Goal: Information Seeking & Learning: Learn about a topic

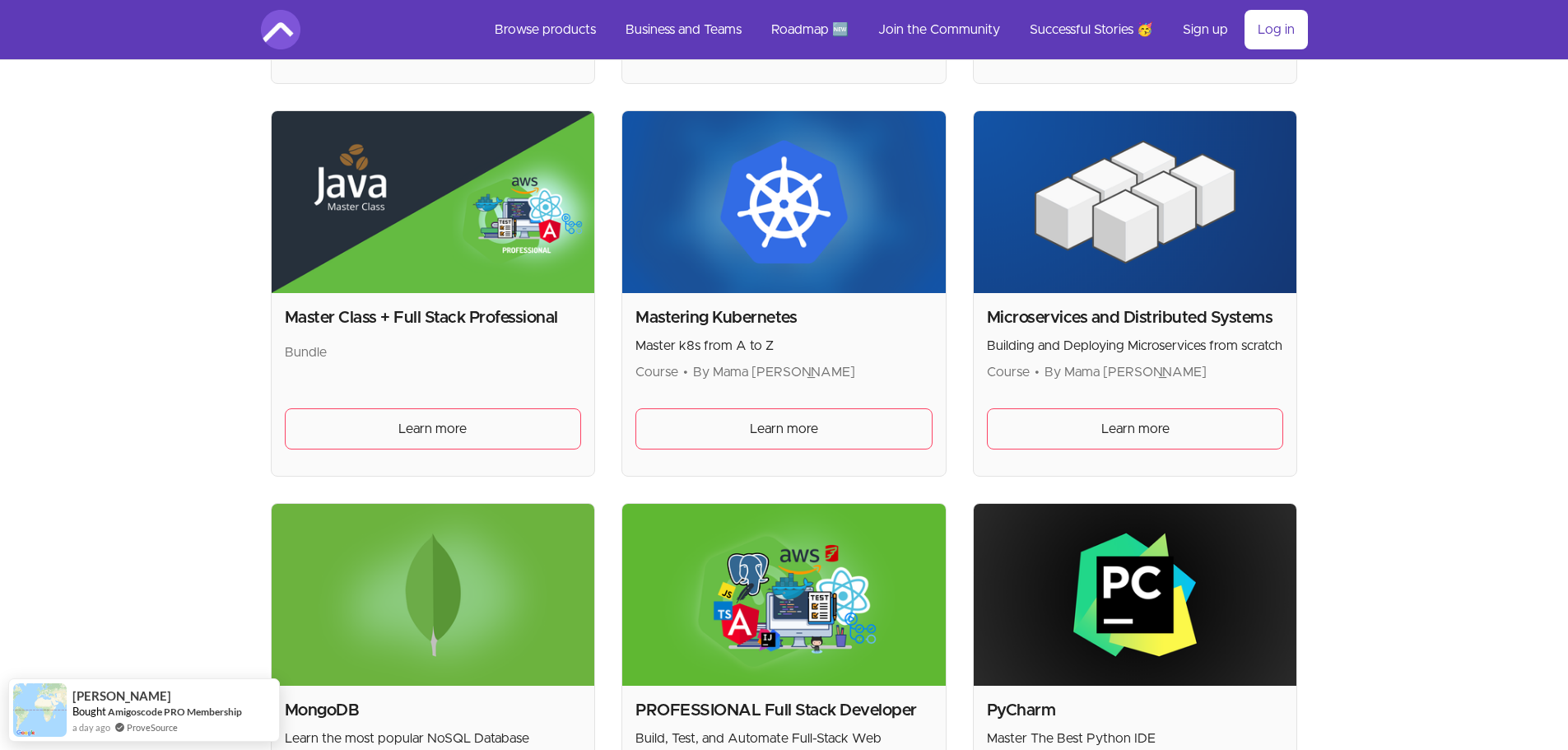
scroll to position [2787, 0]
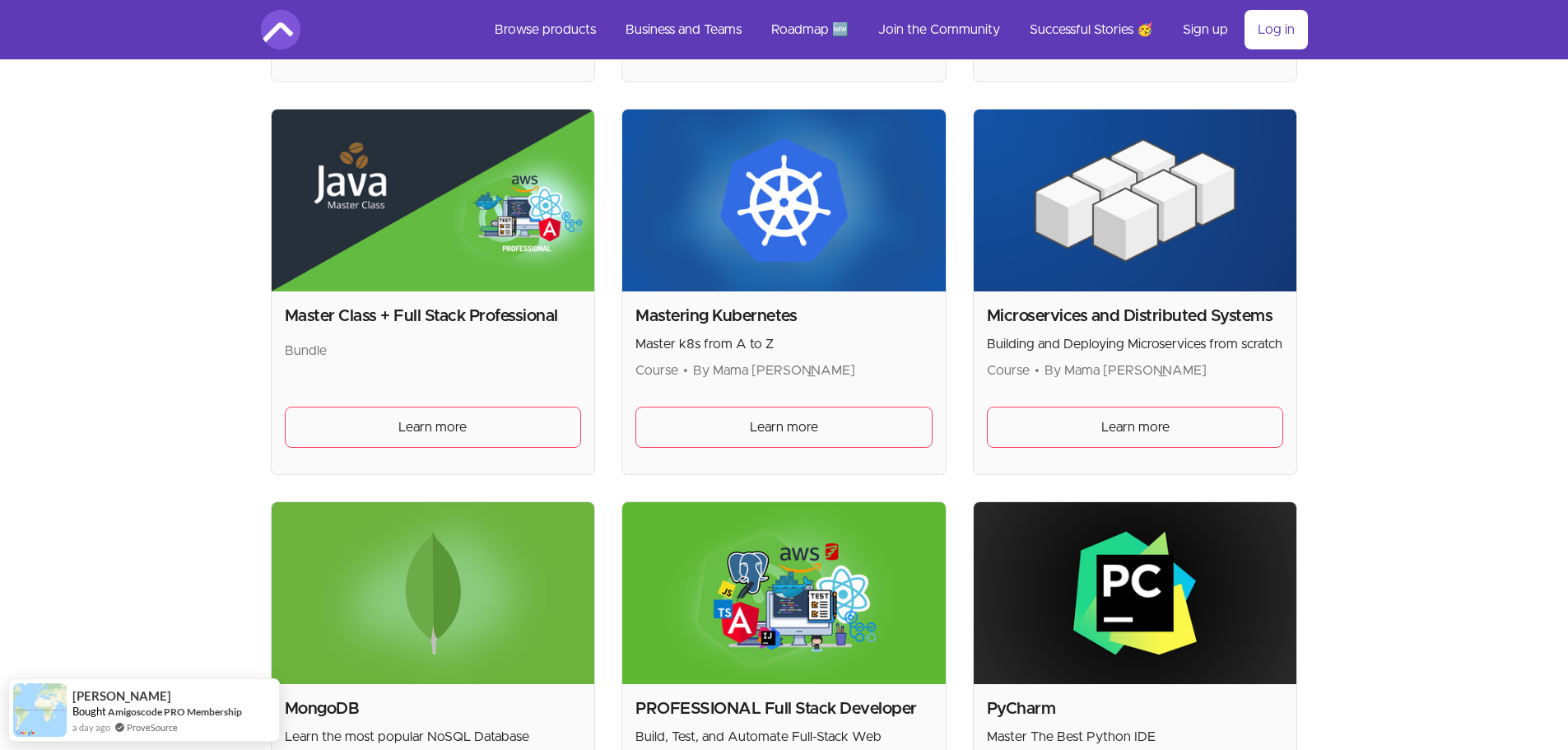
click at [1126, 299] on div "Microservices and Distributed Systems Building and Deploying Microservices from…" at bounding box center [1136, 382] width 324 height 182
click at [1174, 435] on link "Learn more" at bounding box center [1136, 427] width 298 height 41
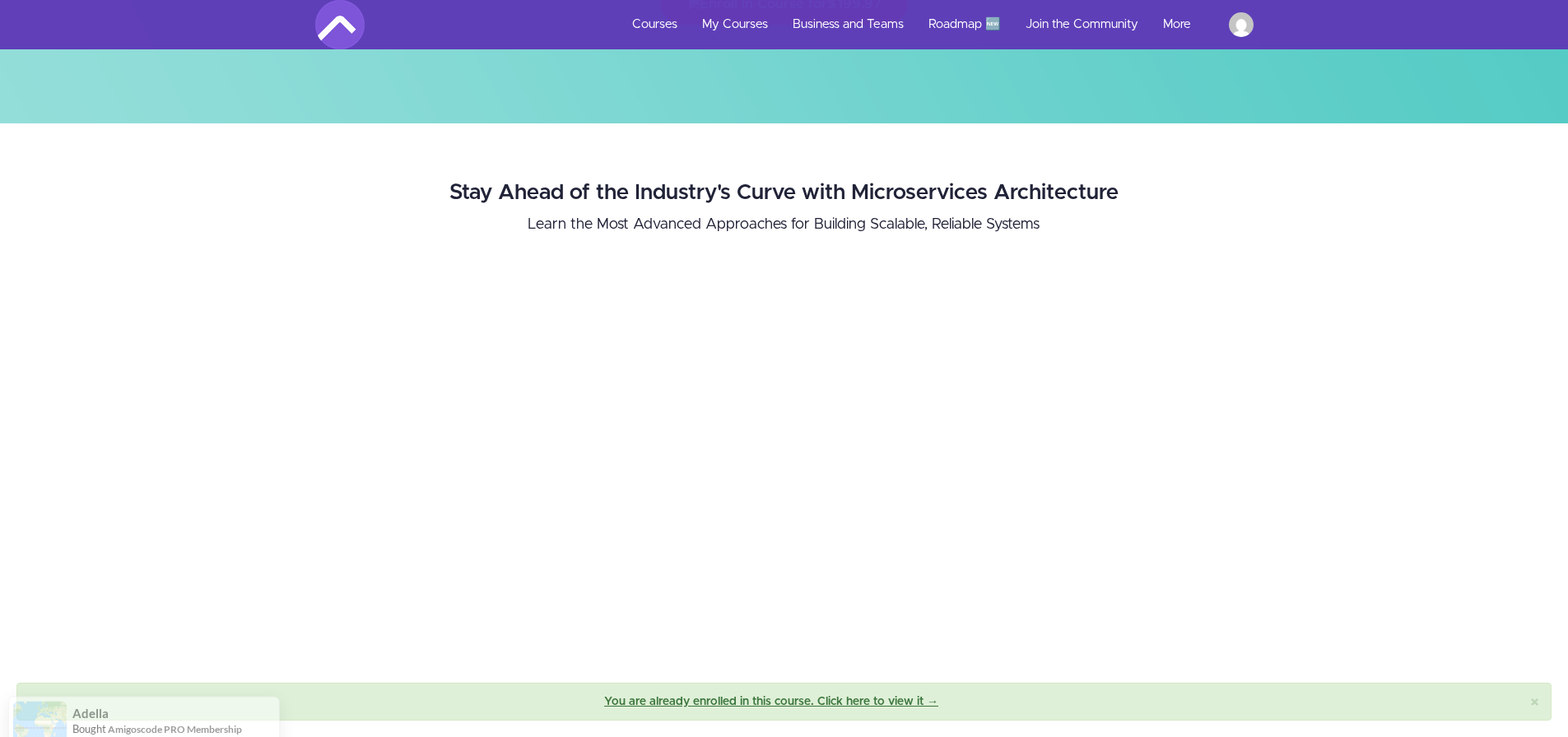
scroll to position [202, 0]
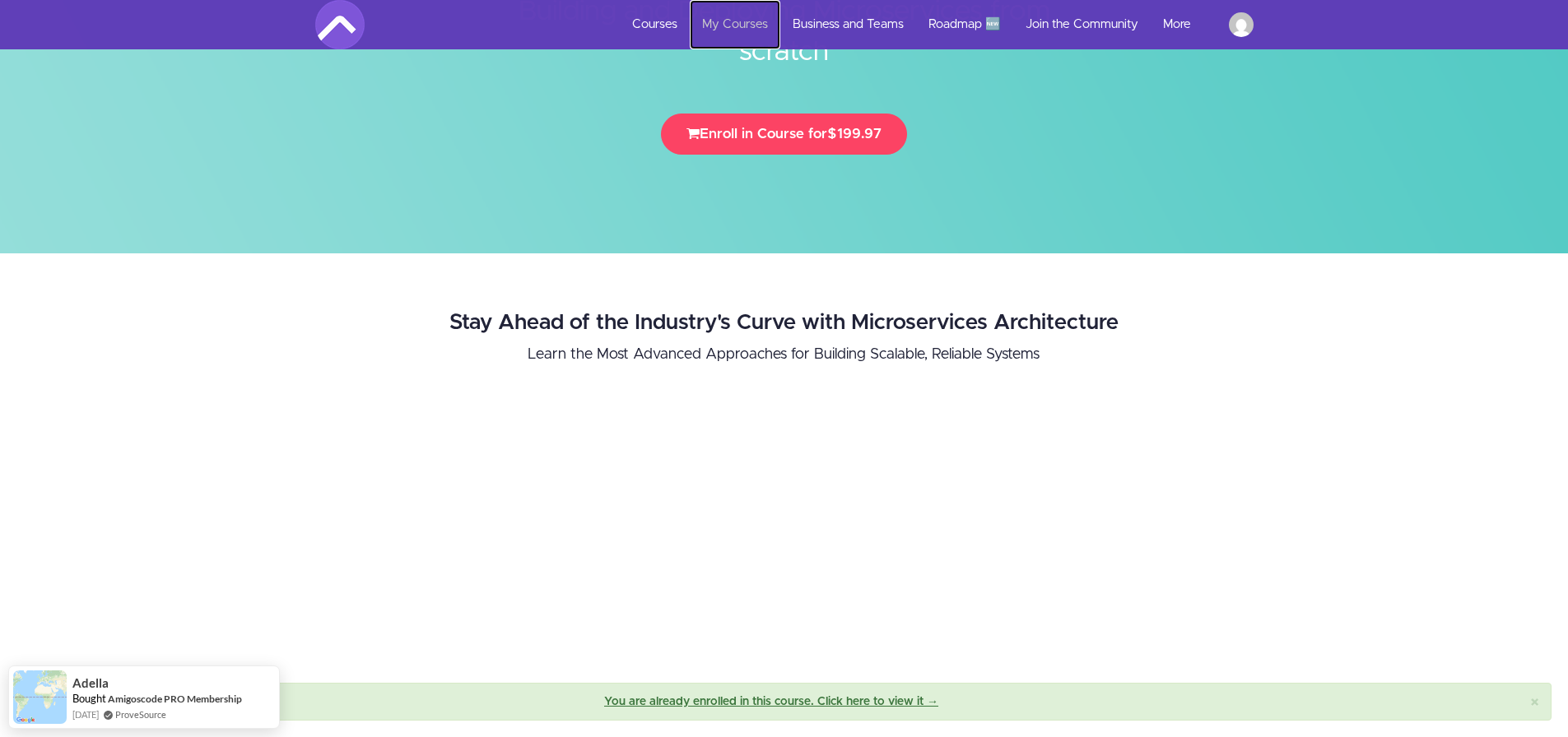
click at [749, 19] on link "My Courses" at bounding box center [734, 24] width 91 height 50
click at [734, 20] on link "My Courses" at bounding box center [734, 24] width 91 height 50
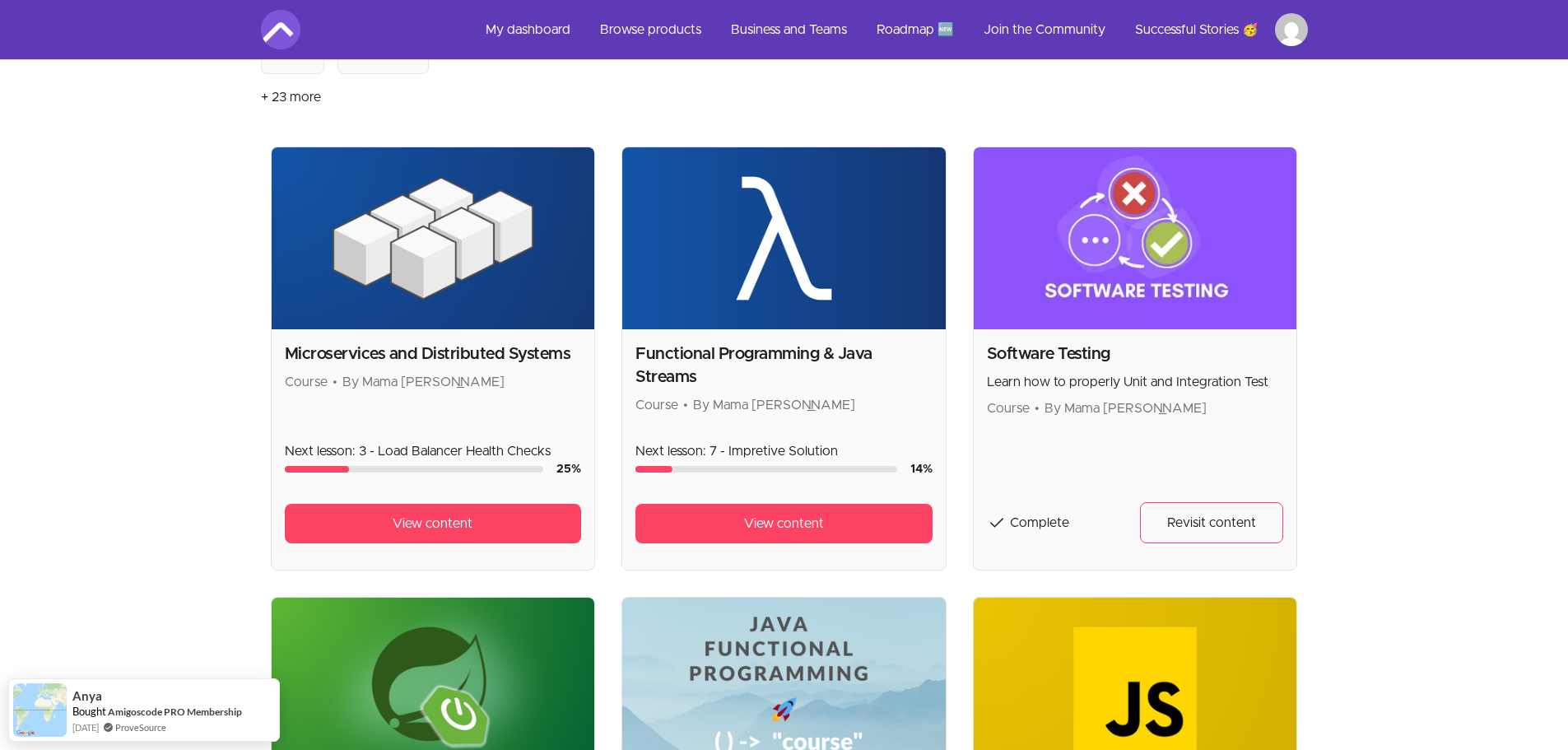
scroll to position [225, 0]
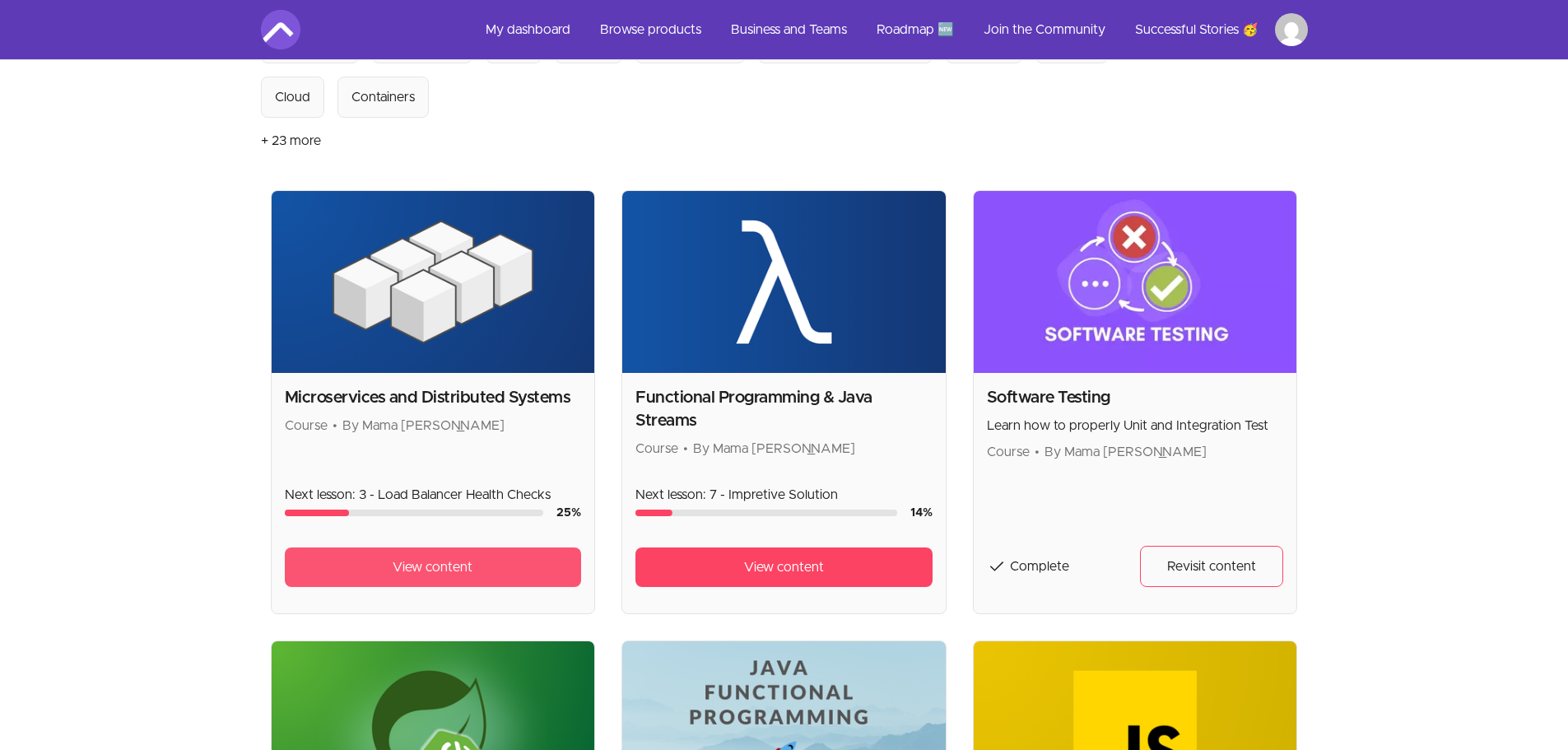
click at [457, 562] on span "View content" at bounding box center [432, 567] width 80 height 20
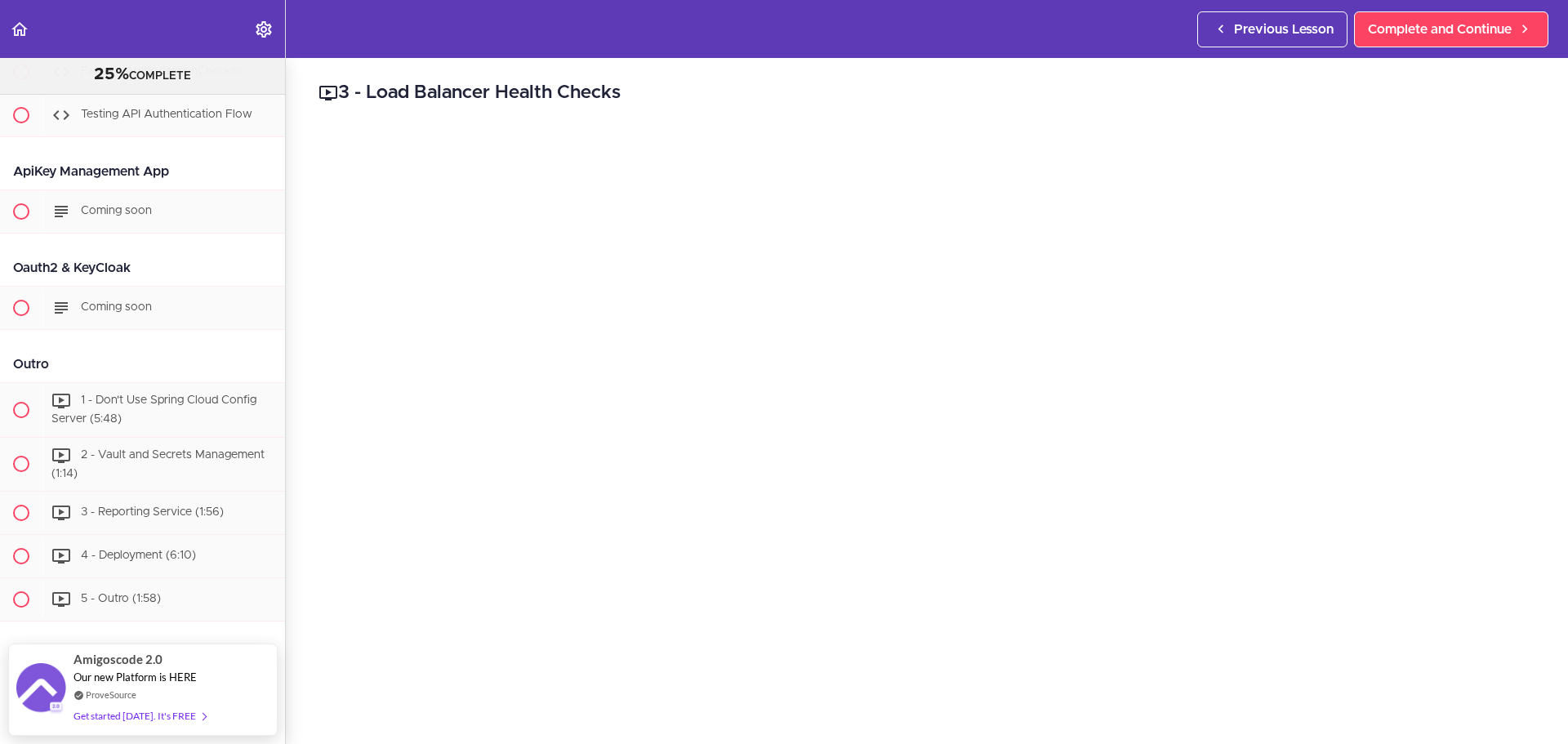
scroll to position [9482, 0]
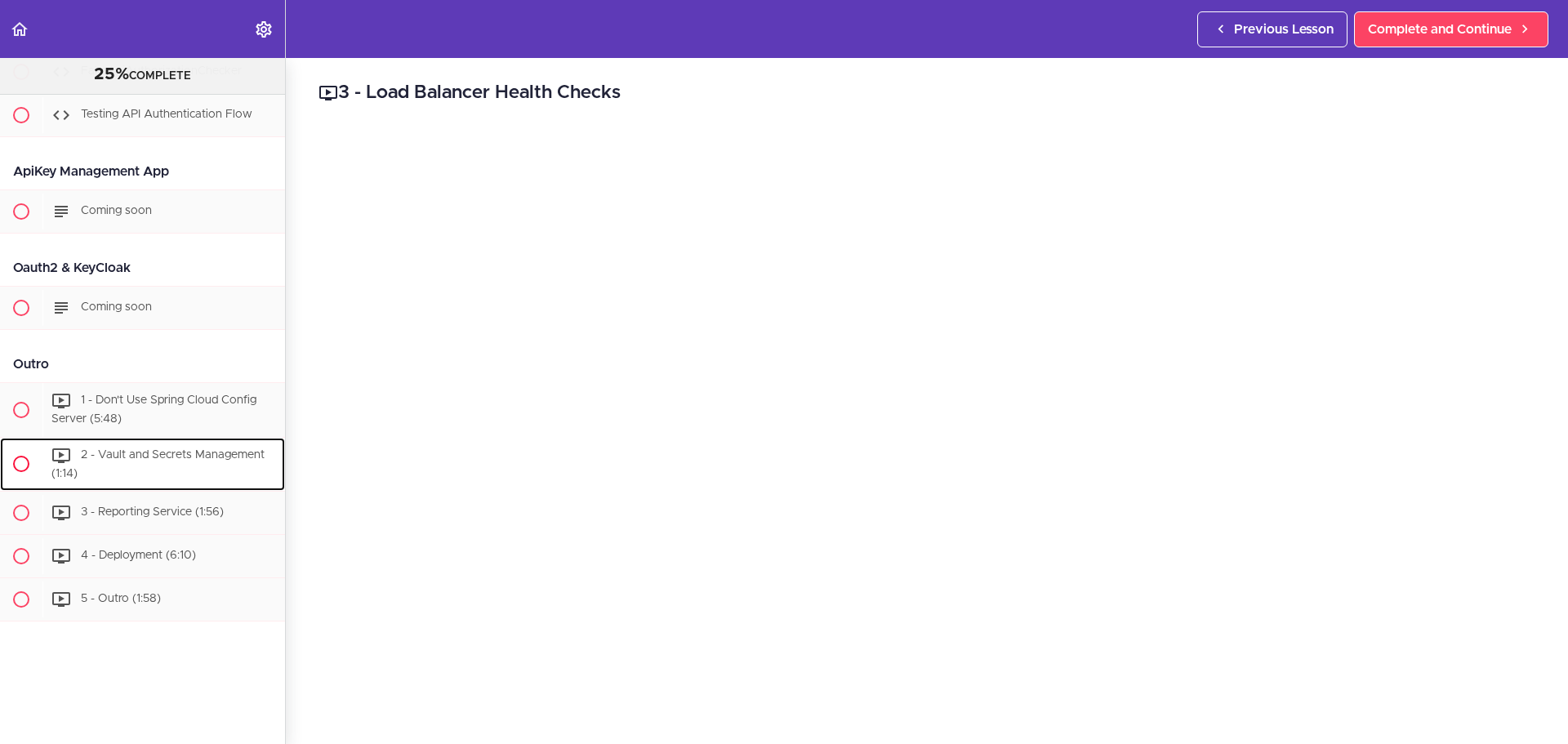
click at [129, 438] on div "2 - Vault and Secrets Management (1:14)" at bounding box center [163, 465] width 242 height 54
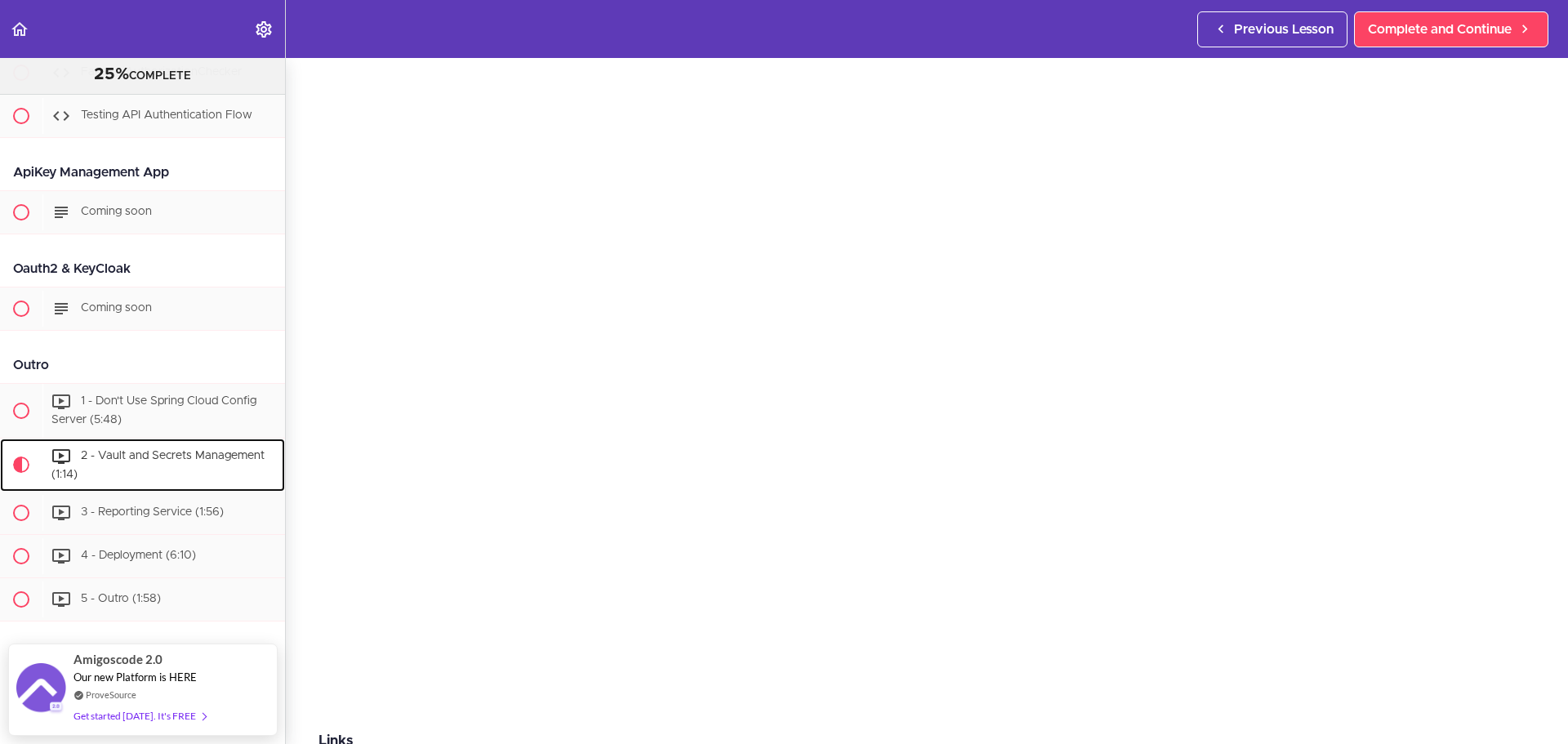
scroll to position [112, 0]
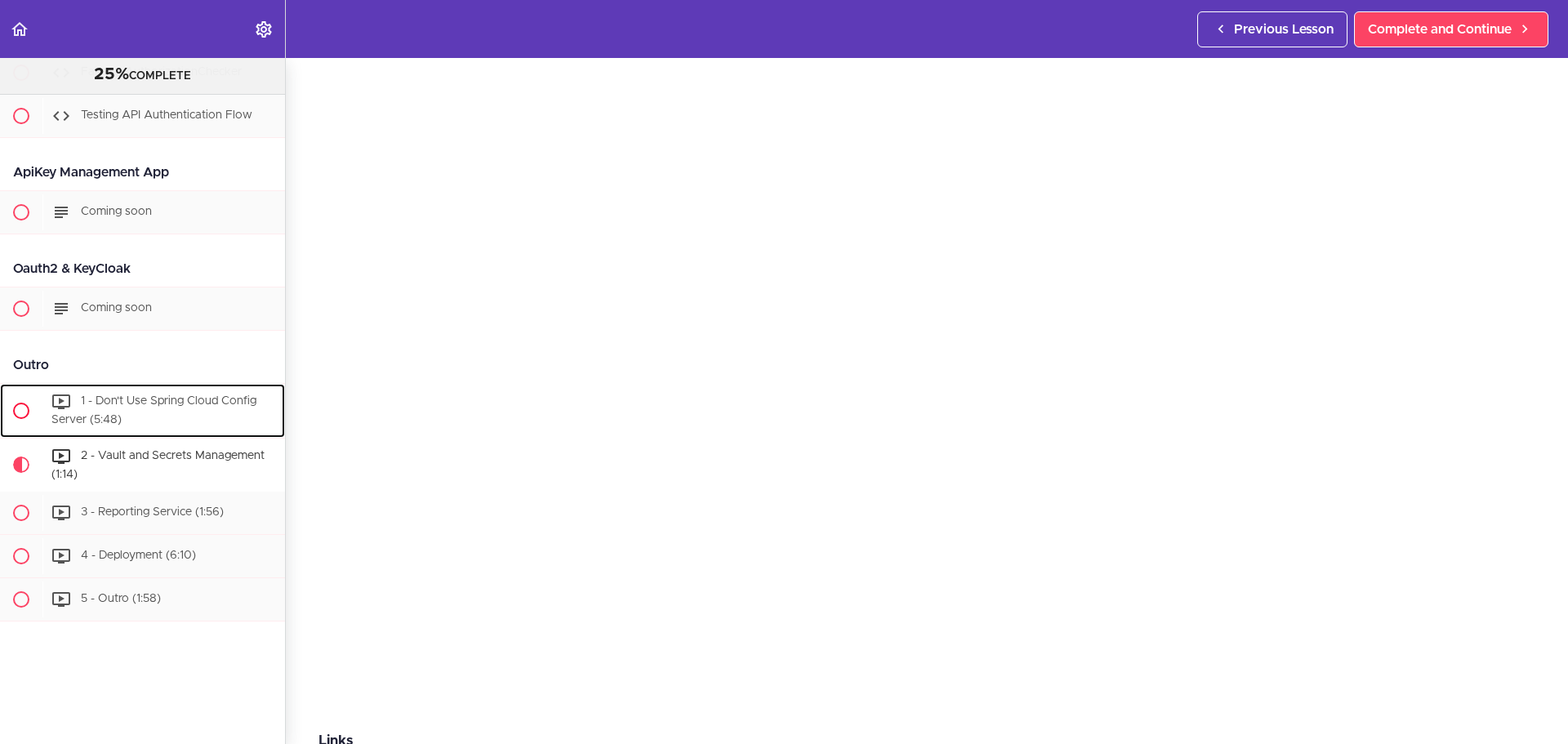
click at [194, 402] on div "1 - Don't Use Spring Cloud Config Server (5:48)" at bounding box center [163, 411] width 242 height 54
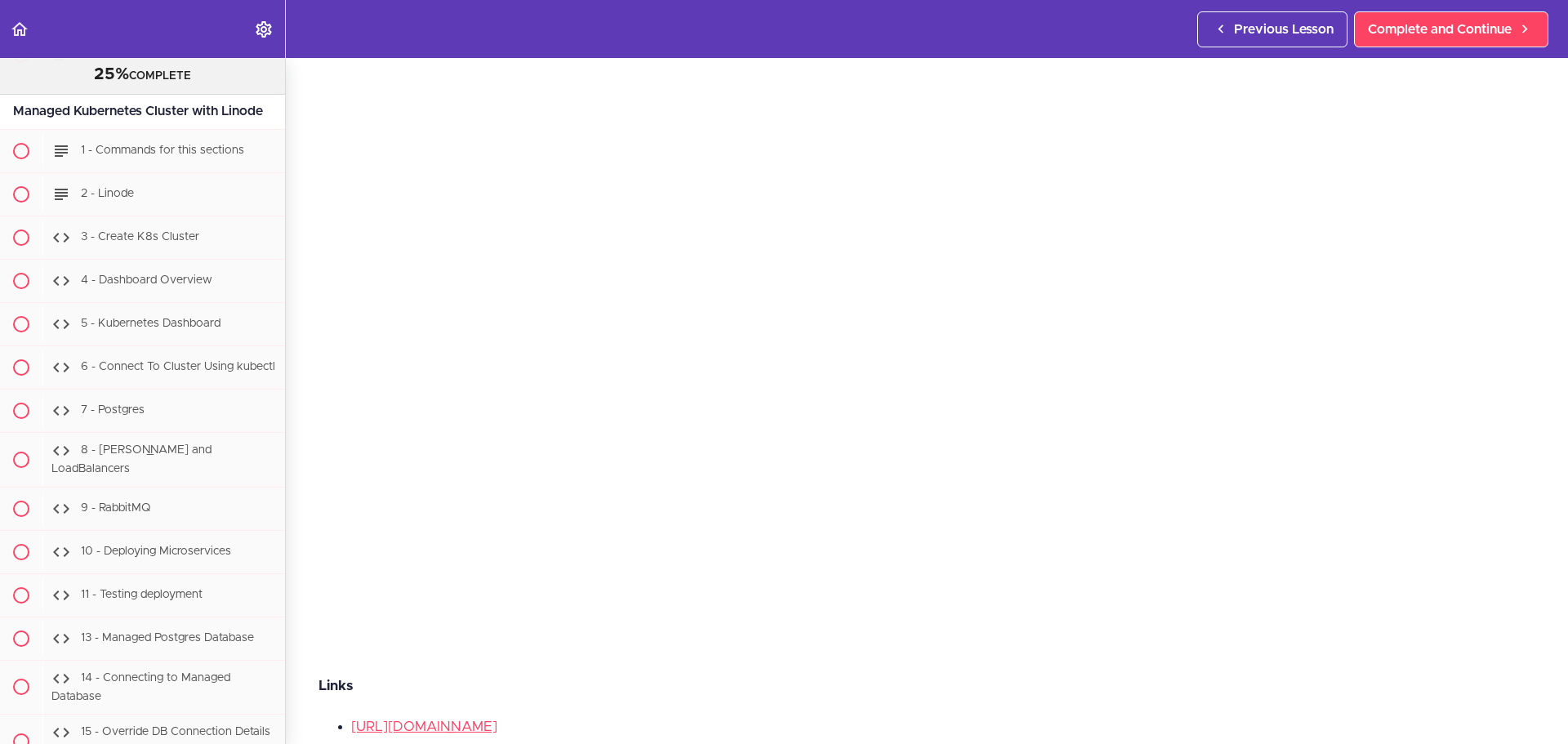
scroll to position [6955, 0]
click at [163, 212] on div "2 - Linode" at bounding box center [163, 194] width 242 height 36
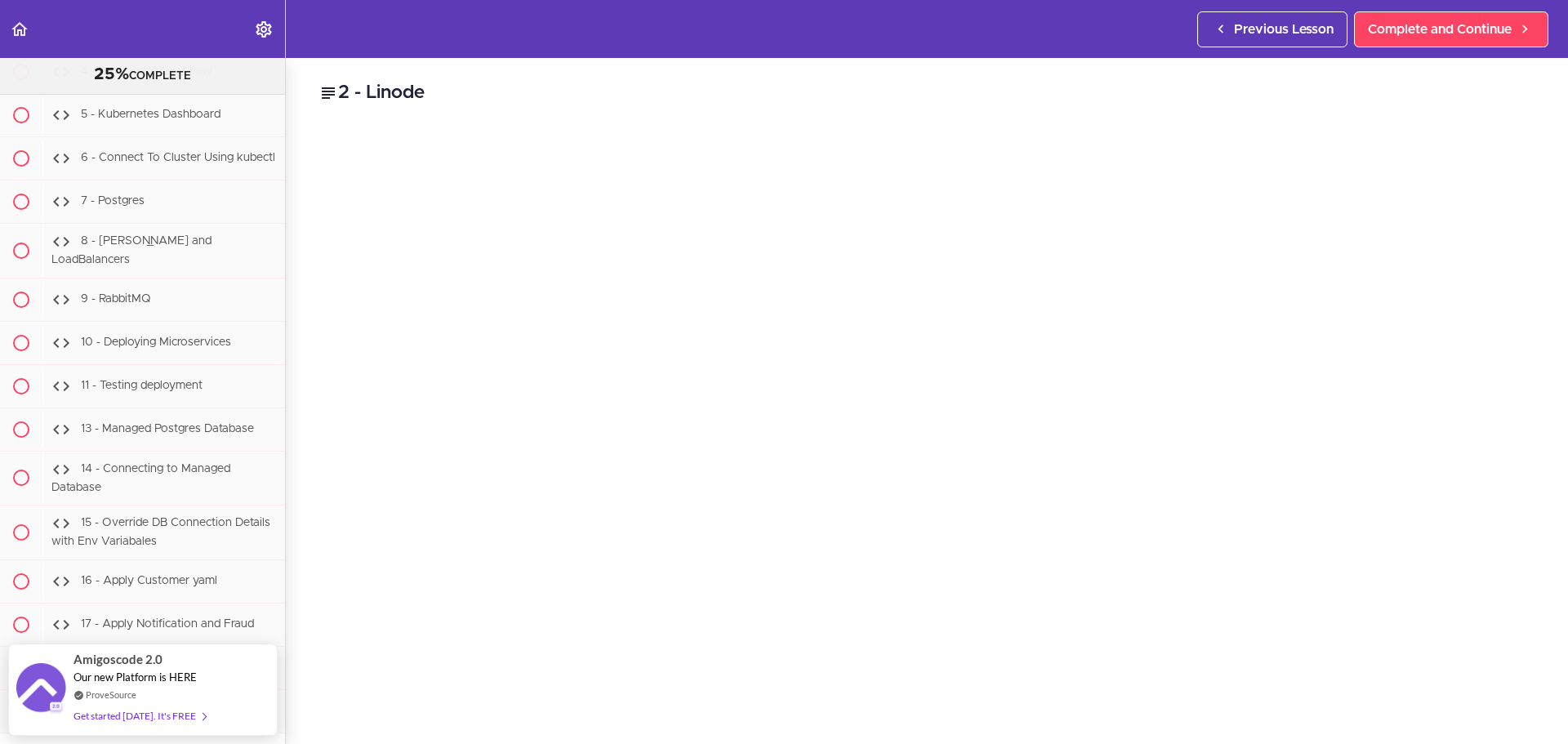
click at [330, 93] on icon at bounding box center [328, 93] width 19 height 19
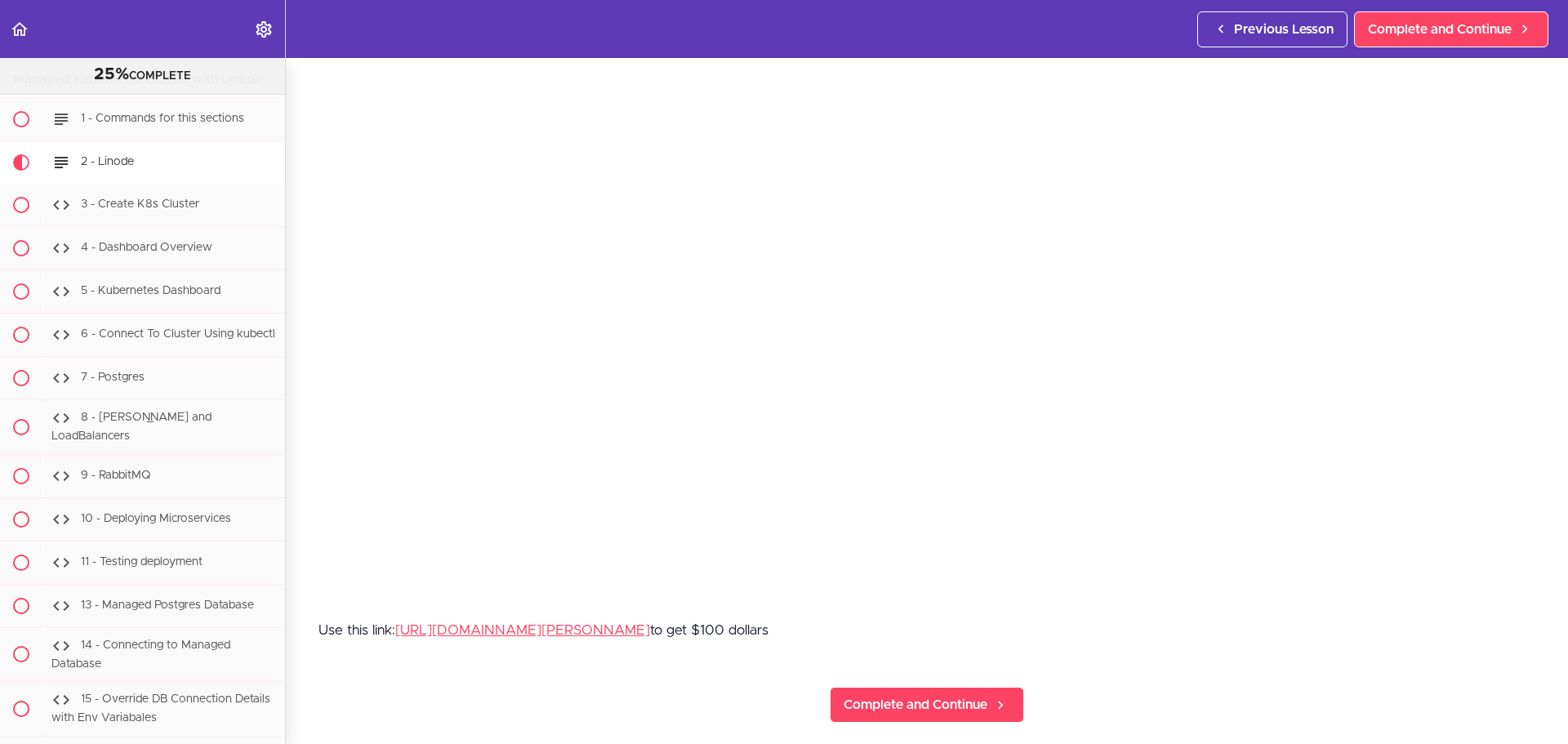
scroll to position [213, 0]
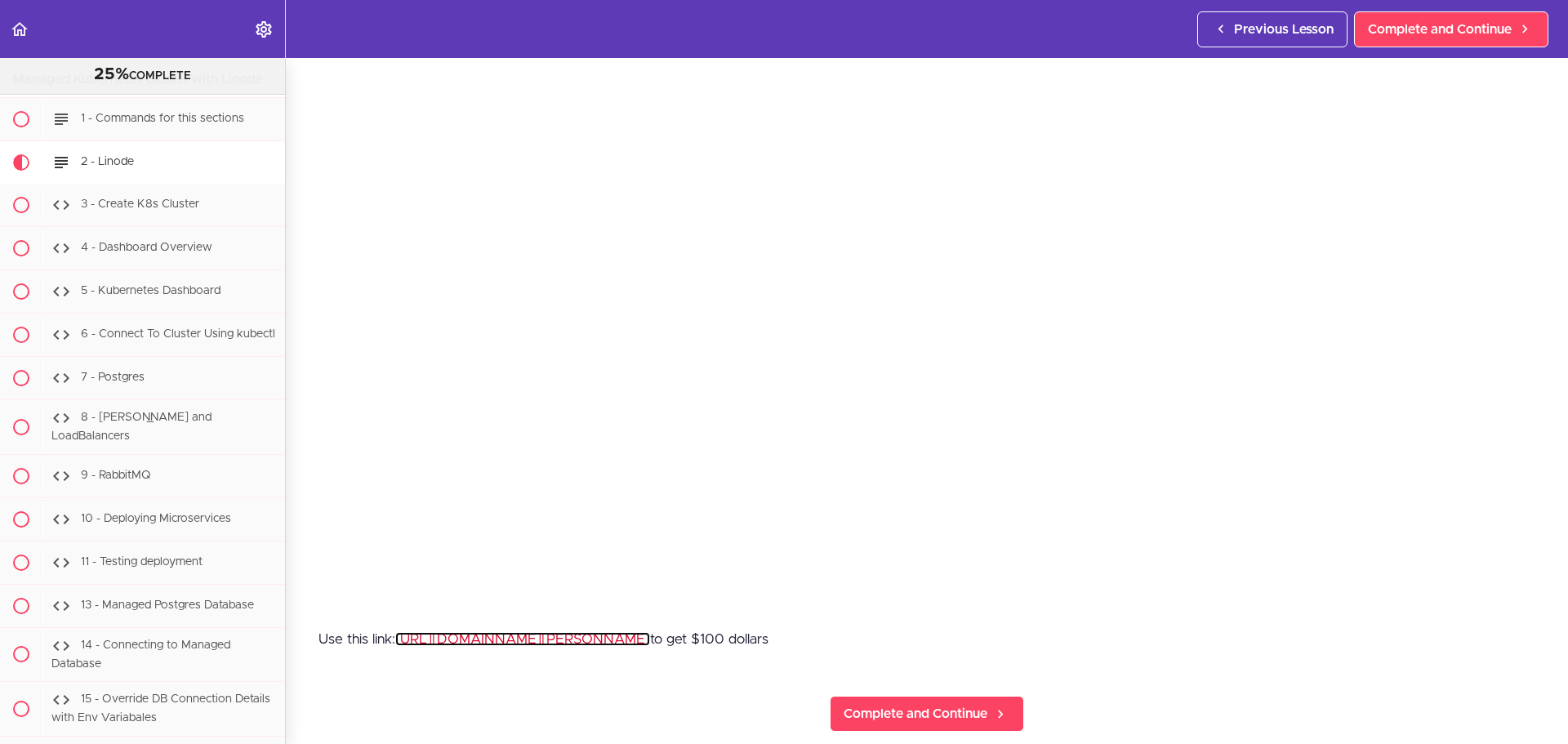
click at [587, 633] on link "https://amigoscode.hopp.to/linode" at bounding box center [522, 638] width 255 height 14
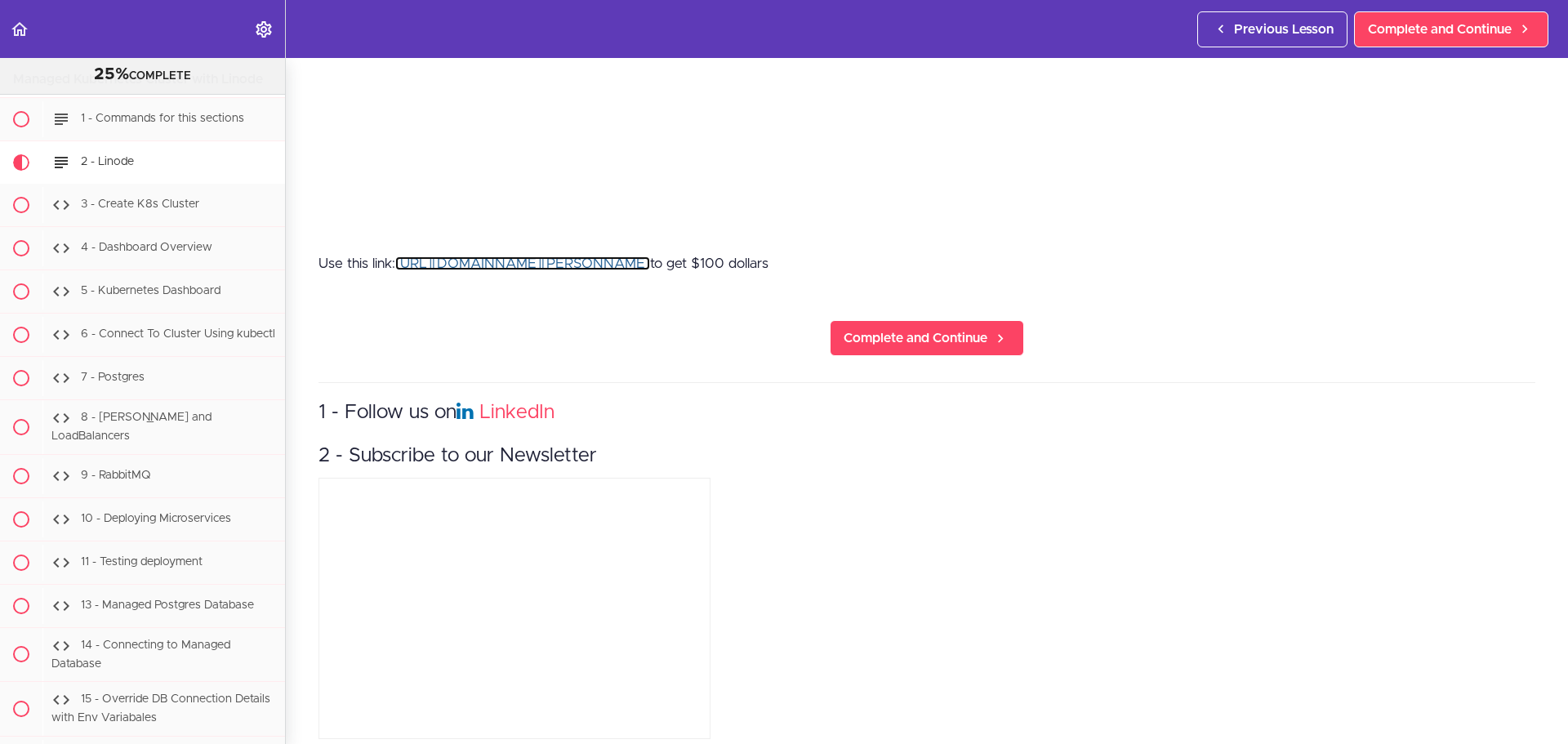
scroll to position [610, 0]
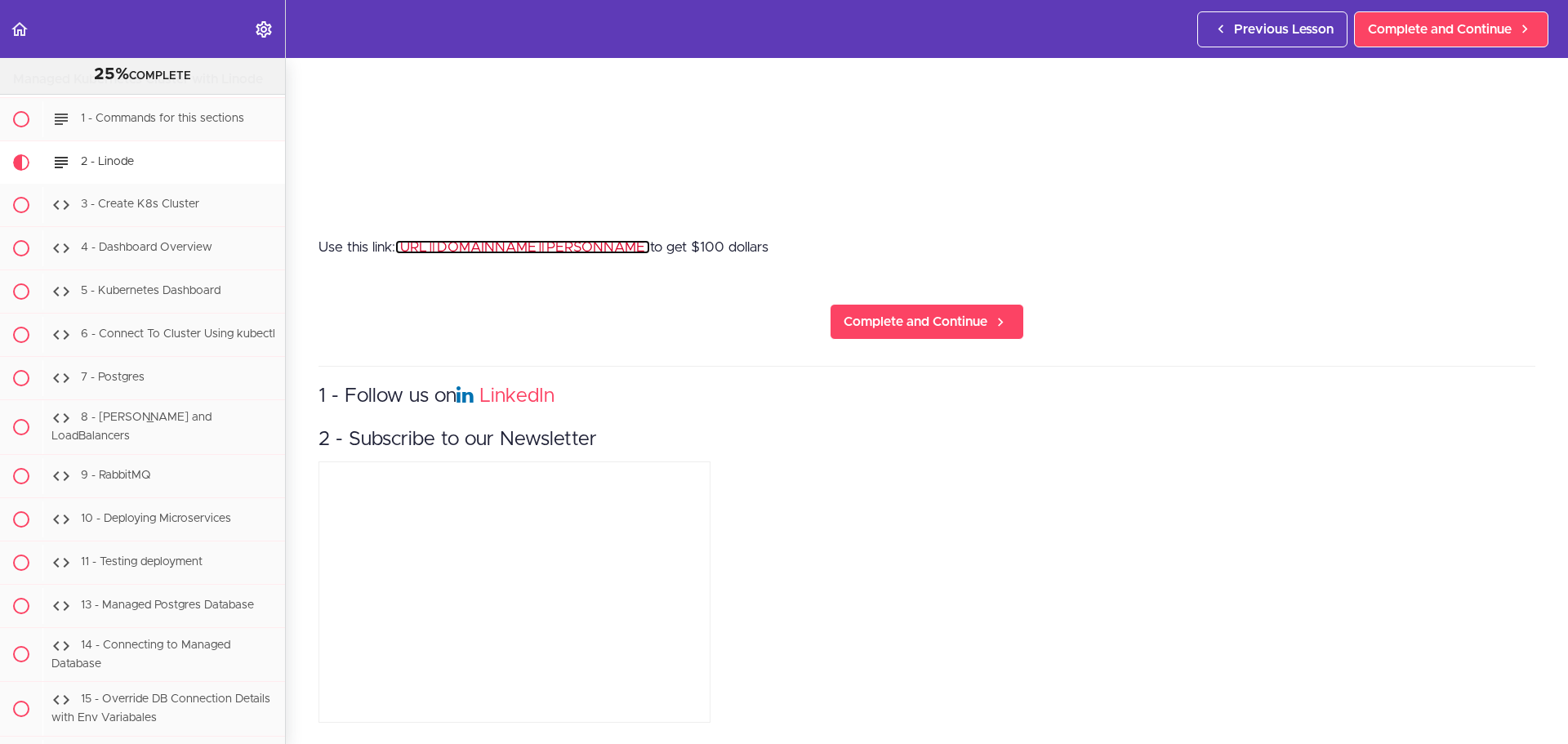
click at [585, 240] on link "https://amigoscode.hopp.to/linode" at bounding box center [522, 247] width 255 height 14
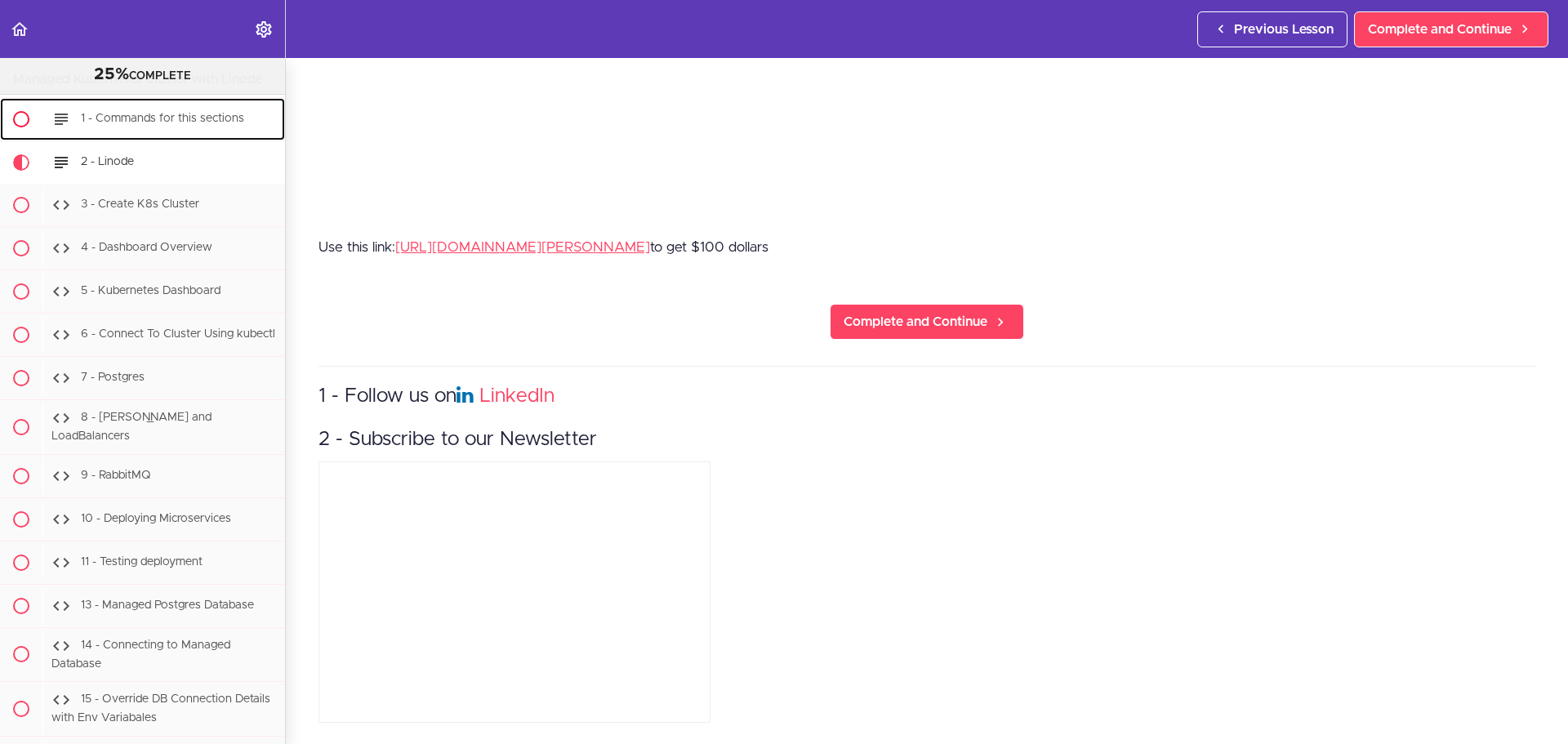
click at [163, 124] on span "1 - Commands for this sections" at bounding box center [162, 118] width 163 height 11
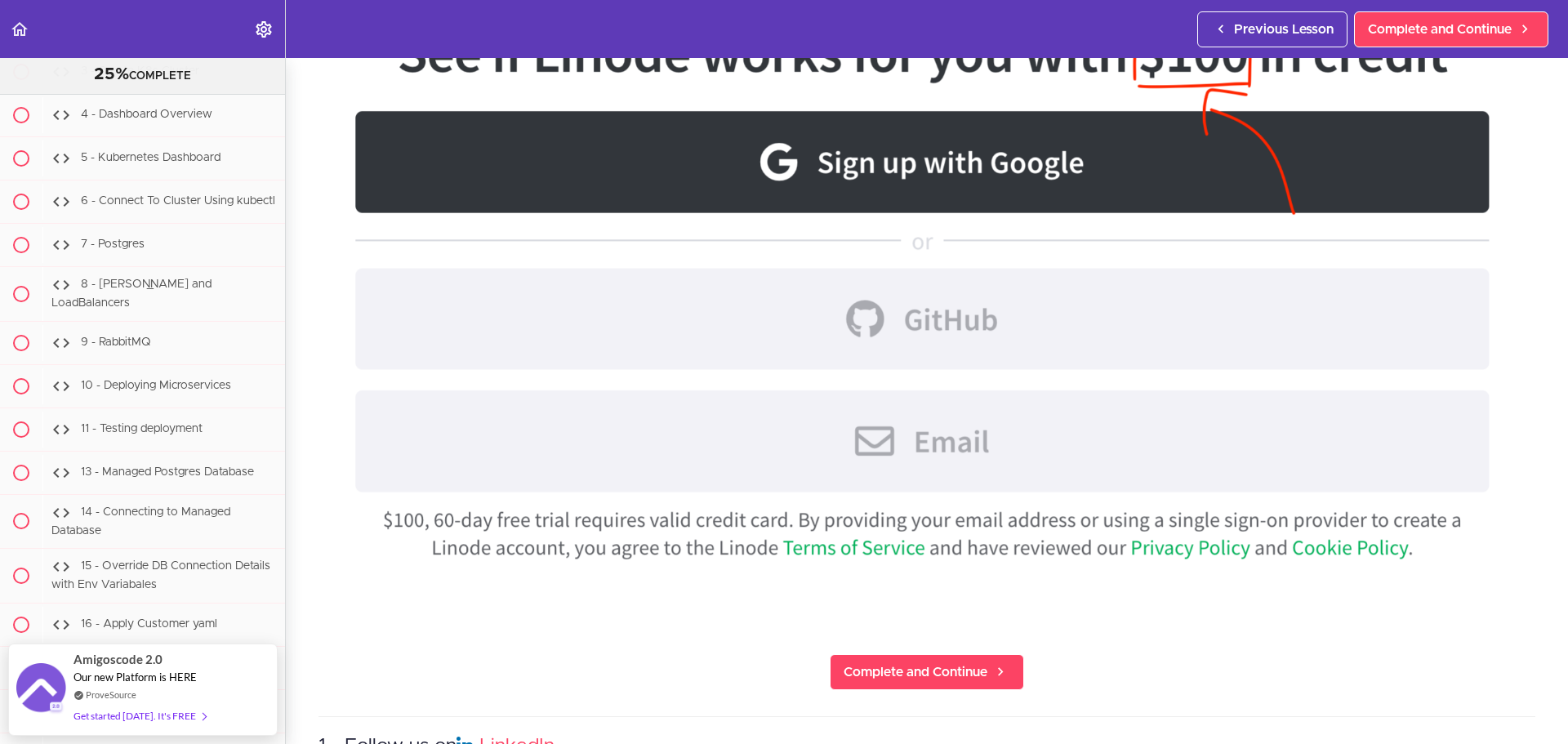
scroll to position [819, 0]
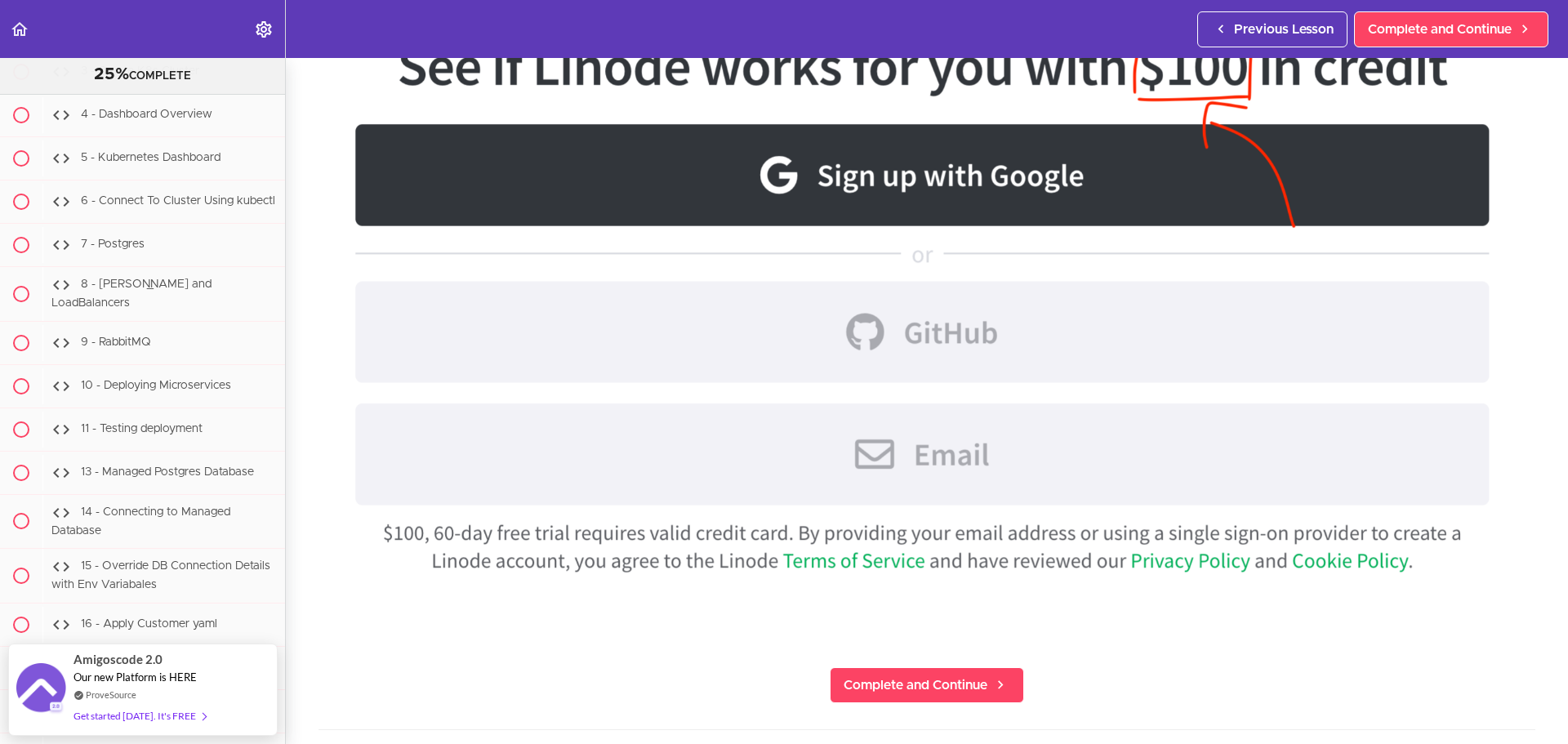
click at [906, 194] on img at bounding box center [926, 293] width 1216 height 659
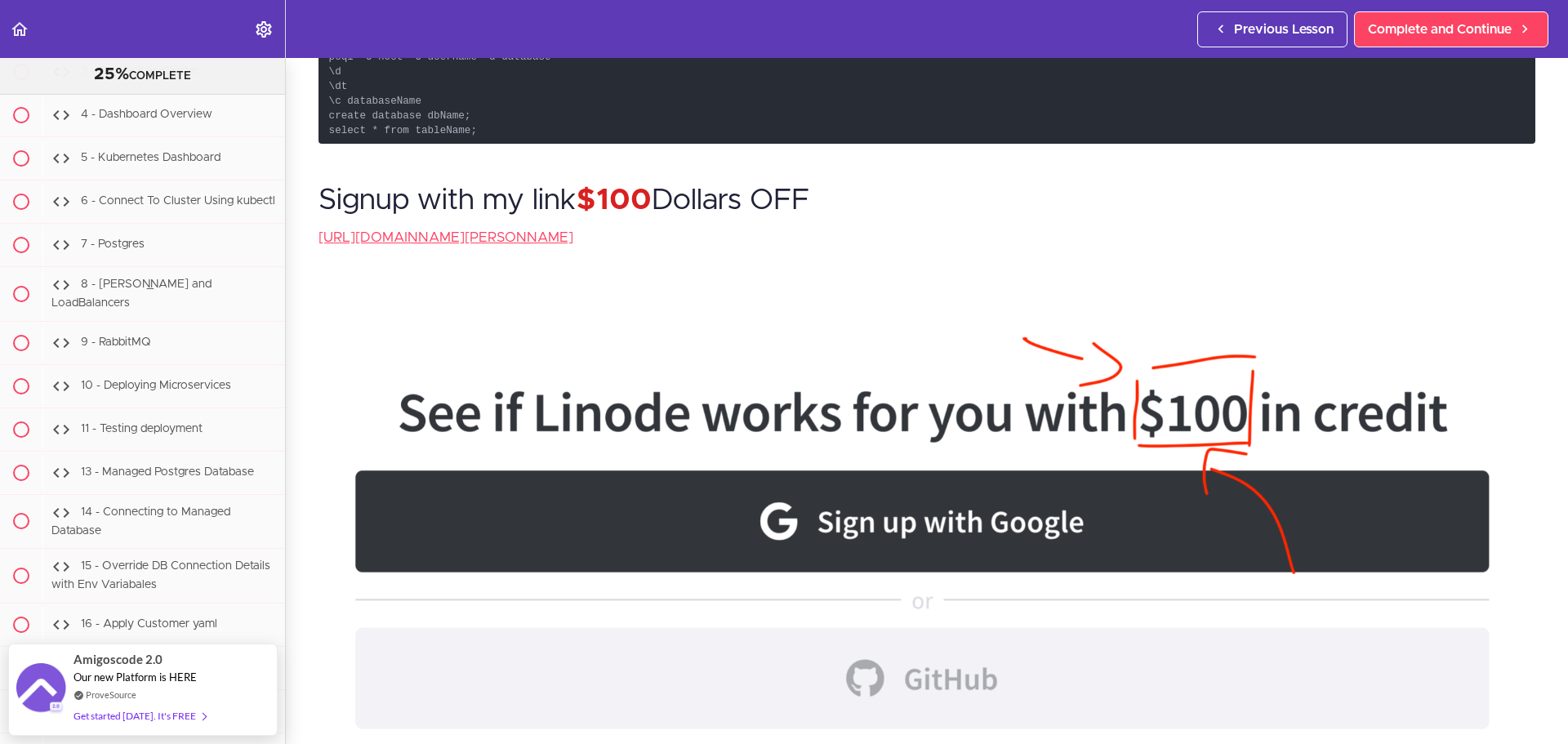
scroll to position [473, 0]
click at [911, 327] on img at bounding box center [926, 639] width 1216 height 659
click at [419, 238] on link "https://amigoscode.hopp.to/linode" at bounding box center [445, 236] width 255 height 14
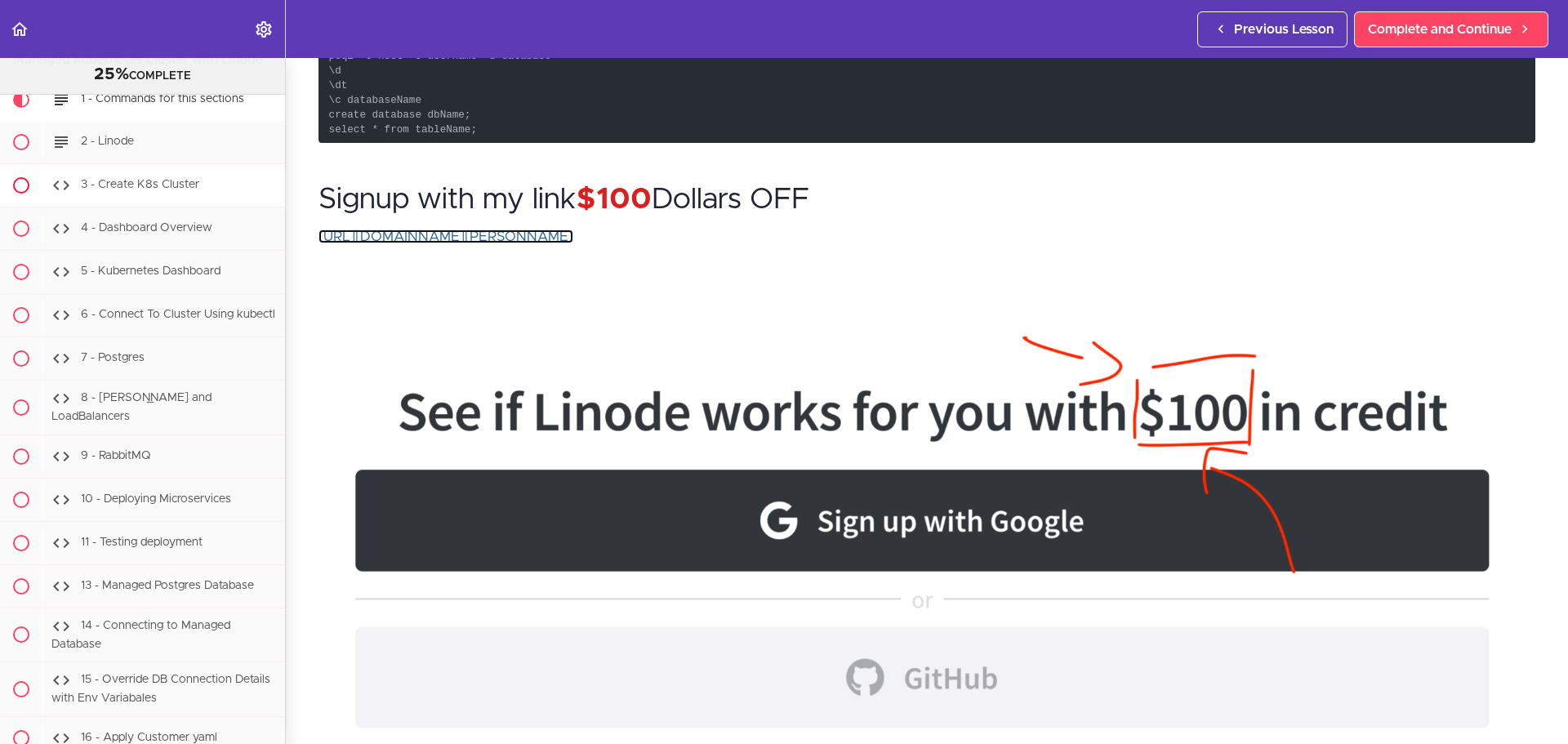
scroll to position [6948, 0]
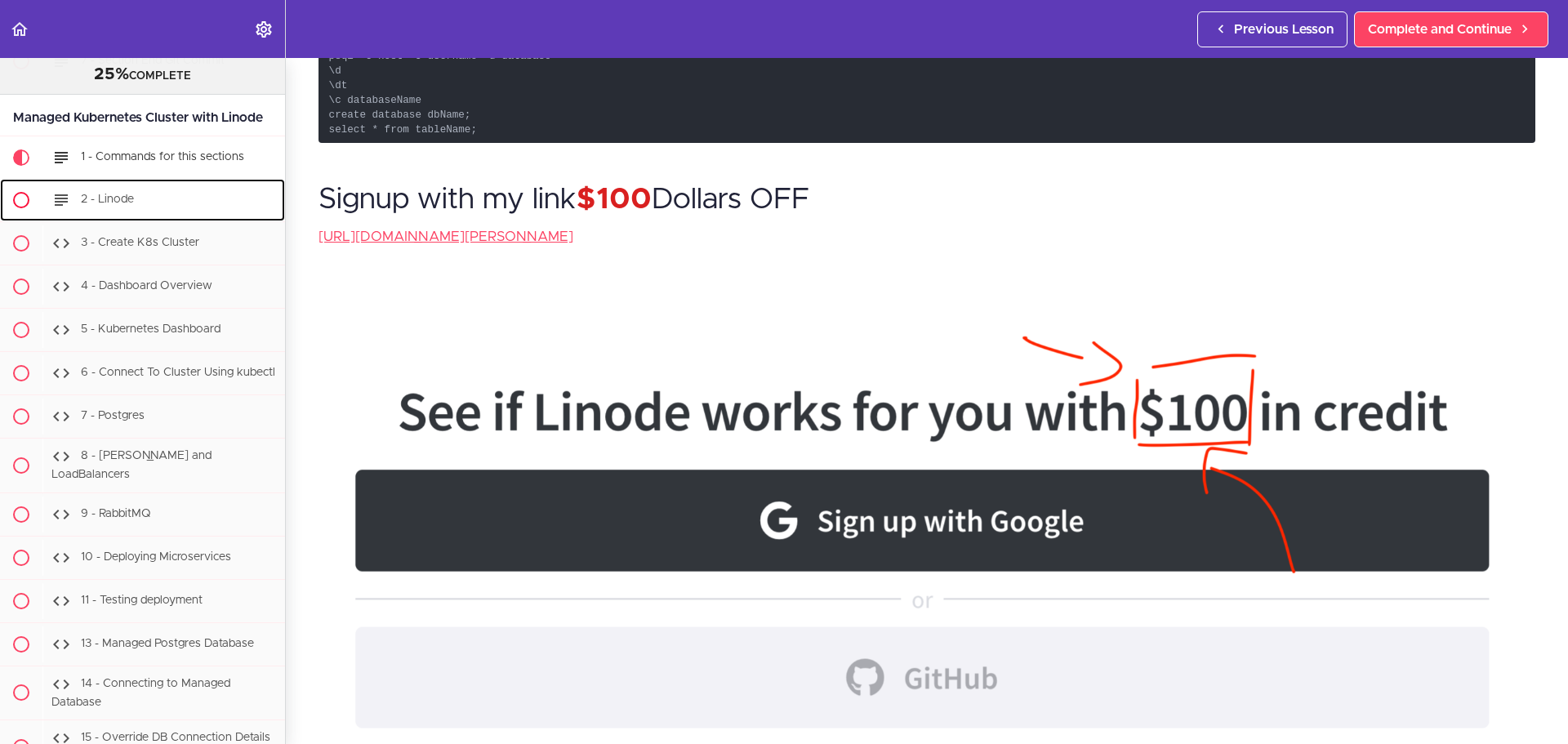
click at [166, 218] on div "2 - Linode" at bounding box center [163, 199] width 242 height 36
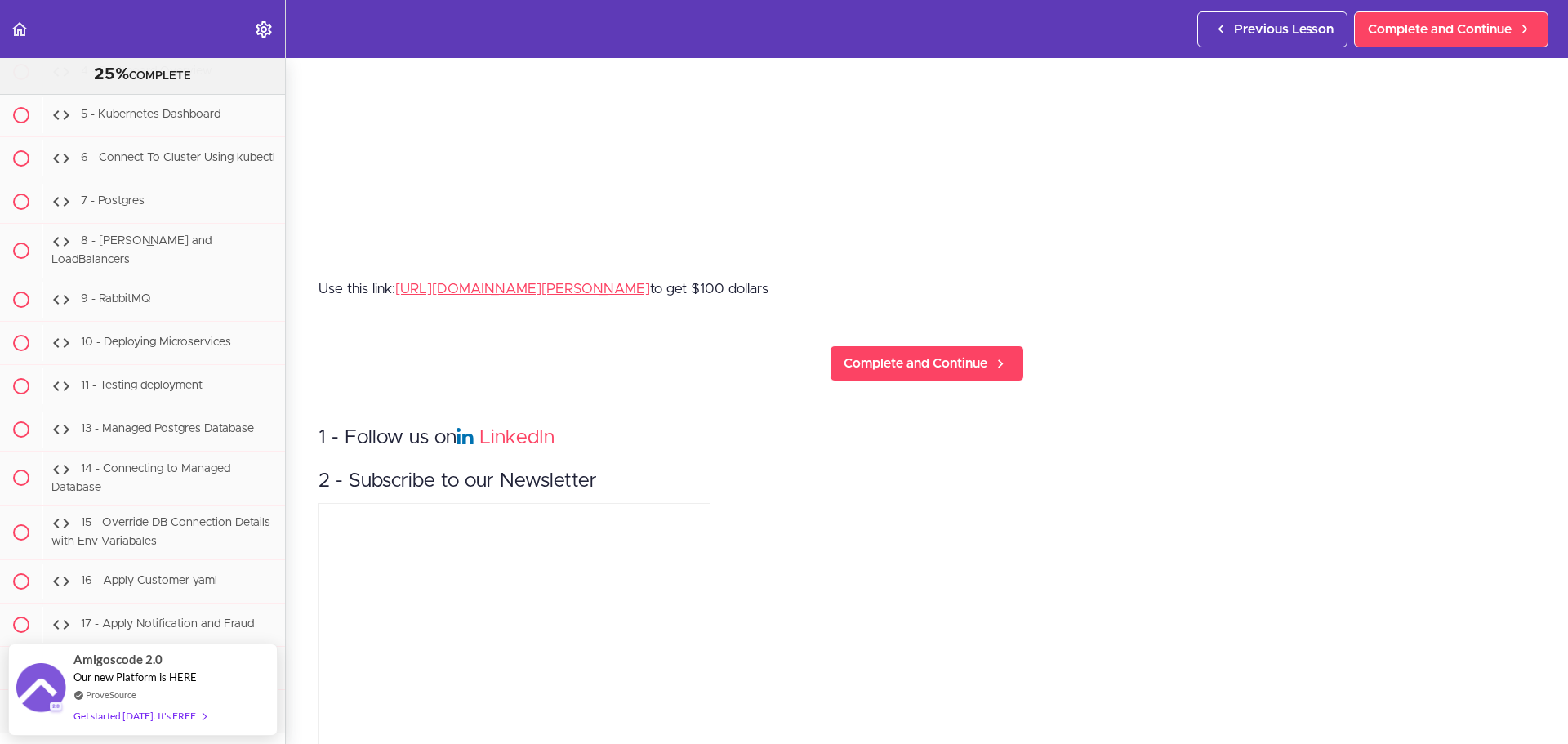
scroll to position [565, 0]
click at [480, 285] on link "https://amigoscode.hopp.to/linode" at bounding box center [522, 287] width 255 height 14
click at [491, 280] on link "https://amigoscode.hopp.to/linode" at bounding box center [522, 287] width 255 height 14
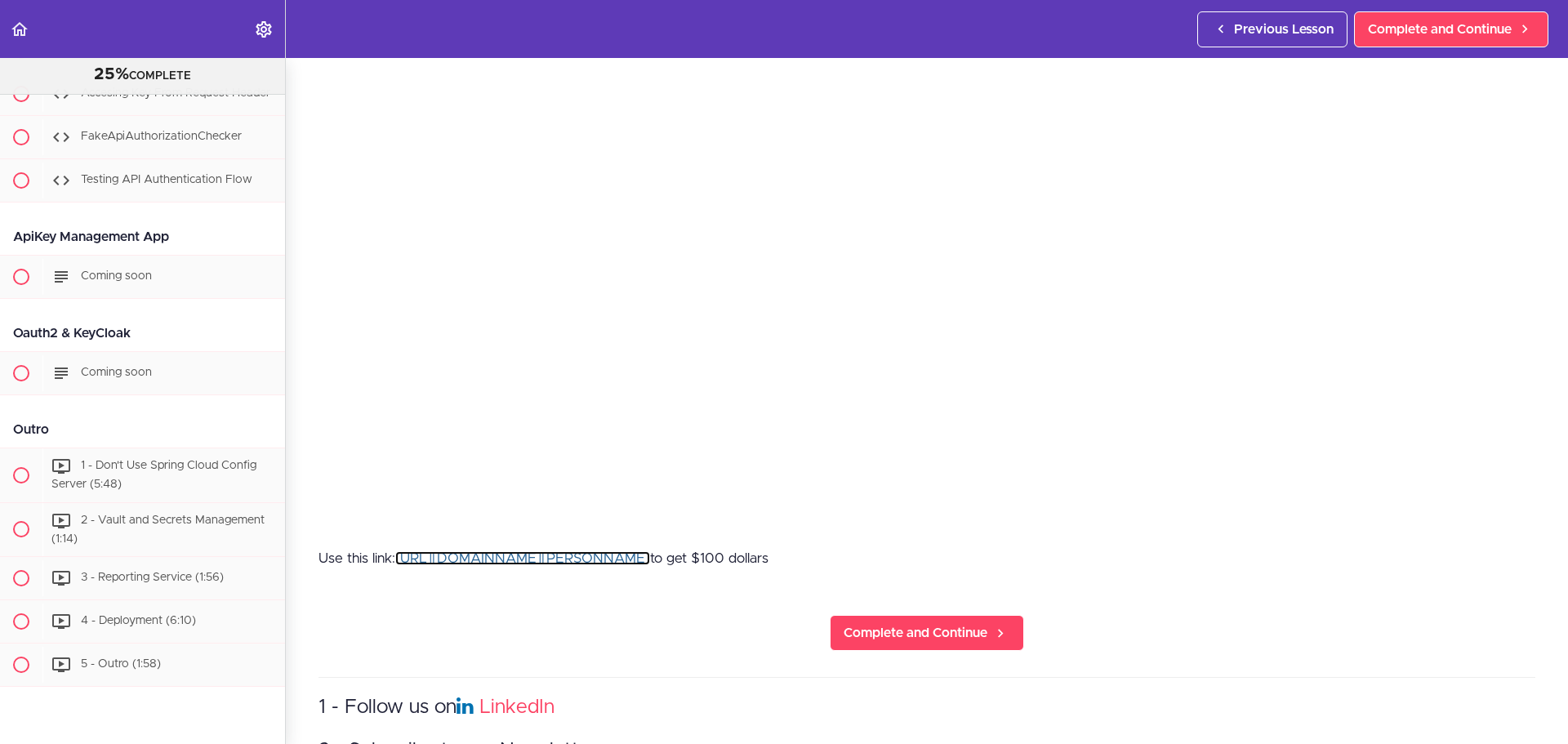
scroll to position [9482, 0]
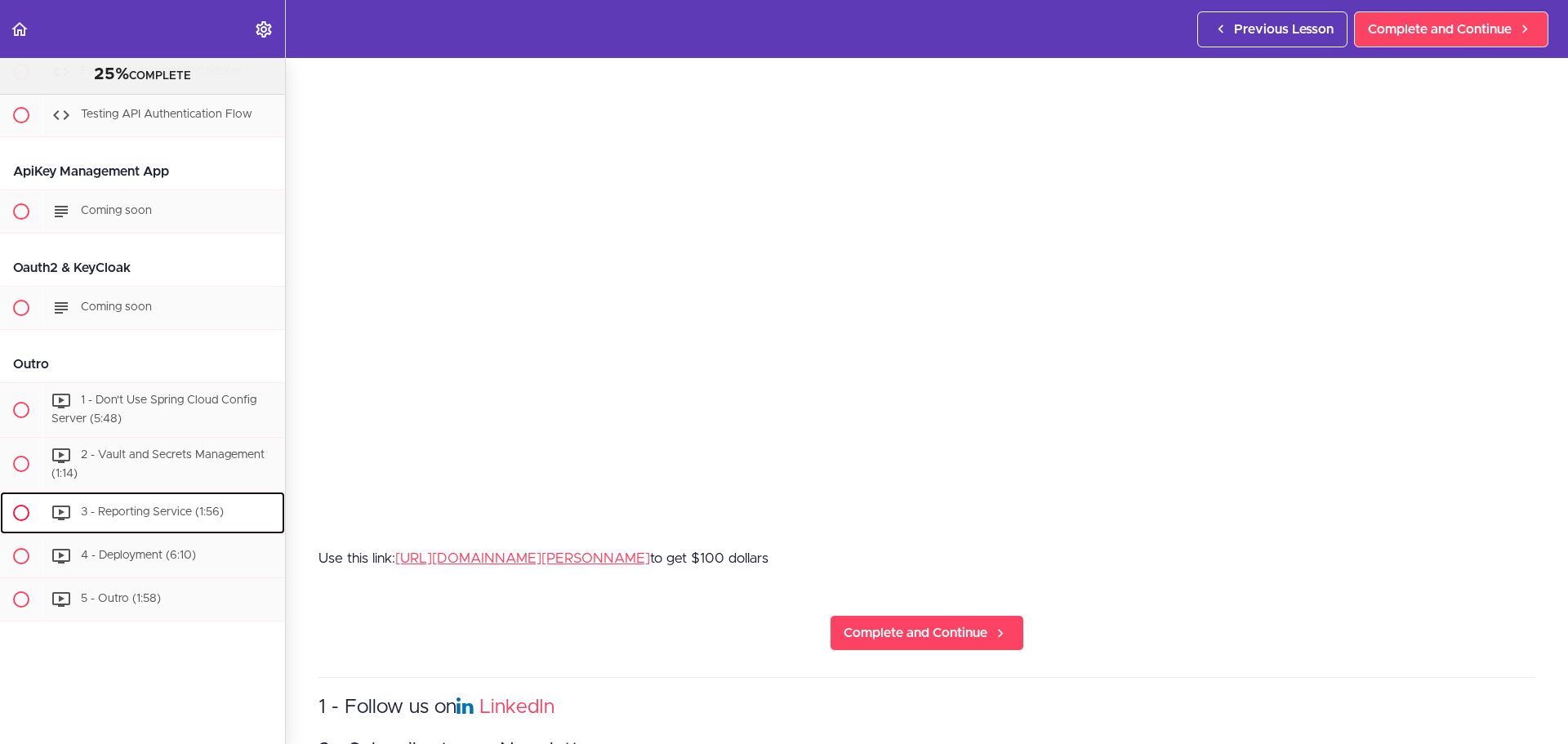
click at [188, 507] on div "3 - Reporting Service (1:56)" at bounding box center [163, 512] width 242 height 36
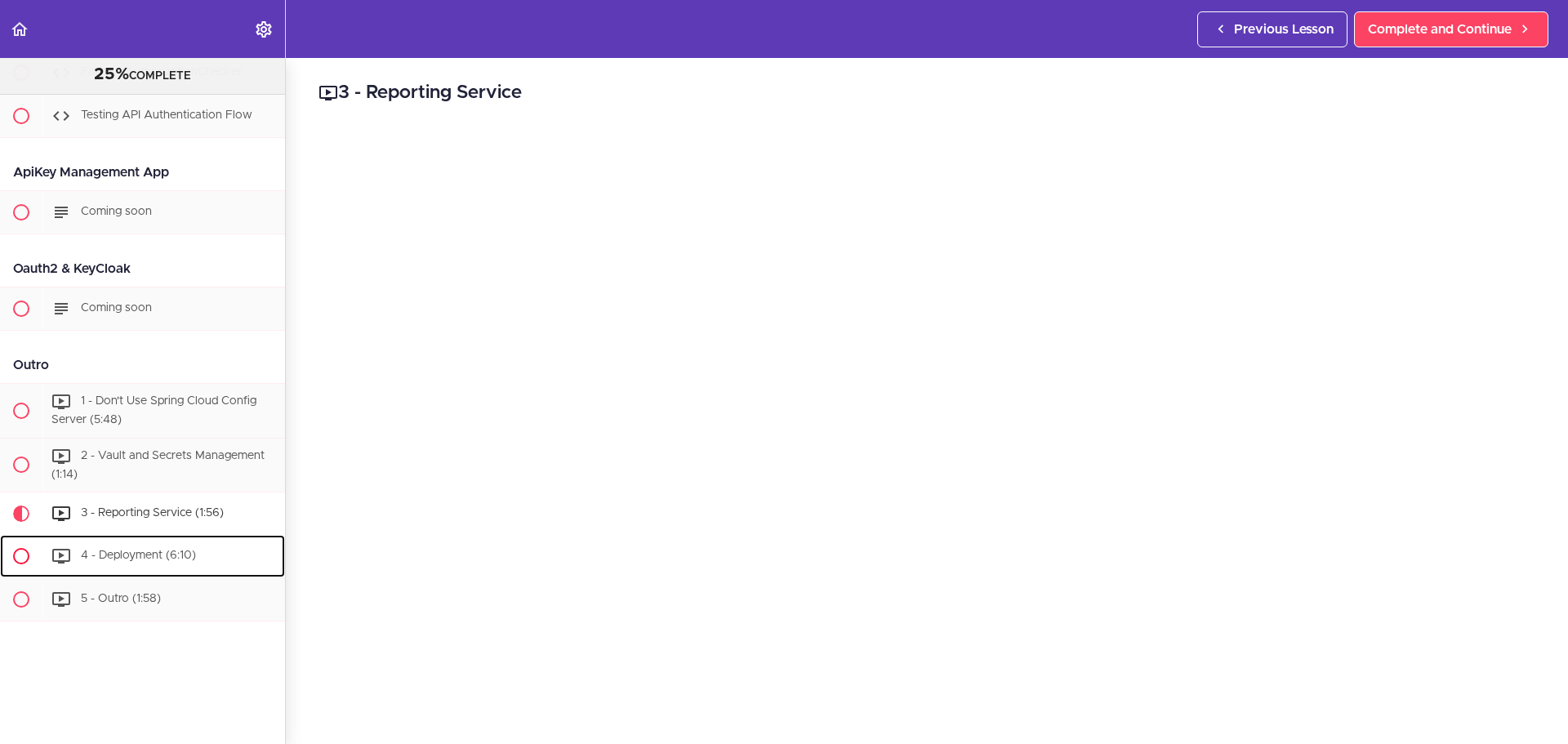
click at [182, 538] on div "4 - Deployment (6:10)" at bounding box center [163, 556] width 242 height 36
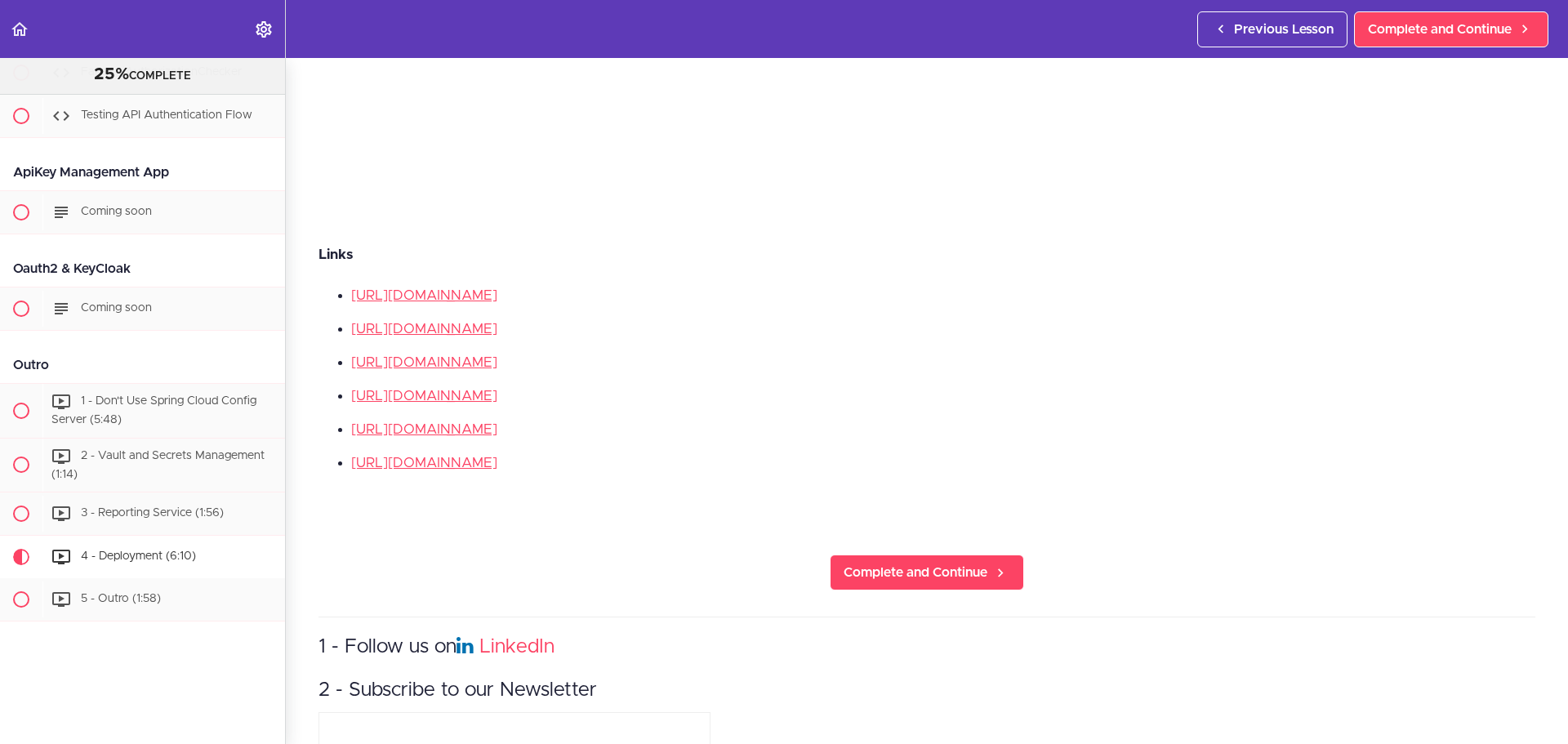
scroll to position [597, 0]
click at [497, 389] on link "https://aws.amazon.com/amazon-mq/?amazon-mq.sort-by=item.additionalFields.postD…" at bounding box center [424, 395] width 147 height 14
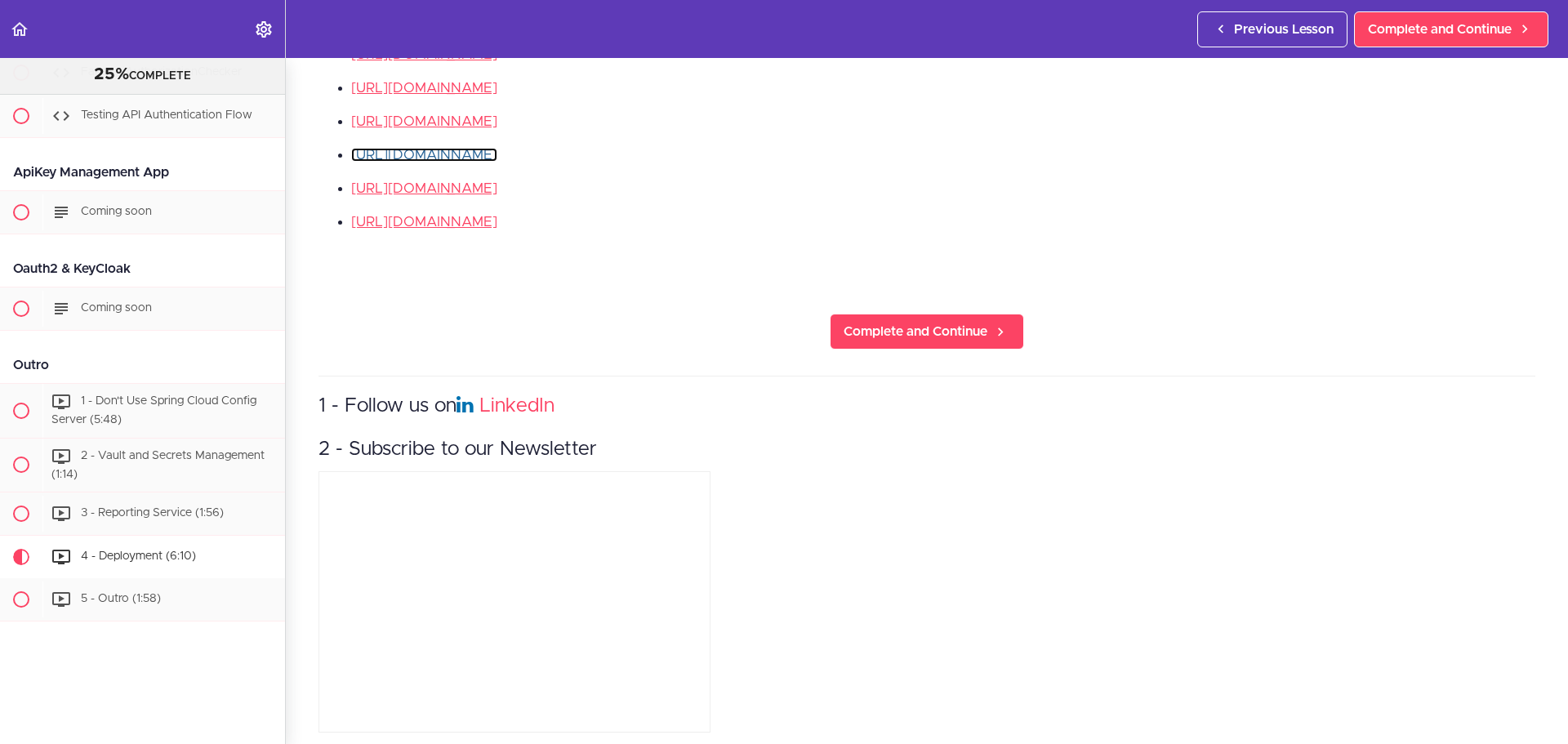
scroll to position [853, 0]
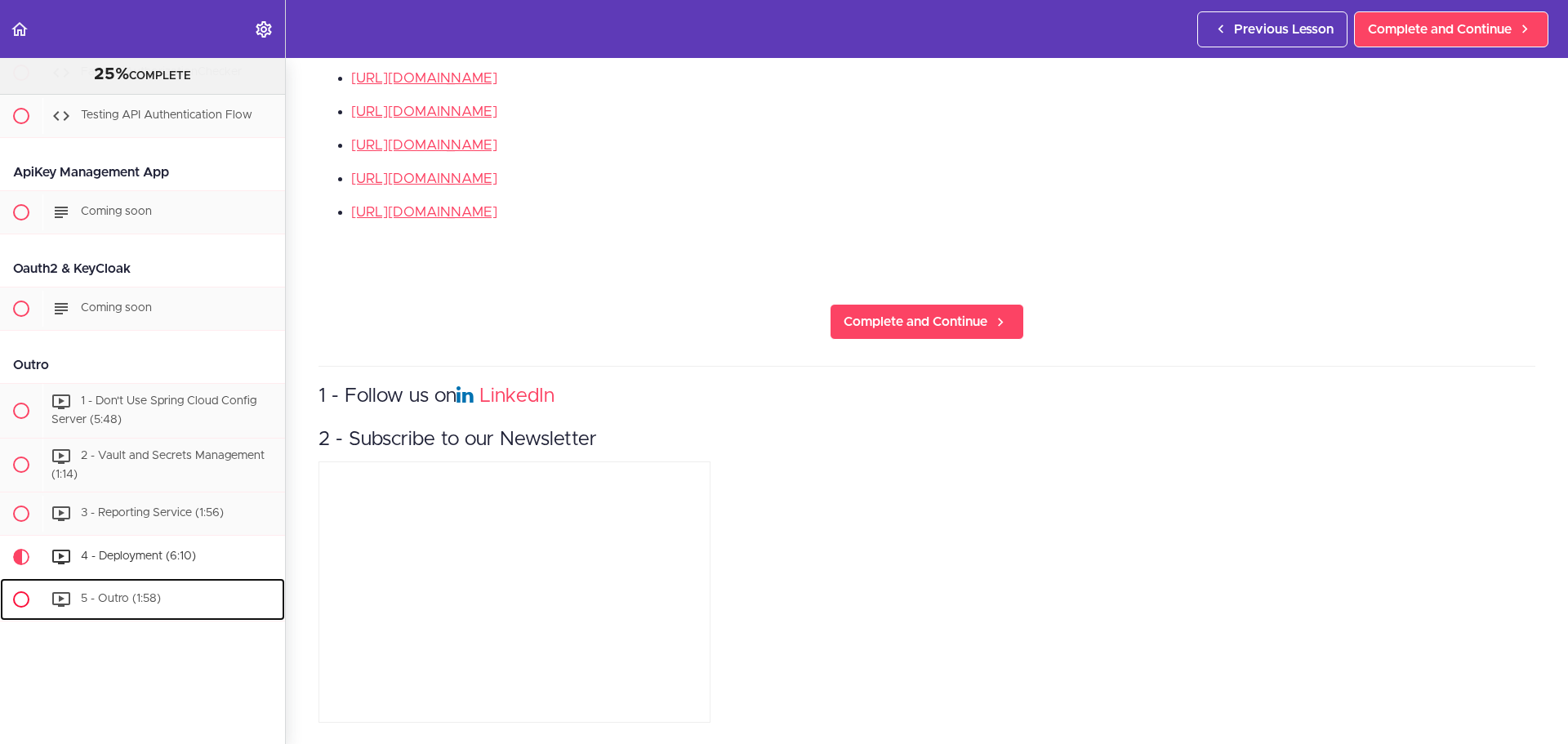
click at [187, 589] on div "5 - Outro (1:58)" at bounding box center [163, 599] width 242 height 36
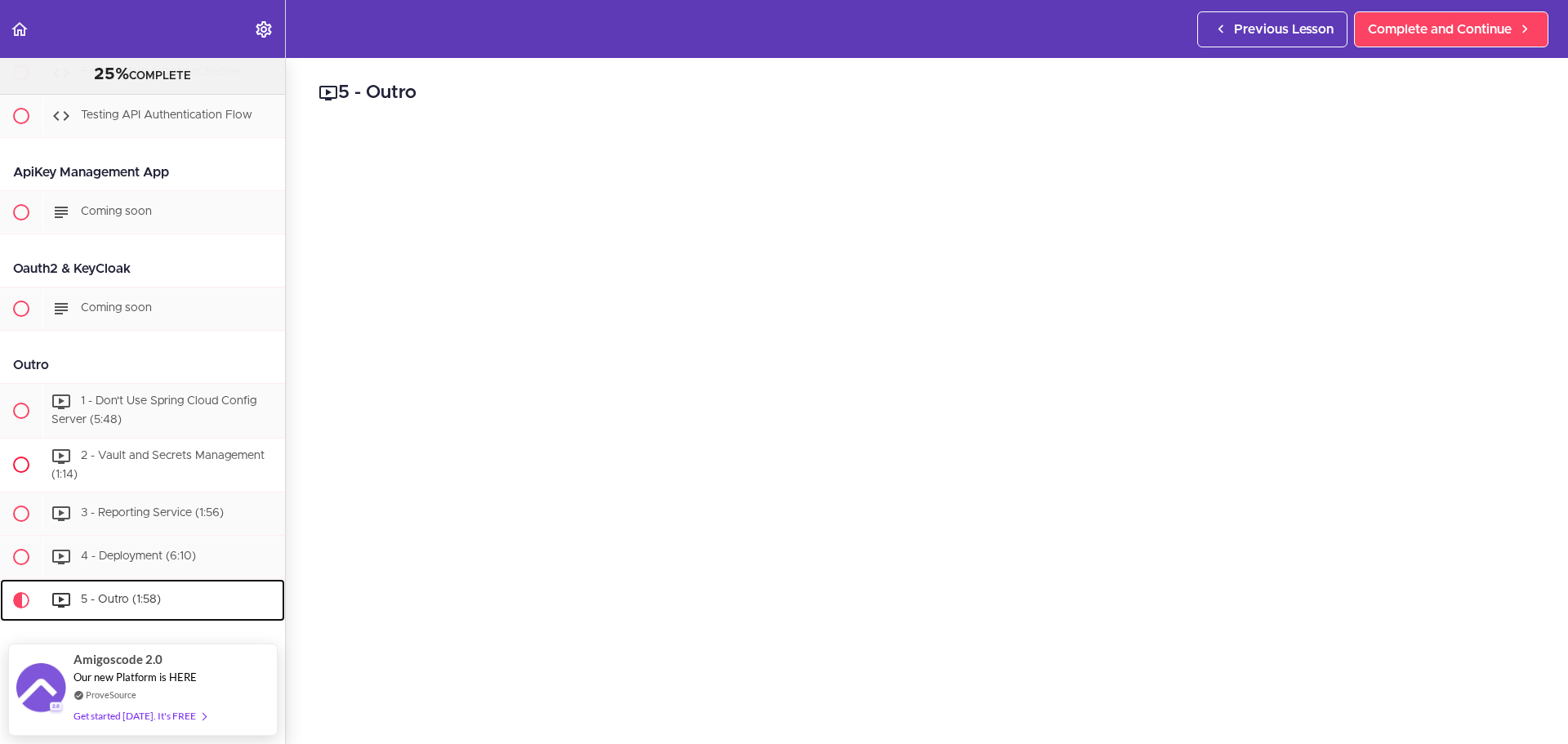
scroll to position [9377, 0]
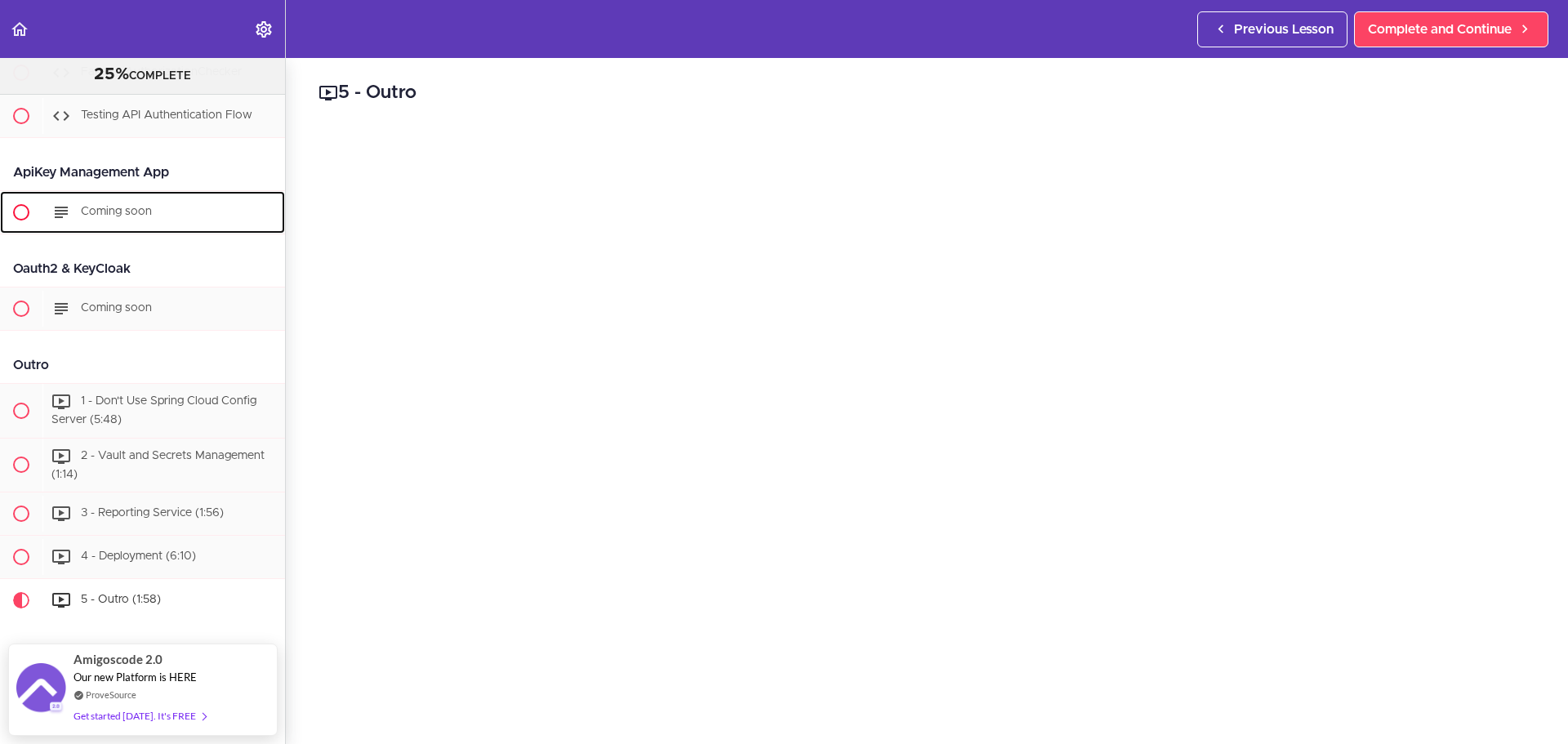
click at [160, 230] on div "Coming soon" at bounding box center [163, 212] width 242 height 36
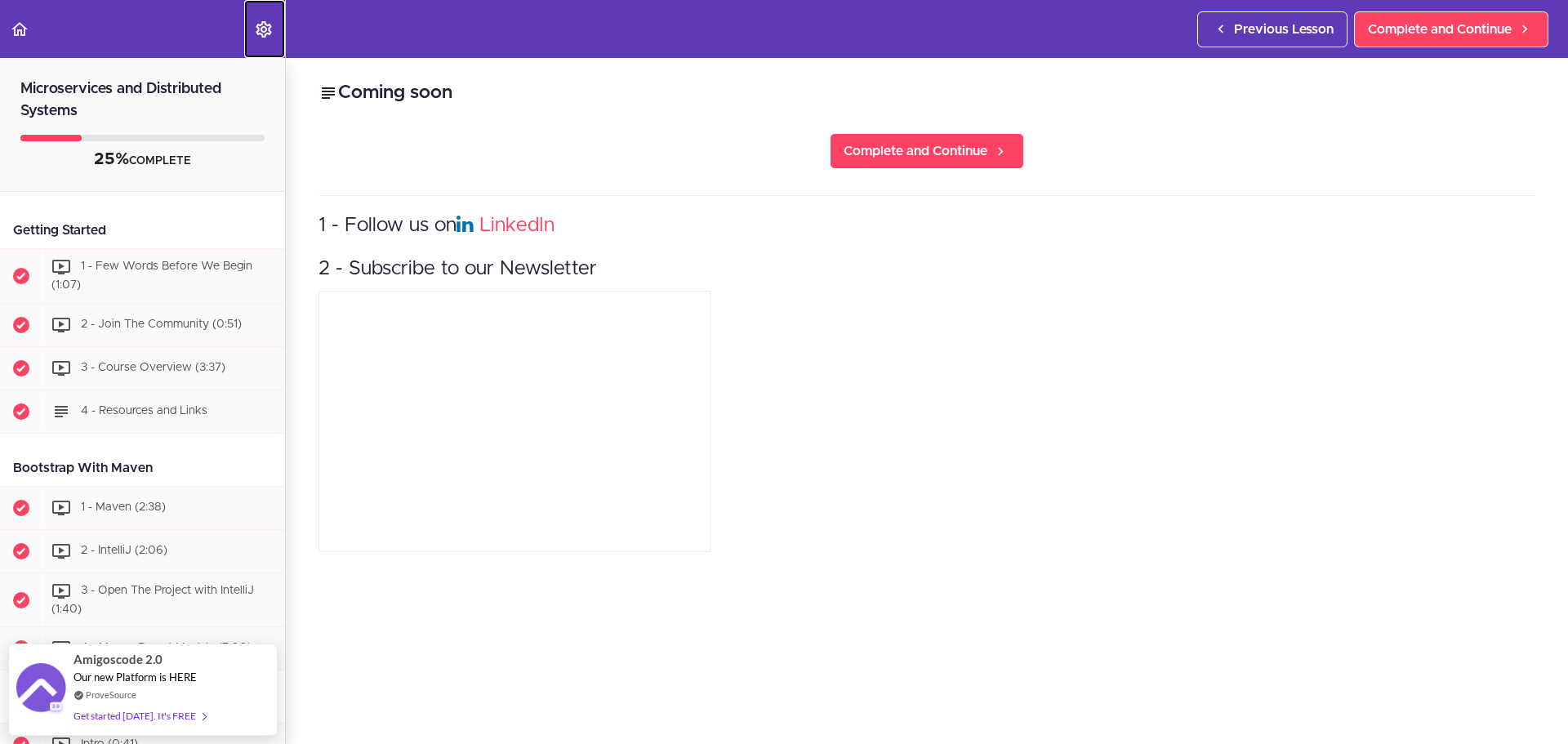
click at [264, 20] on icon "Settings Menu" at bounding box center [263, 29] width 19 height 19
click at [24, 28] on use "Back to course curriculum" at bounding box center [19, 29] width 17 height 14
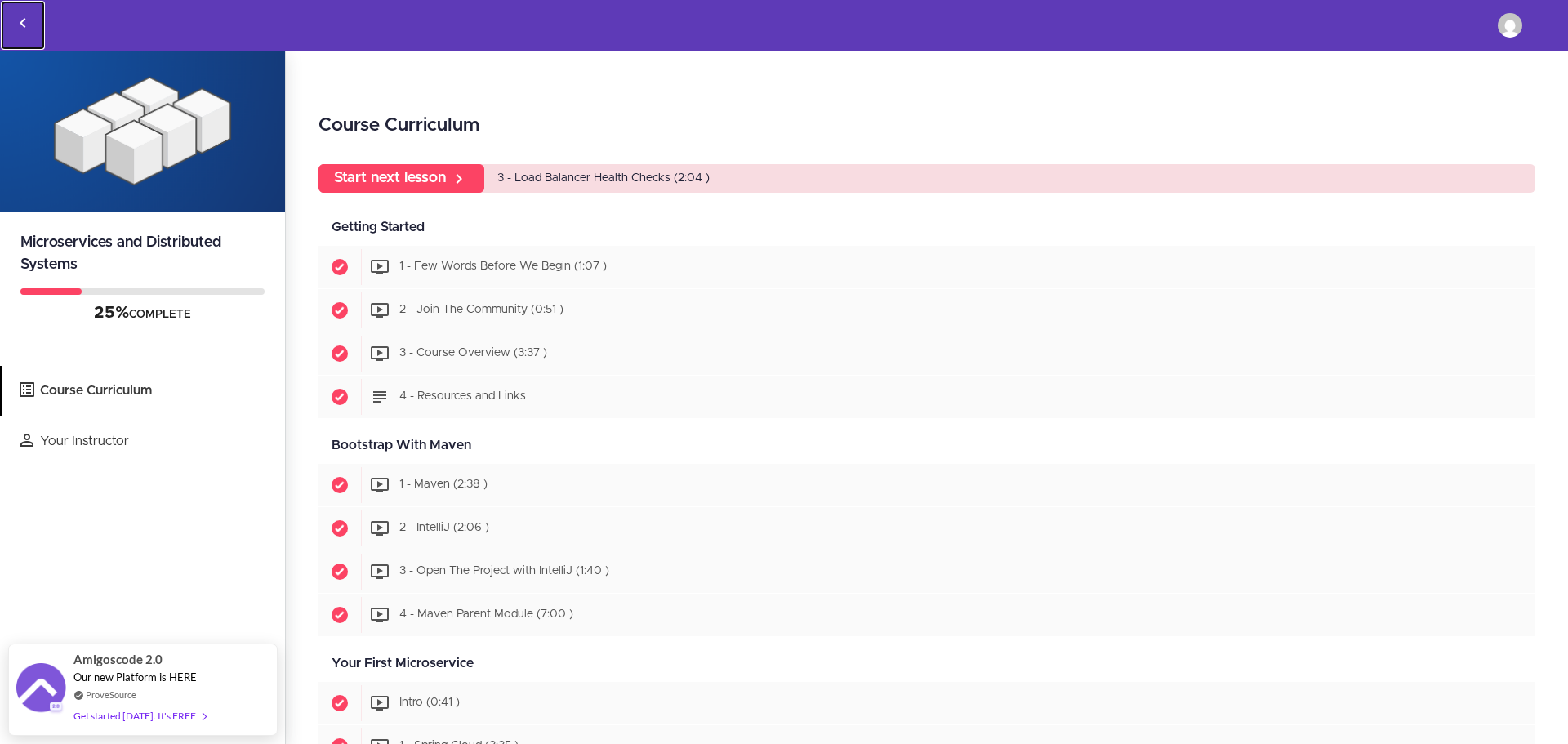
click at [21, 19] on icon "Back to courses" at bounding box center [22, 22] width 19 height 19
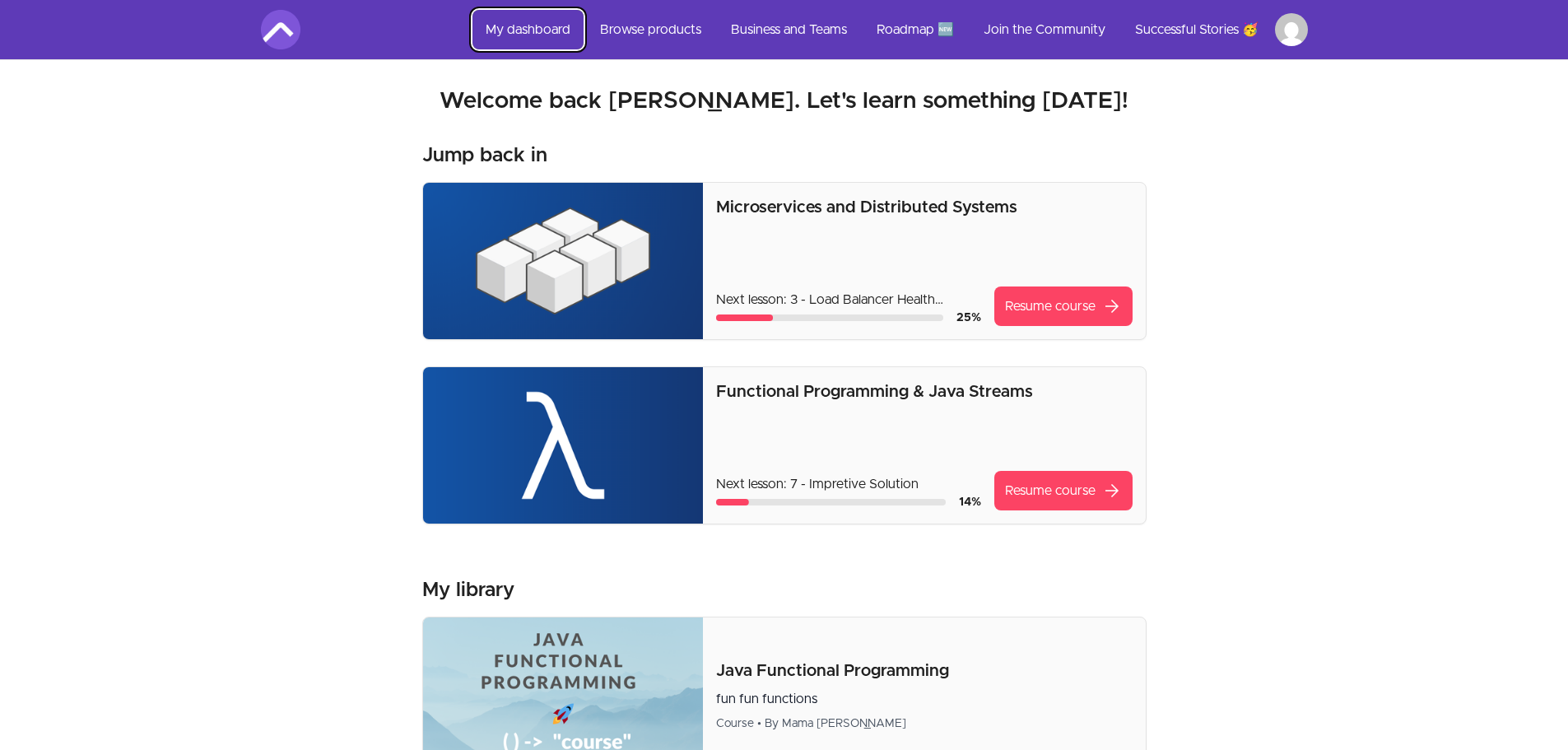
click at [522, 31] on link "My dashboard" at bounding box center [528, 30] width 111 height 39
click at [626, 30] on link "Browse products" at bounding box center [650, 30] width 127 height 39
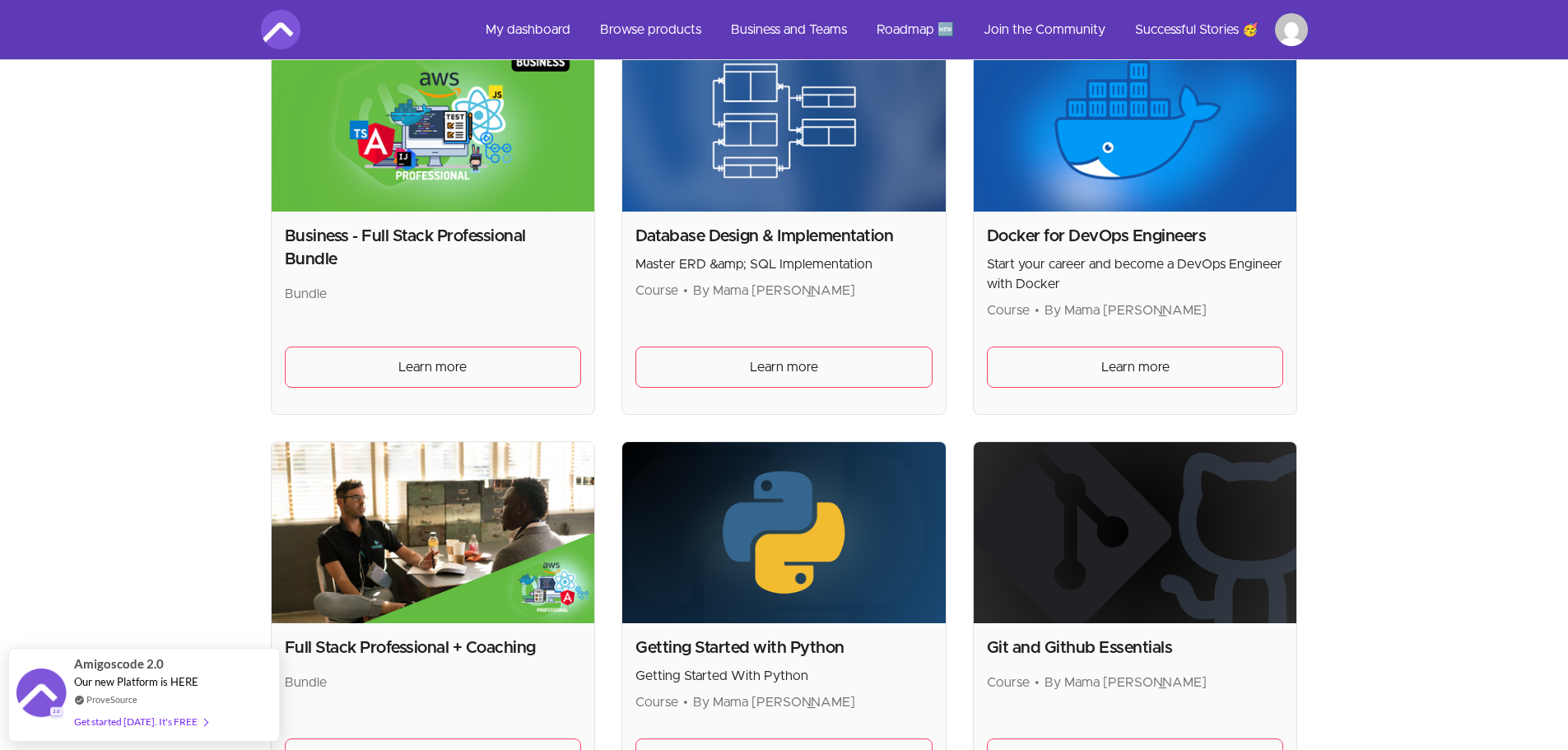
scroll to position [1233, 0]
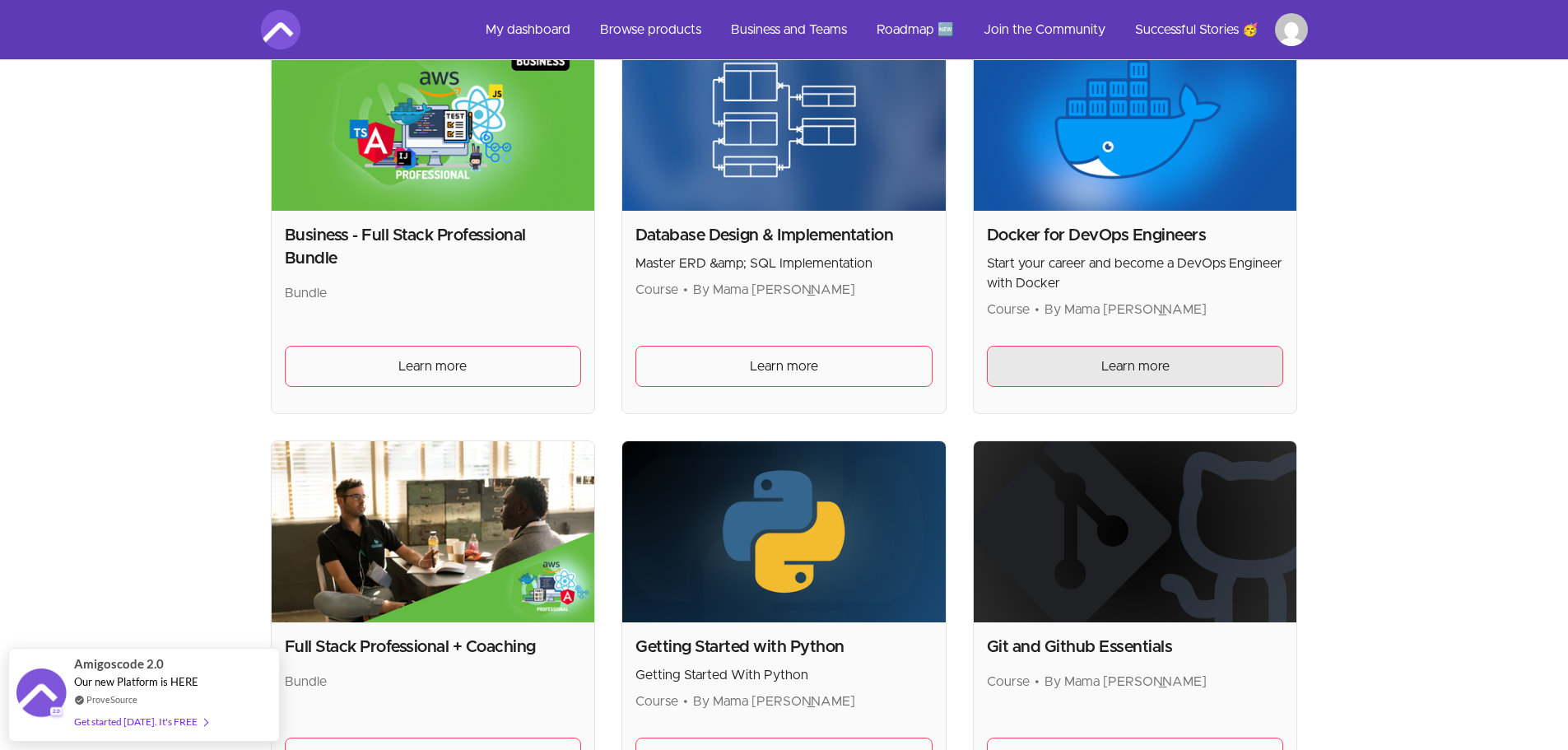
click at [1128, 353] on link "Learn more" at bounding box center [1136, 367] width 298 height 41
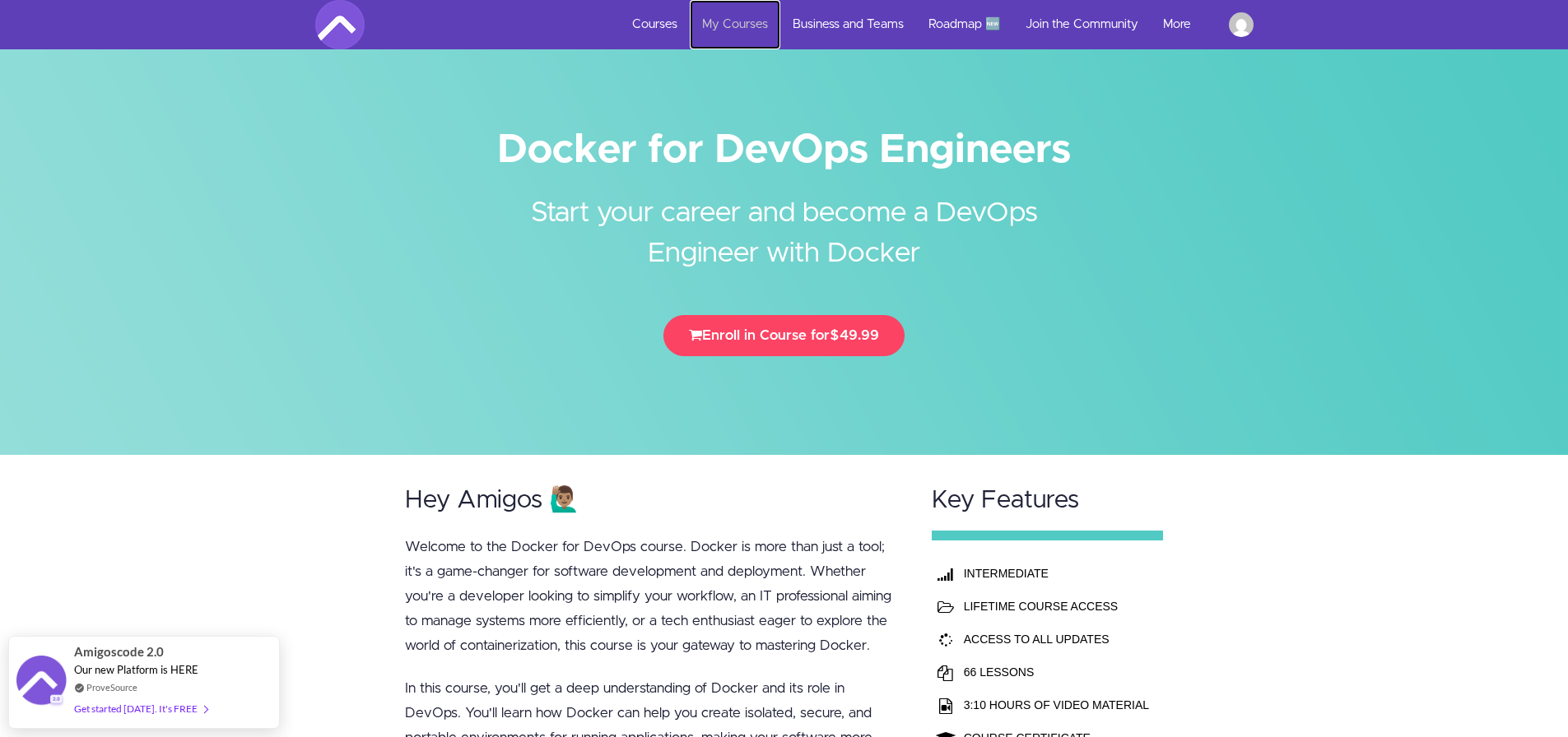
click at [739, 25] on link "My Courses" at bounding box center [734, 24] width 91 height 50
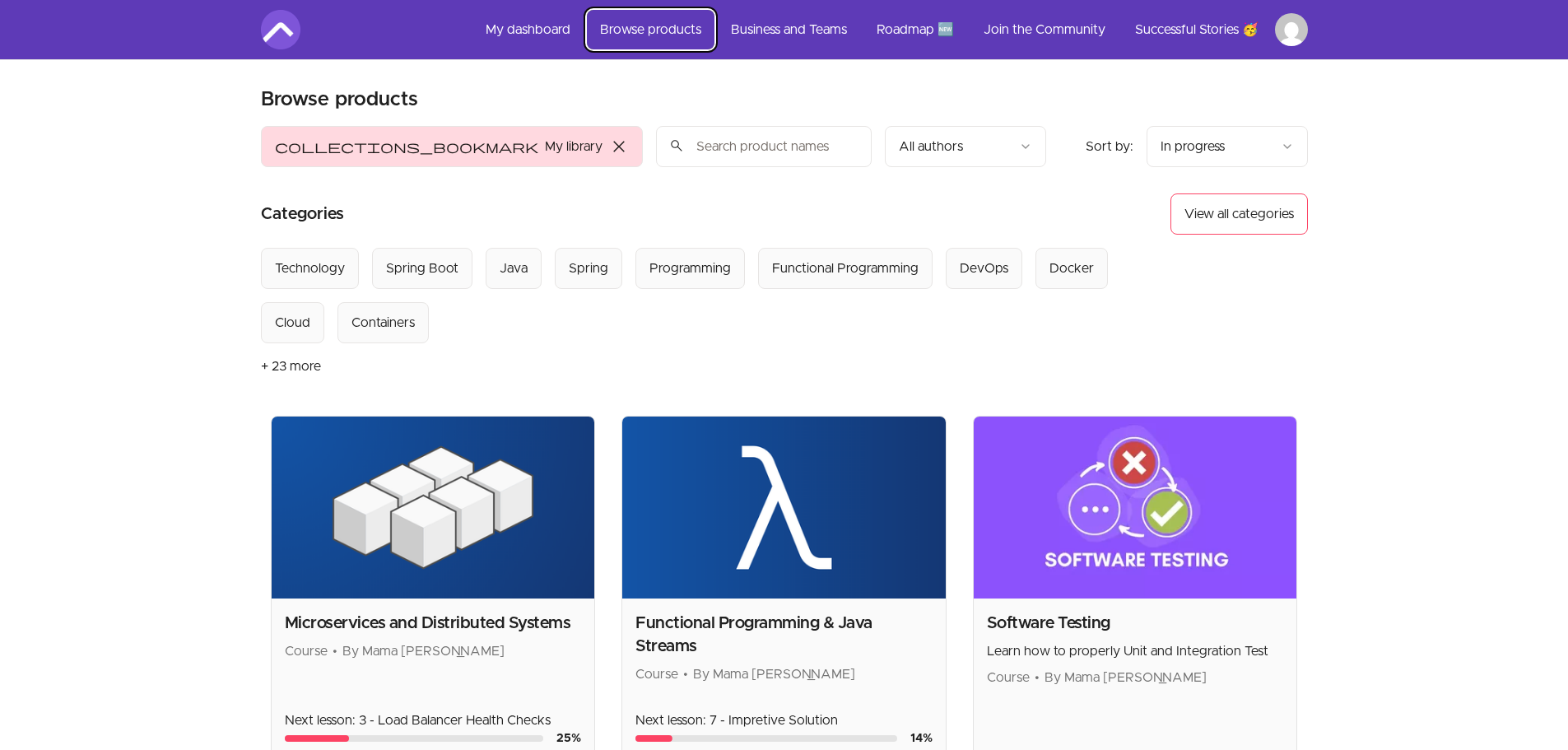
click at [627, 22] on link "Browse products" at bounding box center [650, 30] width 127 height 39
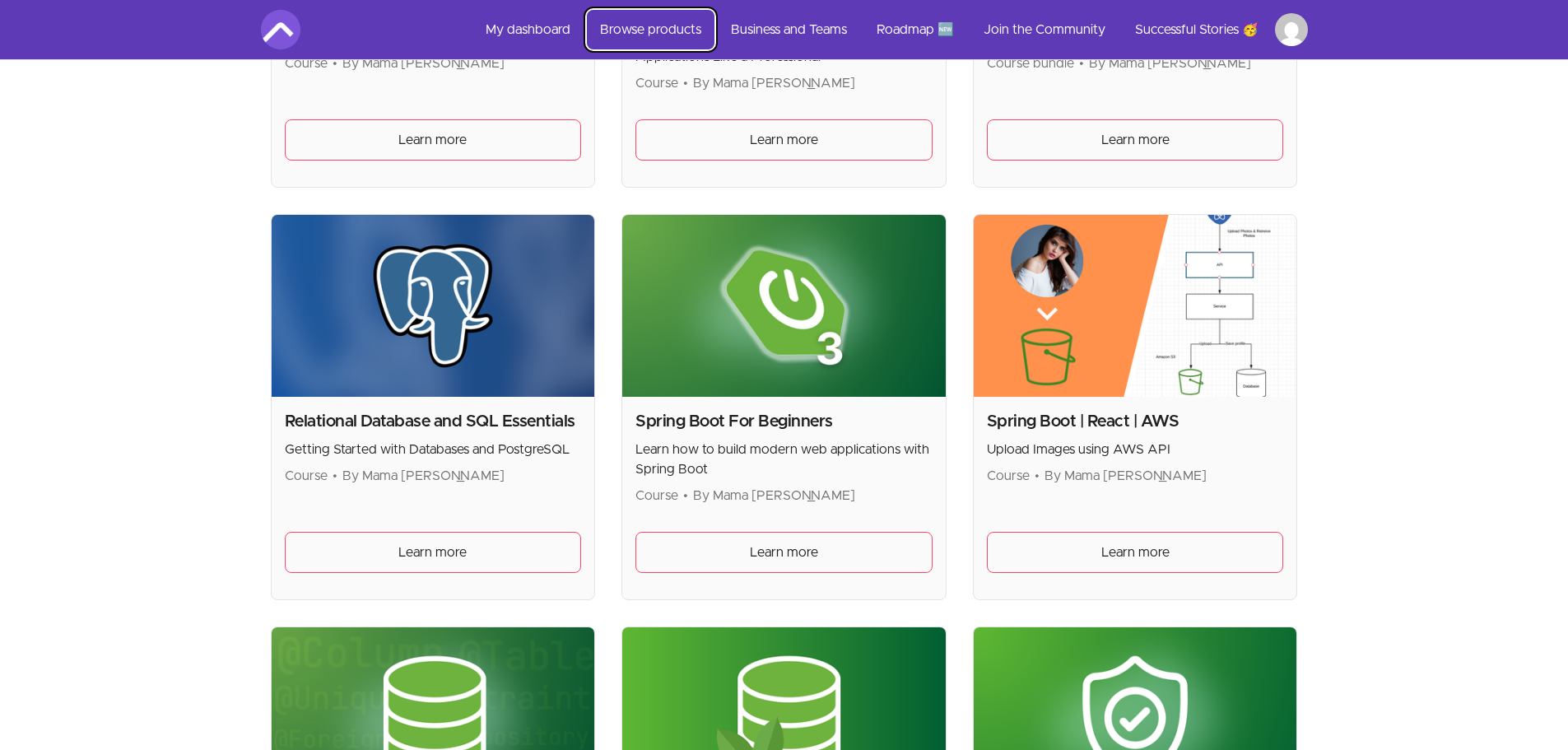
scroll to position [3914, 0]
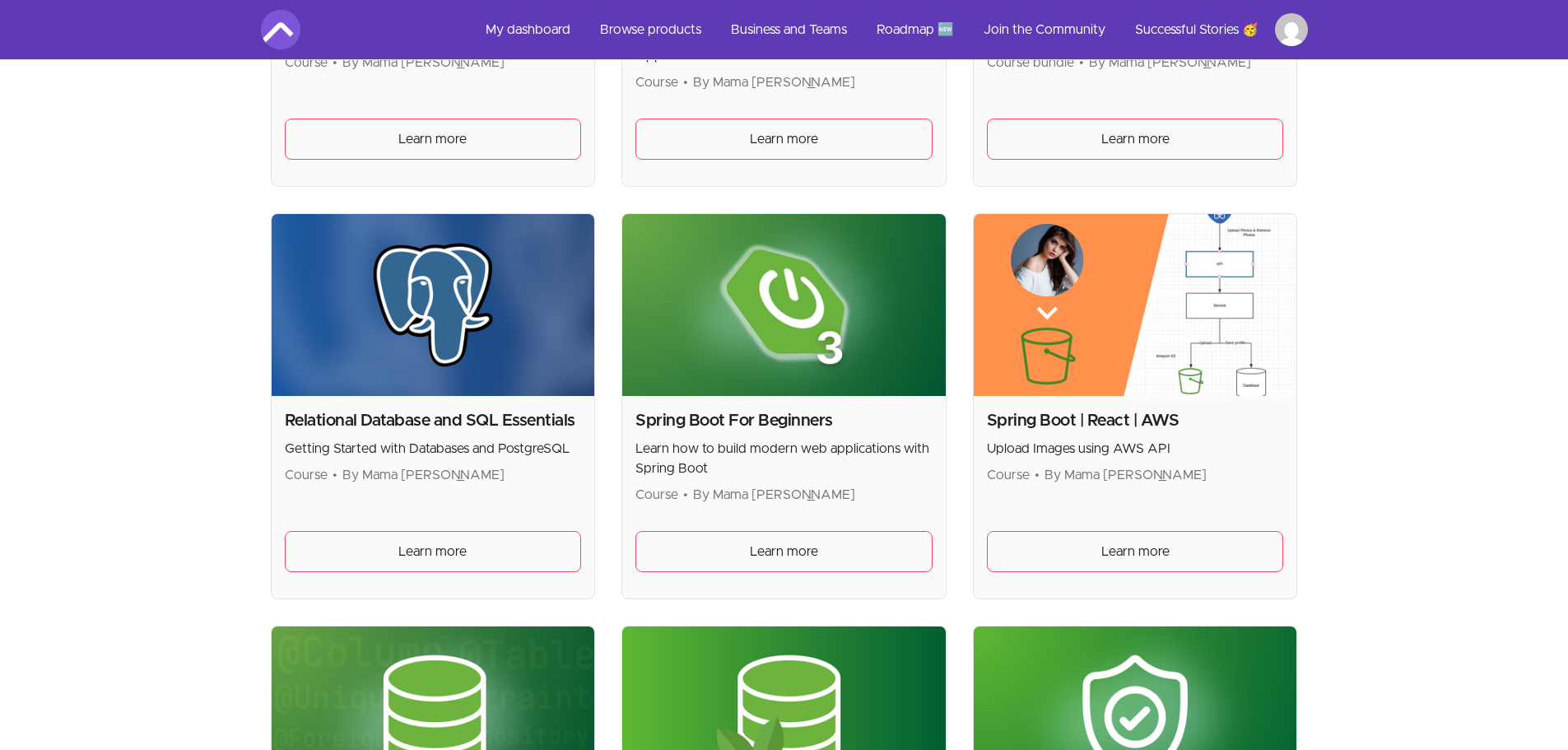
click at [1204, 265] on img at bounding box center [1136, 305] width 324 height 181
click at [1084, 358] on img at bounding box center [1136, 305] width 324 height 181
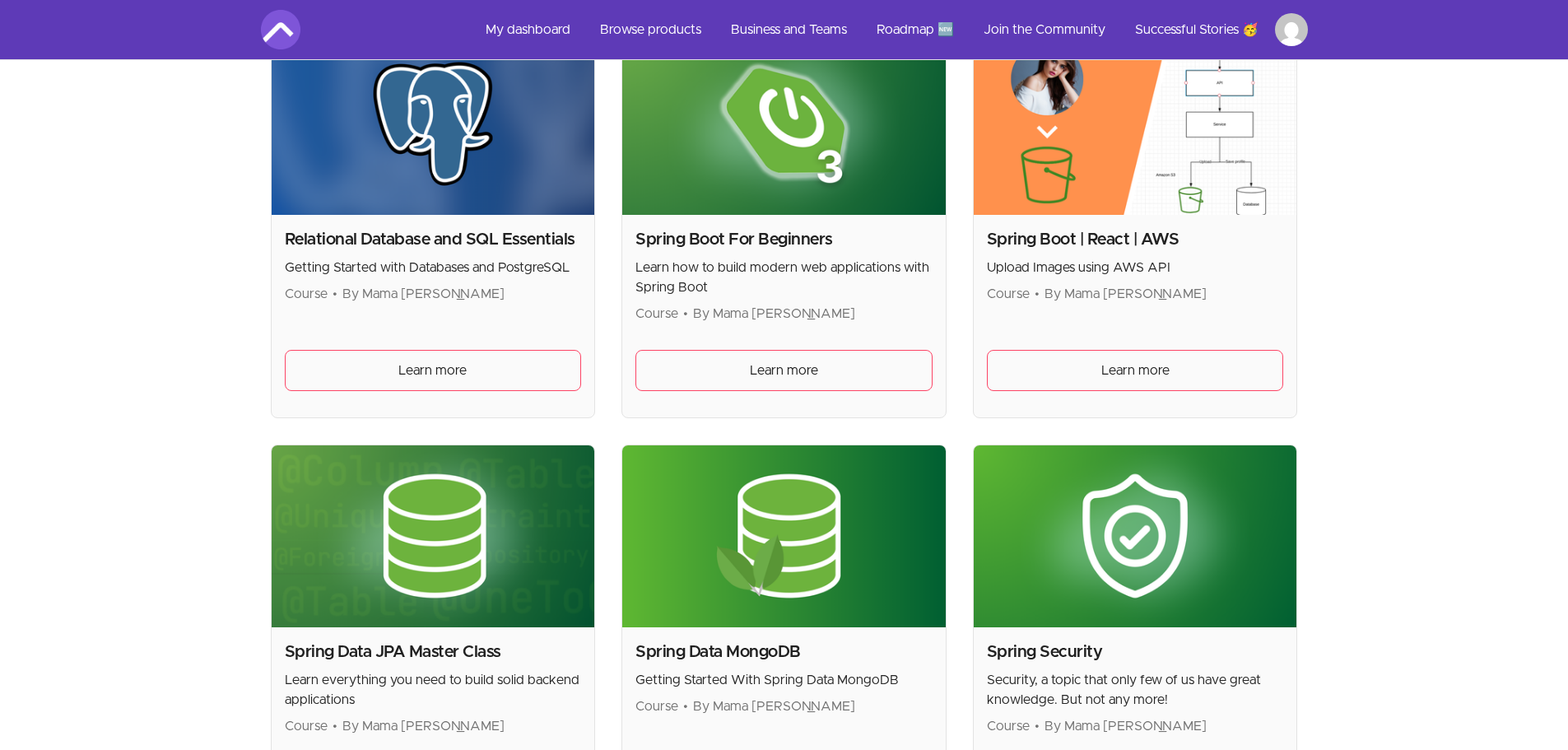
scroll to position [4019, 0]
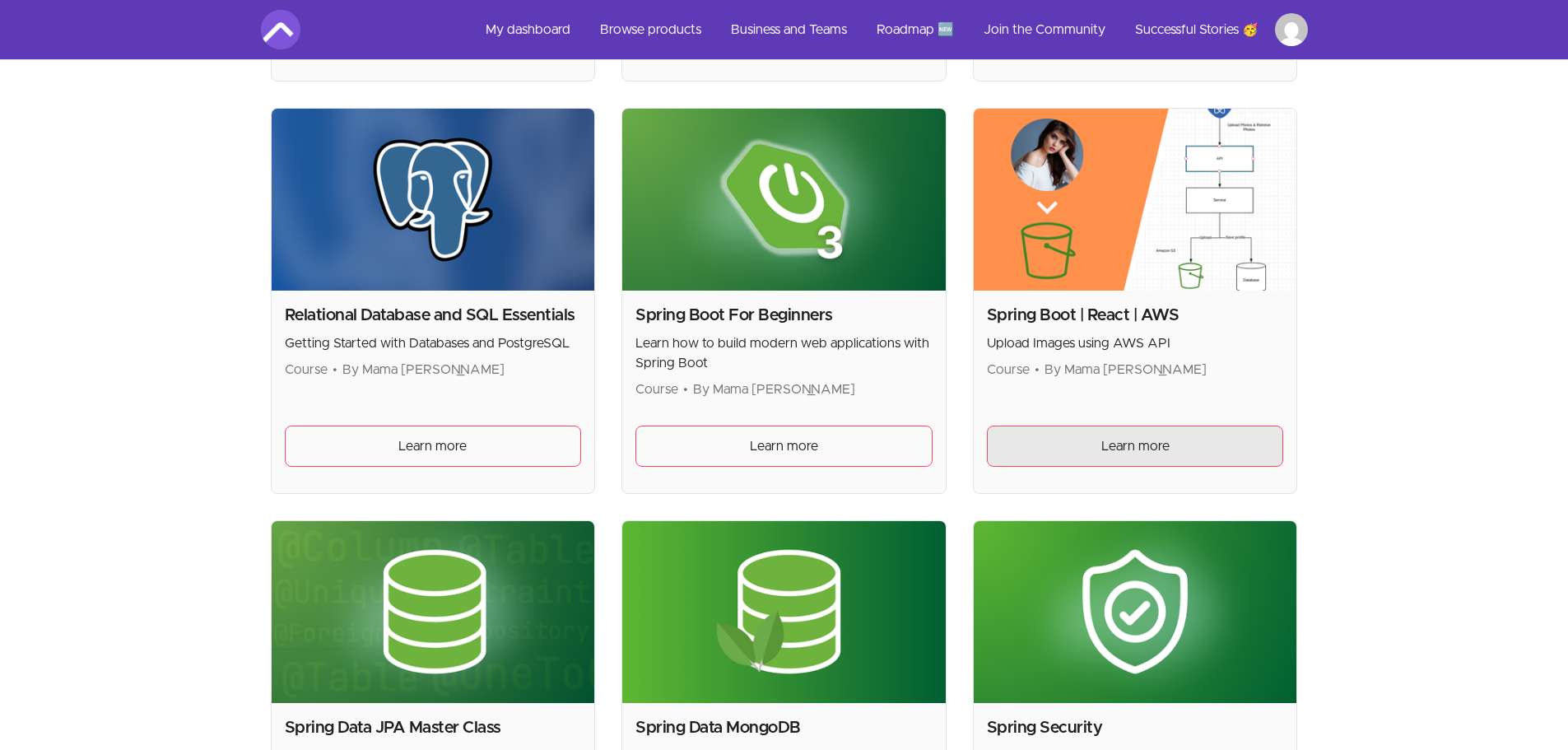
click at [1128, 431] on link "Learn more" at bounding box center [1136, 446] width 298 height 41
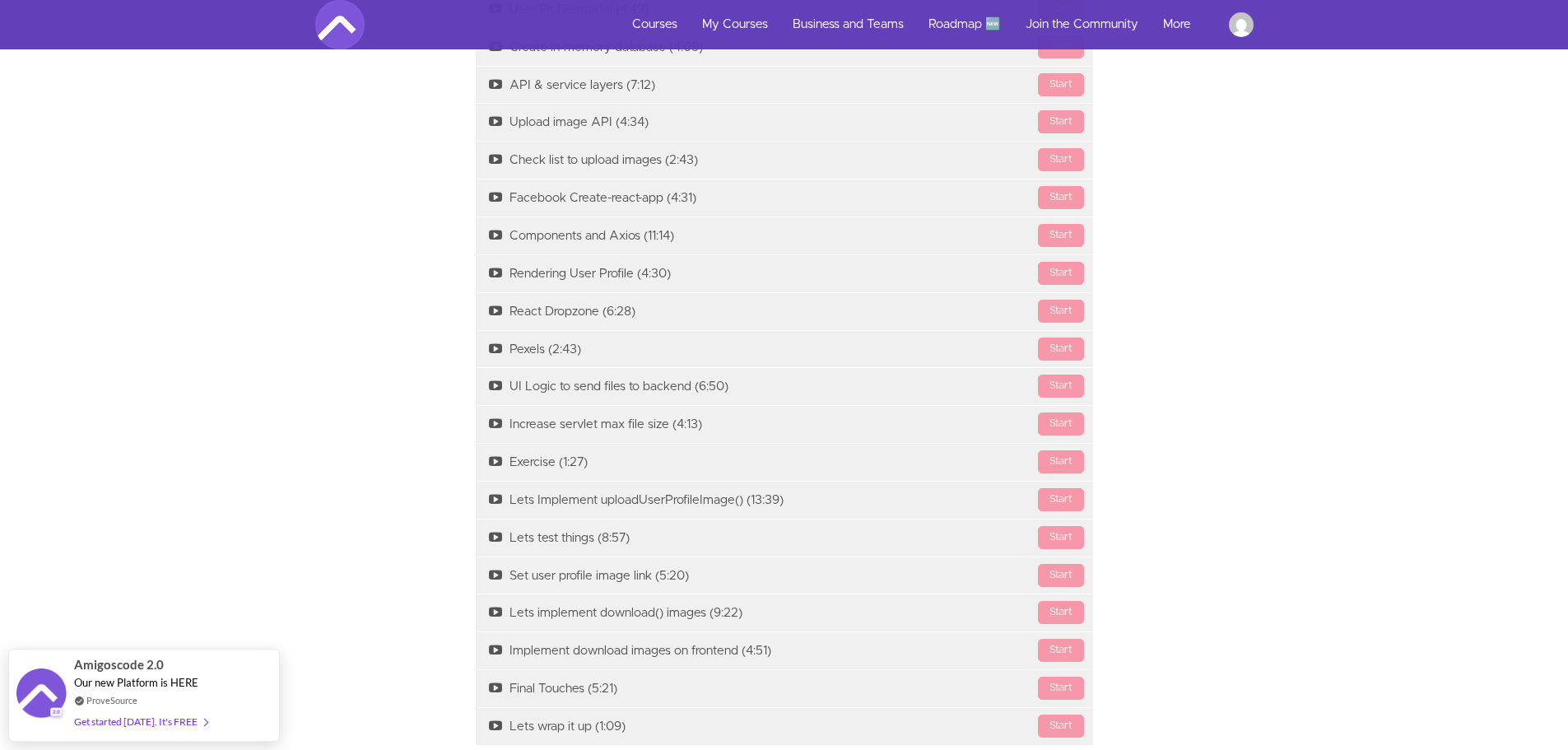
scroll to position [1731, 0]
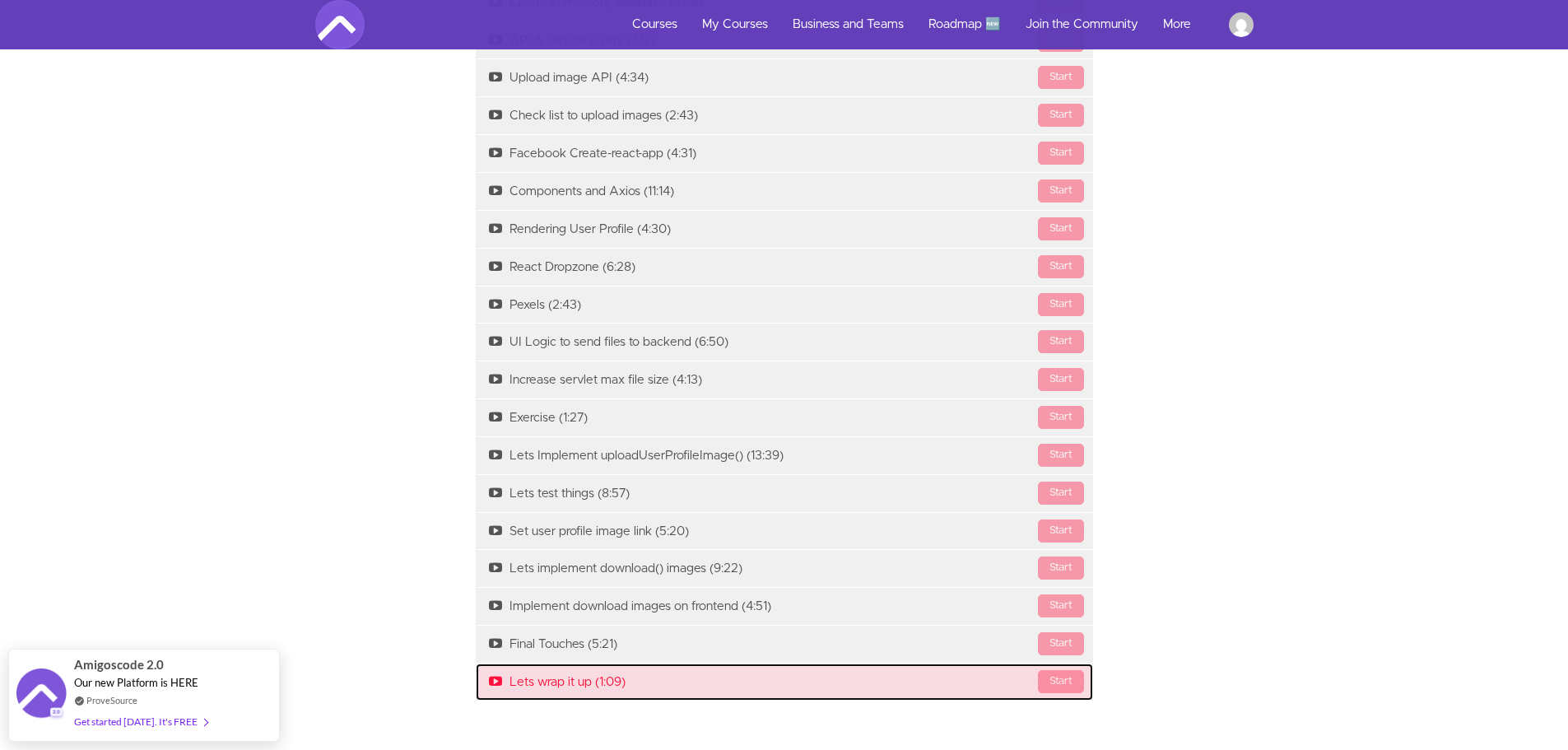
click at [731, 663] on link "Start Lets wrap it up (1:09)" at bounding box center [785, 682] width 617 height 37
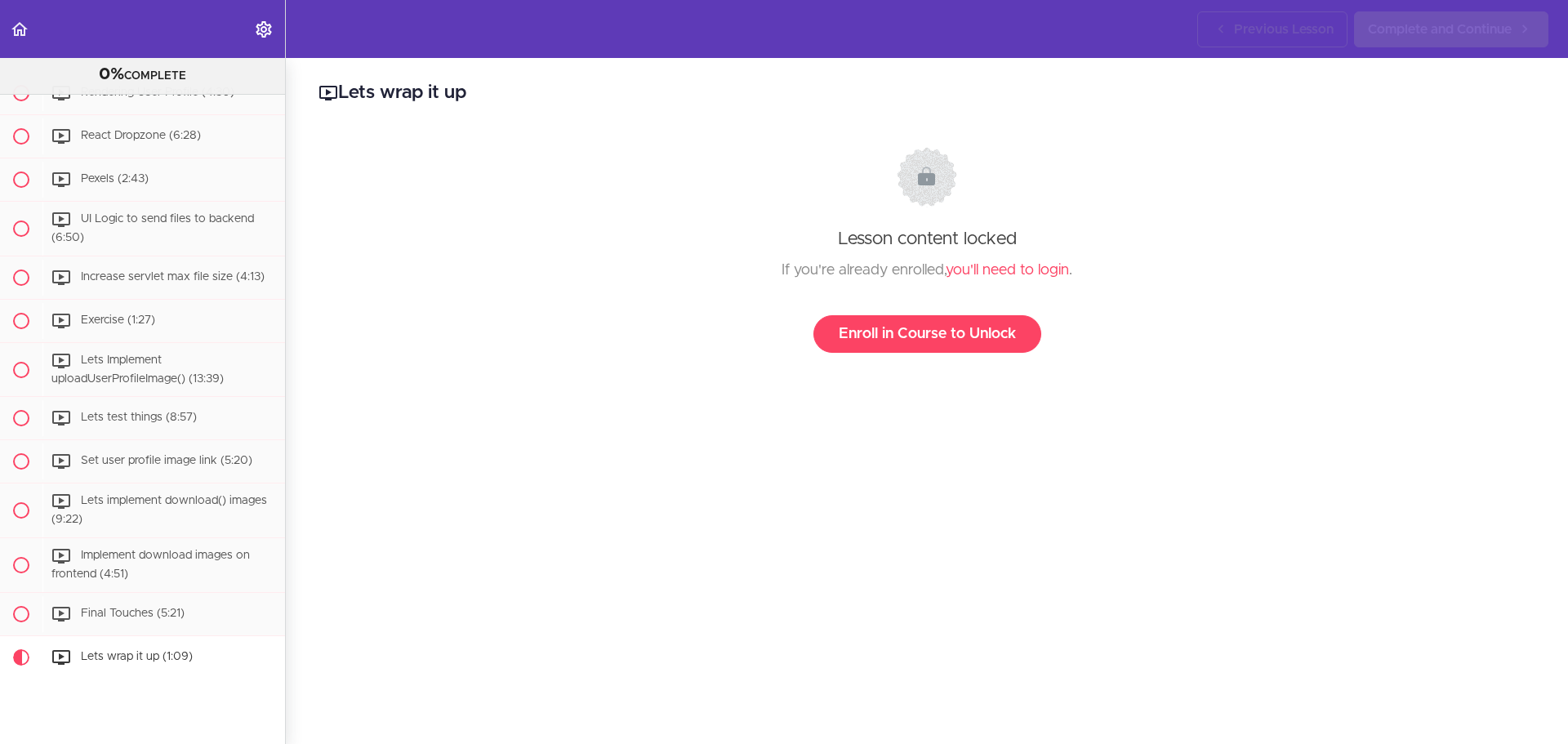
scroll to position [853, 0]
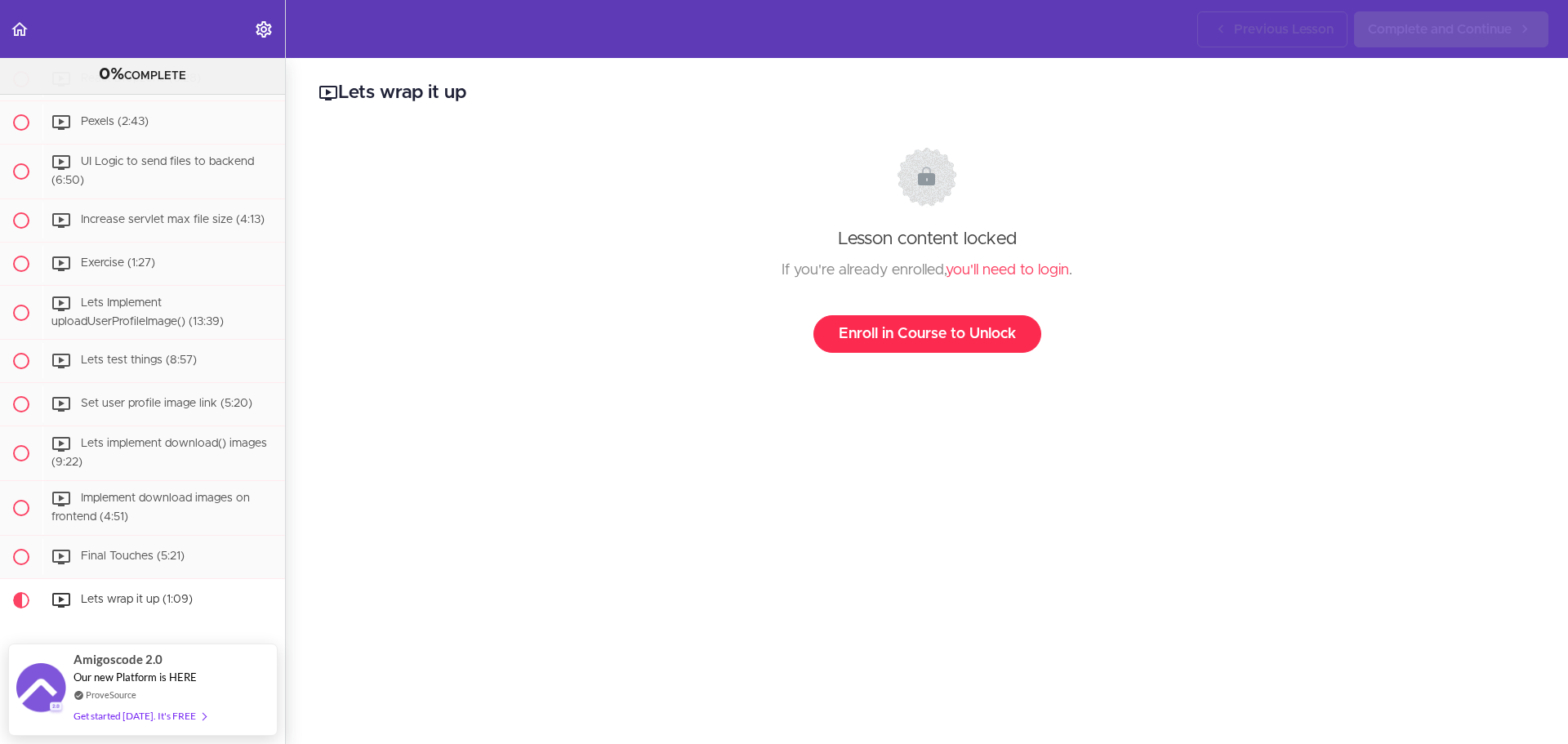
click at [911, 332] on link "Enroll in Course to Unlock" at bounding box center [927, 334] width 228 height 37
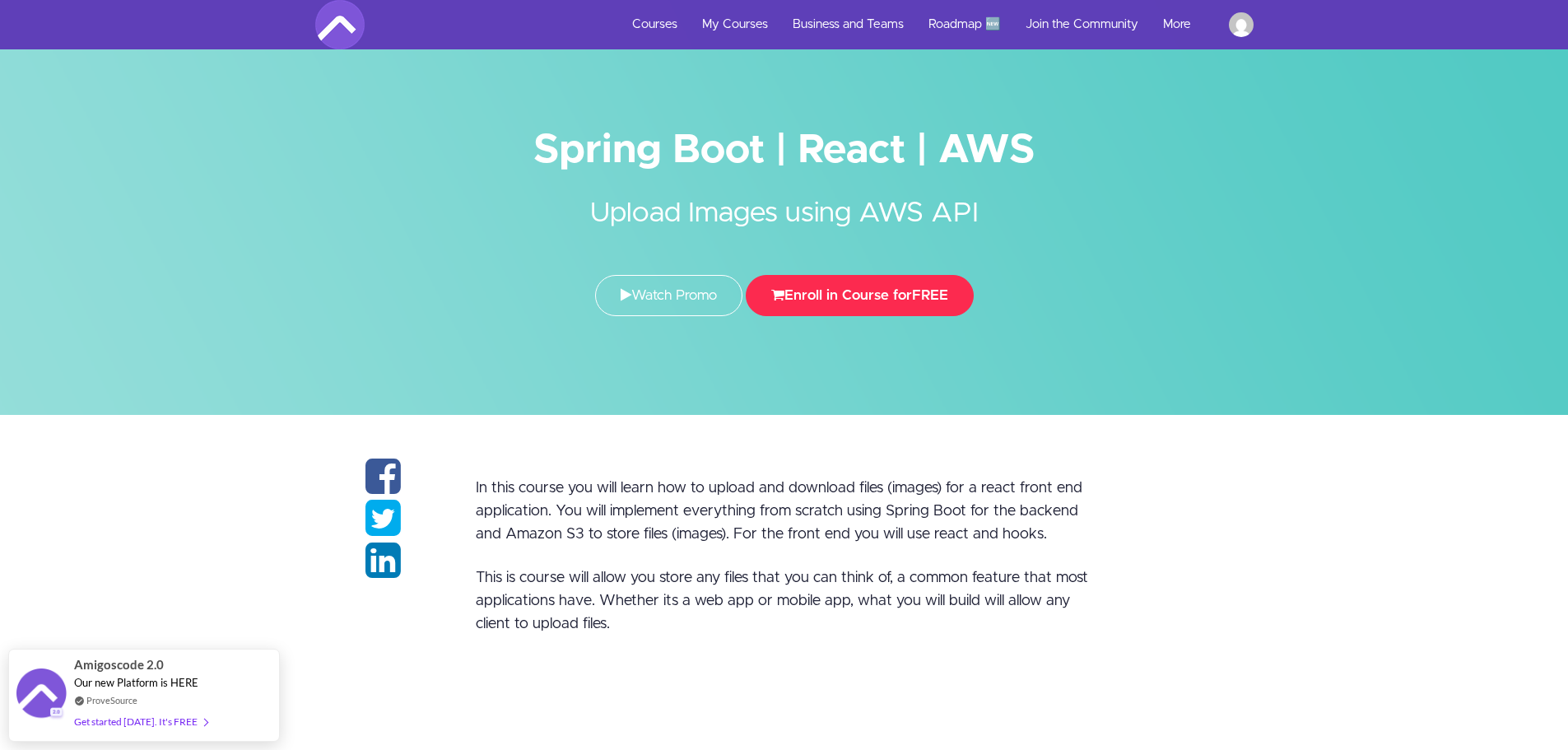
click at [827, 304] on button "Enroll in Course for FREE" at bounding box center [860, 296] width 228 height 41
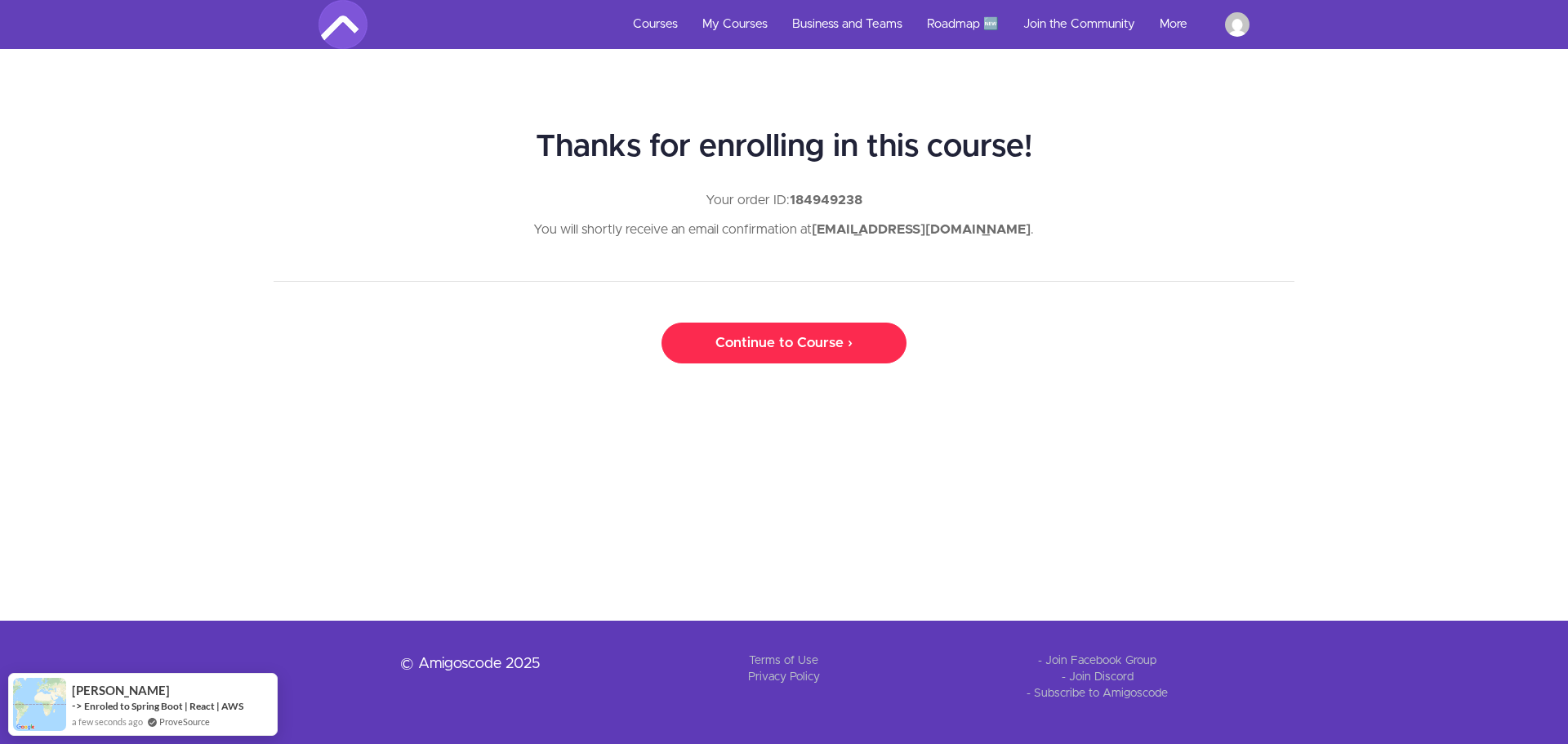
click at [711, 343] on link "Continue to Course ›" at bounding box center [784, 343] width 245 height 41
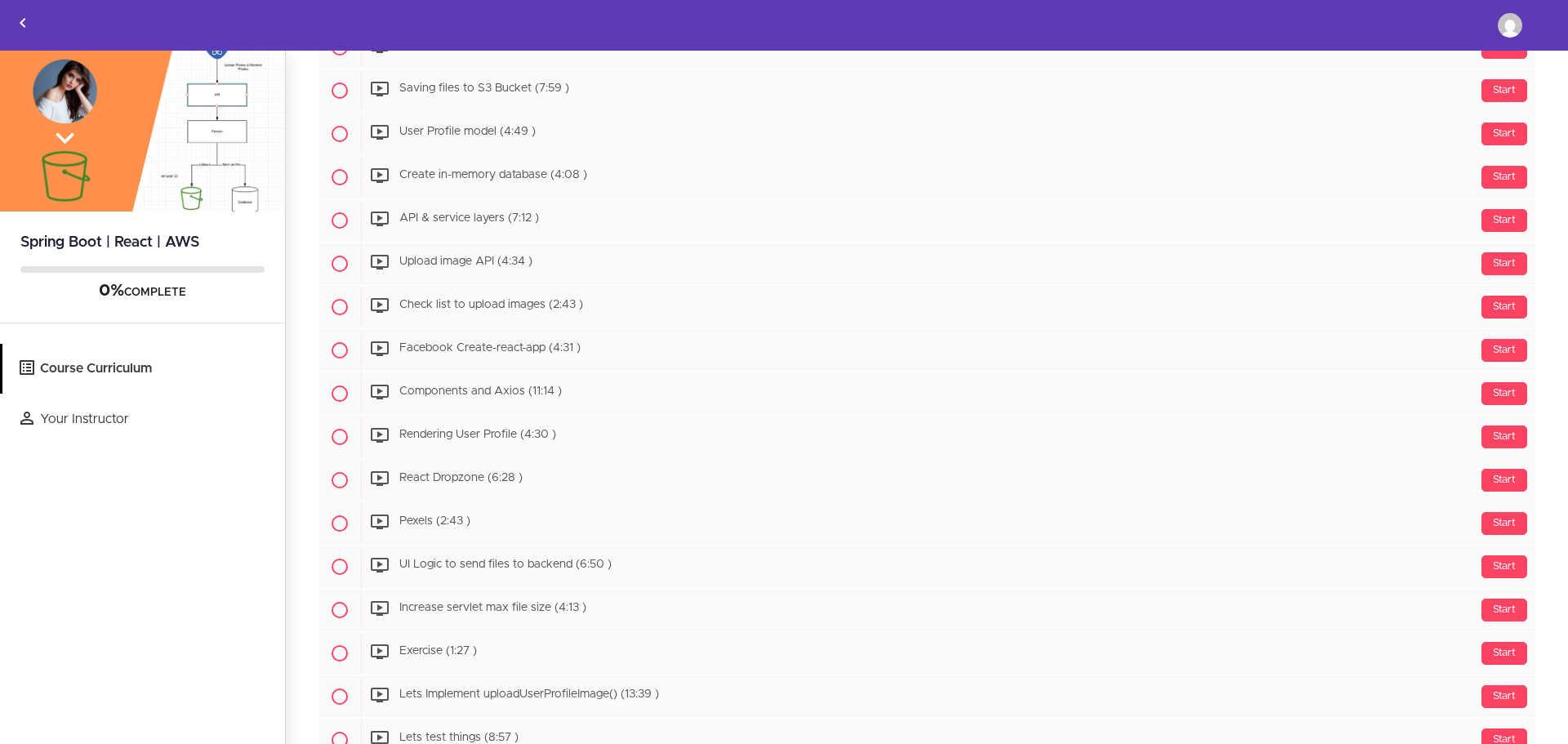
scroll to position [737, 0]
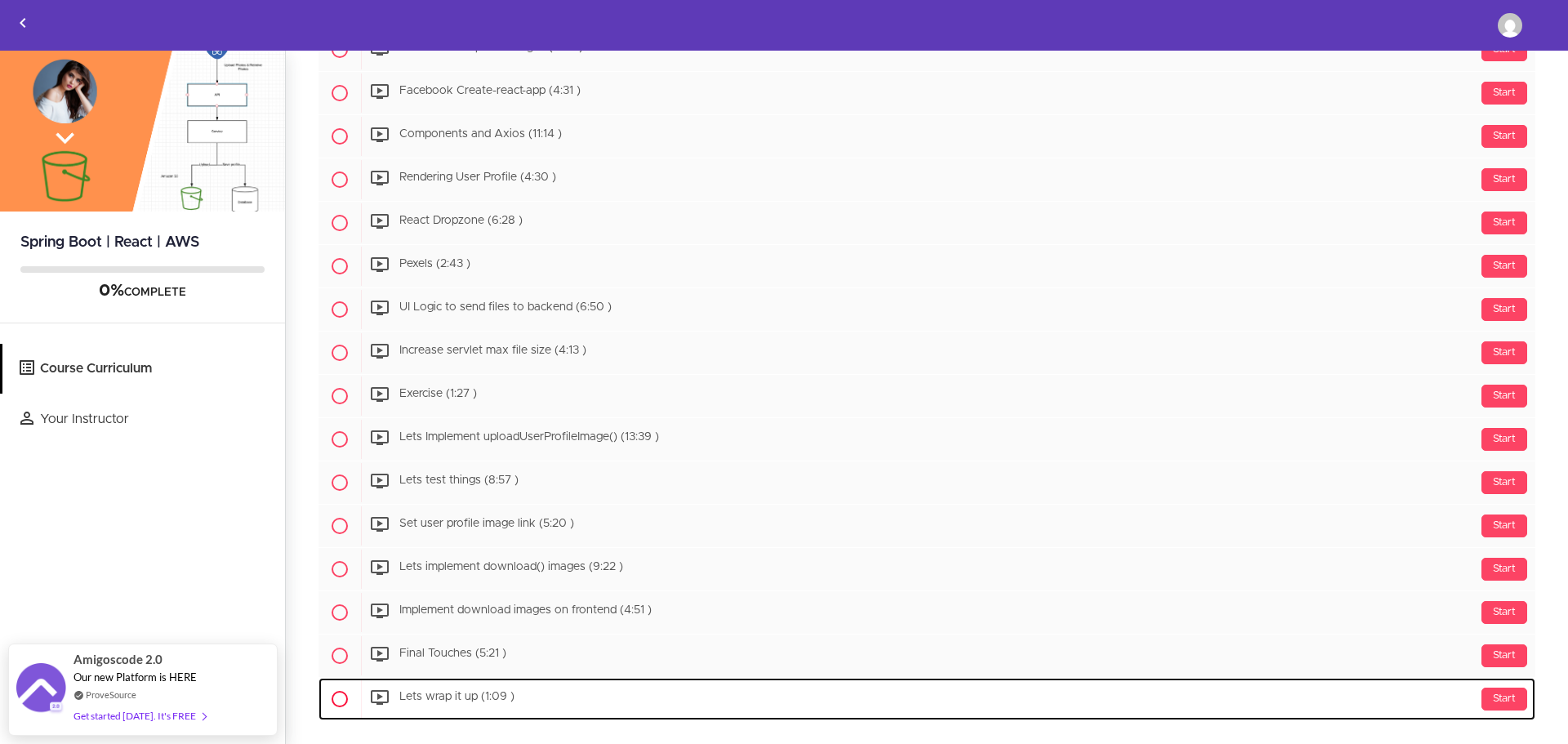
click at [495, 698] on span "Lets wrap it up (1:09 )" at bounding box center [456, 697] width 115 height 11
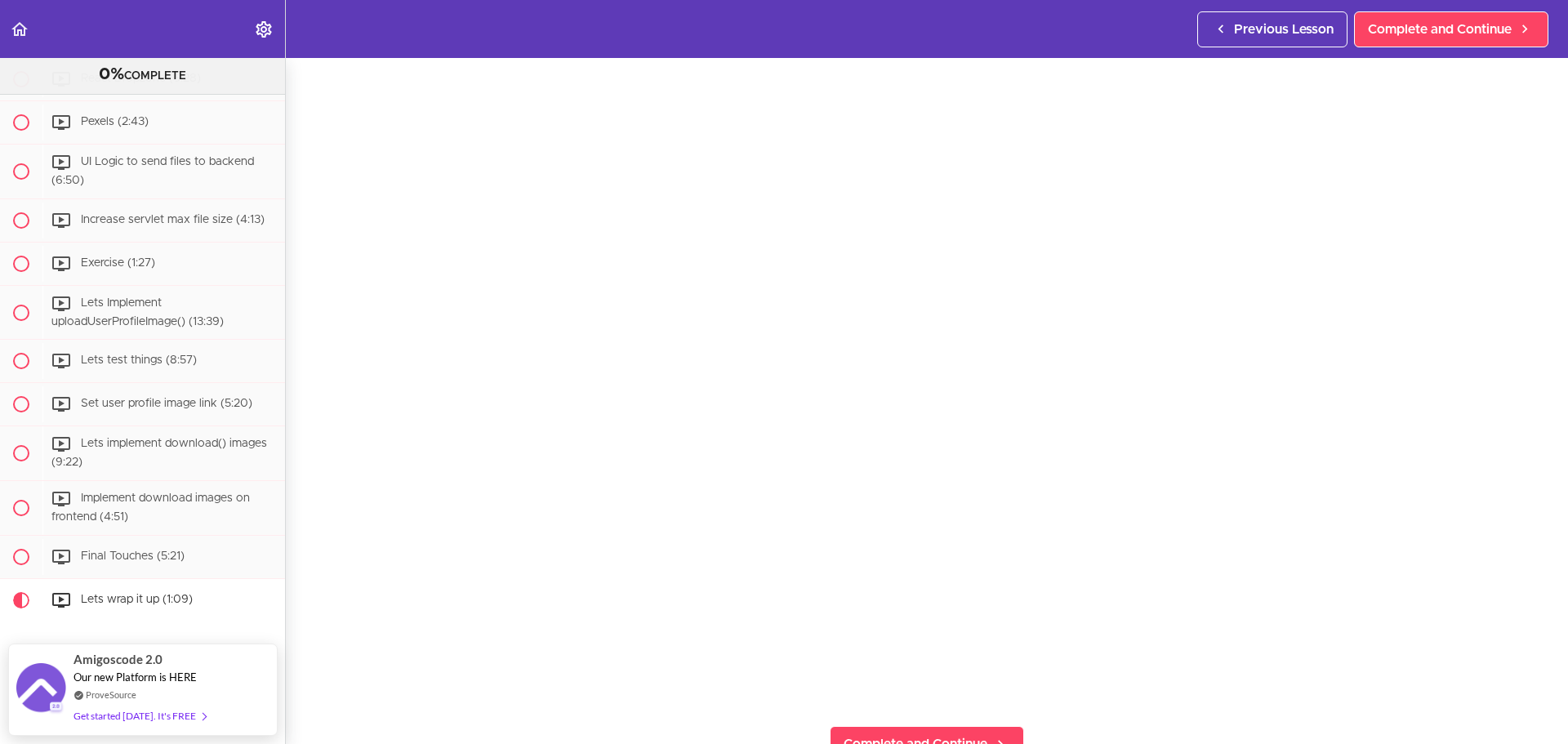
scroll to position [117, 0]
click at [139, 550] on span "Final Touches (5:21)" at bounding box center [133, 556] width 104 height 11
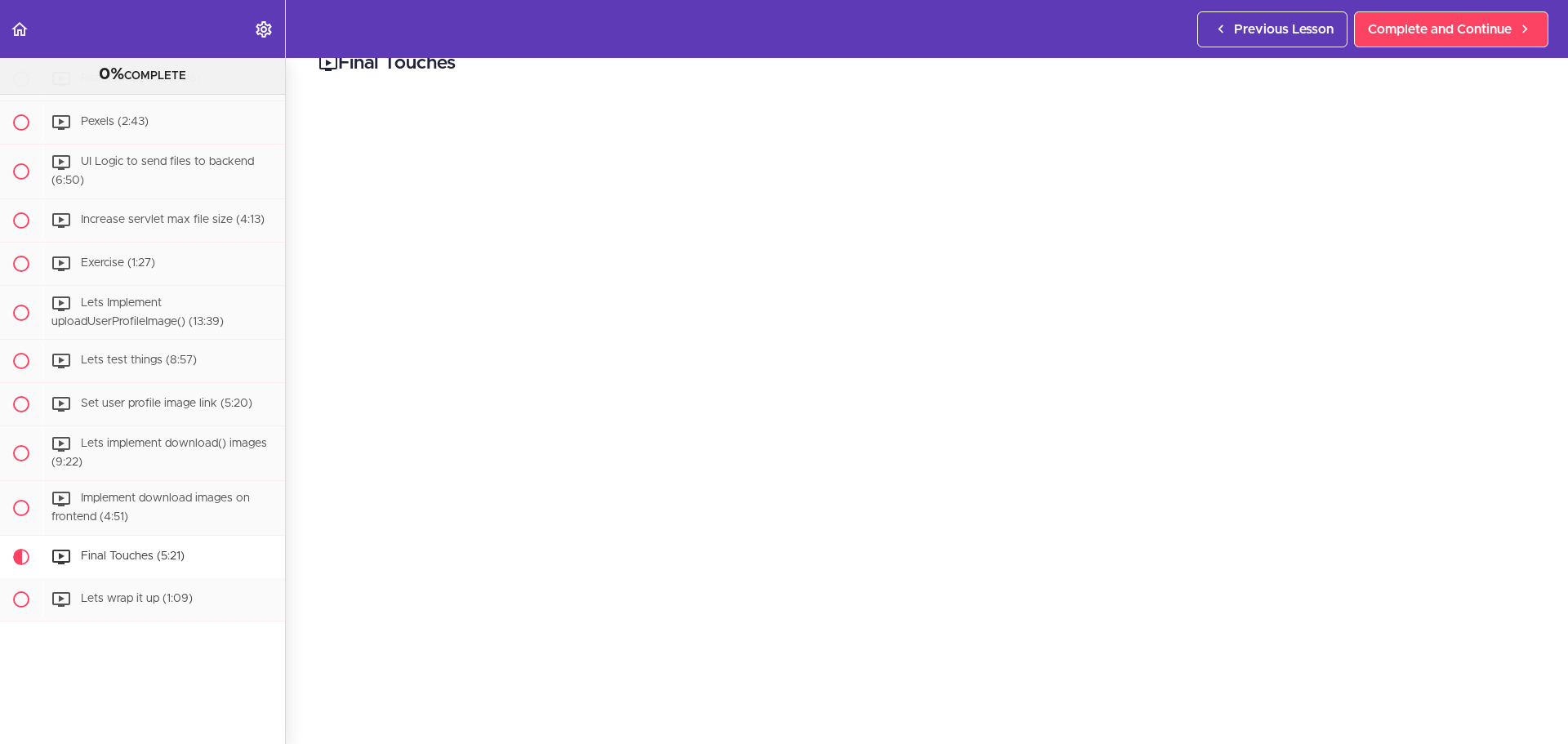
scroll to position [28, 0]
click at [12, 21] on icon "Back to course curriculum" at bounding box center [19, 29] width 19 height 19
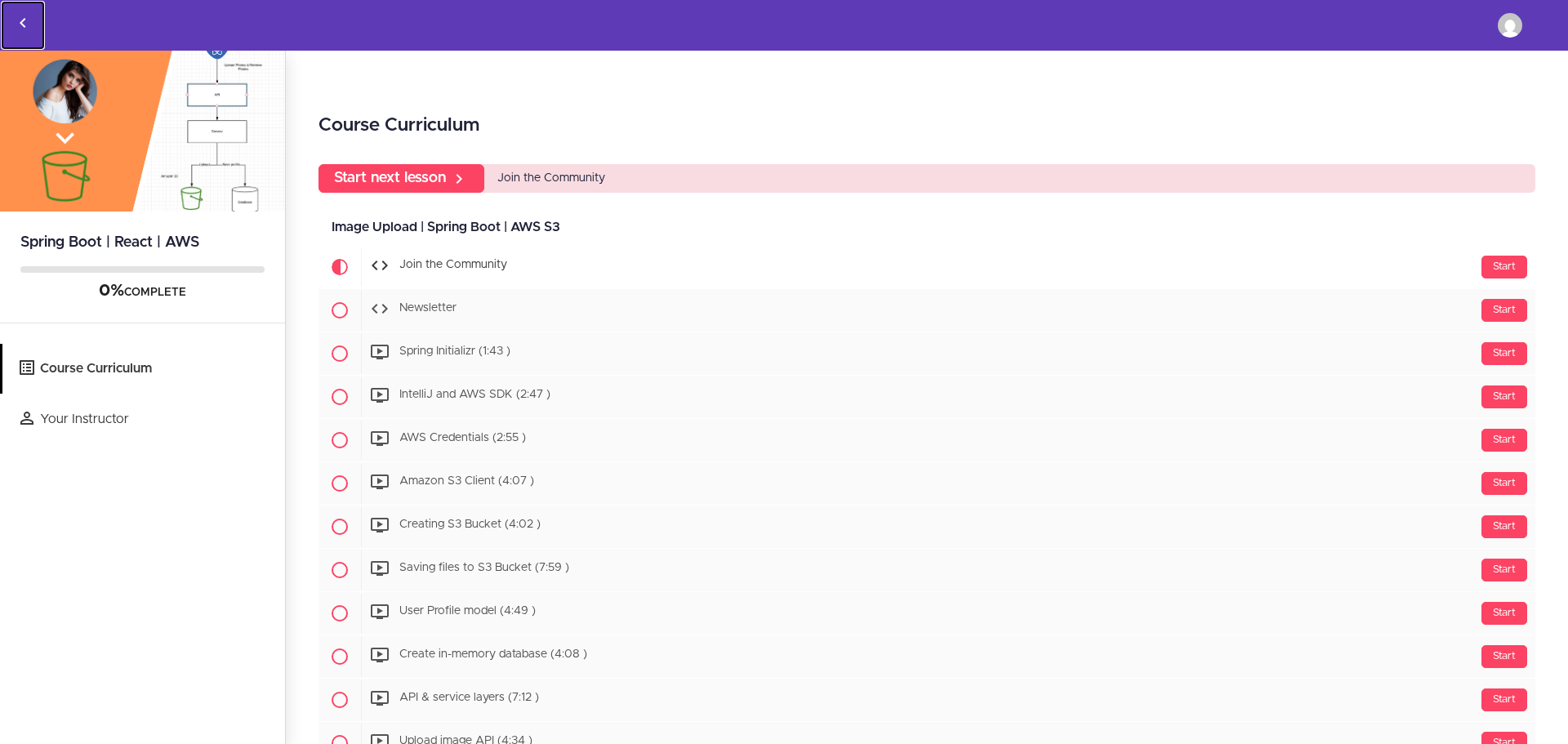
click at [12, 21] on link "Back to courses" at bounding box center [23, 25] width 45 height 49
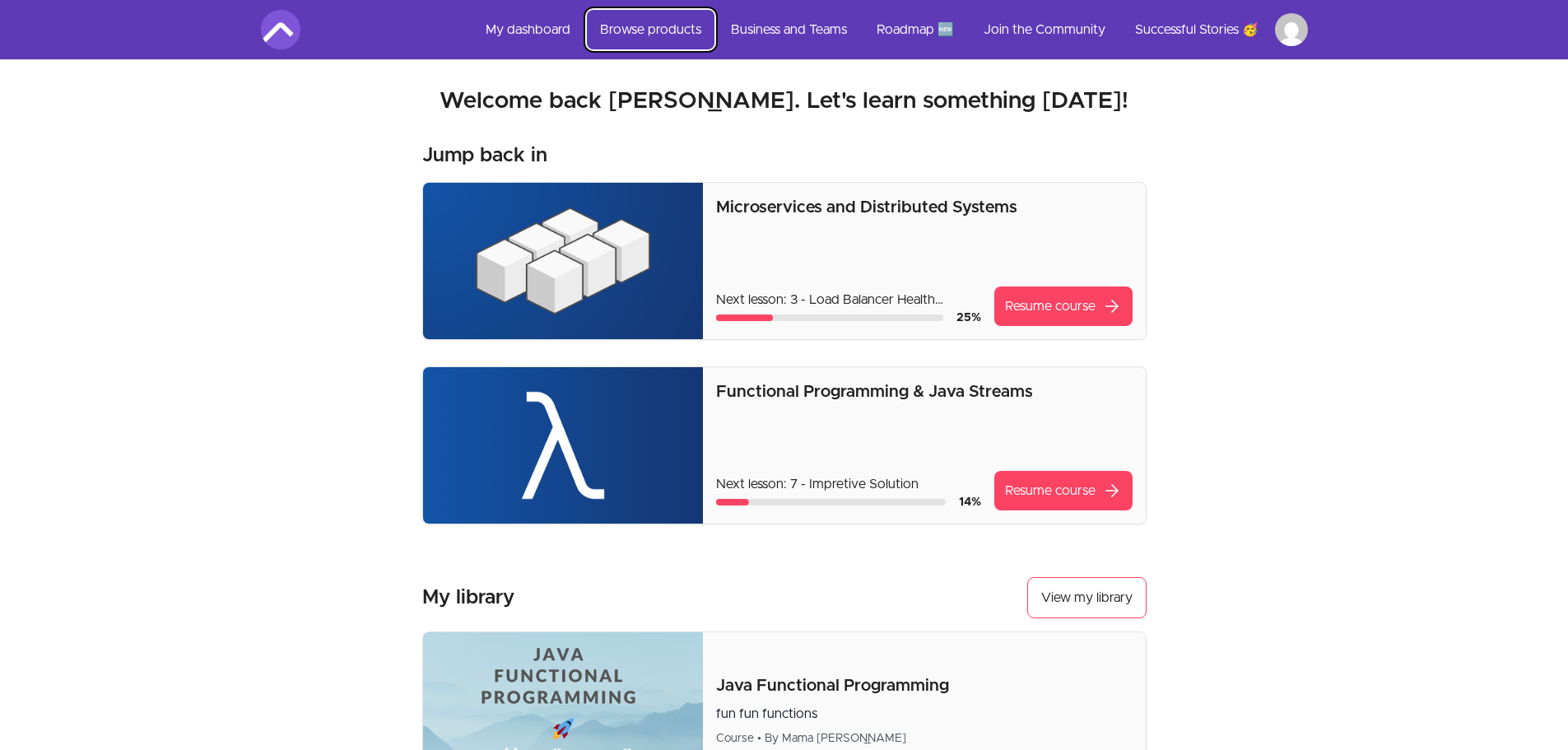
click at [644, 30] on link "Browse products" at bounding box center [650, 30] width 127 height 39
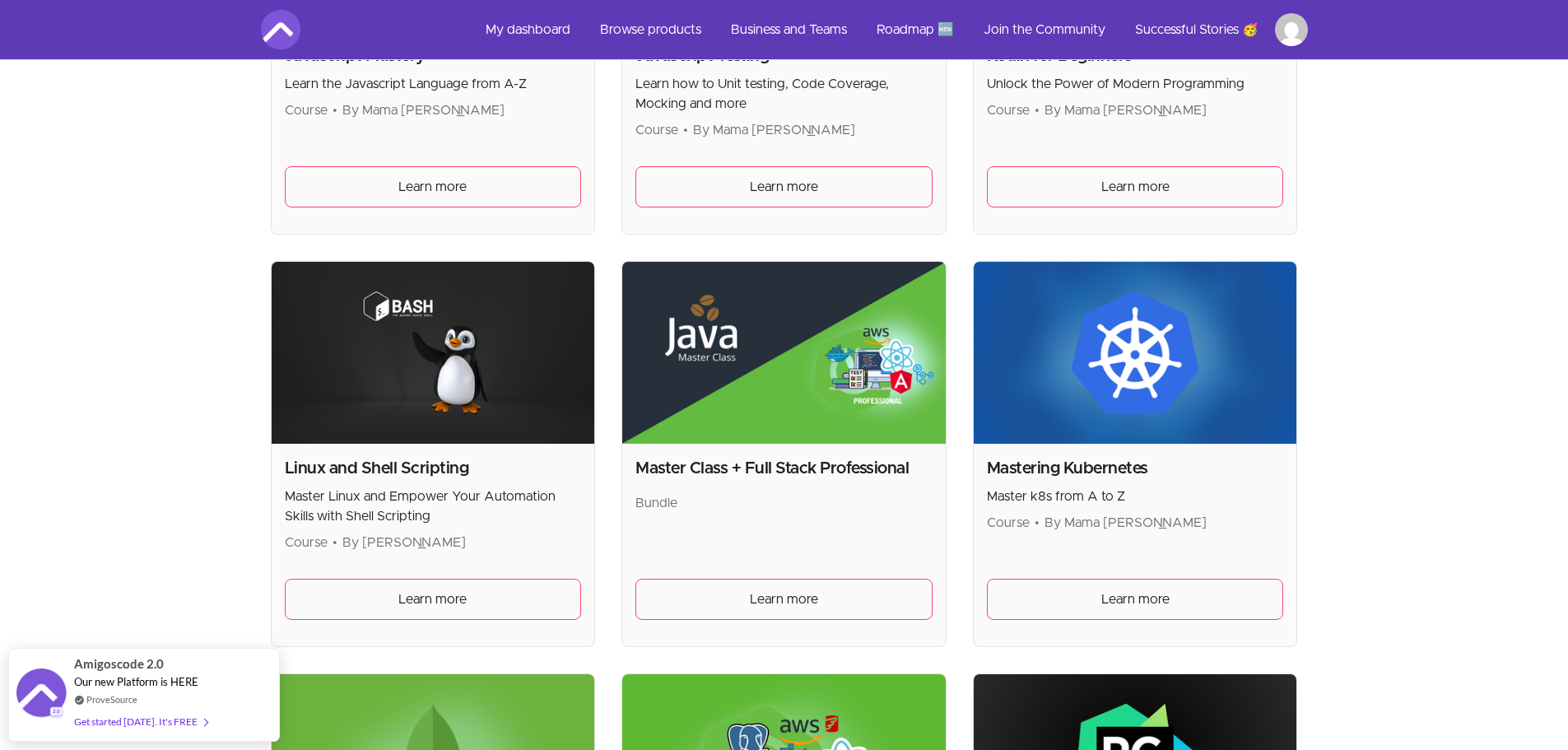
scroll to position [3043, 0]
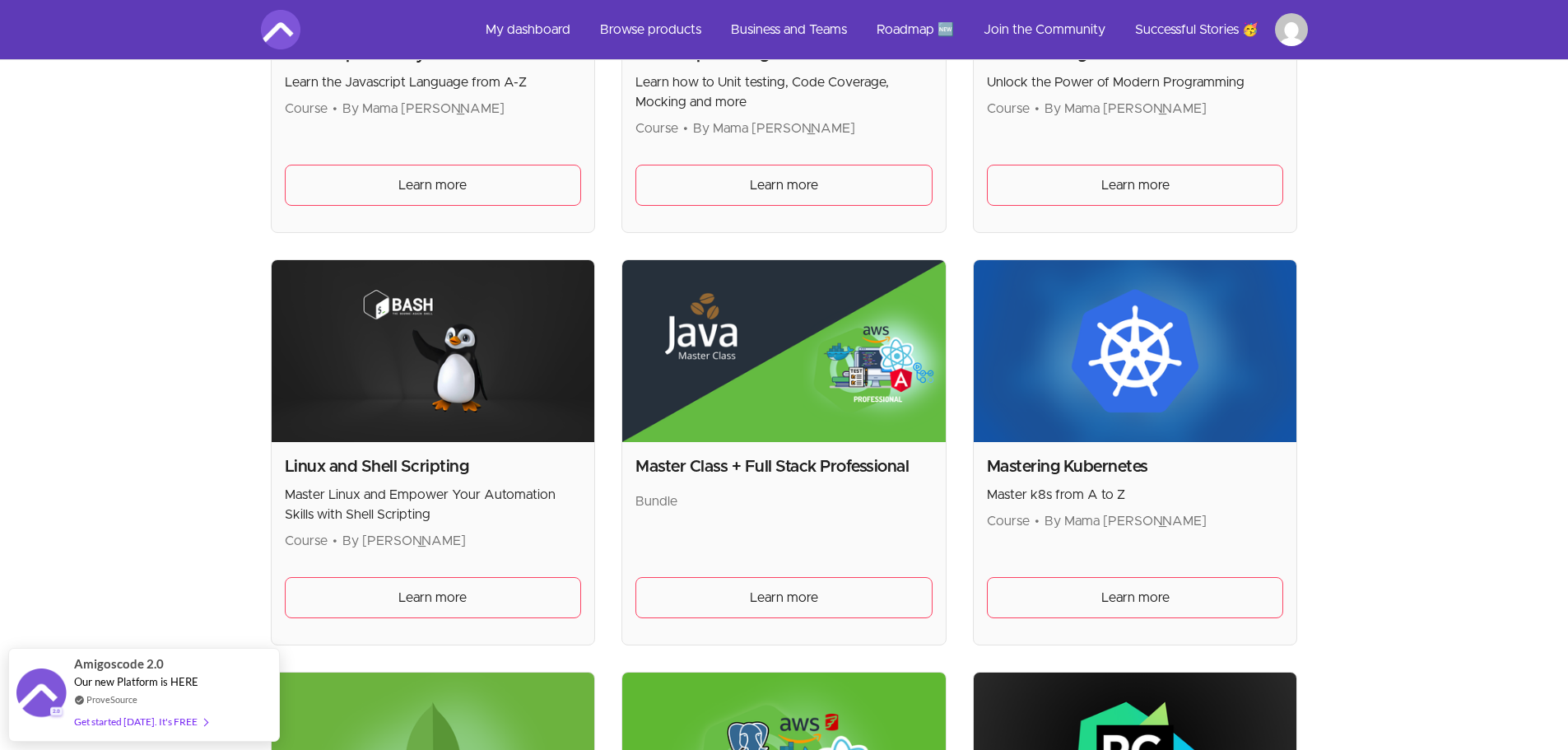
click at [437, 389] on img at bounding box center [433, 351] width 324 height 181
click at [444, 608] on link "Learn more" at bounding box center [433, 598] width 298 height 41
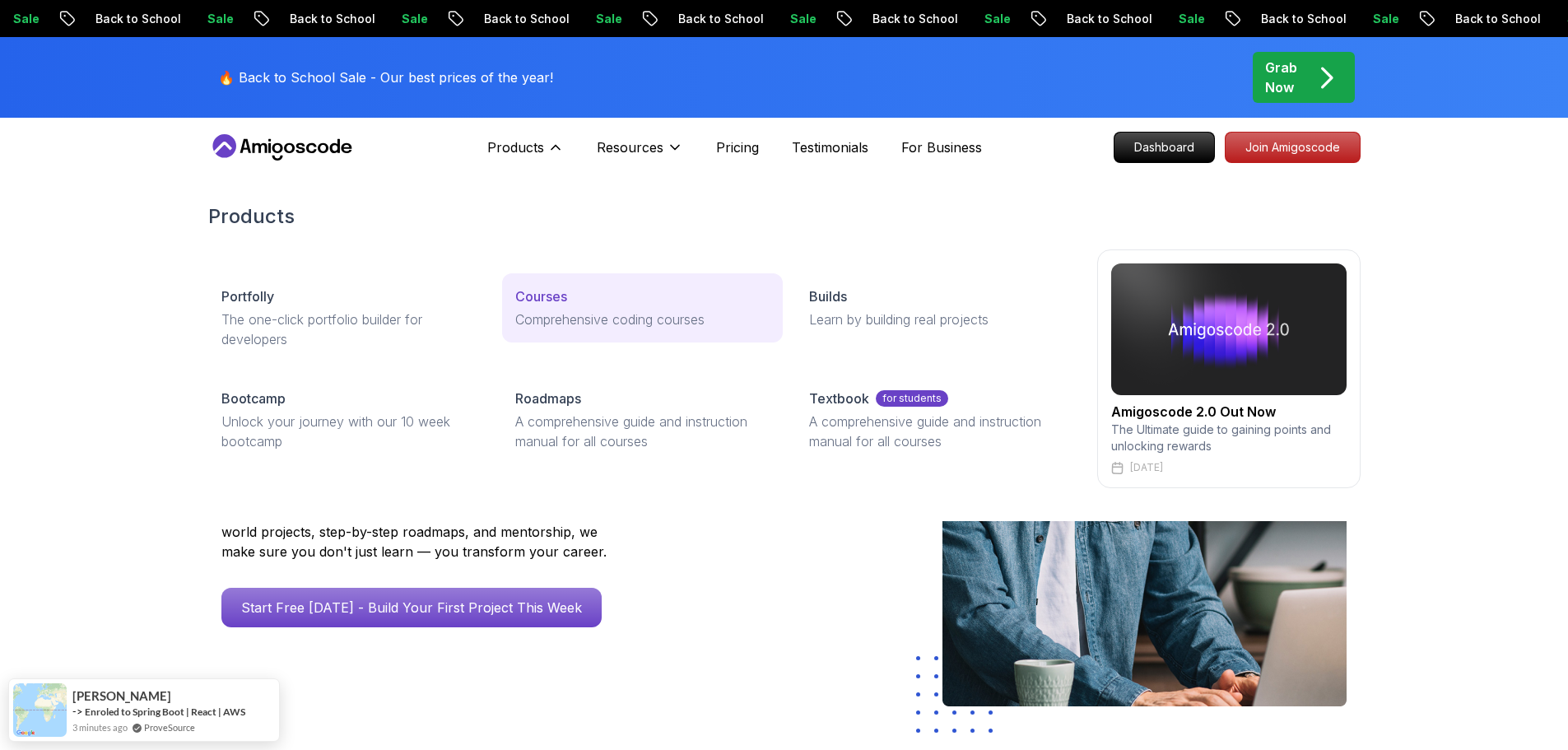
click at [533, 310] on p "Comprehensive coding courses" at bounding box center [643, 319] width 254 height 20
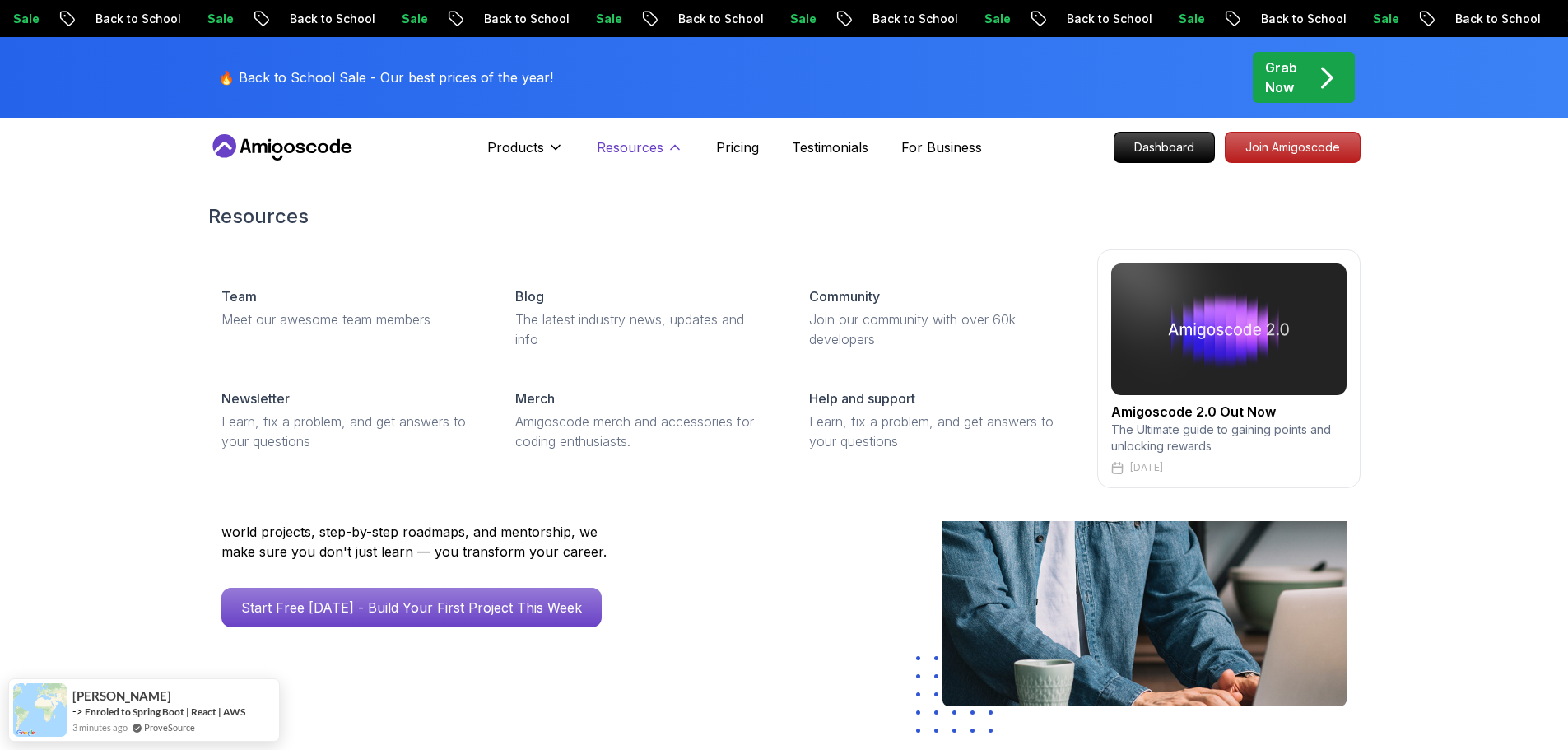
click at [624, 156] on p "Resources" at bounding box center [630, 147] width 66 height 20
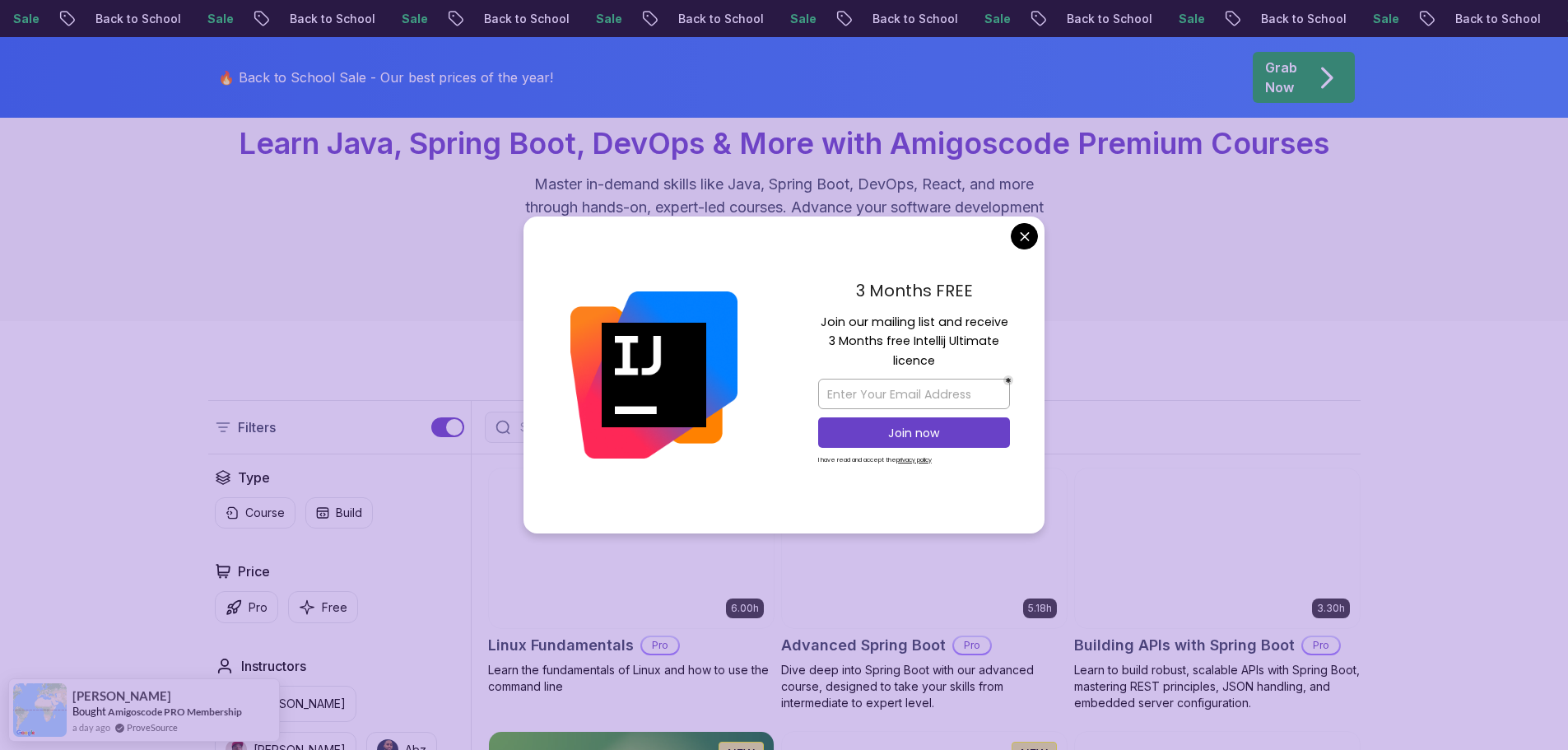
scroll to position [168, 0]
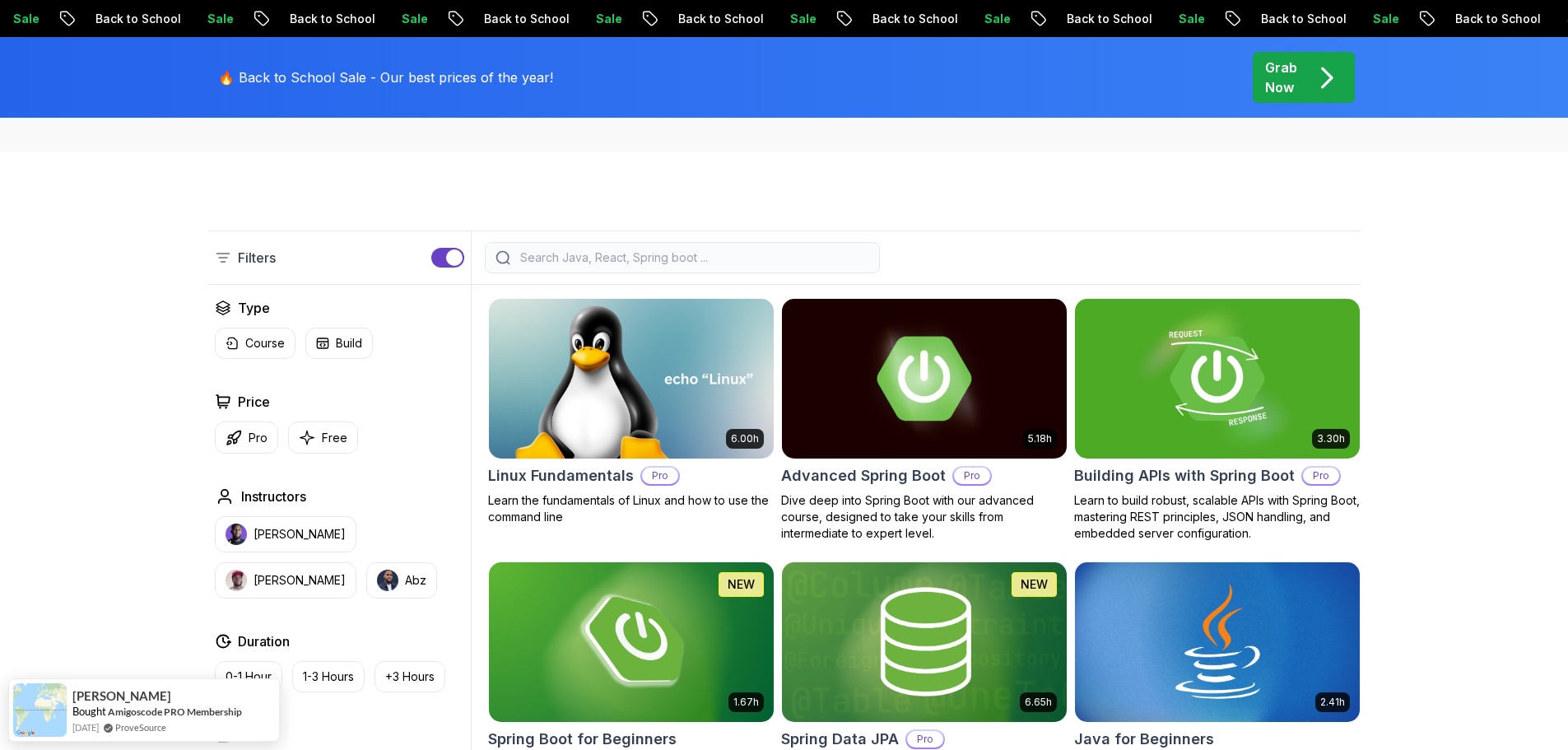
scroll to position [339, 0]
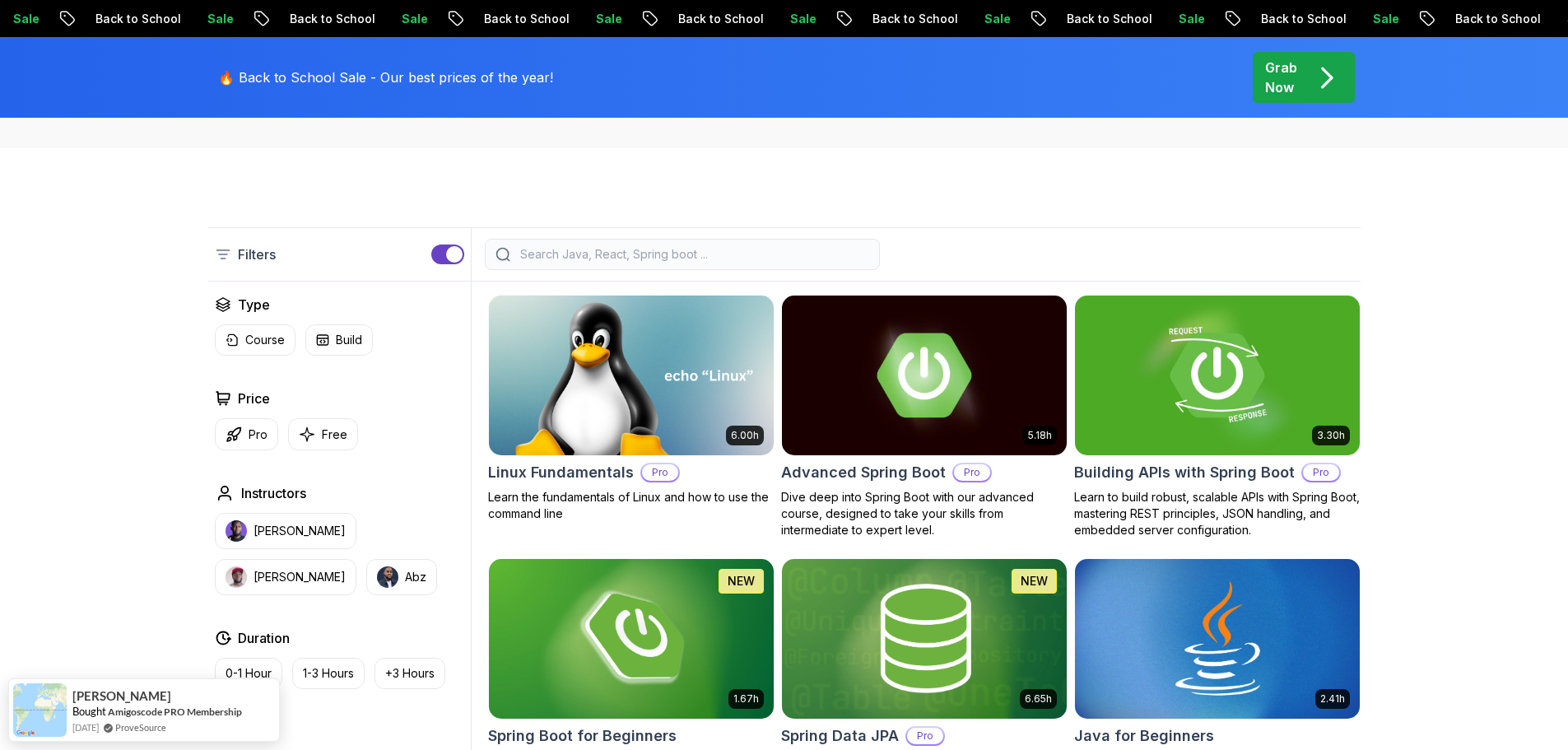
click at [448, 251] on div "button" at bounding box center [455, 254] width 17 height 17
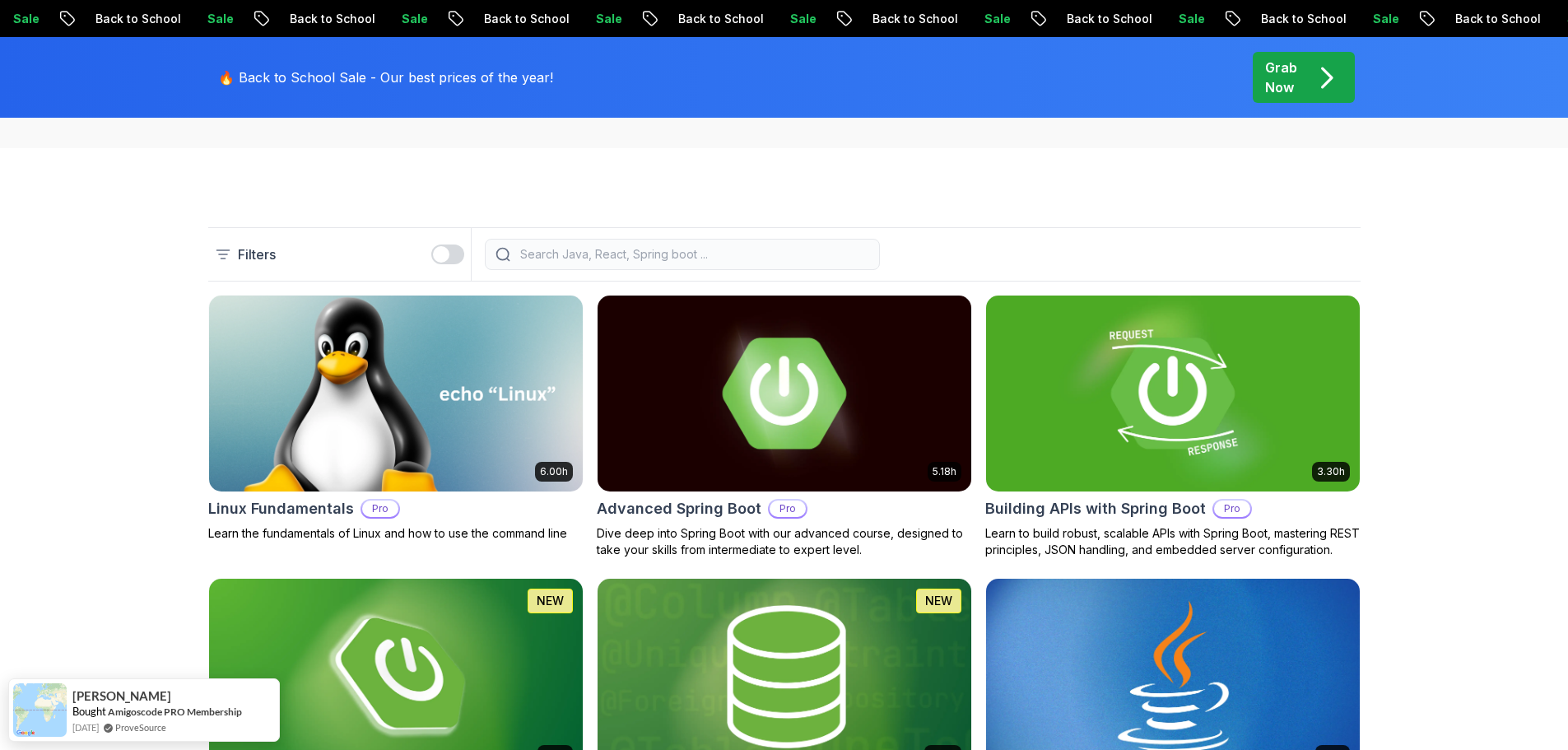
click at [448, 251] on div "button" at bounding box center [442, 254] width 17 height 17
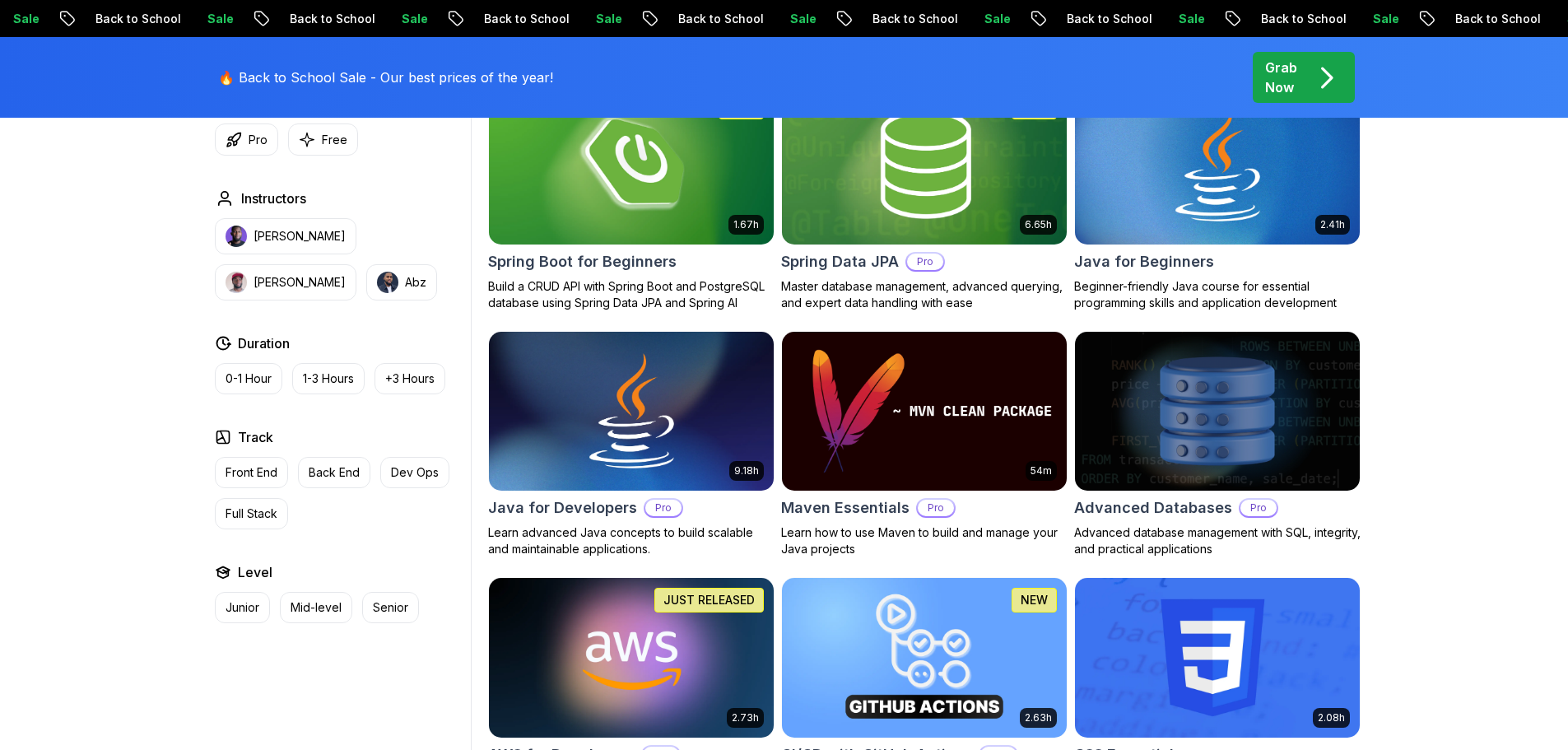
scroll to position [0, 0]
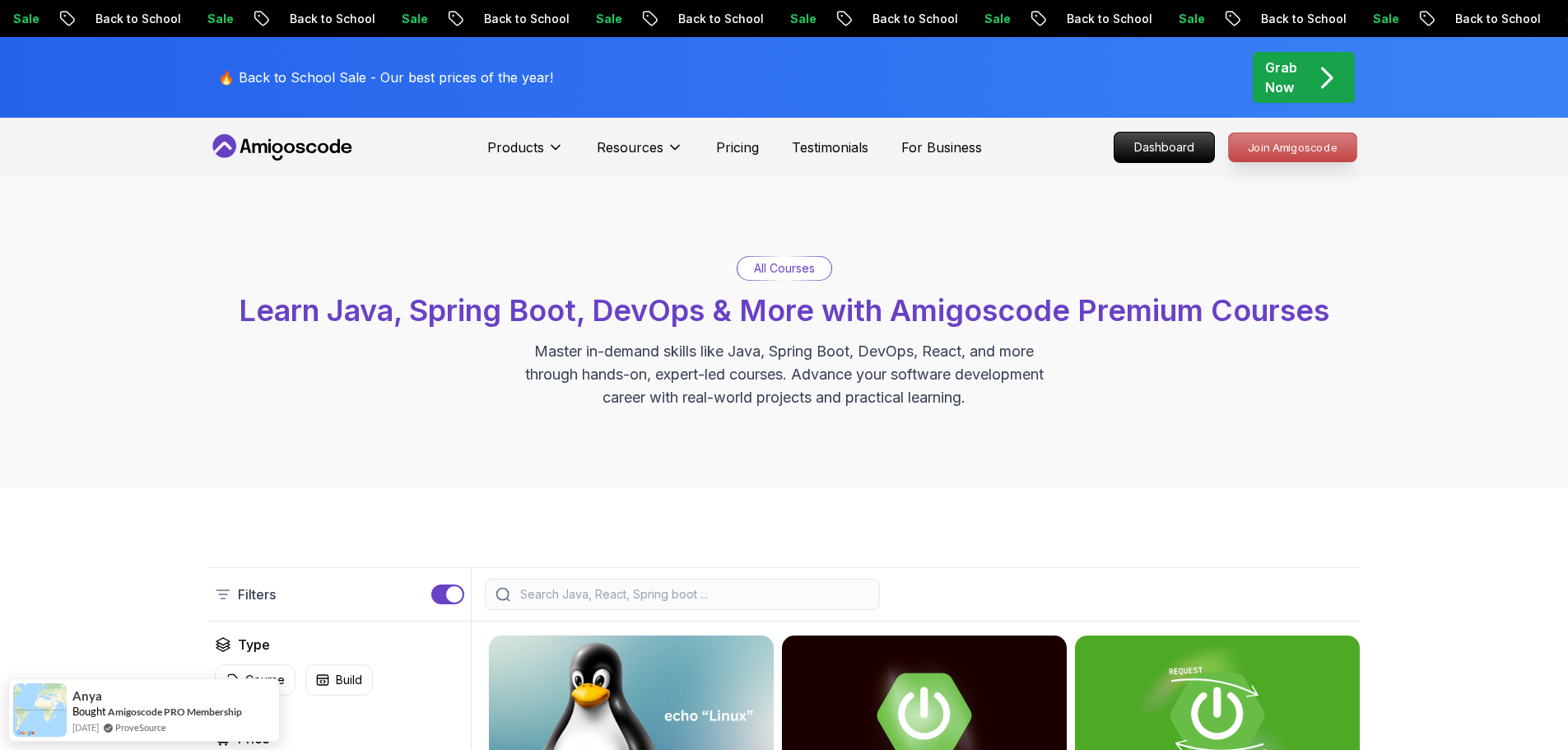
click at [1253, 135] on p "Join Amigoscode" at bounding box center [1293, 148] width 127 height 28
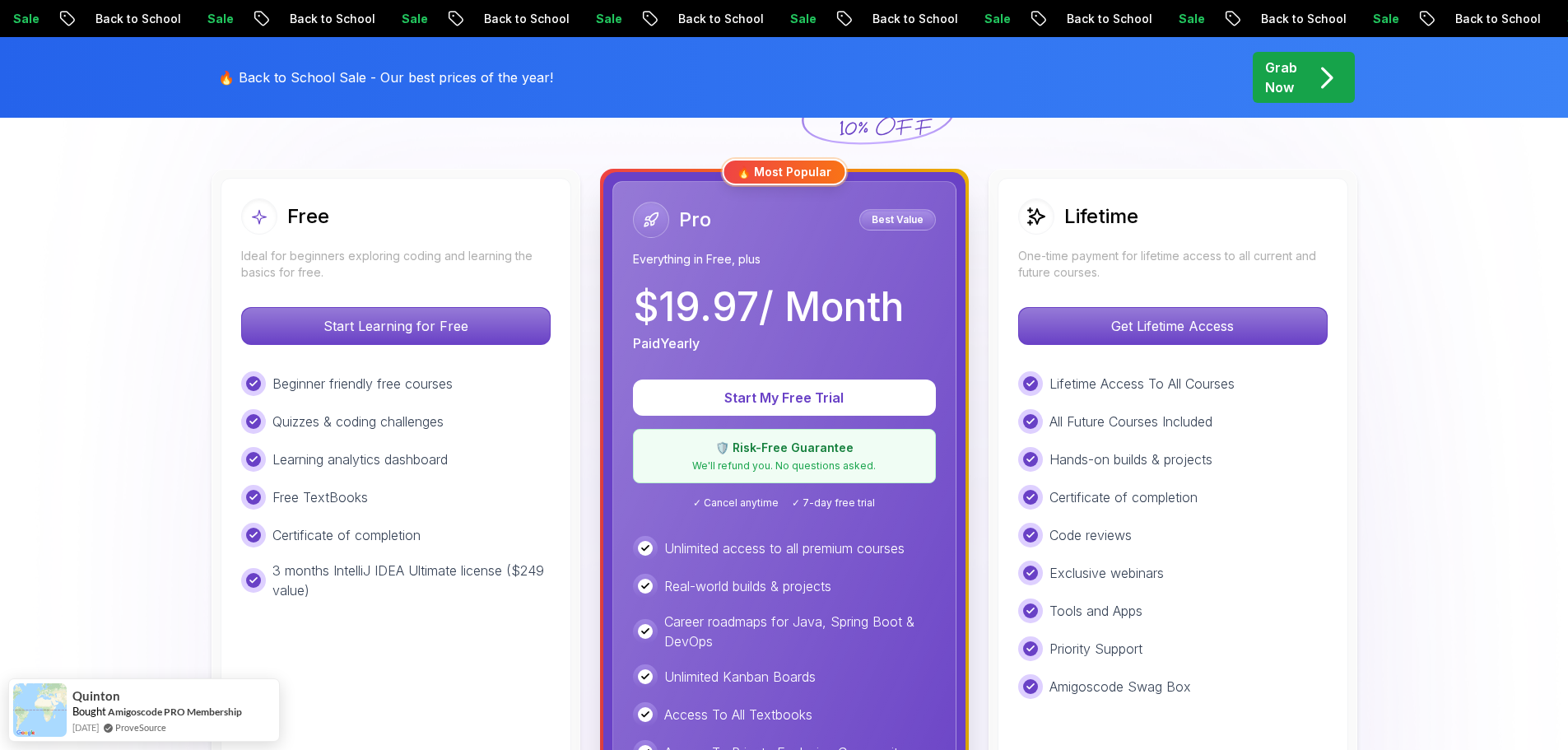
scroll to position [432, 0]
click at [1061, 235] on div "Lifetime" at bounding box center [1079, 217] width 120 height 36
drag, startPoint x: 1034, startPoint y: 209, endPoint x: 1178, endPoint y: 272, distance: 157.2
click at [1178, 272] on div "Lifetime One-time payment for lifetime access to all current and future courses." at bounding box center [1173, 240] width 310 height 82
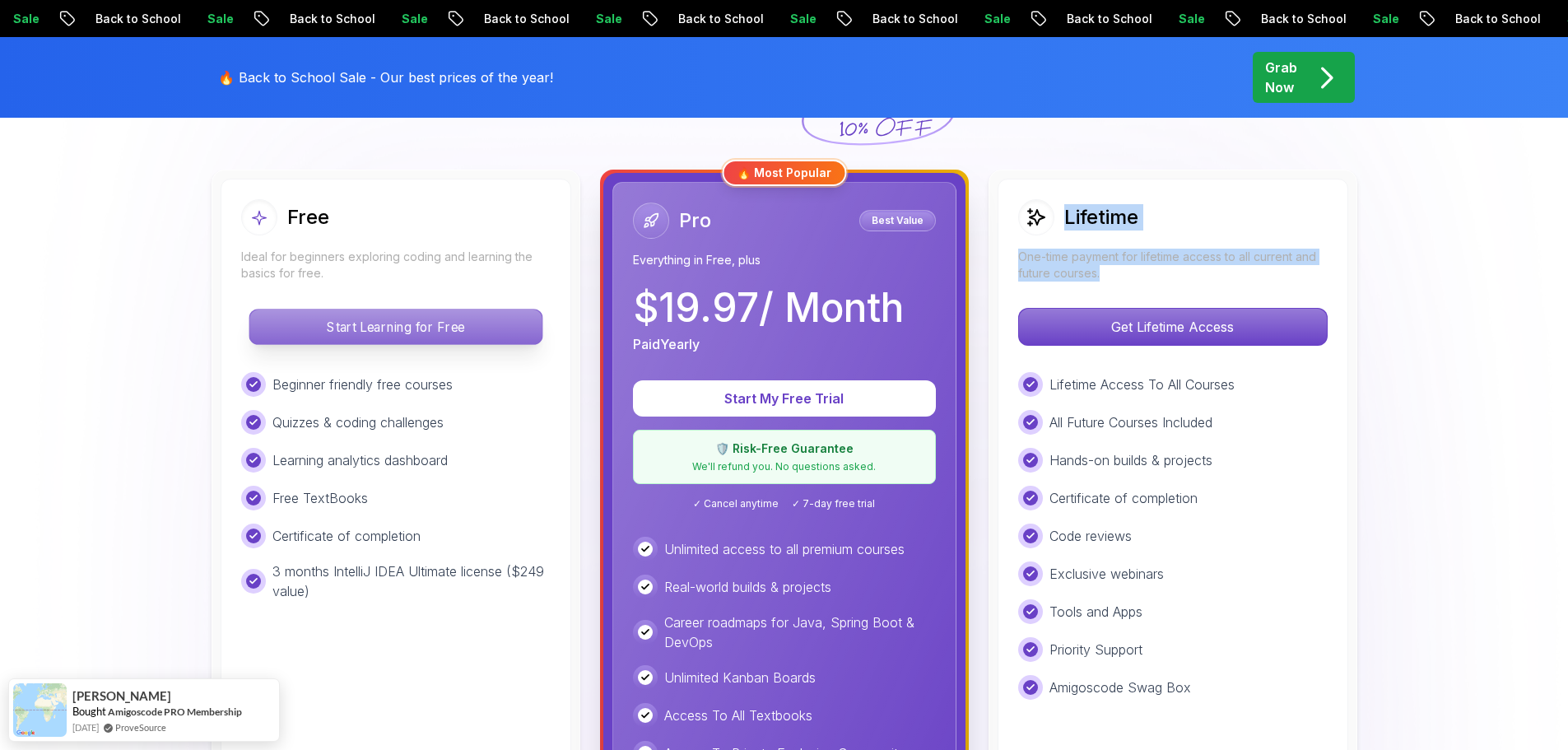
click at [459, 310] on p "Start Learning for Free" at bounding box center [396, 326] width 292 height 35
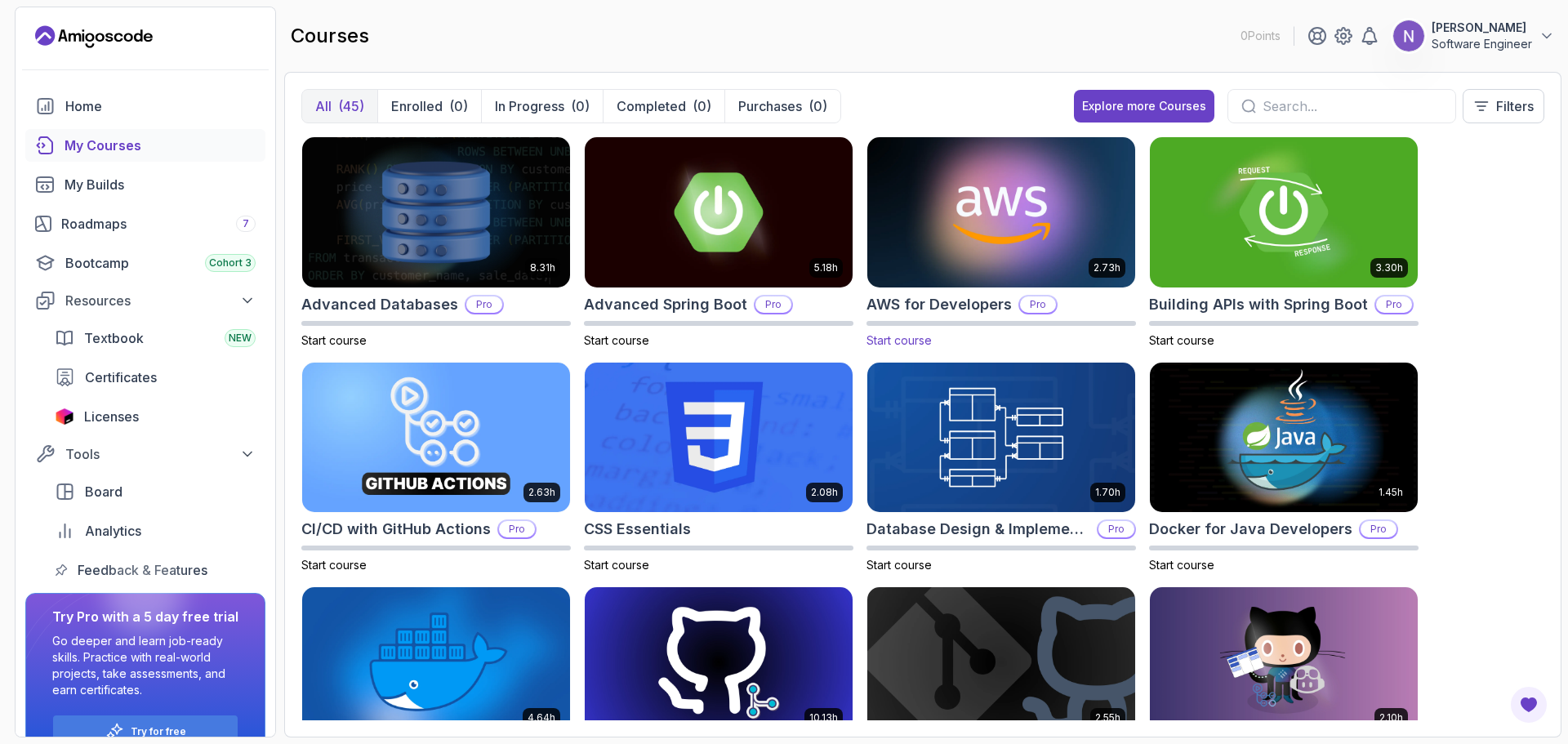
click at [949, 212] on img at bounding box center [1001, 212] width 281 height 158
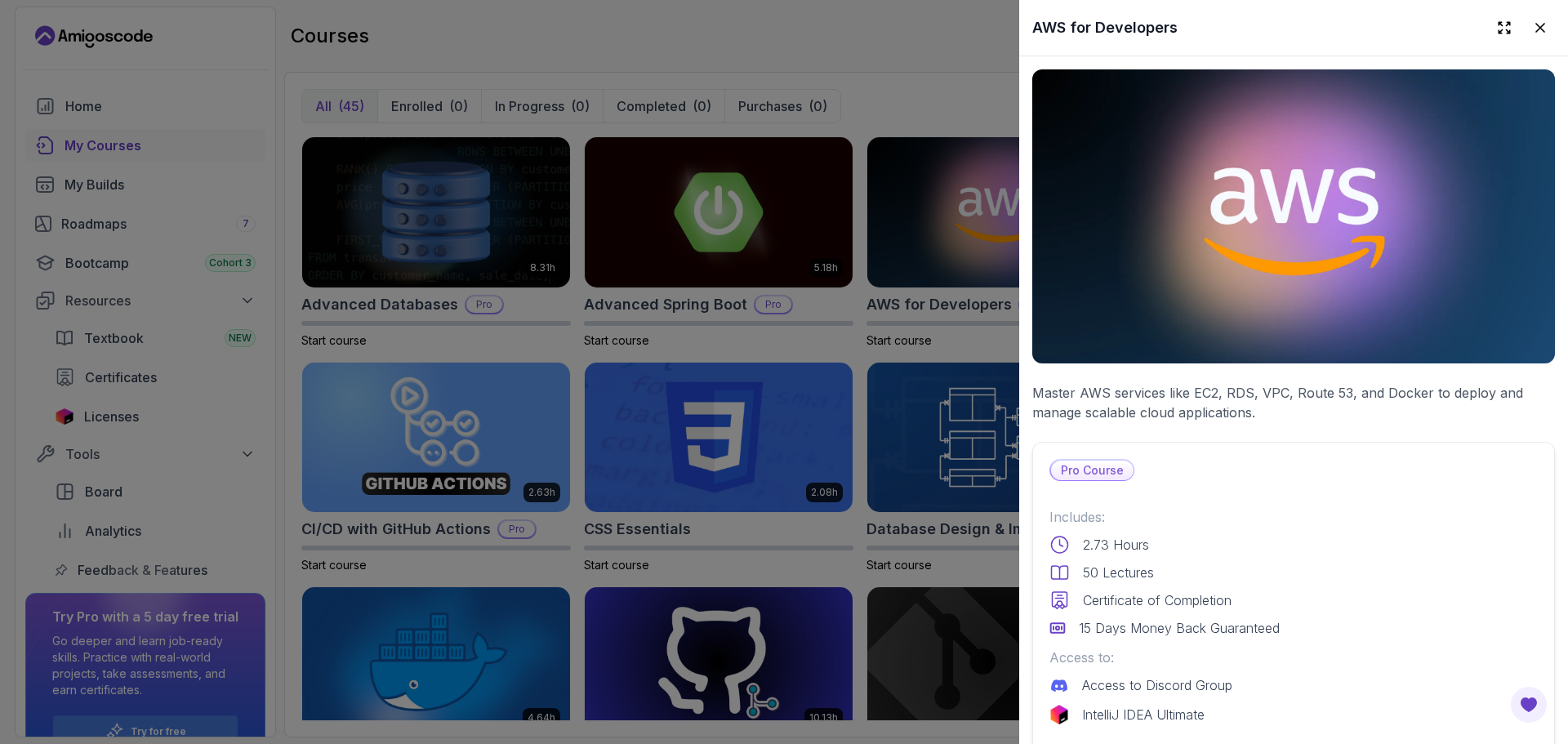
scroll to position [205, 0]
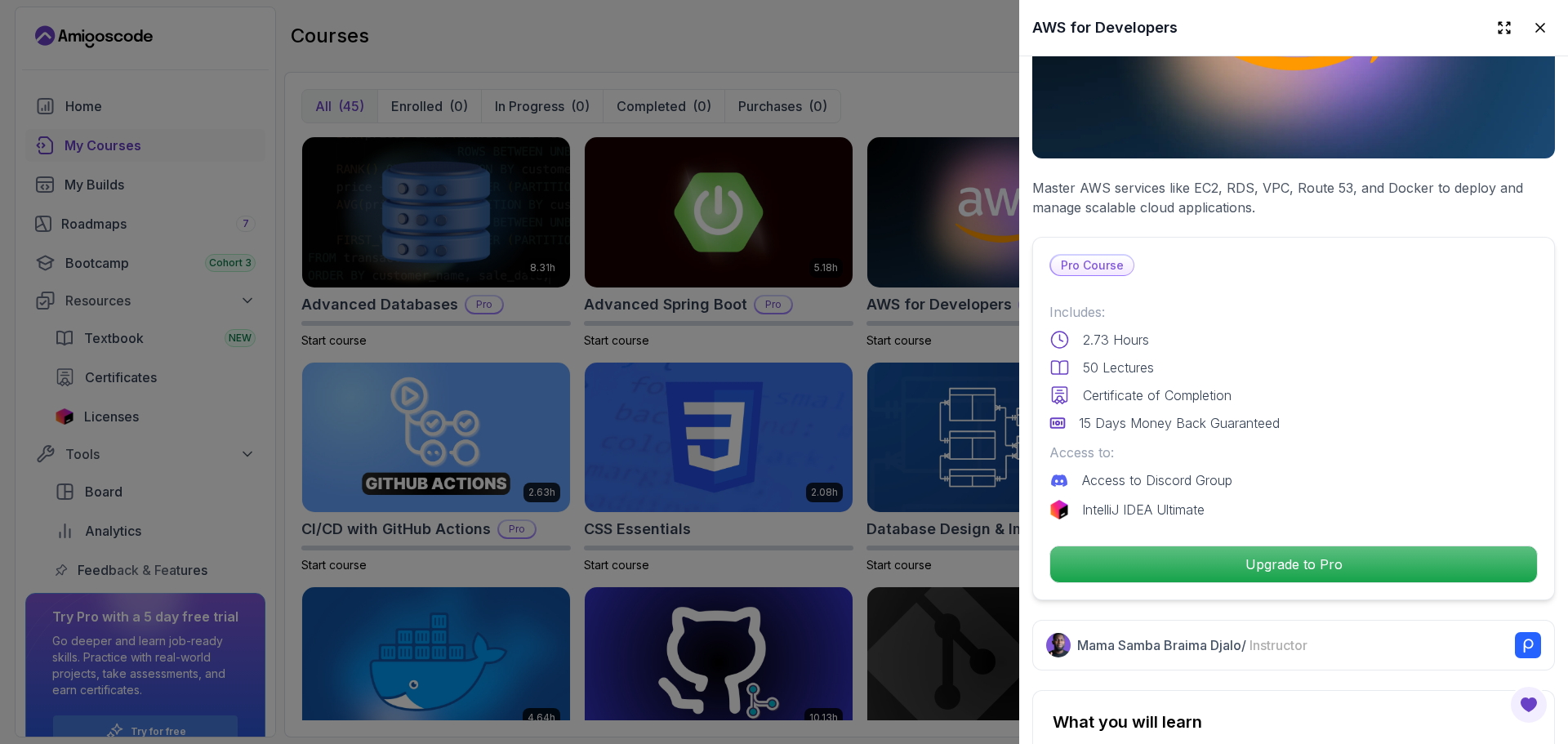
click at [1138, 331] on p "2.73 Hours" at bounding box center [1115, 340] width 66 height 19
click at [1121, 359] on p "50 Lectures" at bounding box center [1118, 366] width 71 height 19
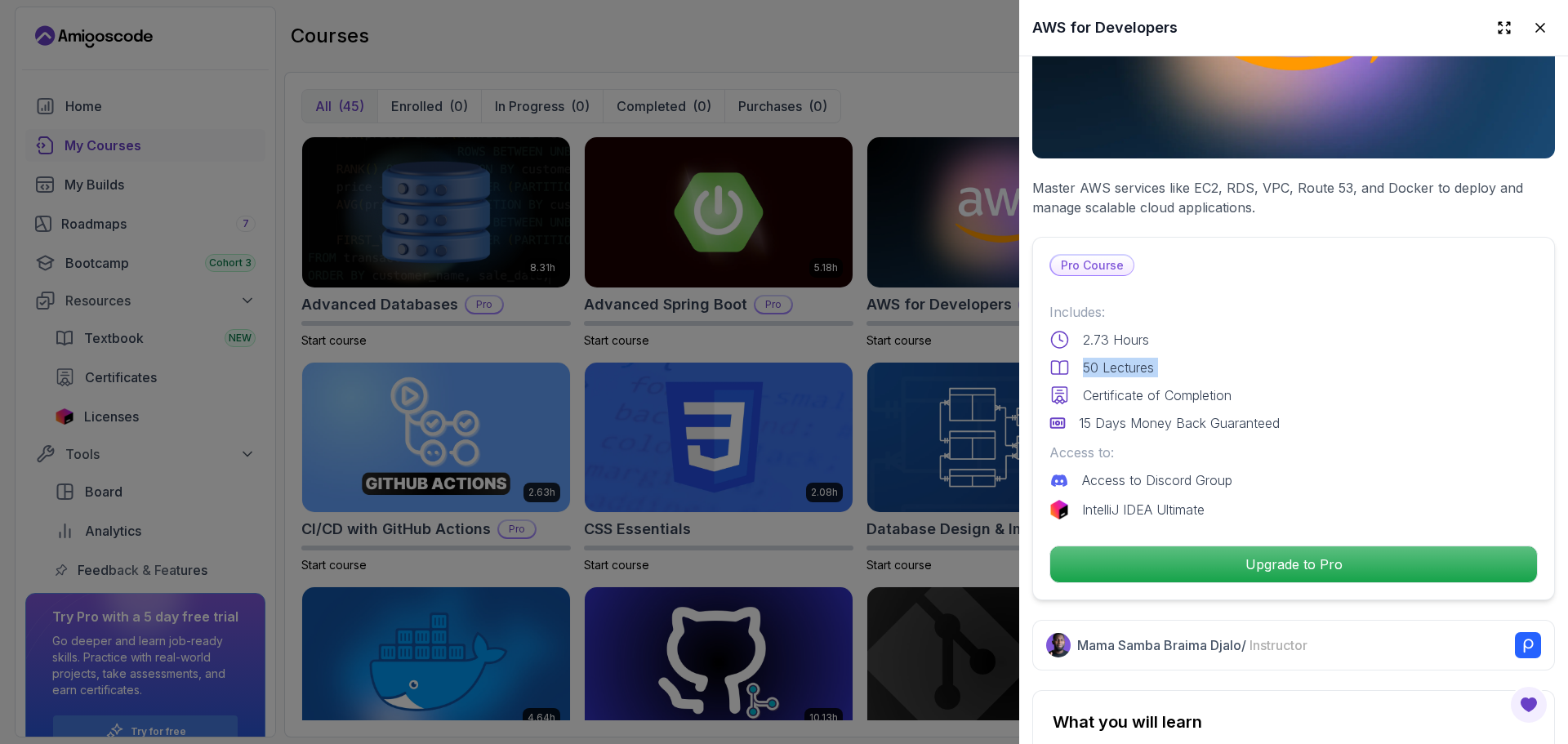
click at [1121, 359] on p "50 Lectures" at bounding box center [1118, 366] width 71 height 19
click at [1140, 433] on div "Includes: 2.73 Hours 50 Lectures Certificate of Completion 15 Days Money Back G…" at bounding box center [1293, 411] width 488 height 217
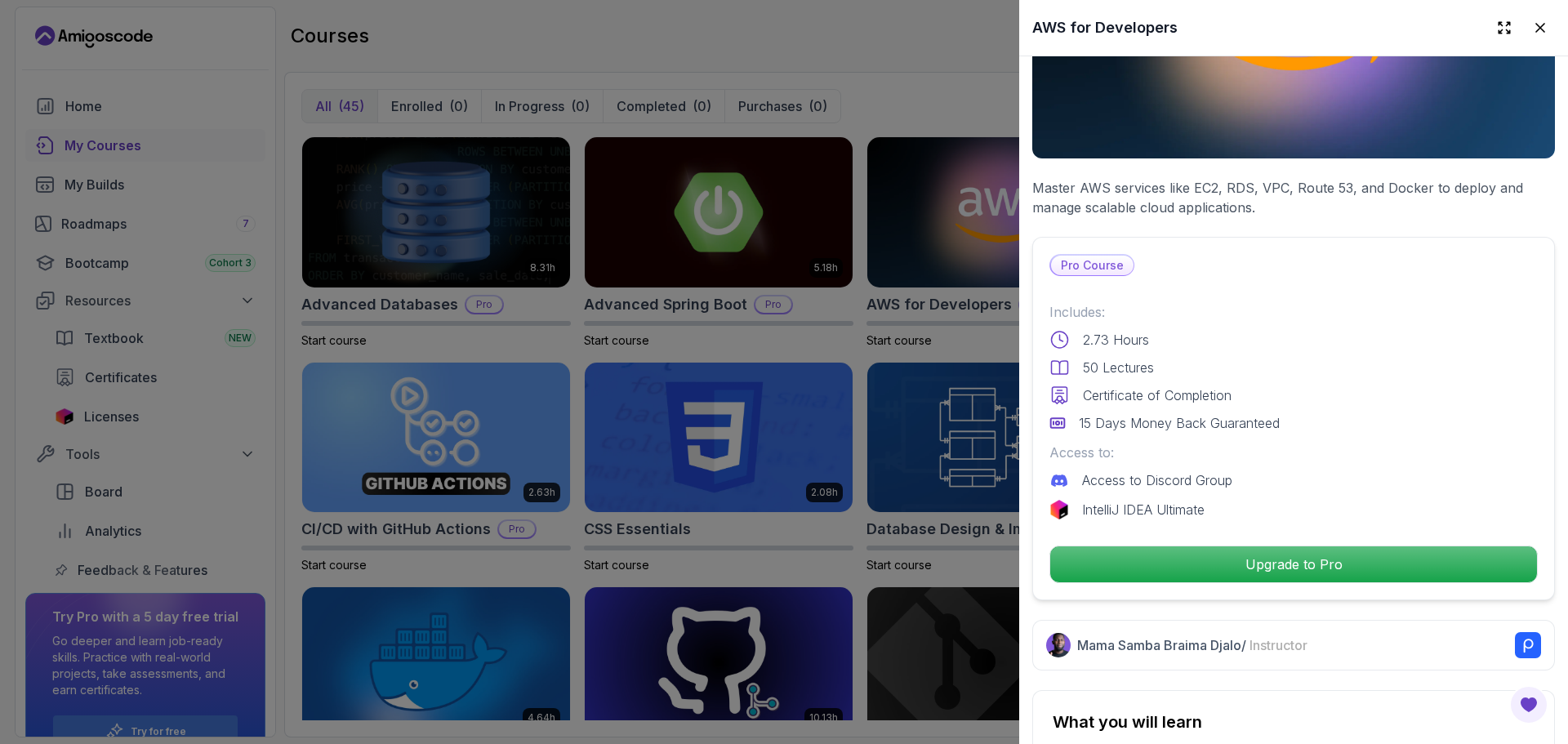
click at [864, 340] on div at bounding box center [784, 372] width 1568 height 744
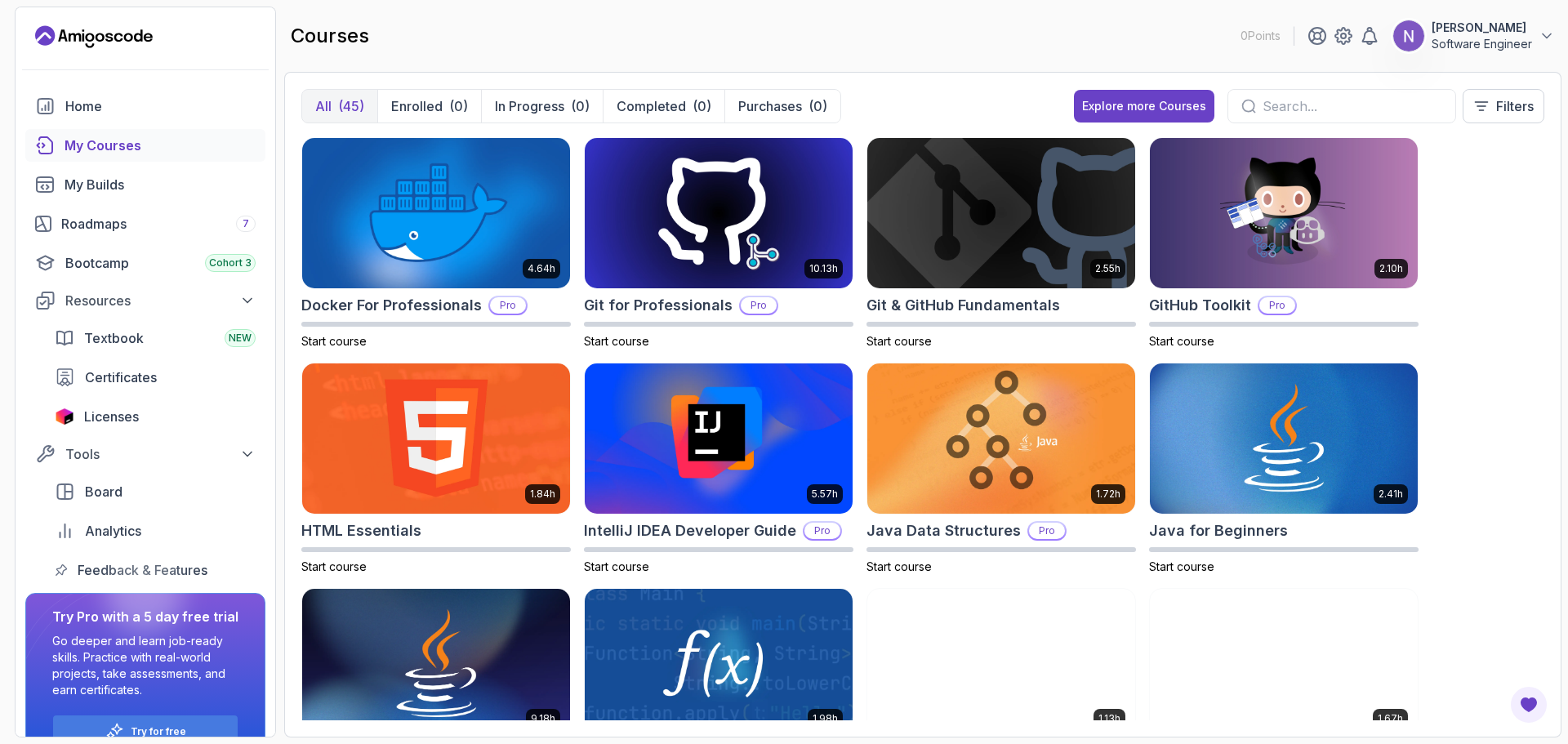
scroll to position [450, 0]
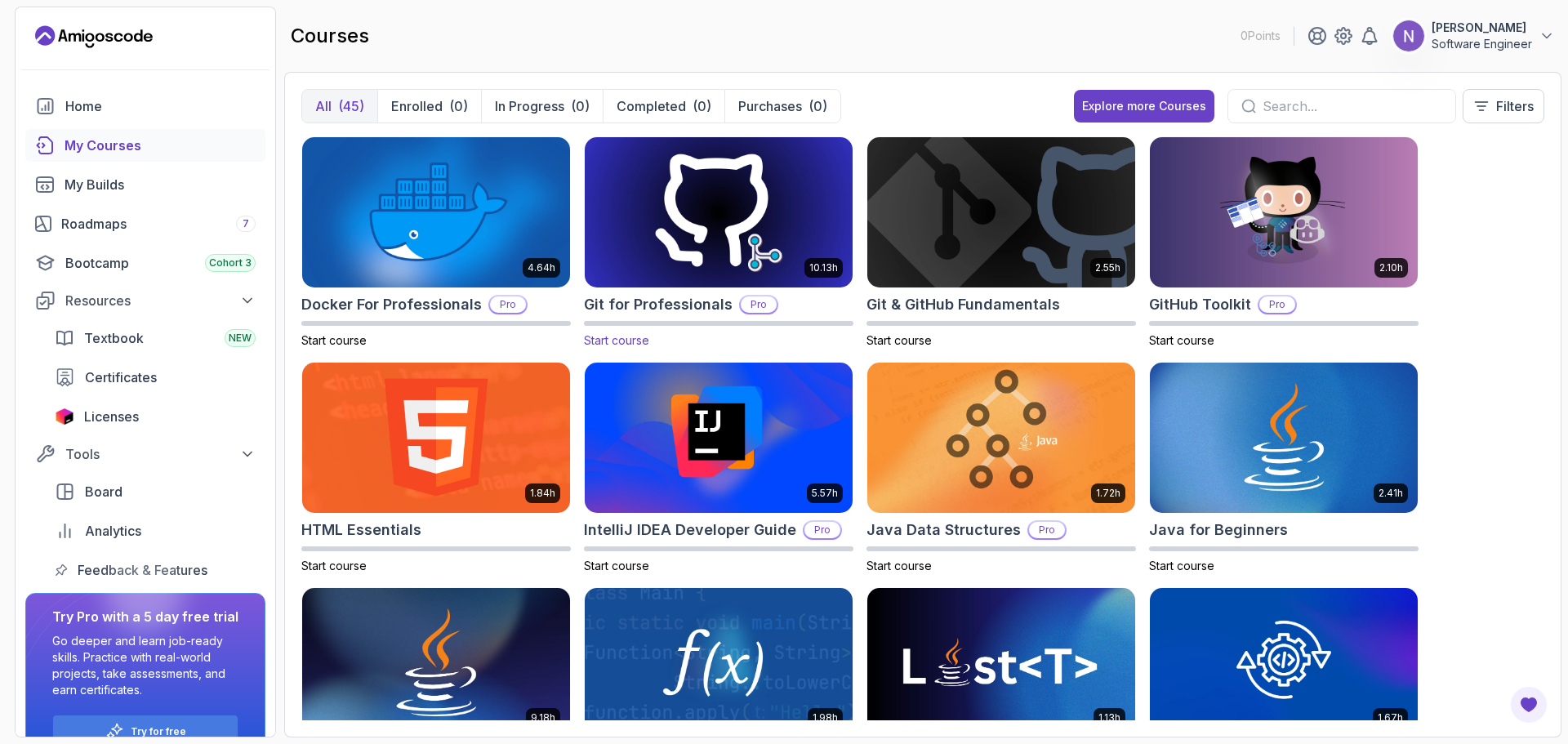
click at [720, 289] on div "10.13h Git for Professionals Pro Start course" at bounding box center [718, 242] width 269 height 212
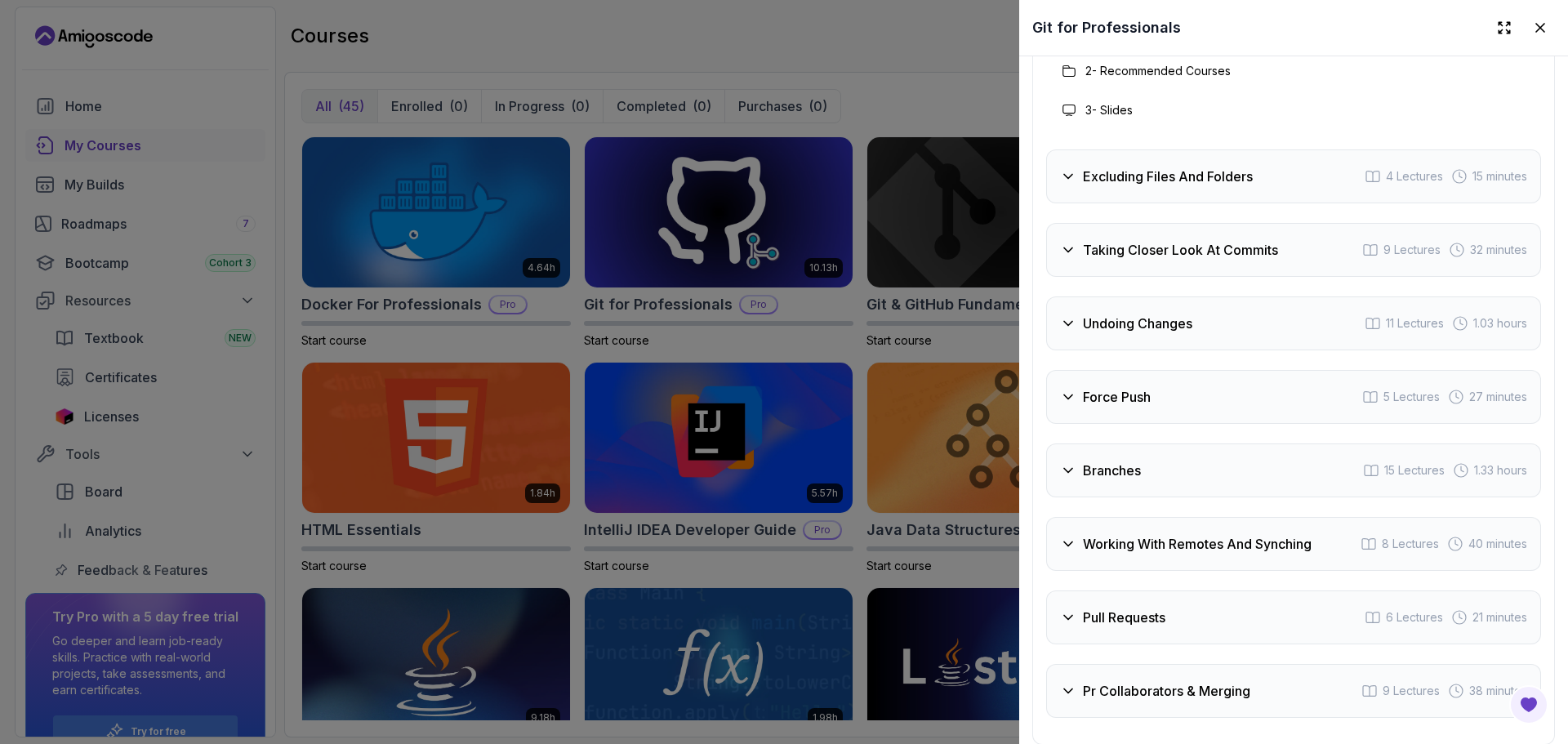
scroll to position [3194, 0]
click at [904, 298] on div at bounding box center [784, 372] width 1568 height 744
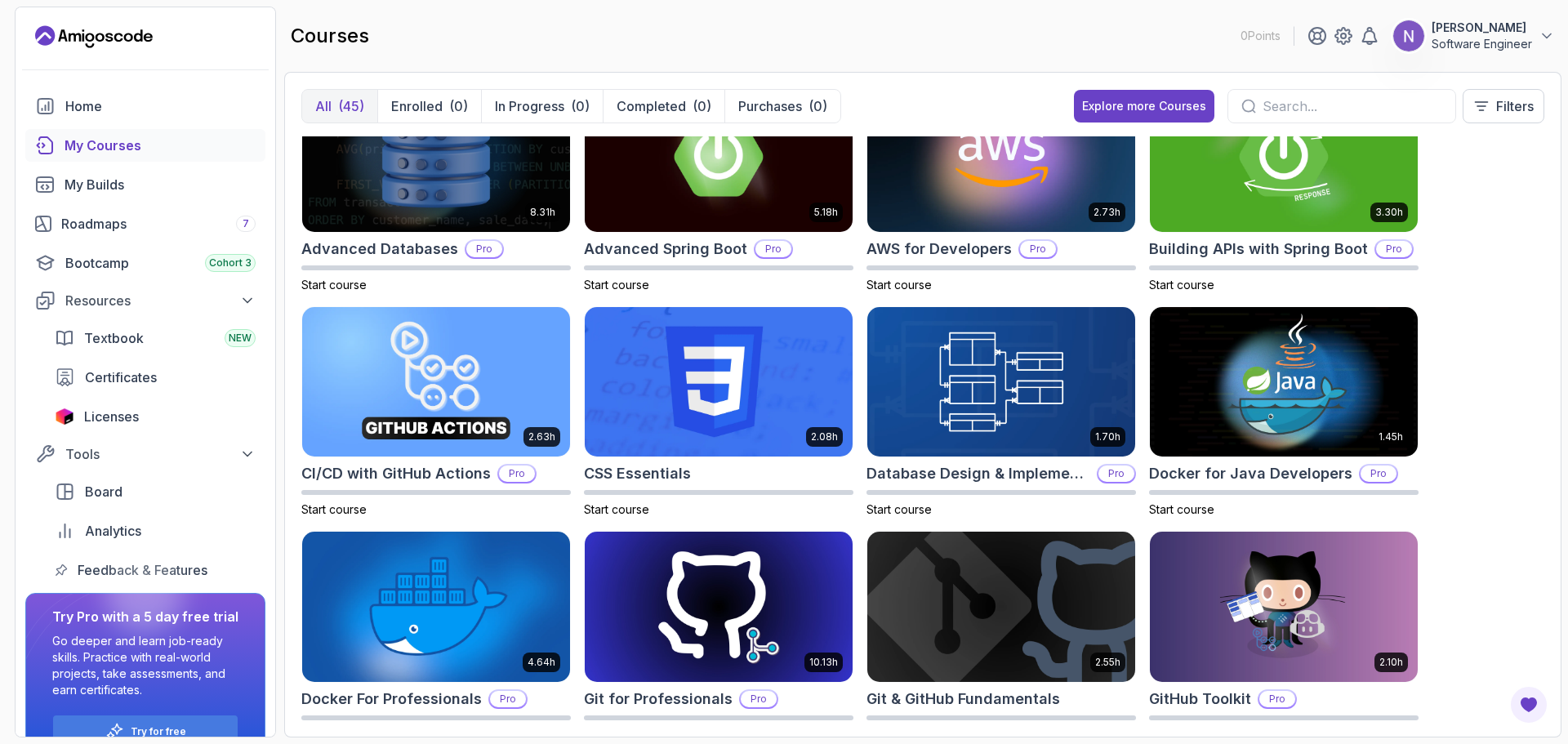
scroll to position [0, 0]
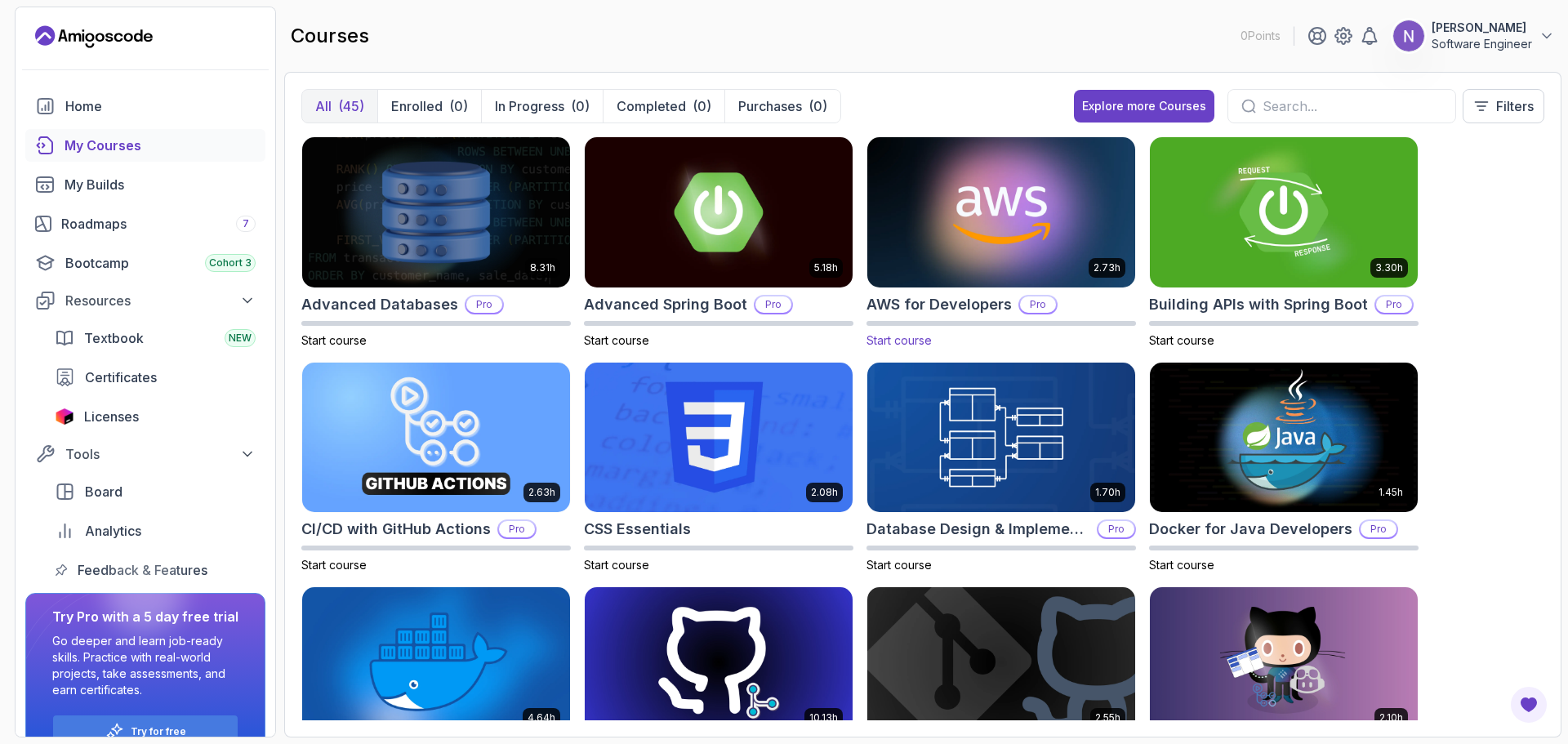
click at [972, 213] on img at bounding box center [1001, 212] width 281 height 158
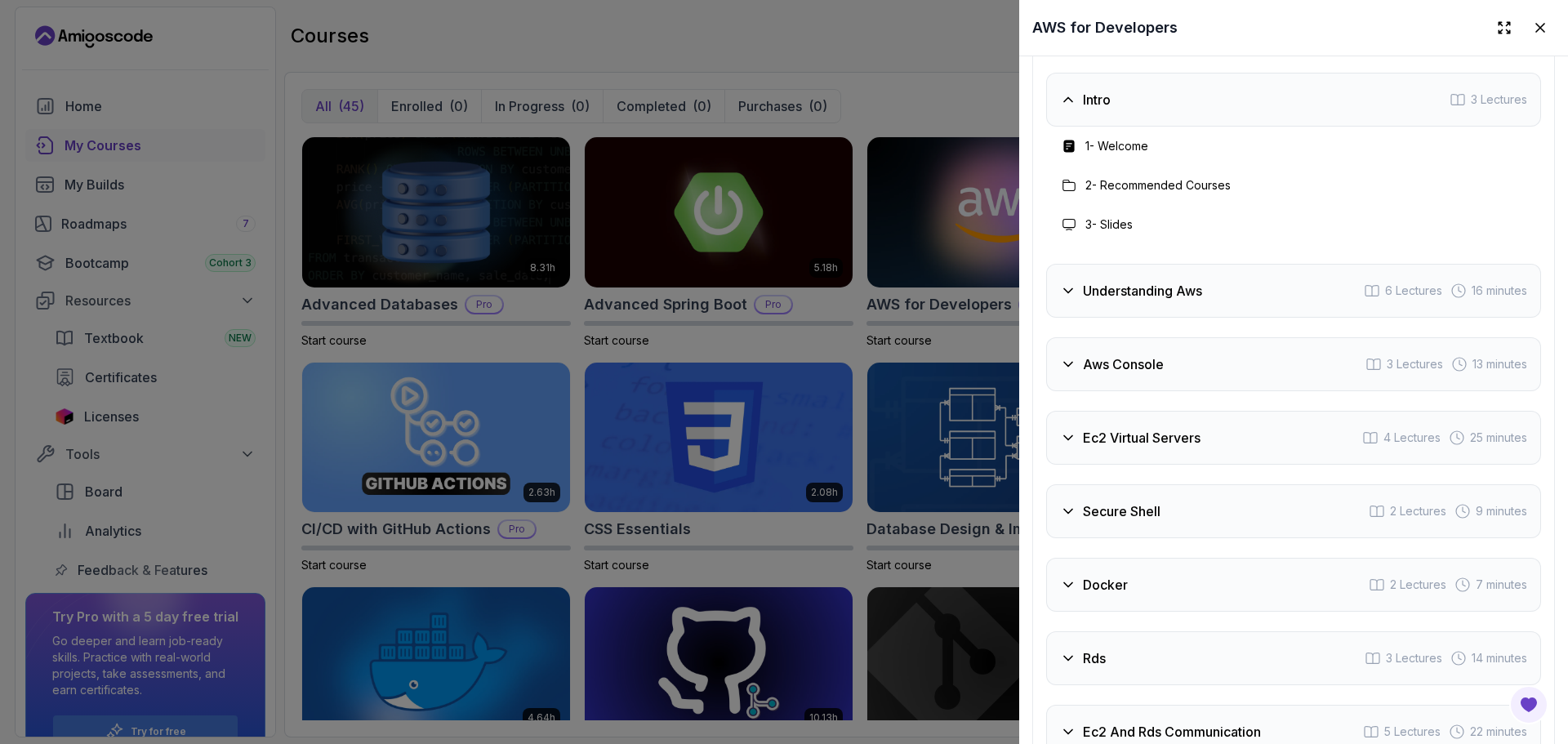
scroll to position [2644, 0]
click at [1204, 127] on div "Intro 3 Lectures" at bounding box center [1292, 100] width 495 height 54
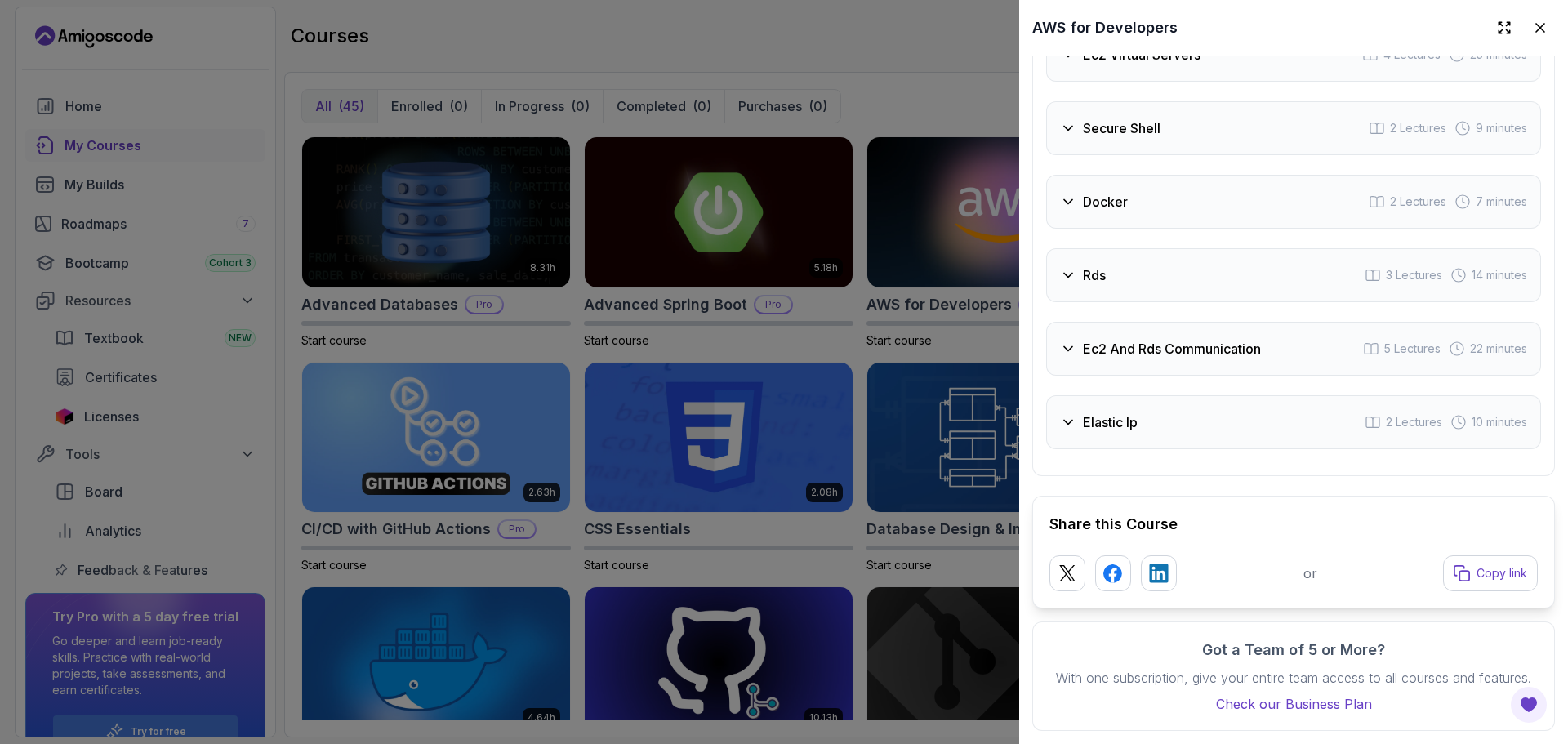
scroll to position [2971, 0]
click at [878, 315] on div at bounding box center [784, 372] width 1568 height 744
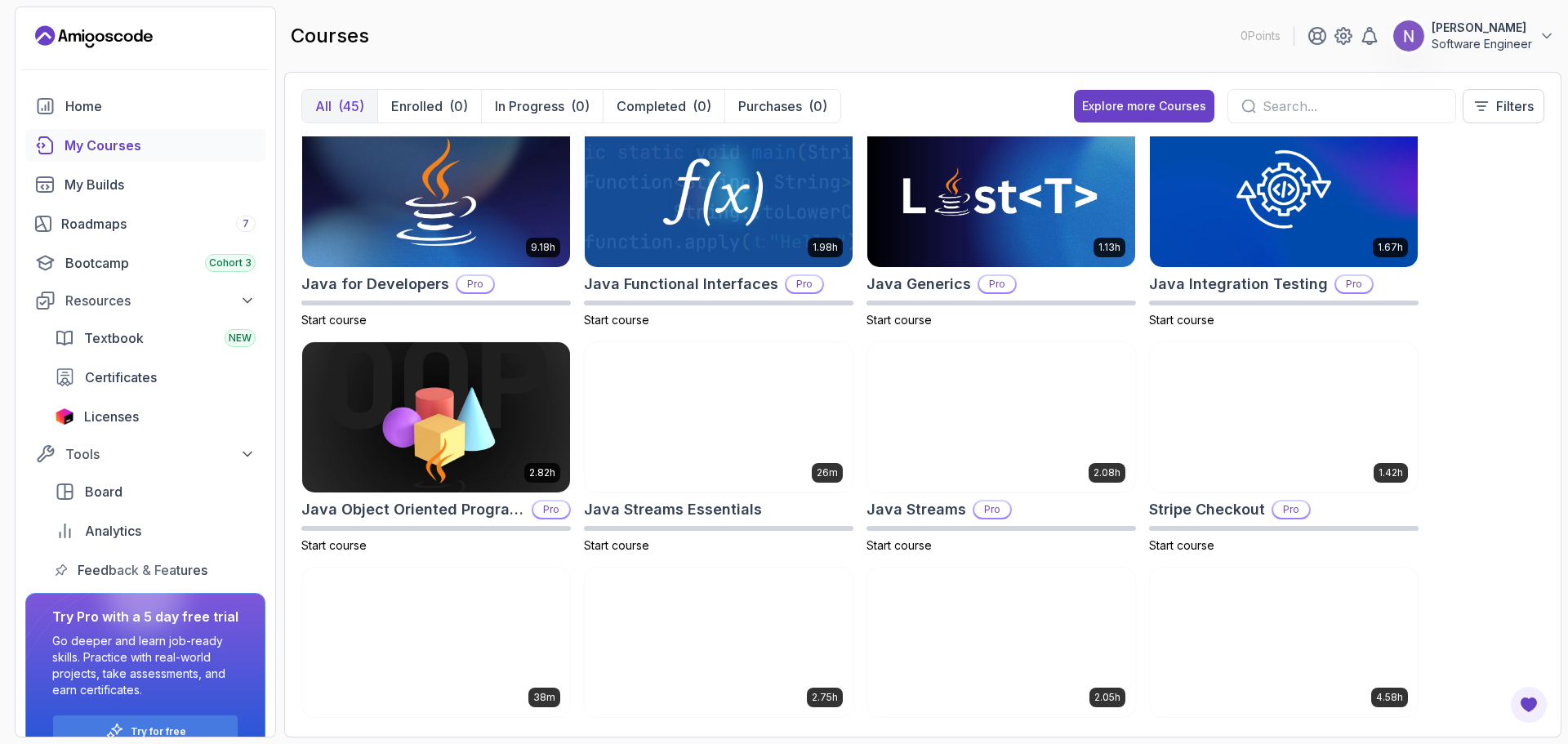
scroll to position [921, 0]
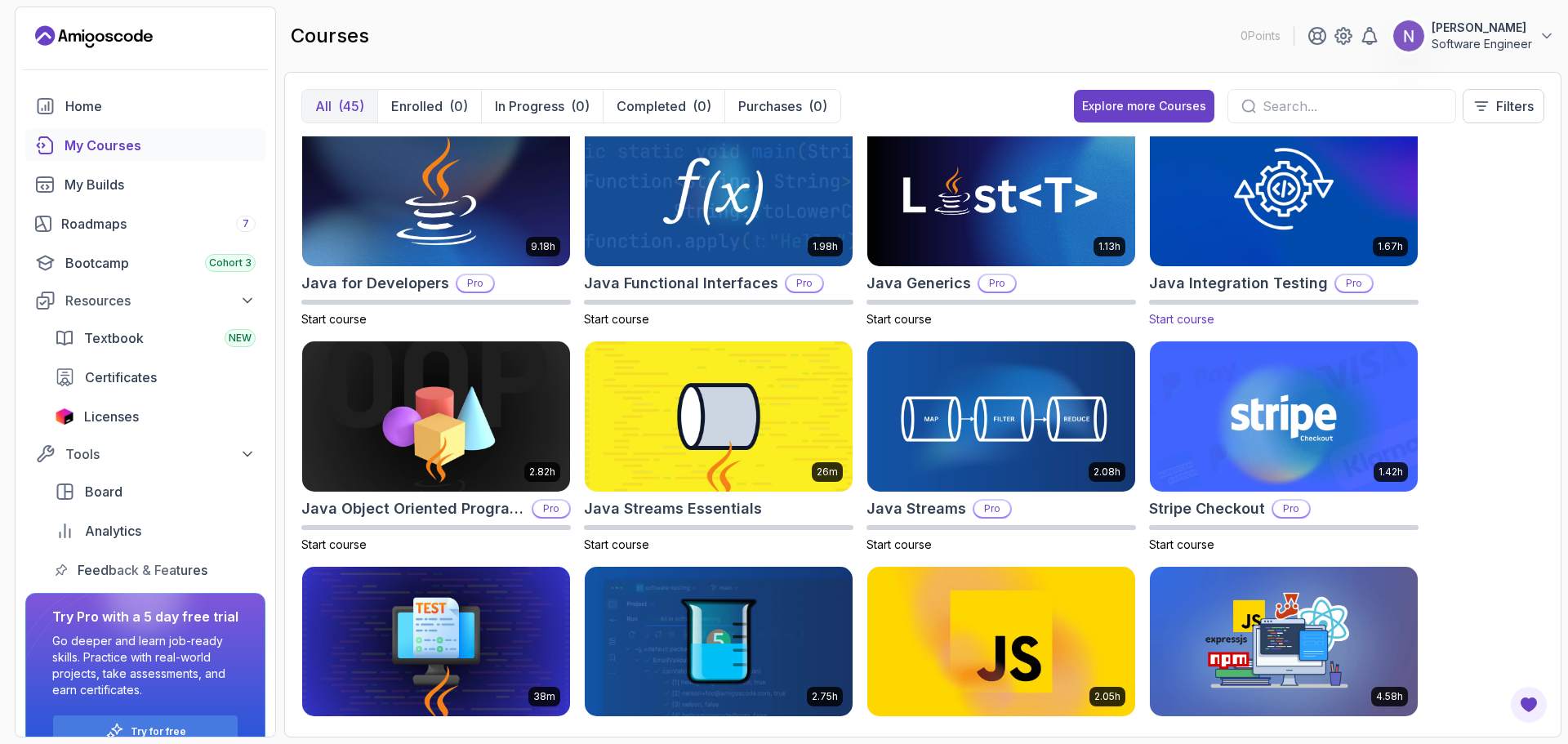
click at [1239, 249] on img at bounding box center [1283, 191] width 281 height 158
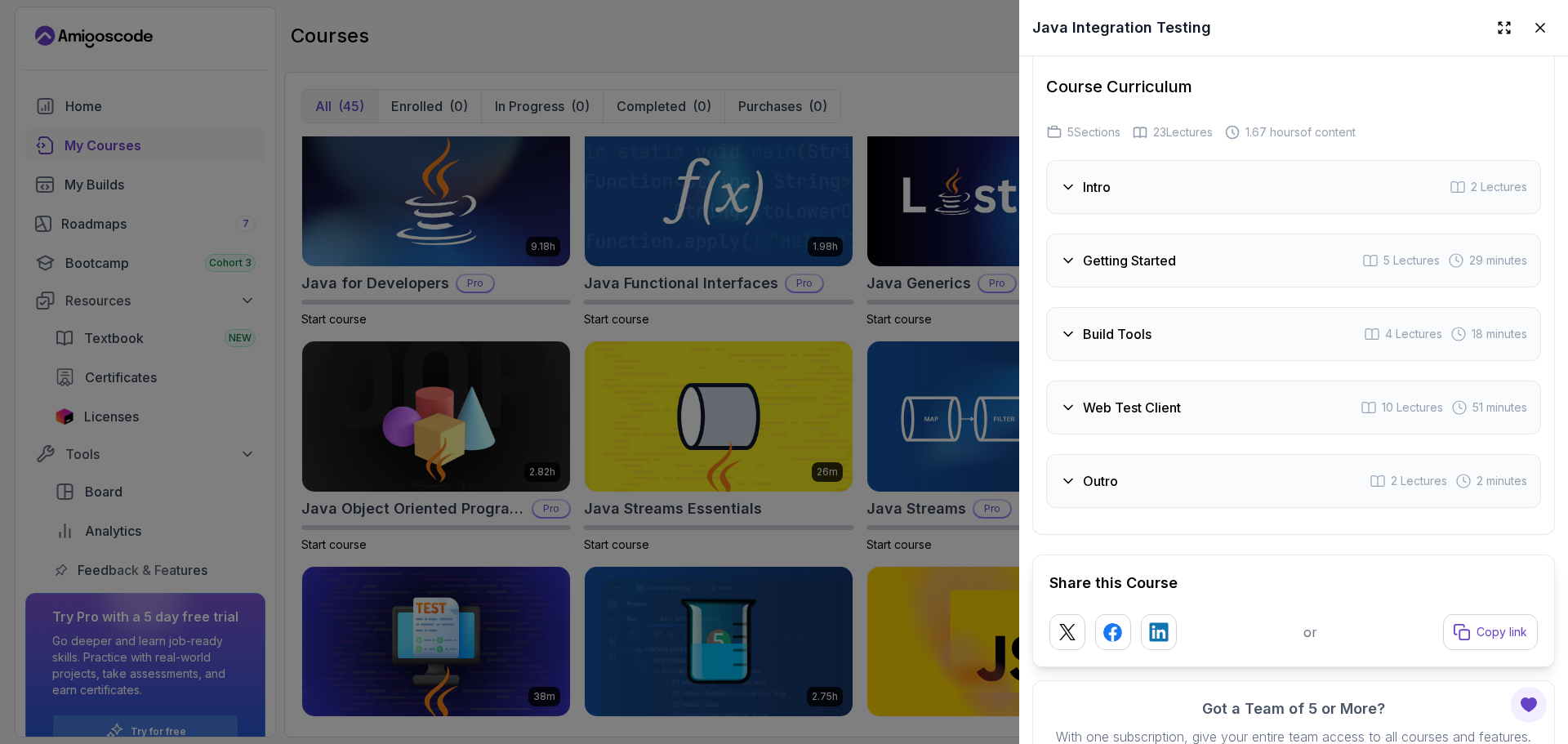
scroll to position [3251, 0]
click at [1207, 252] on div "Getting Started 5 Lectures 29 minutes" at bounding box center [1292, 260] width 495 height 54
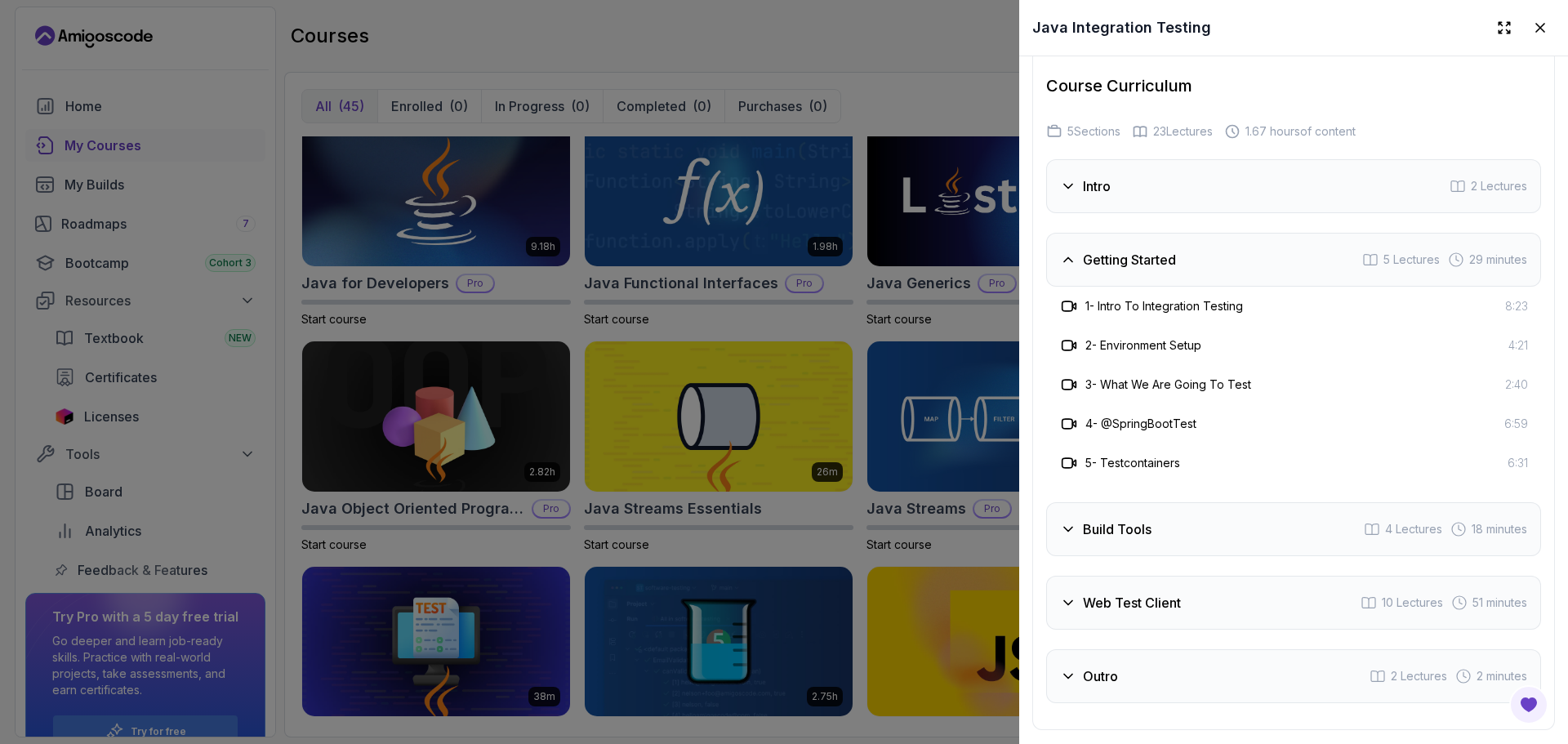
click at [1207, 252] on div "Getting Started 5 Lectures 29 minutes" at bounding box center [1292, 260] width 495 height 54
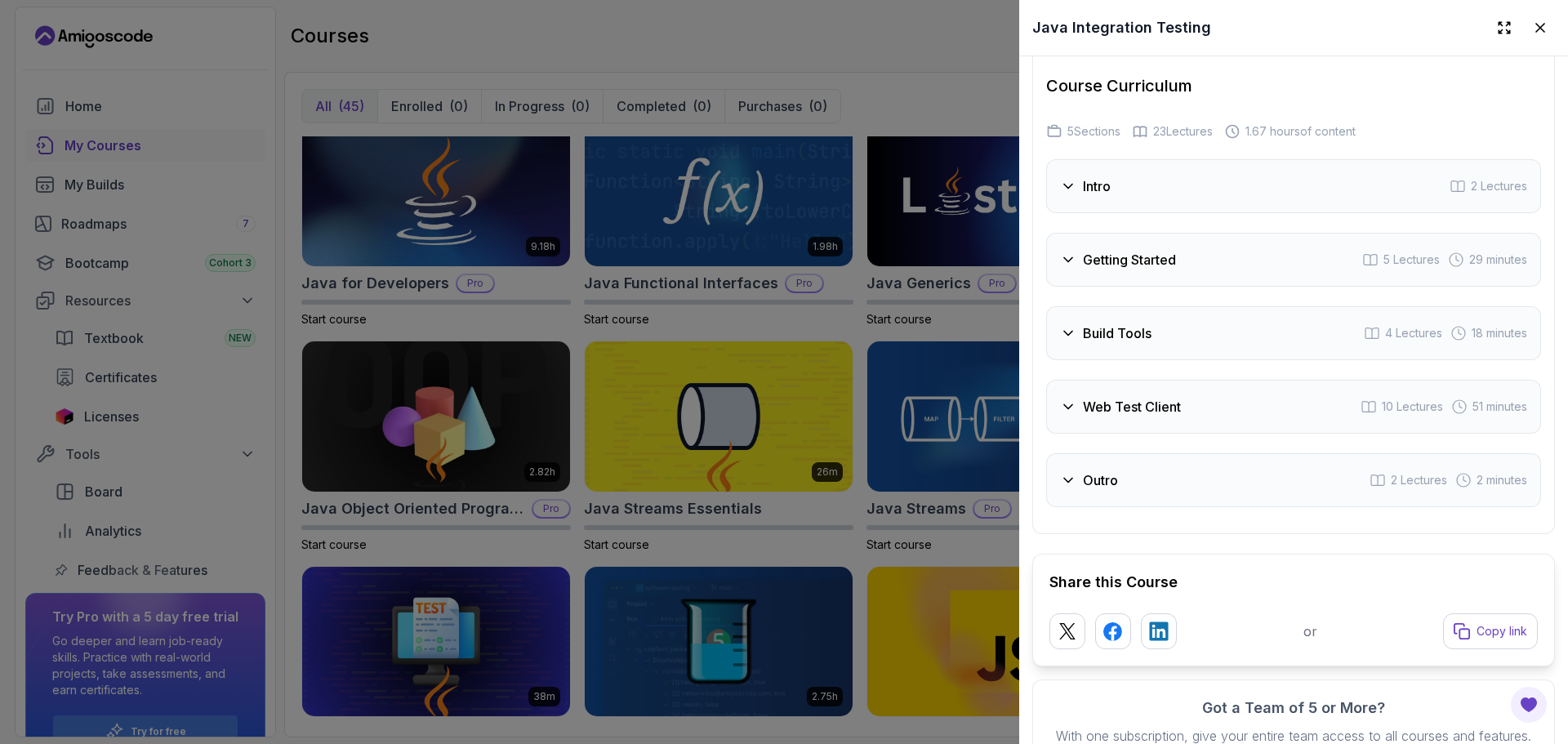
click at [1201, 331] on div "Build Tools 4 Lectures 18 minutes" at bounding box center [1292, 333] width 495 height 54
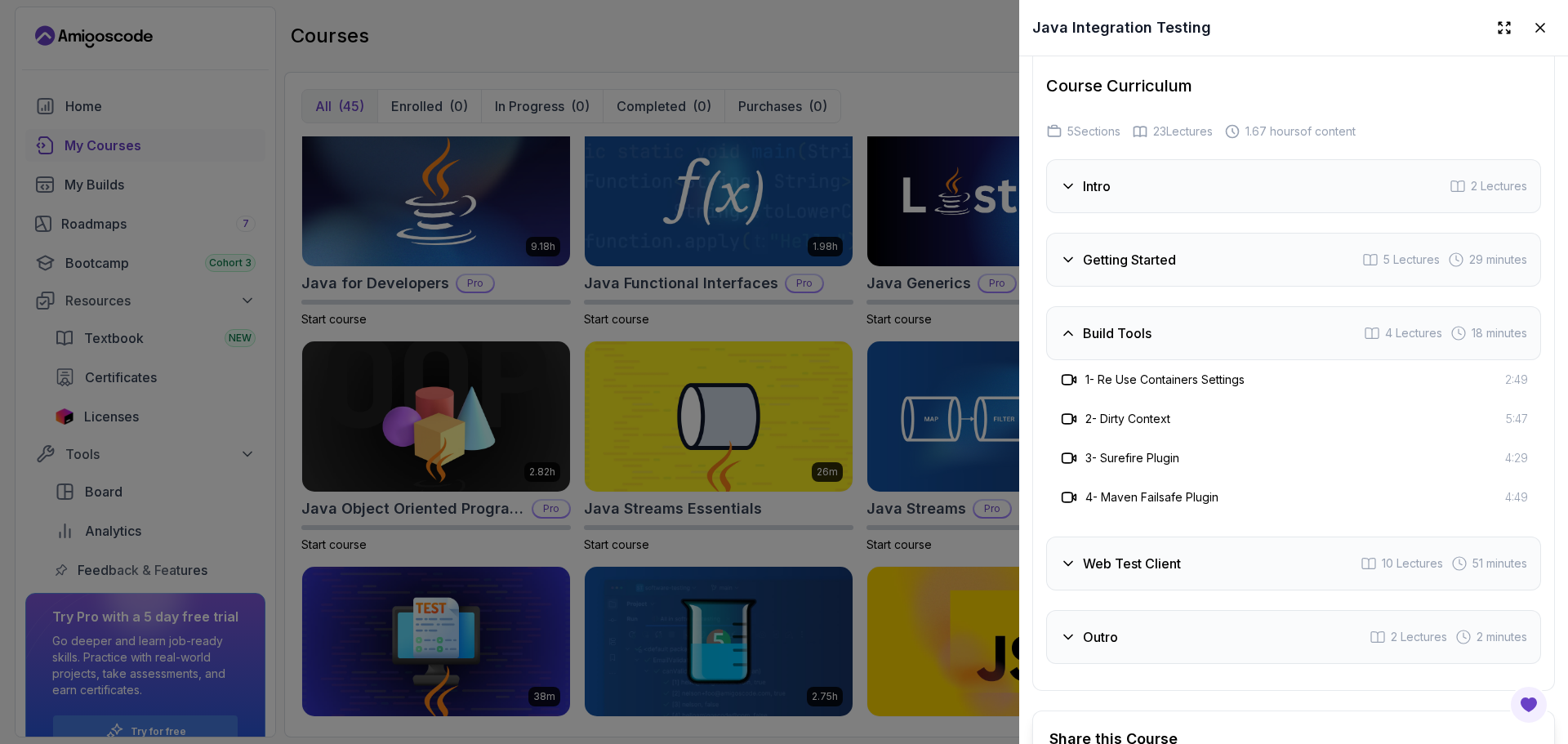
click at [1201, 331] on div "Build Tools 4 Lectures 18 minutes" at bounding box center [1292, 333] width 495 height 54
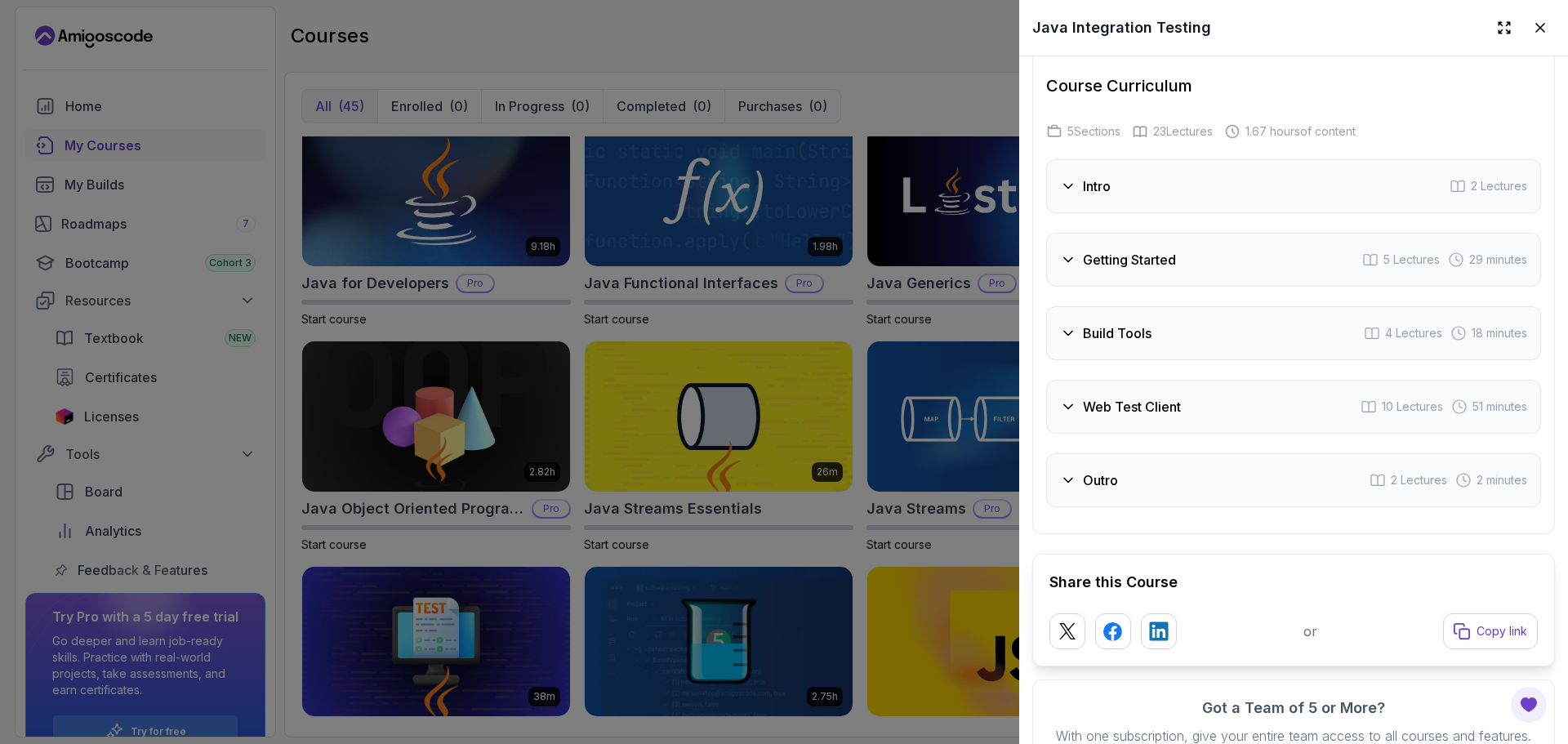
click at [1178, 397] on h3 "Web Test Client" at bounding box center [1132, 406] width 98 height 19
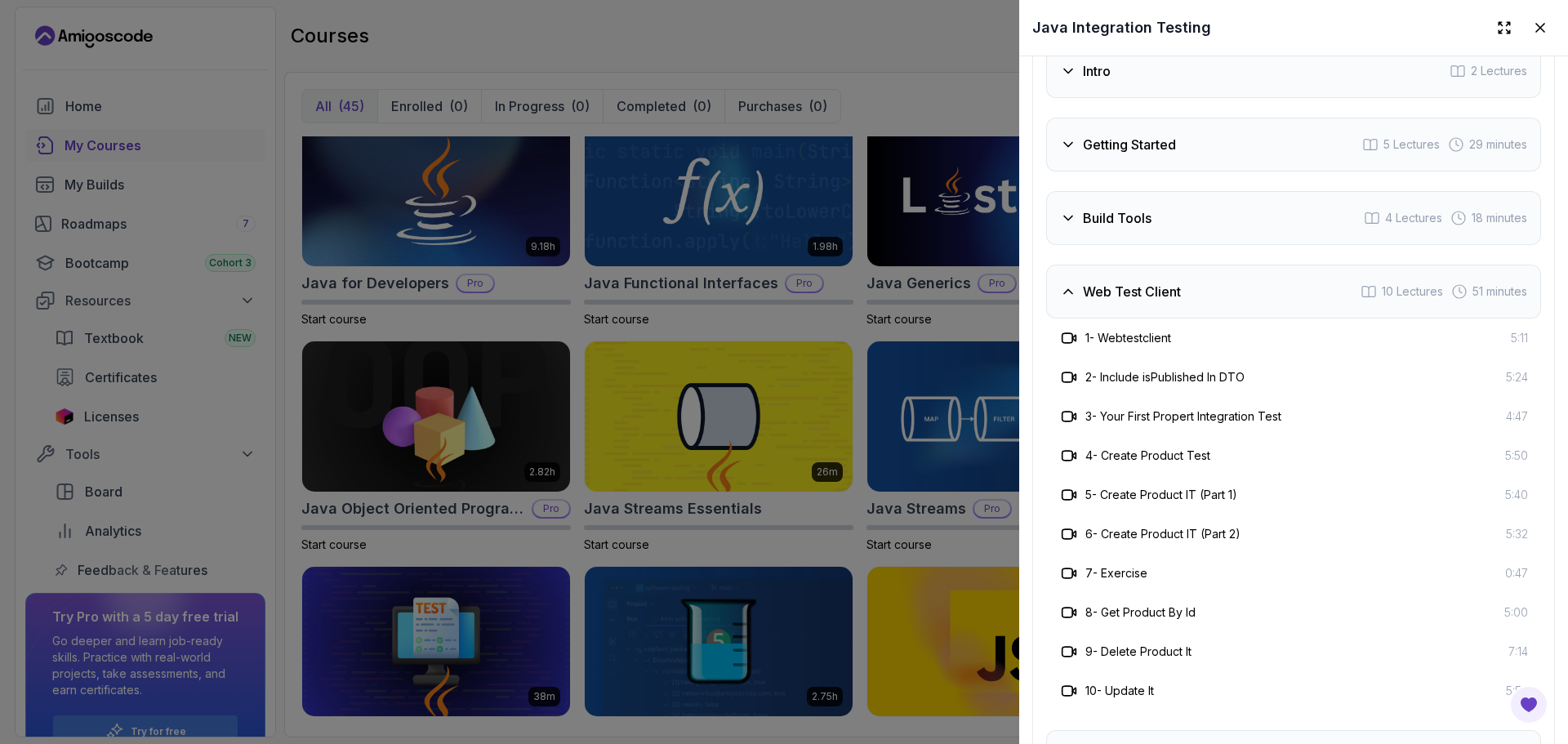
click at [1152, 306] on div "Web Test Client 10 Lectures 51 minutes" at bounding box center [1292, 291] width 495 height 54
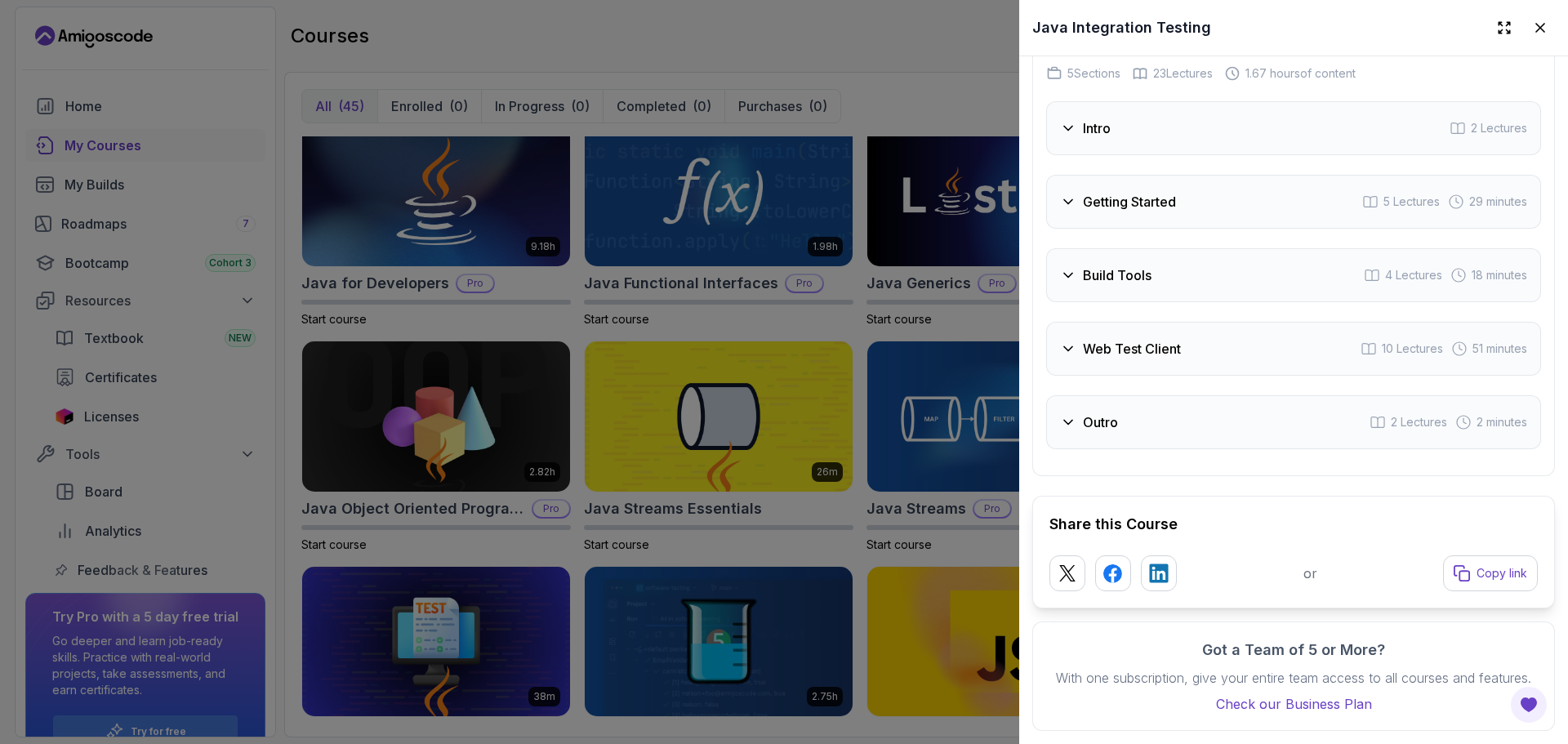
click at [1140, 410] on div "Outro 2 Lectures 2 minutes" at bounding box center [1292, 422] width 495 height 54
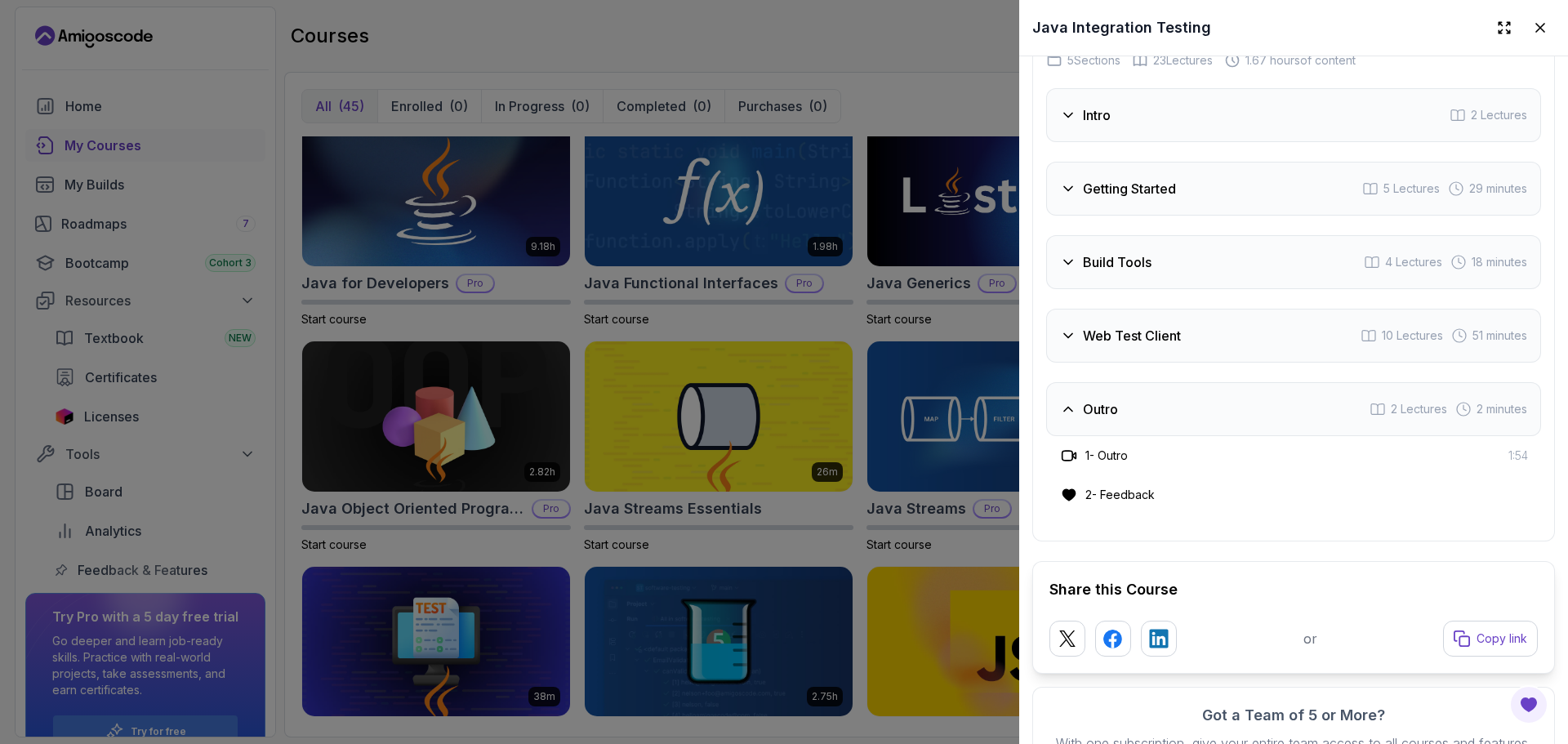
click at [1140, 410] on div "Outro 2 Lectures 2 minutes" at bounding box center [1292, 409] width 495 height 54
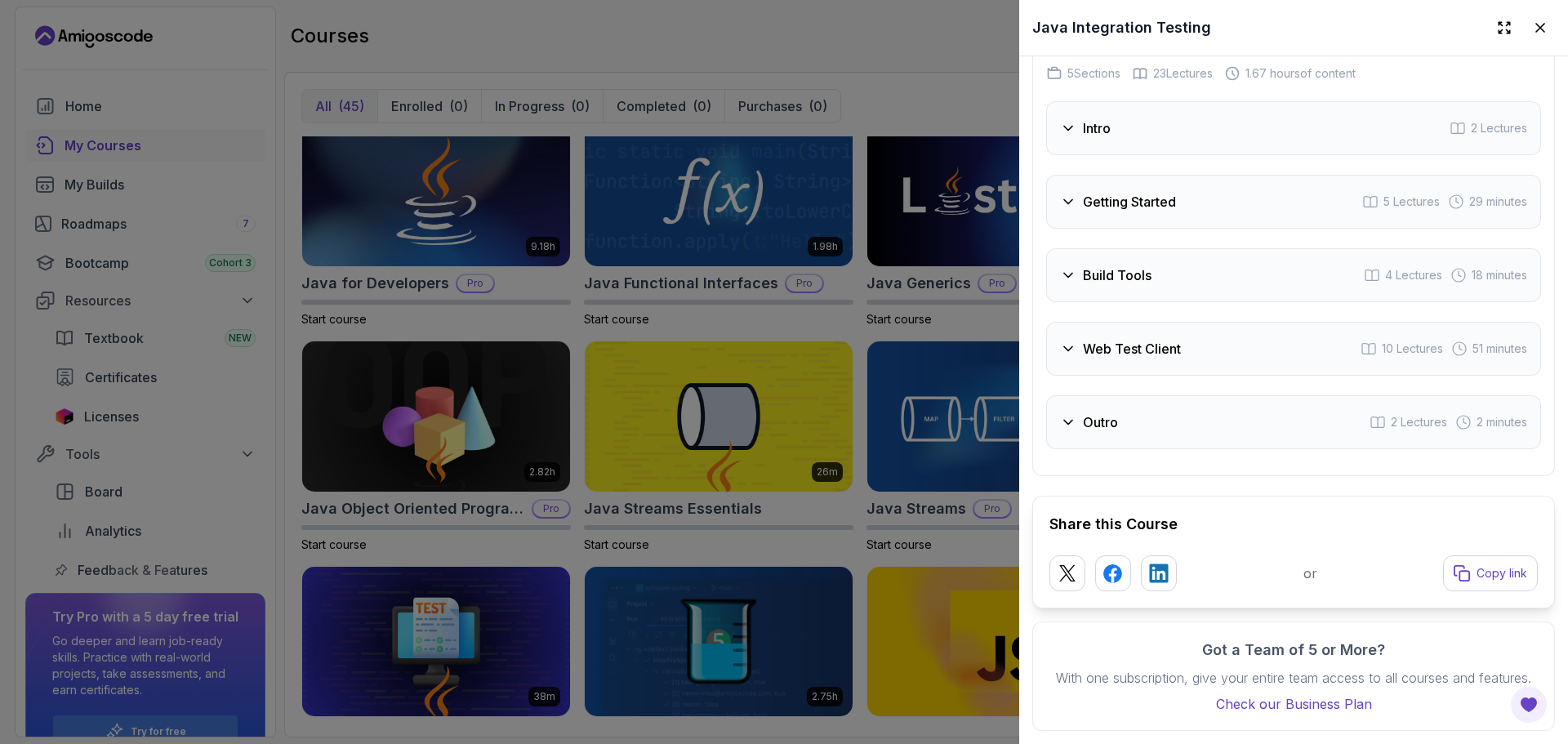
click at [943, 506] on div at bounding box center [784, 372] width 1568 height 744
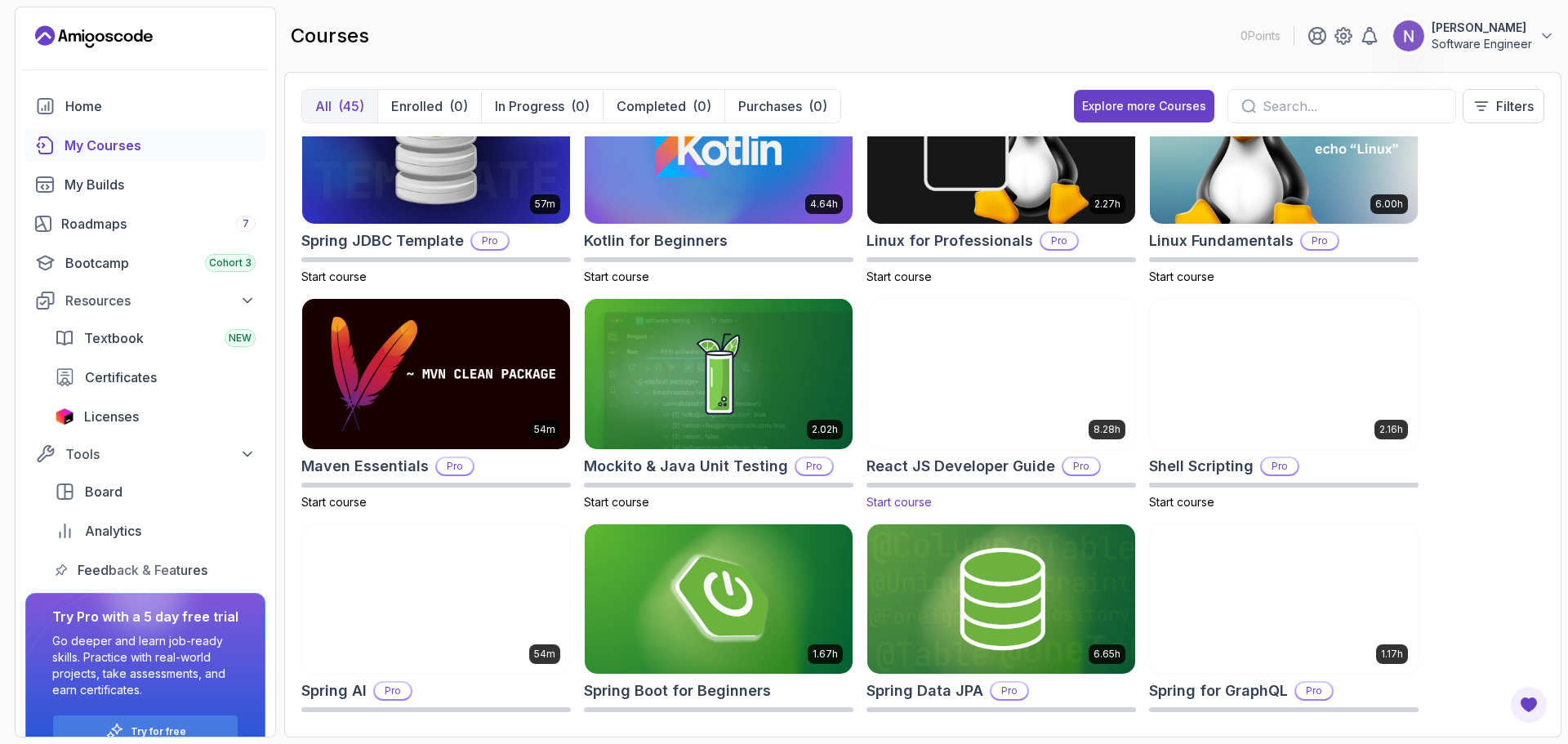
scroll to position [1484, 0]
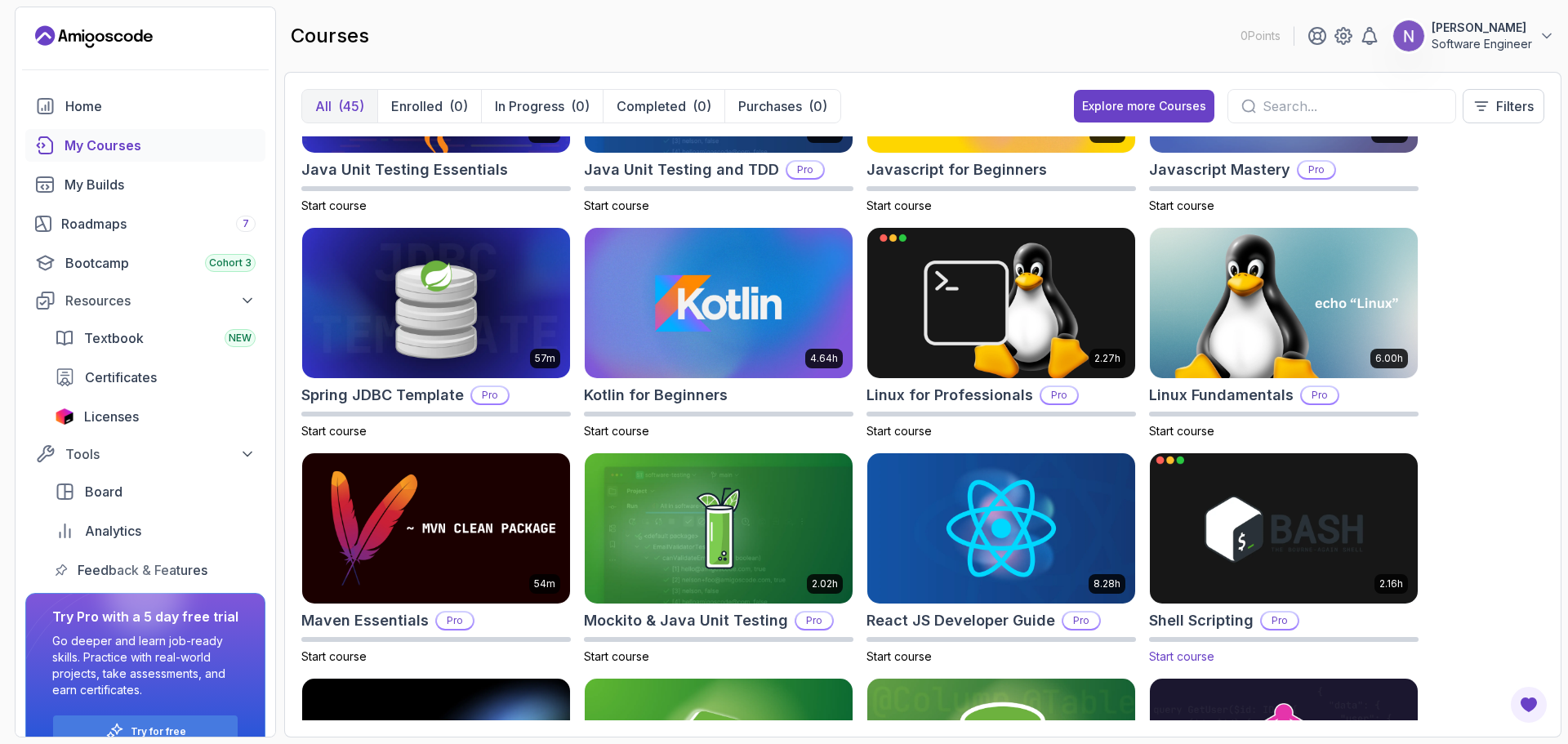
click at [1187, 547] on img at bounding box center [1283, 528] width 281 height 158
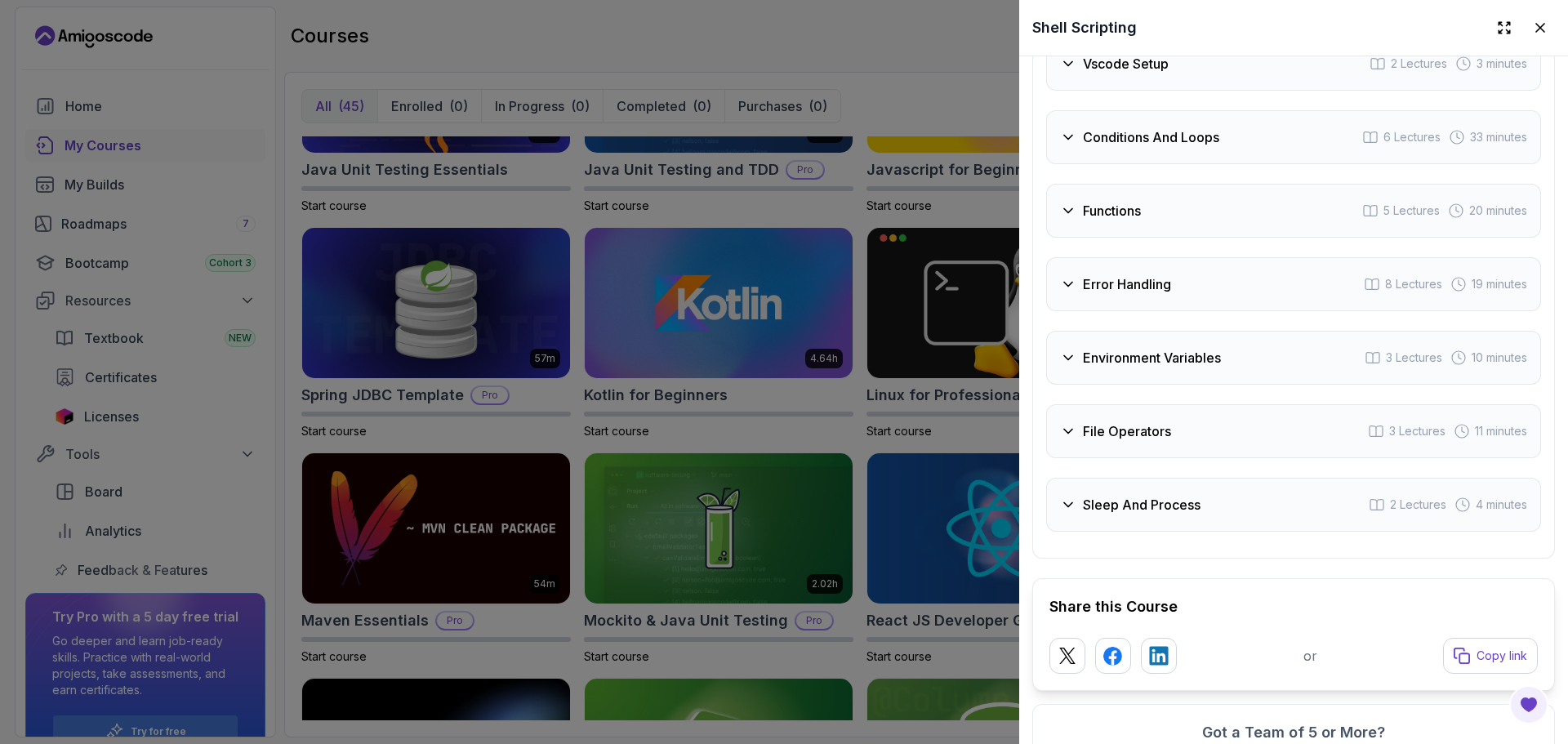
scroll to position [3239, 0]
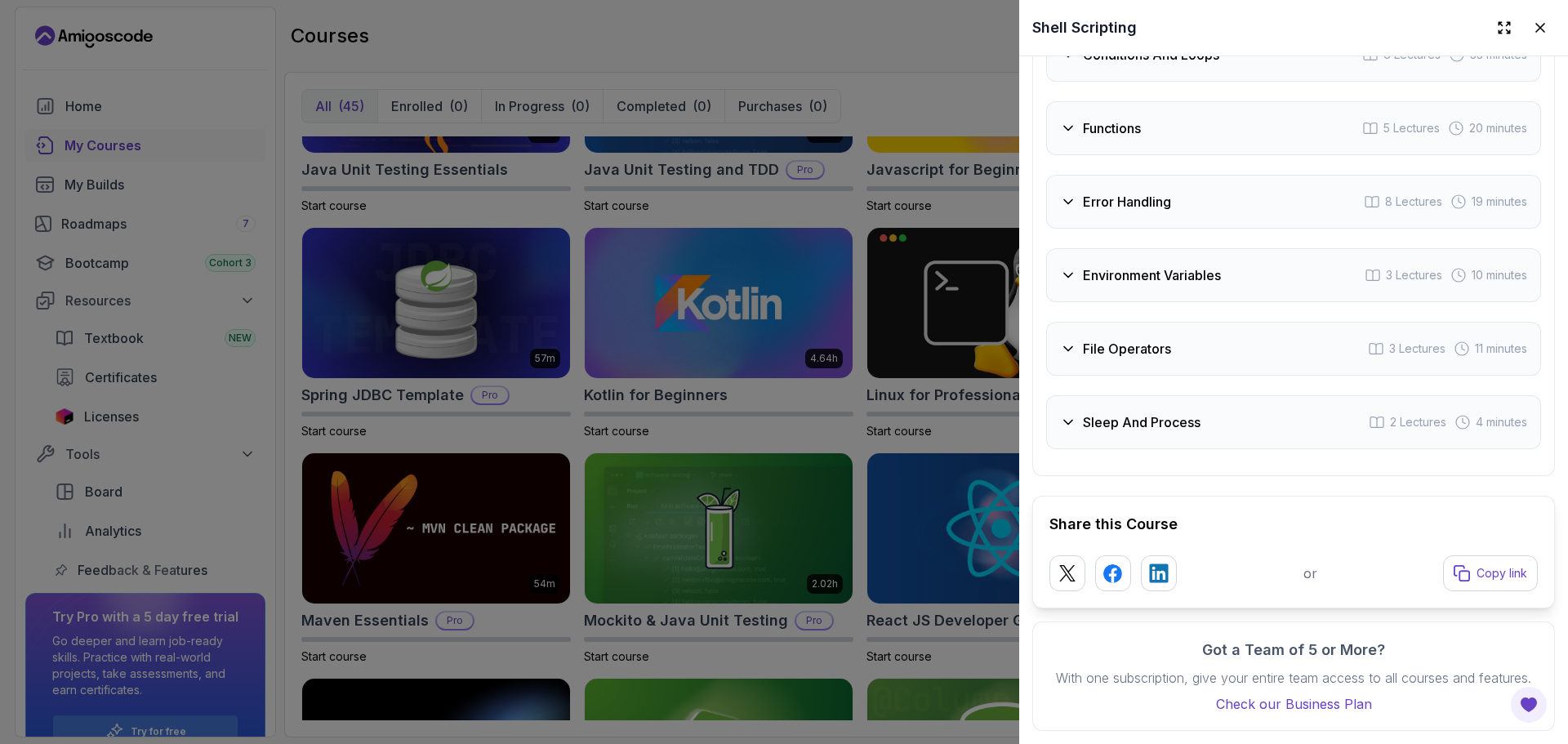
click at [903, 439] on div at bounding box center [784, 372] width 1568 height 744
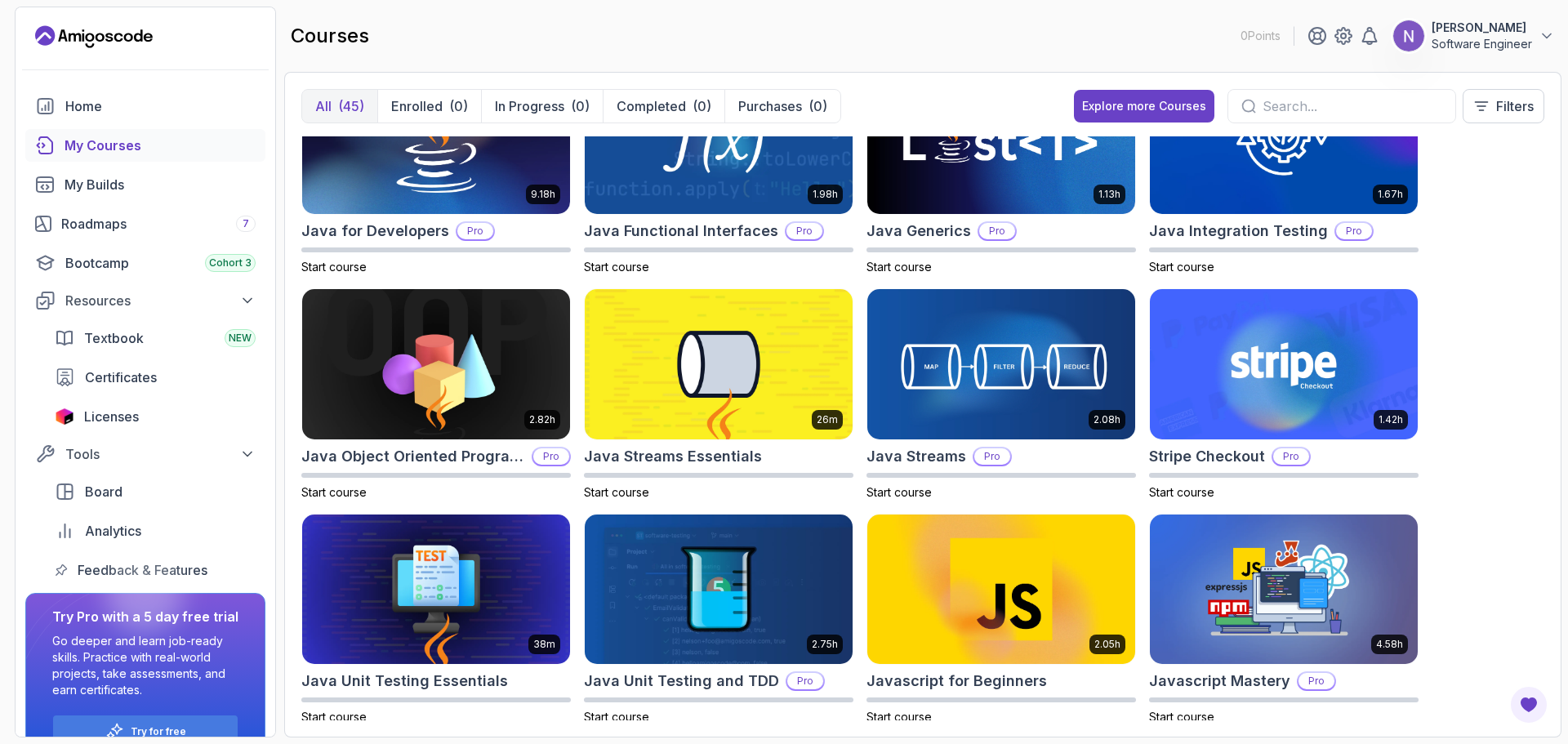
scroll to position [972, 0]
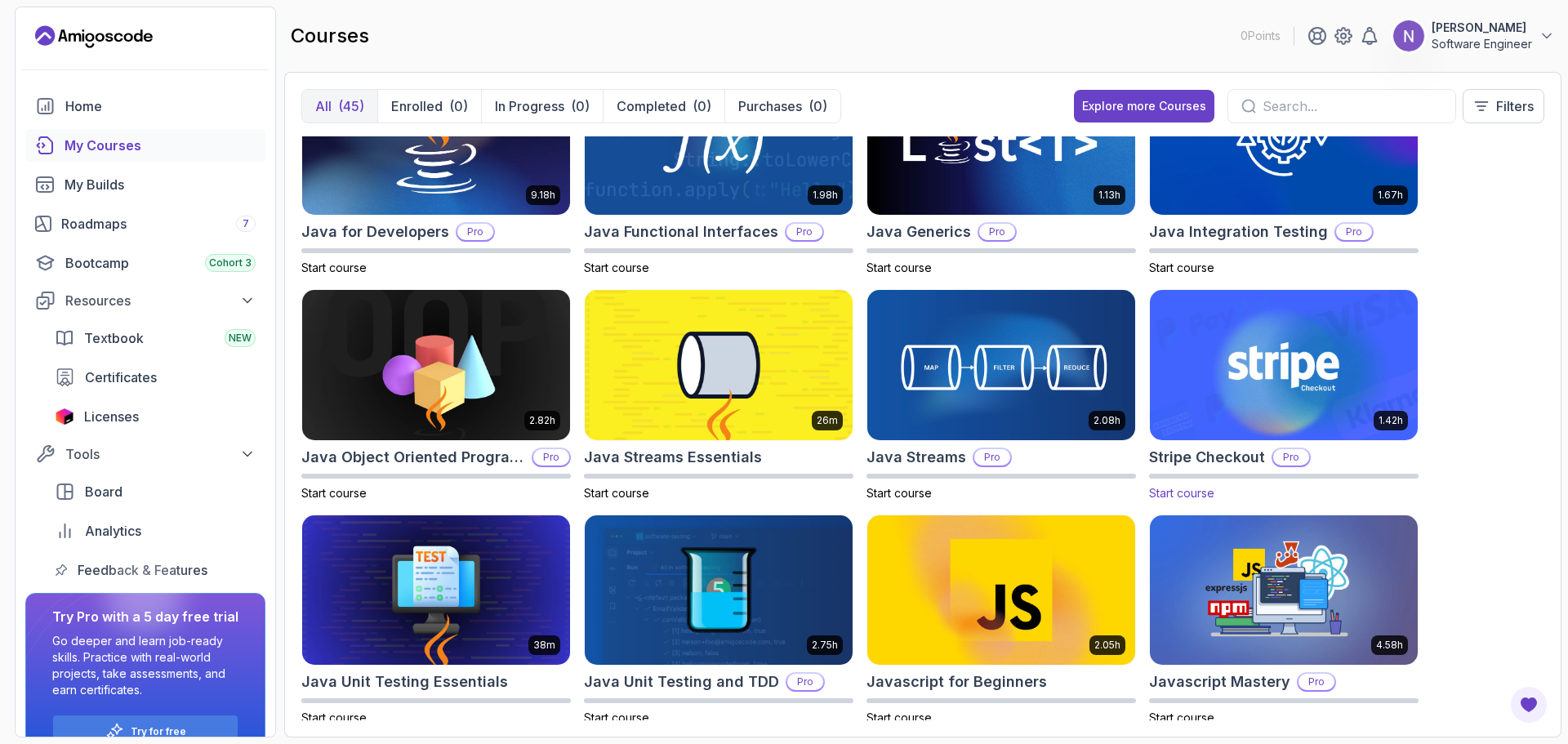
click at [1181, 397] on img at bounding box center [1283, 366] width 281 height 158
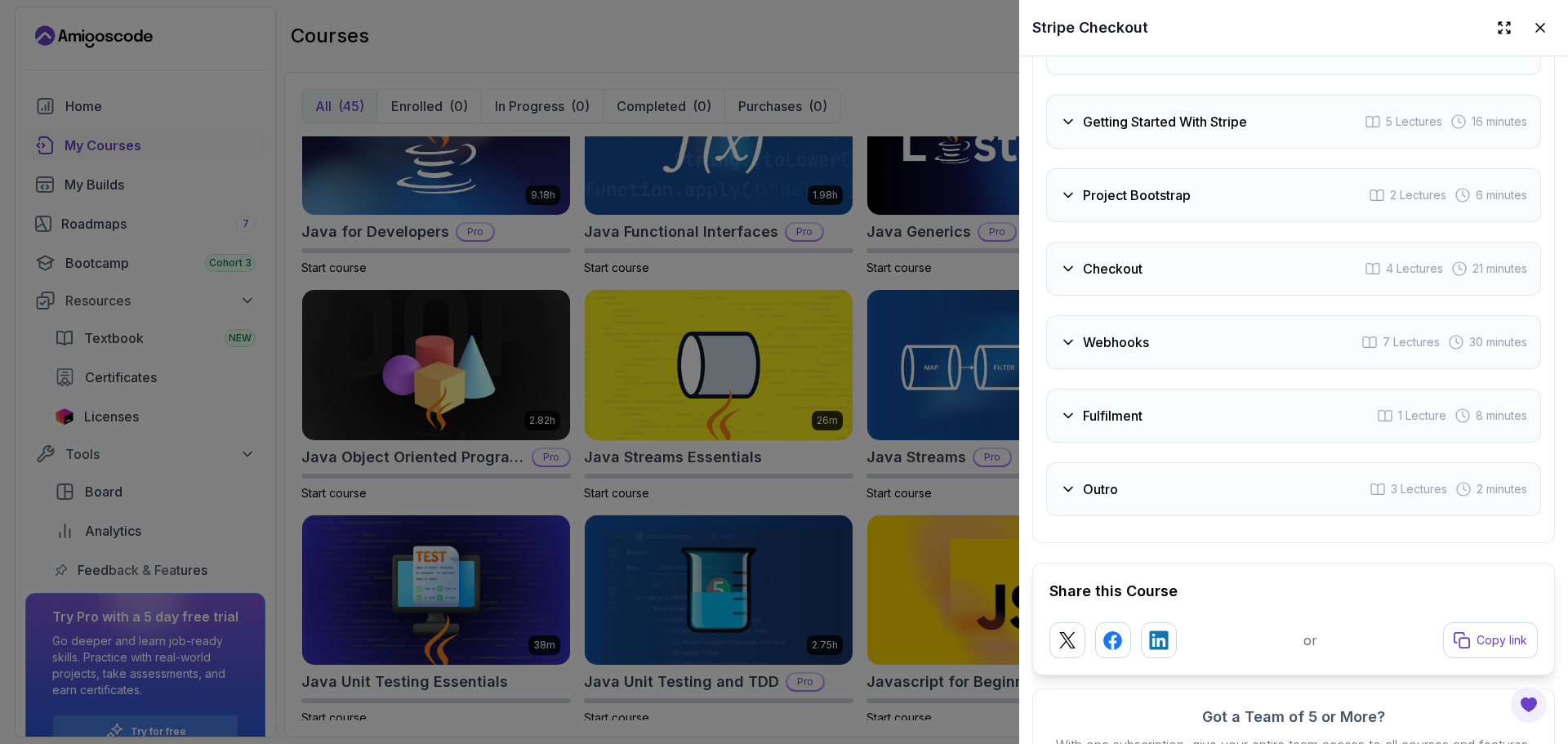
scroll to position [2623, 0]
click at [1137, 366] on div "Webhooks 7 Lectures 30 minutes" at bounding box center [1292, 339] width 495 height 54
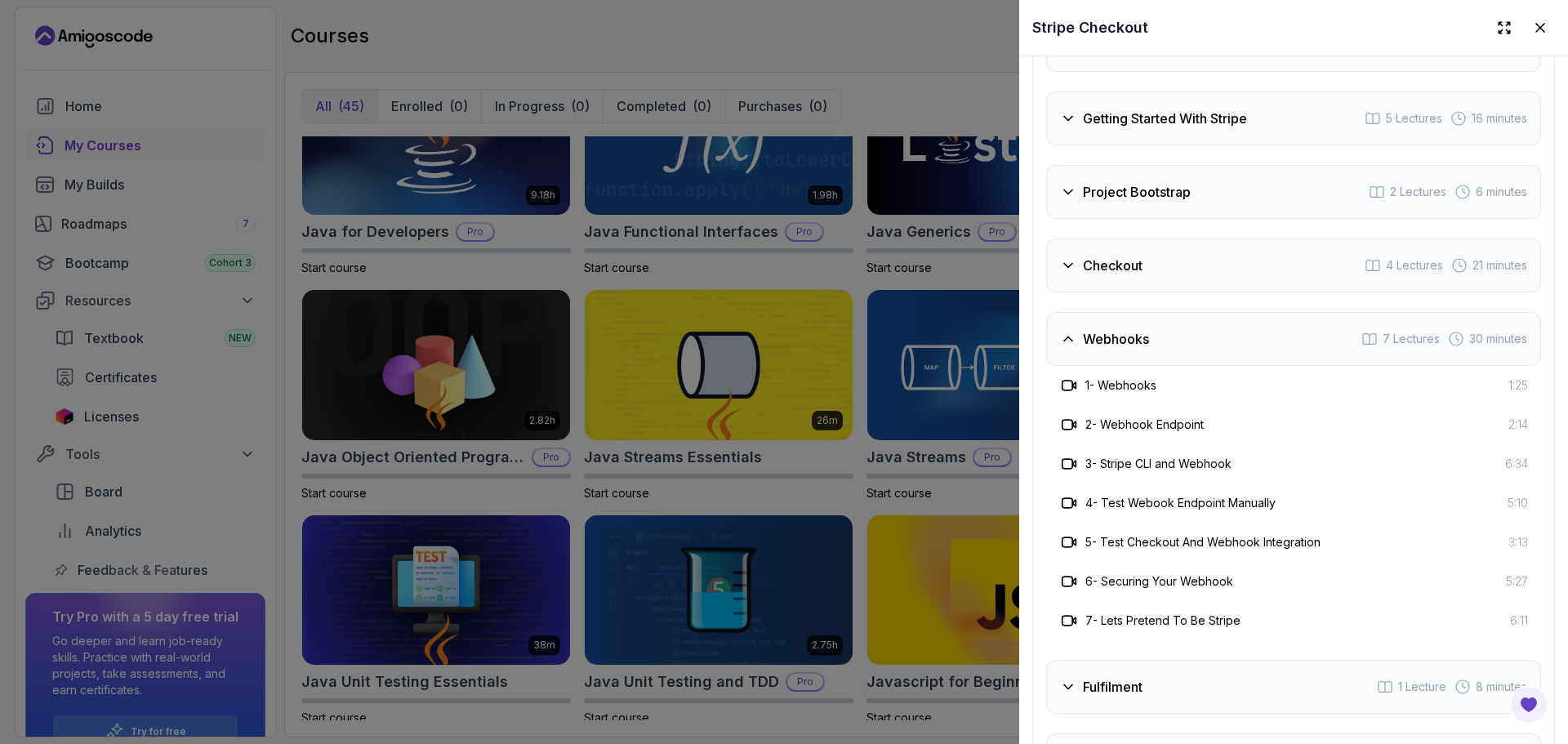
click at [1137, 366] on div "Webhooks 7 Lectures 30 minutes" at bounding box center [1292, 339] width 495 height 54
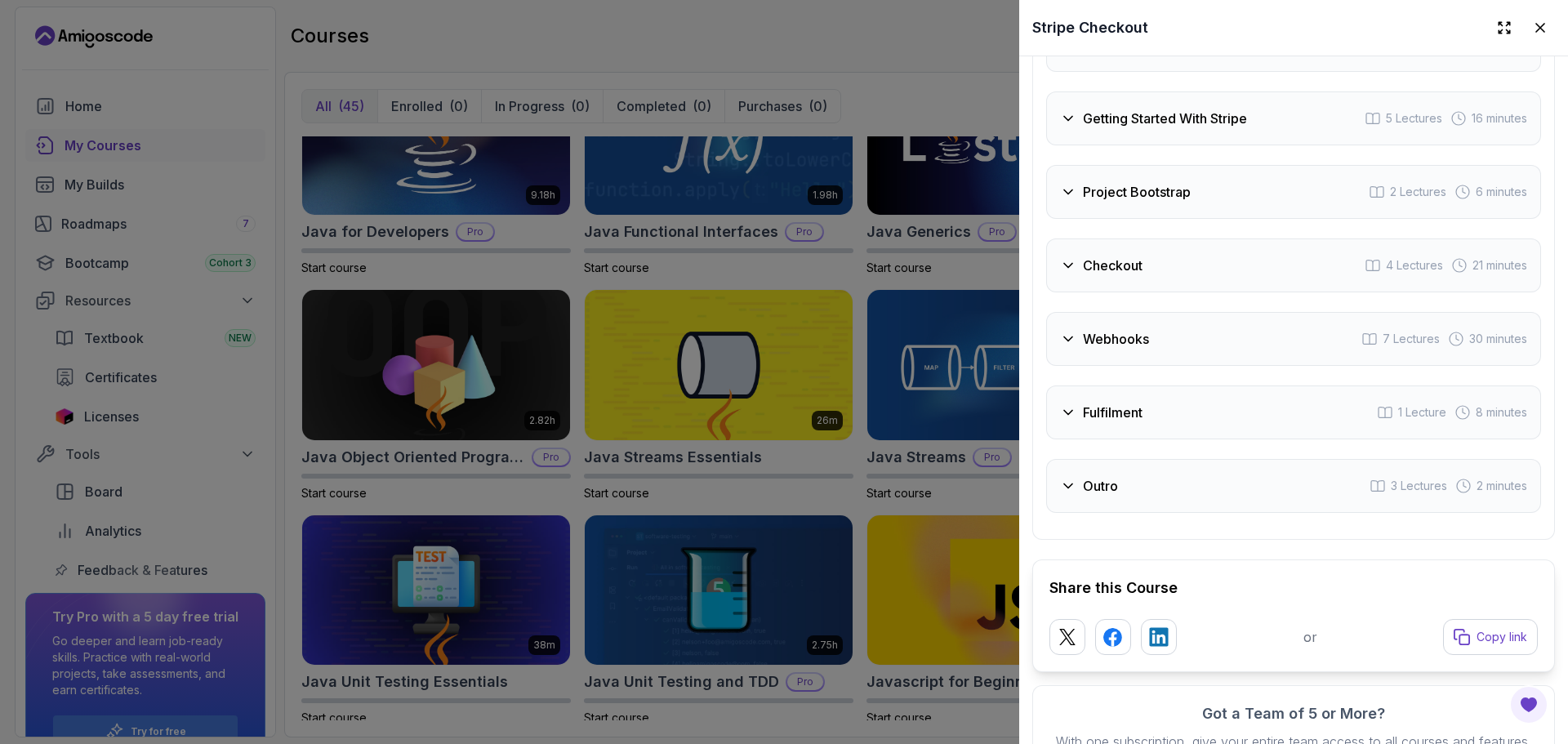
click at [1115, 201] on h3 "Project Bootstrap" at bounding box center [1137, 191] width 108 height 19
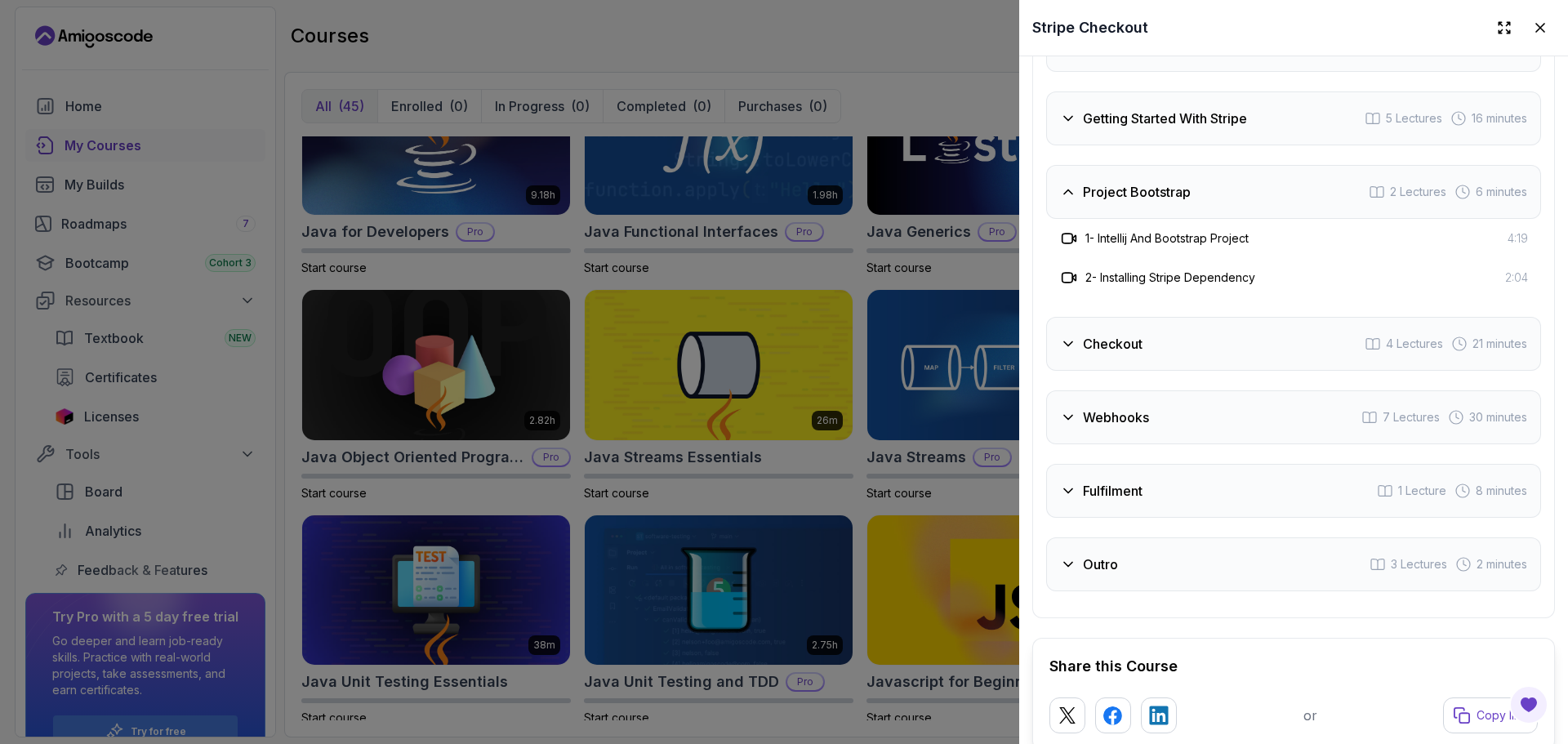
click at [1171, 258] on div "1 - Intellij And Bootstrap Project 4:19" at bounding box center [1292, 238] width 495 height 39
click at [964, 274] on div at bounding box center [784, 372] width 1568 height 744
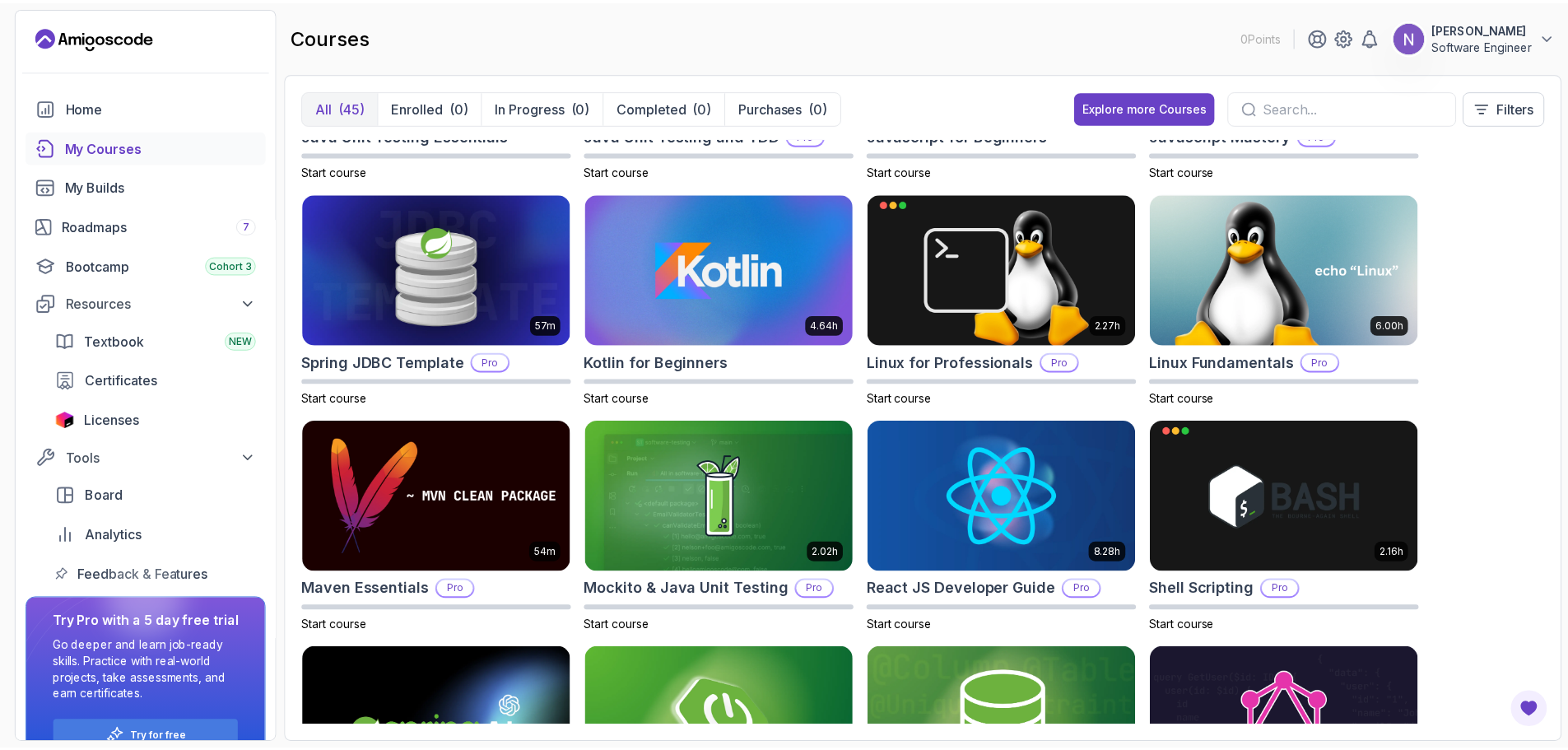
scroll to position [2141, 0]
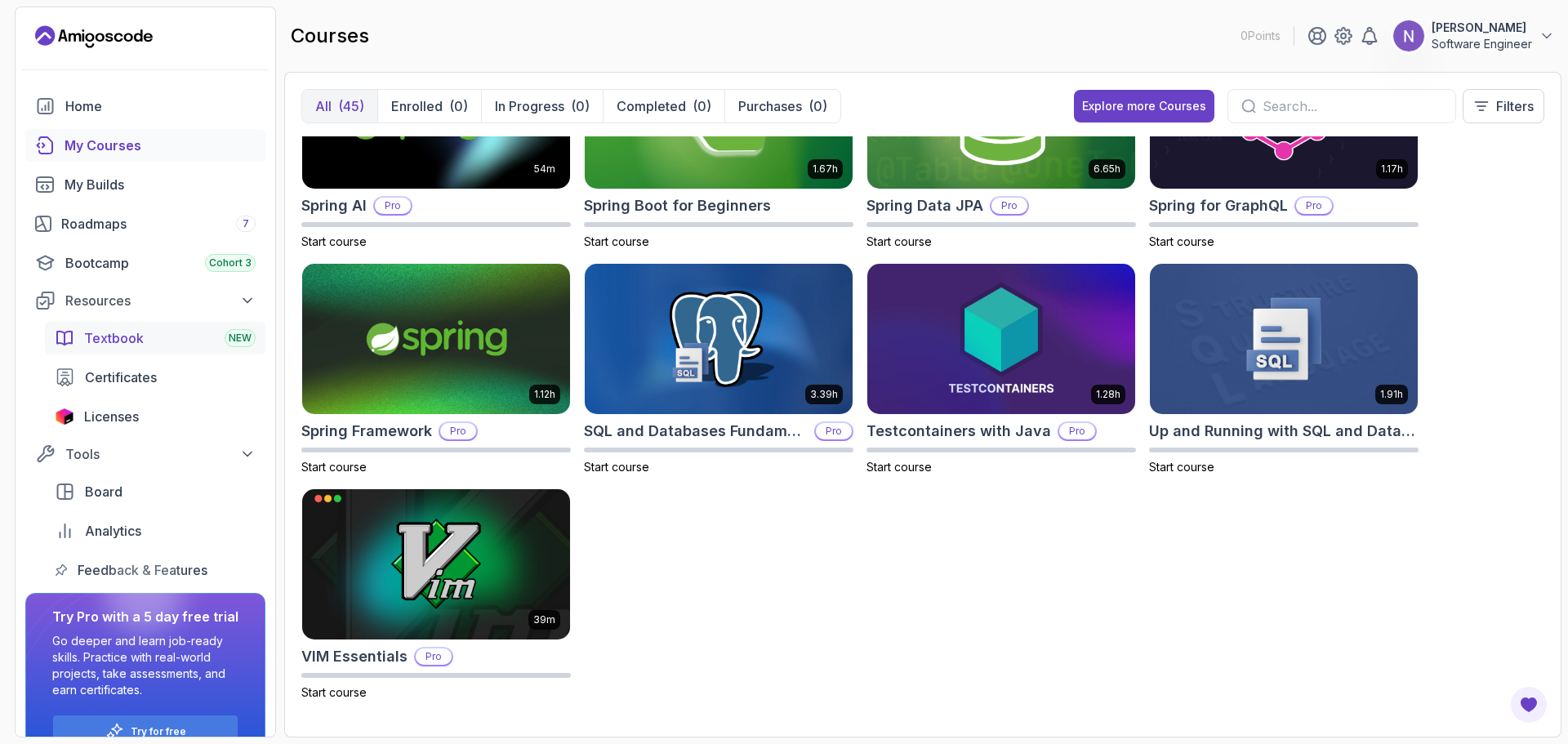
click at [134, 323] on link "Textbook NEW" at bounding box center [155, 338] width 221 height 32
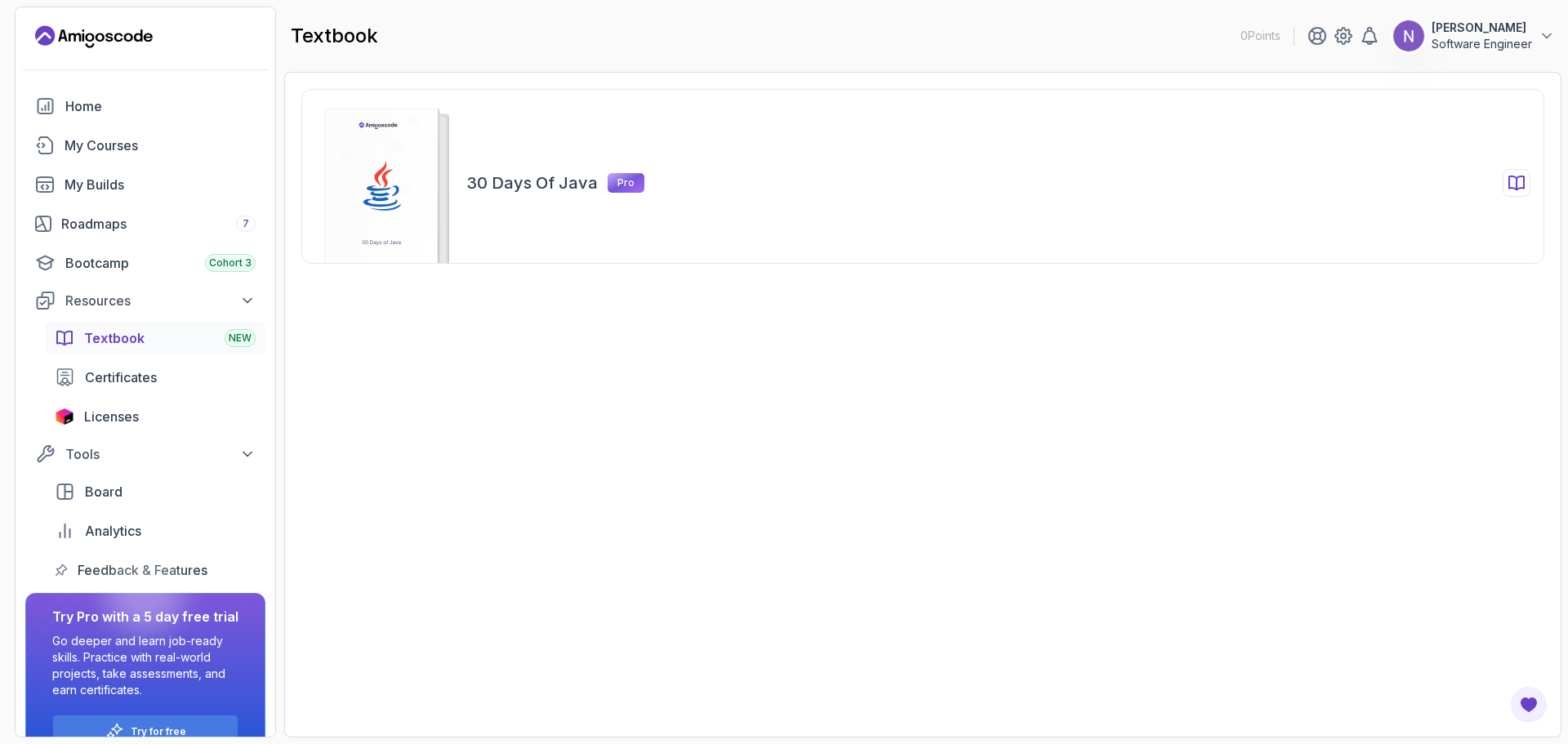
click at [417, 215] on rect at bounding box center [381, 193] width 113 height 170
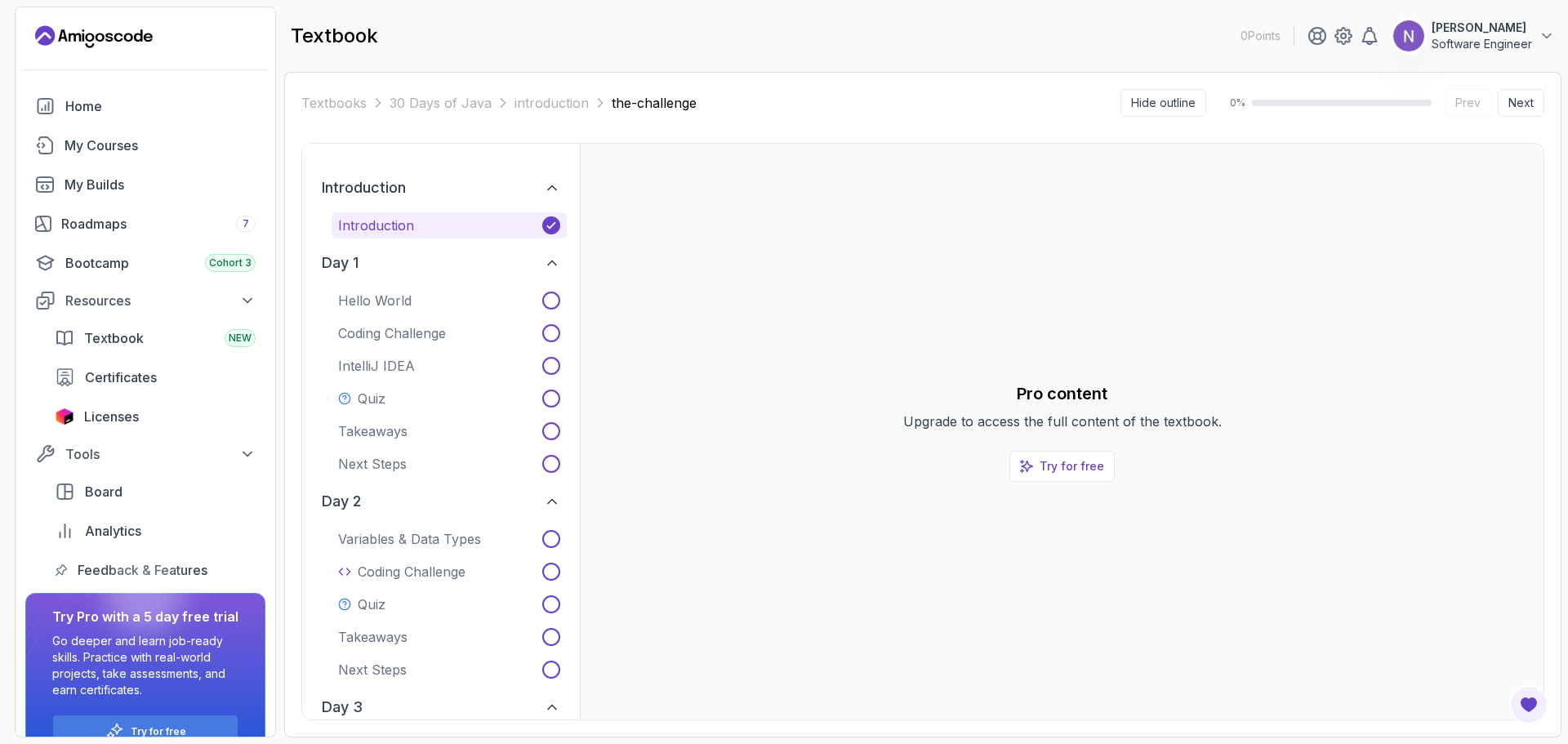
click at [472, 287] on div "day 1 Hello World Coding Challenge IntelliJ IDEA Quiz Takeaways Next Steps" at bounding box center [441, 361] width 251 height 232
click at [475, 300] on button "Hello World" at bounding box center [448, 301] width 235 height 26
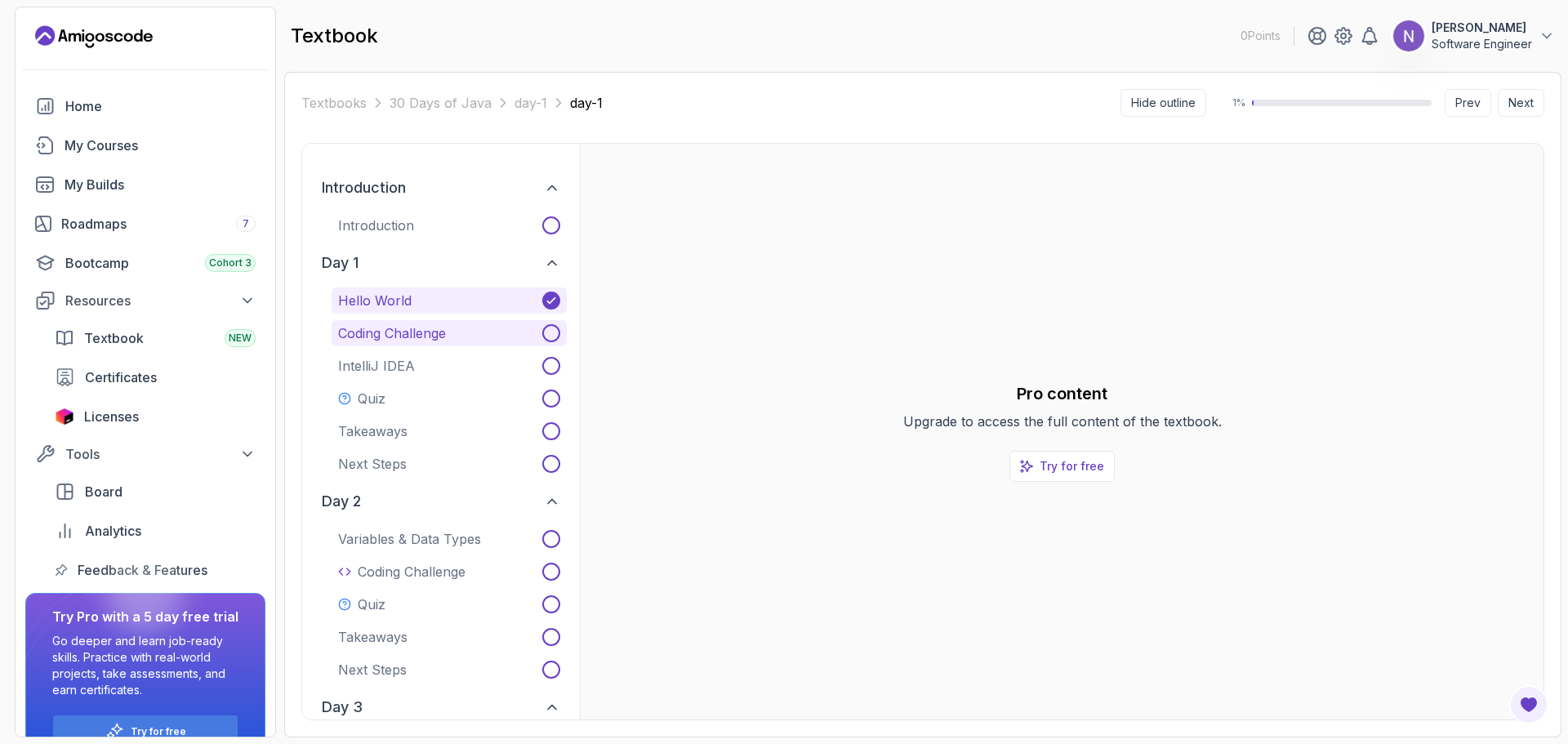
click at [518, 324] on button "Coding Challenge" at bounding box center [448, 333] width 235 height 26
click at [158, 187] on div "My Builds" at bounding box center [161, 184] width 191 height 19
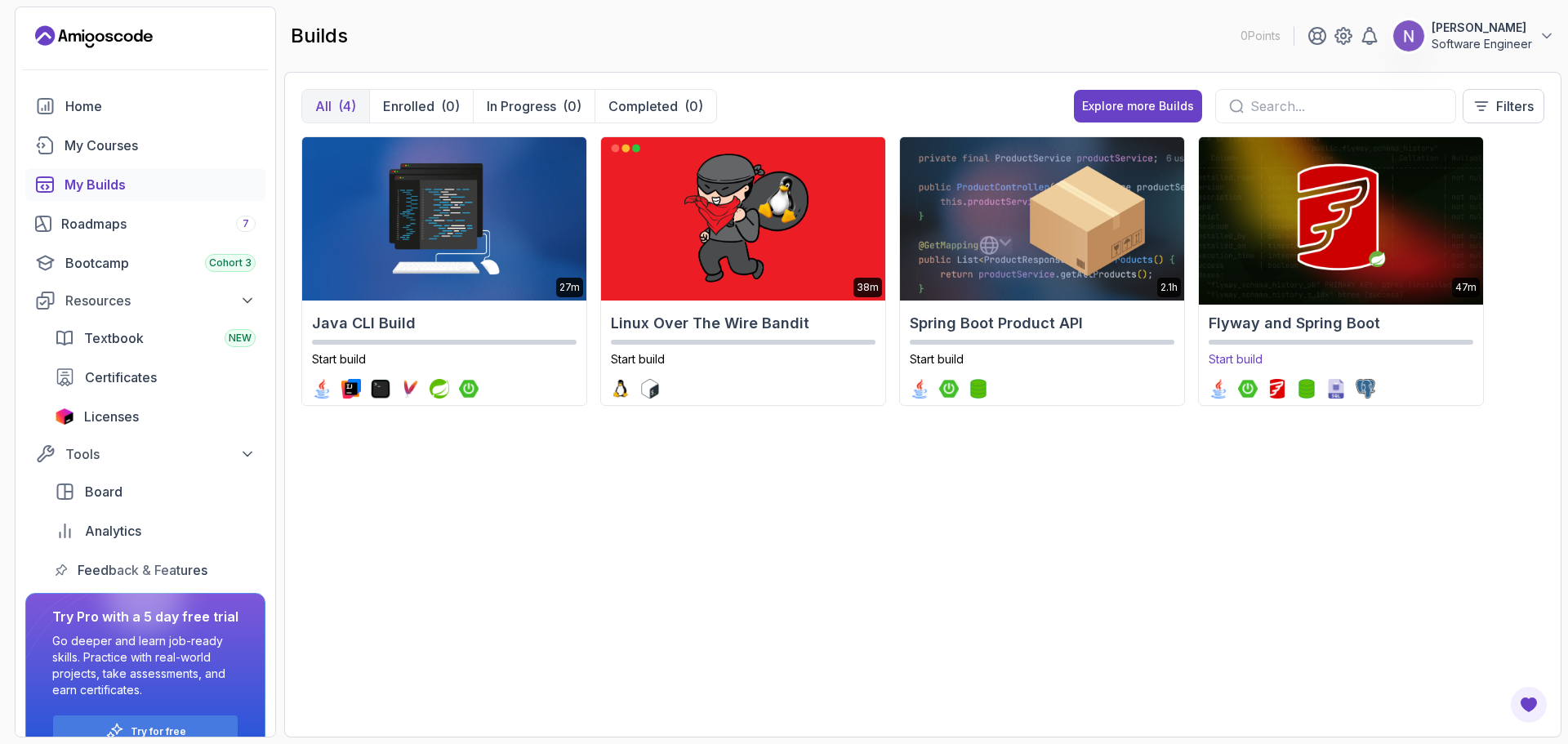
click at [1291, 289] on img at bounding box center [1340, 218] width 298 height 172
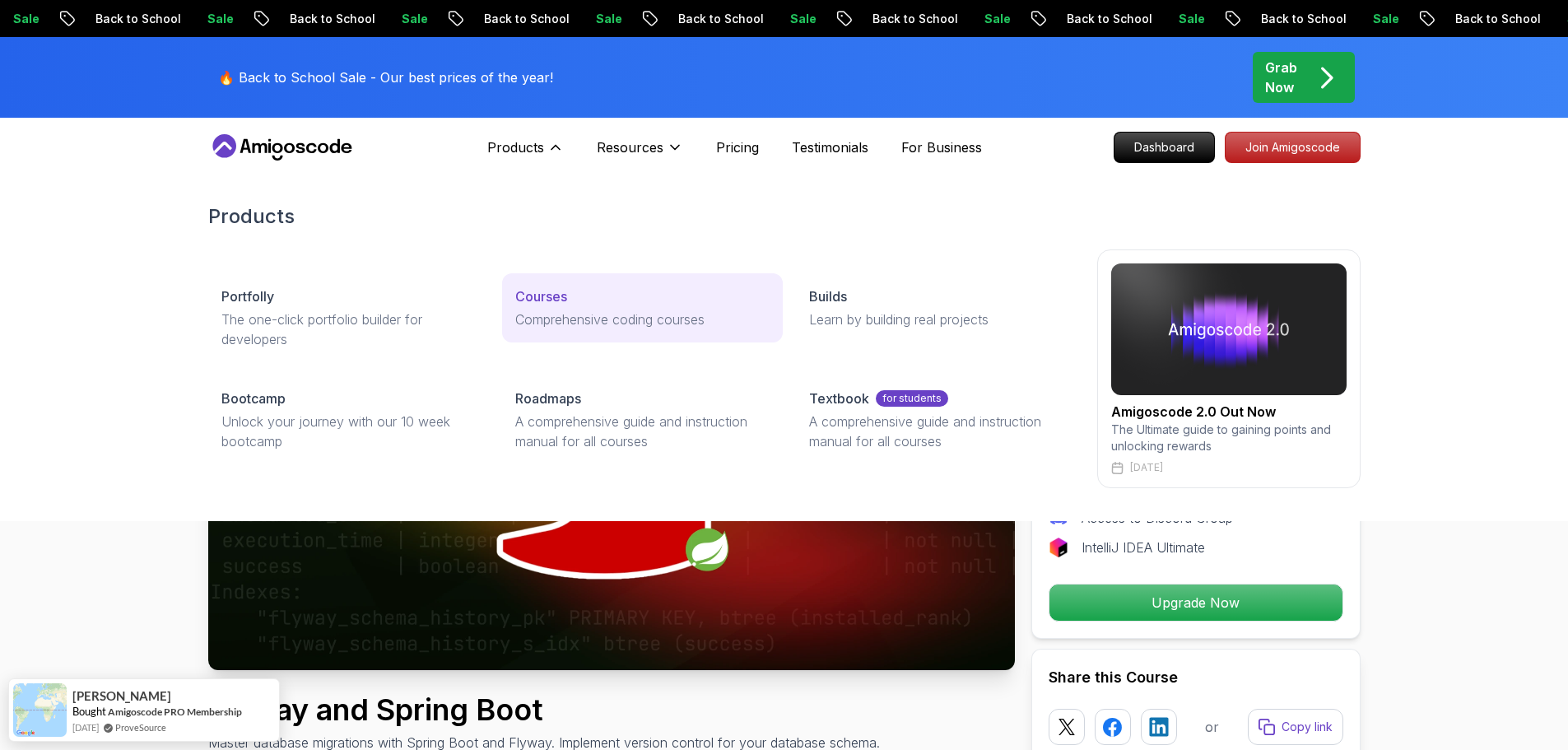
click at [545, 302] on p "Courses" at bounding box center [541, 296] width 51 height 20
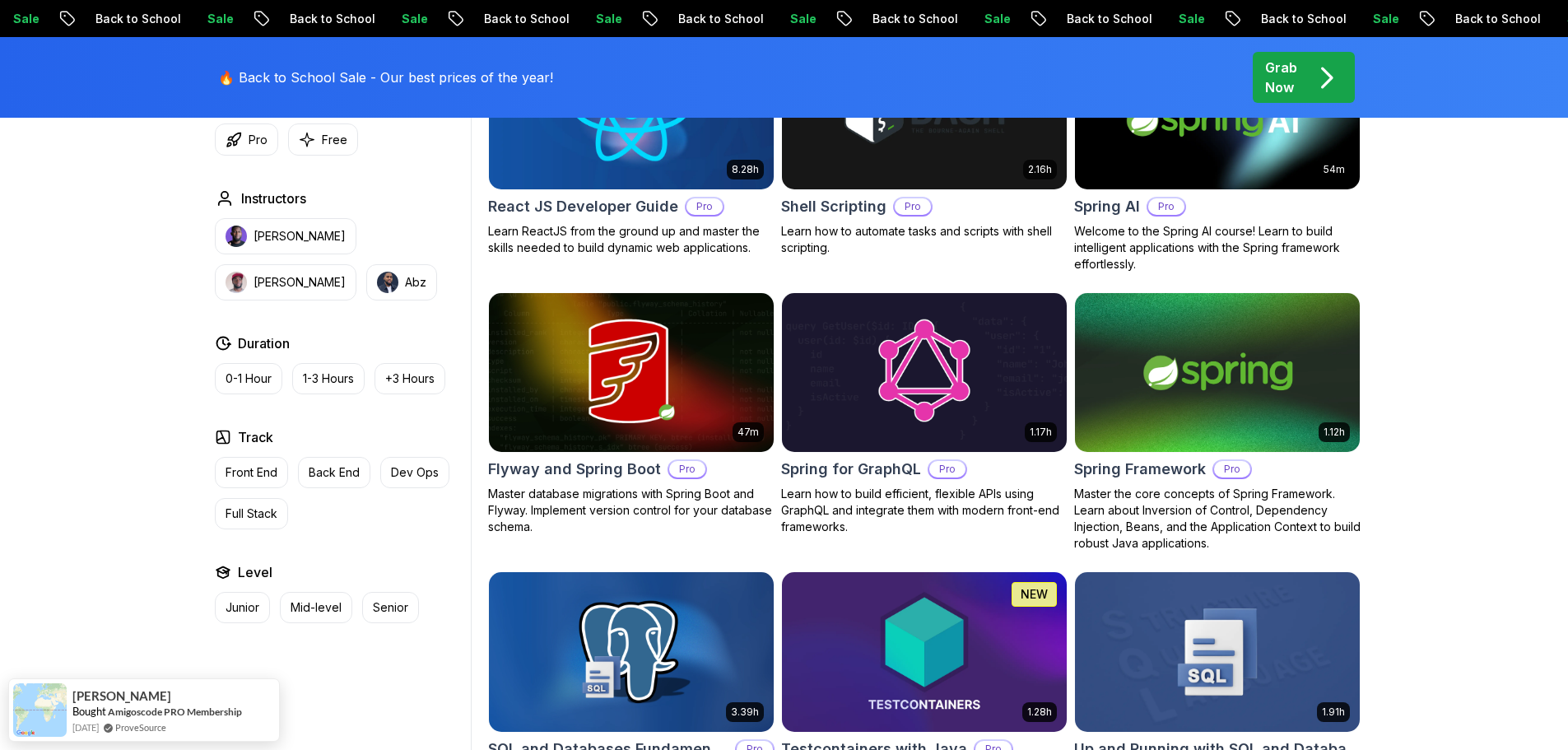
scroll to position [4008, 0]
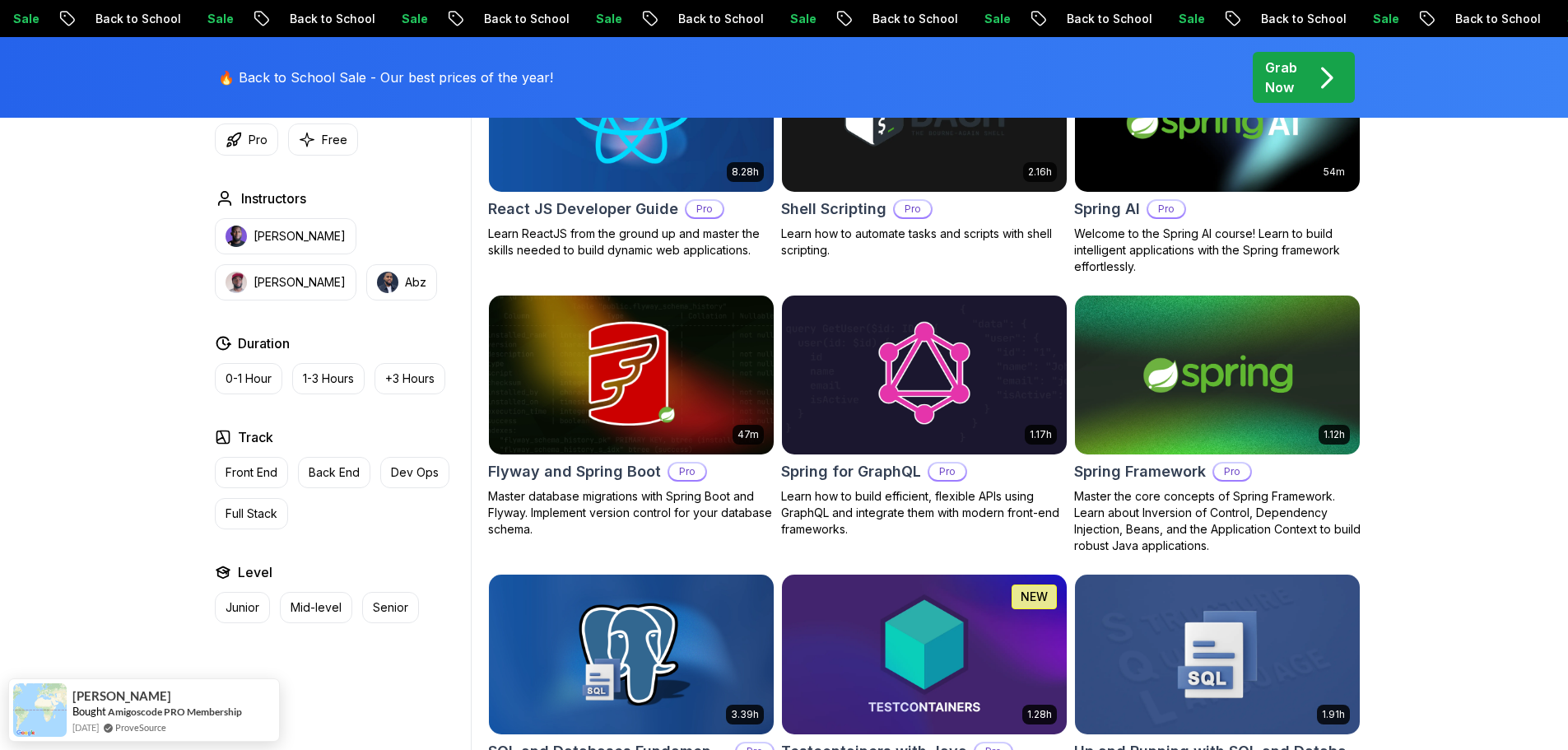
click at [635, 325] on img at bounding box center [631, 375] width 298 height 167
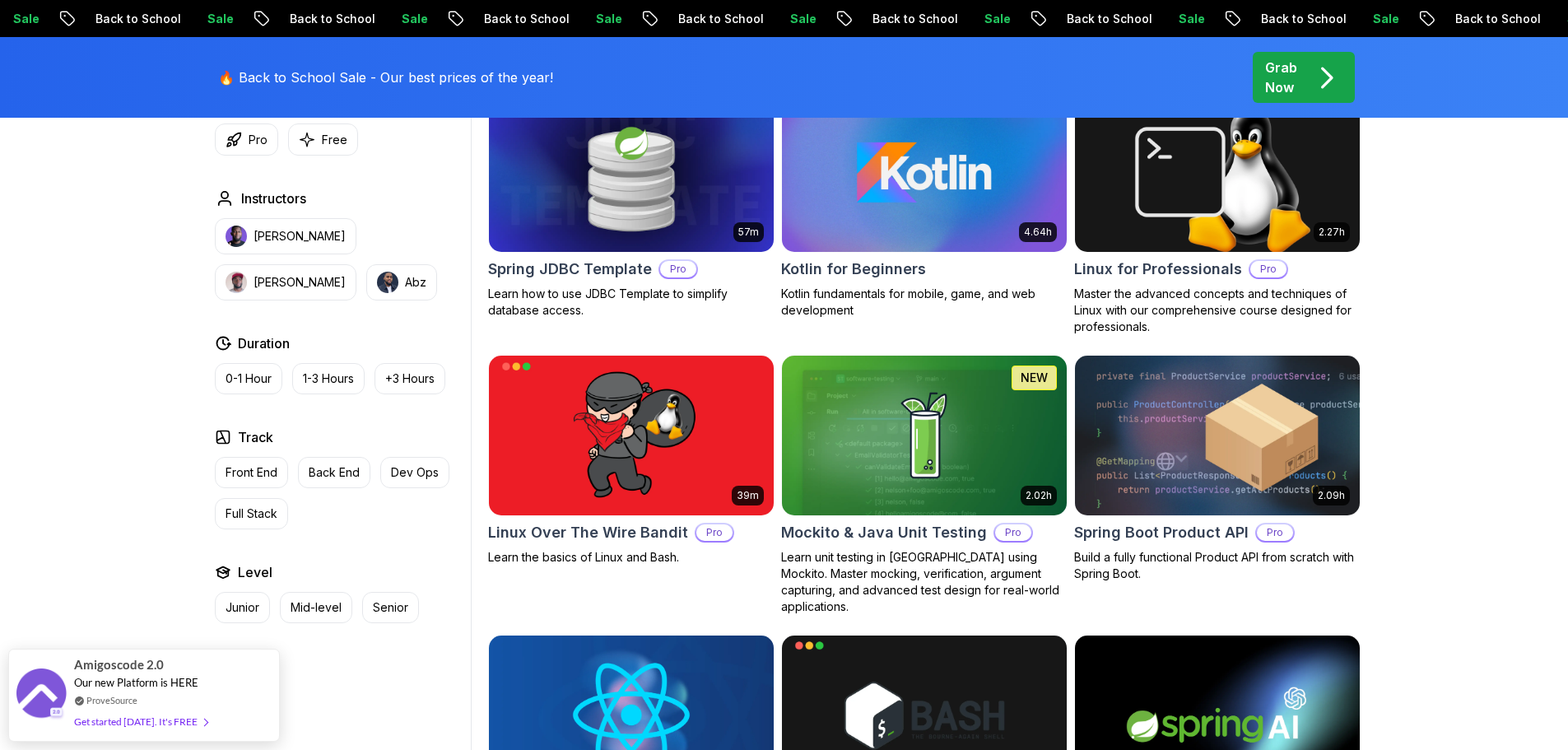
scroll to position [3405, 0]
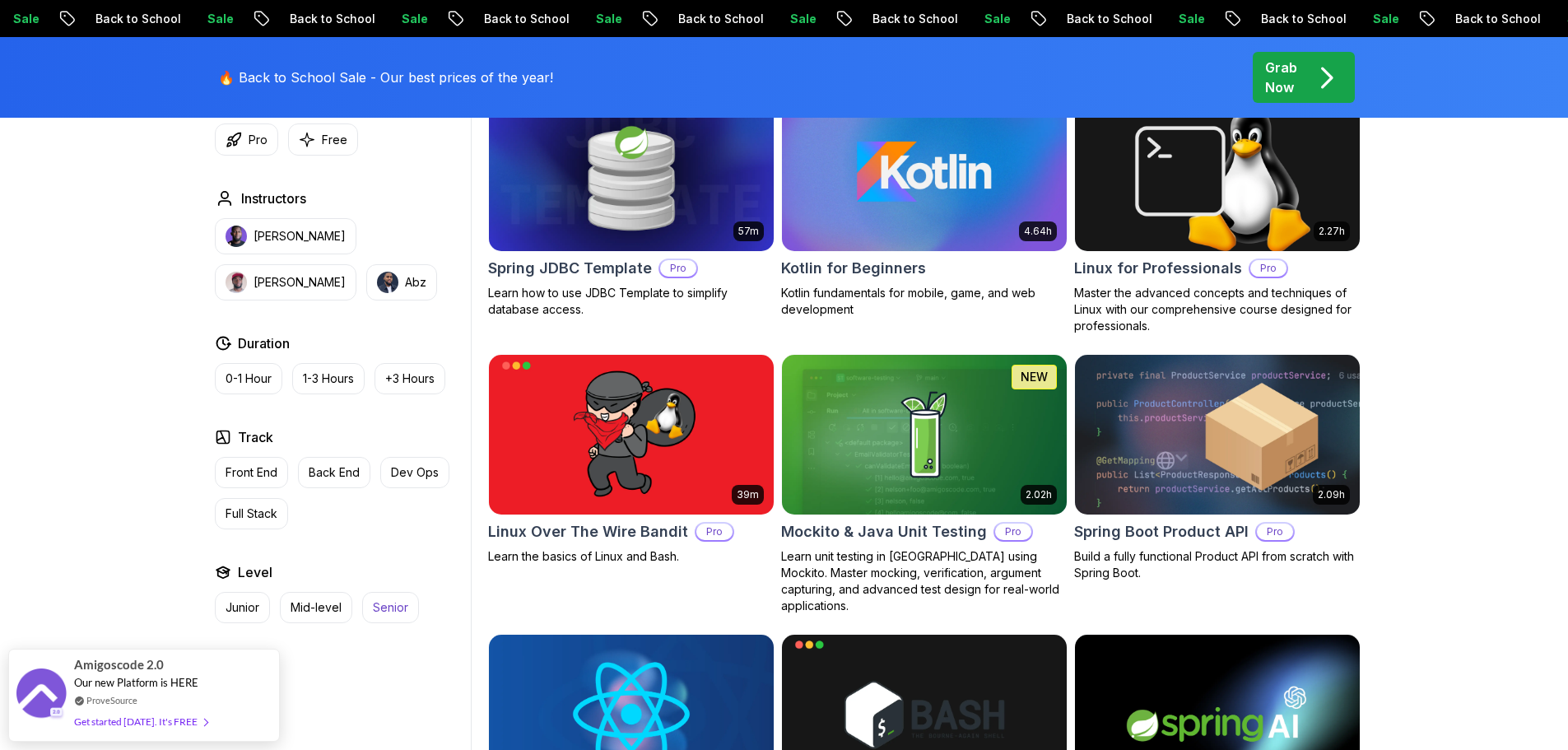
click at [374, 605] on p "Senior" at bounding box center [391, 608] width 36 height 17
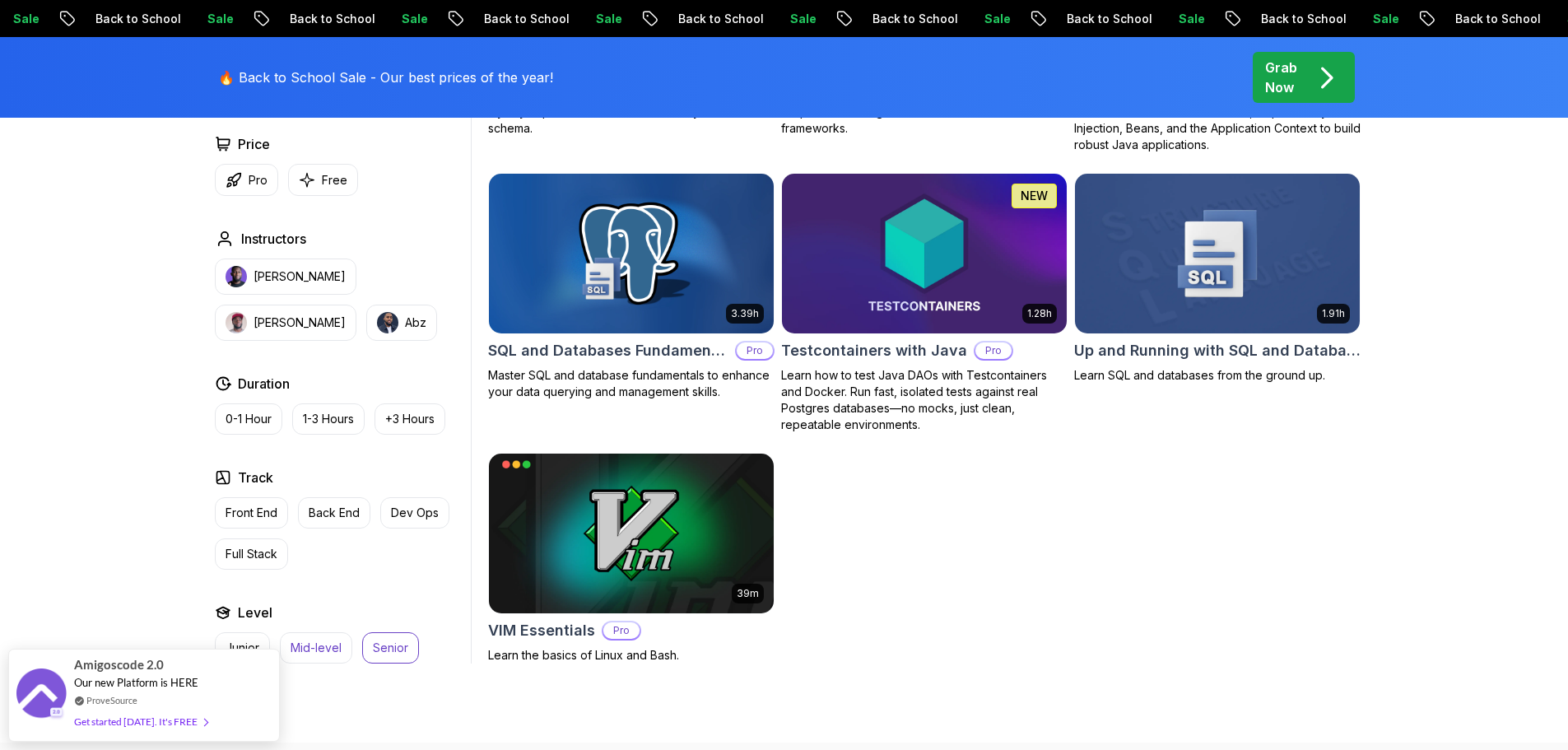
click at [330, 640] on p "Mid-level" at bounding box center [316, 648] width 51 height 17
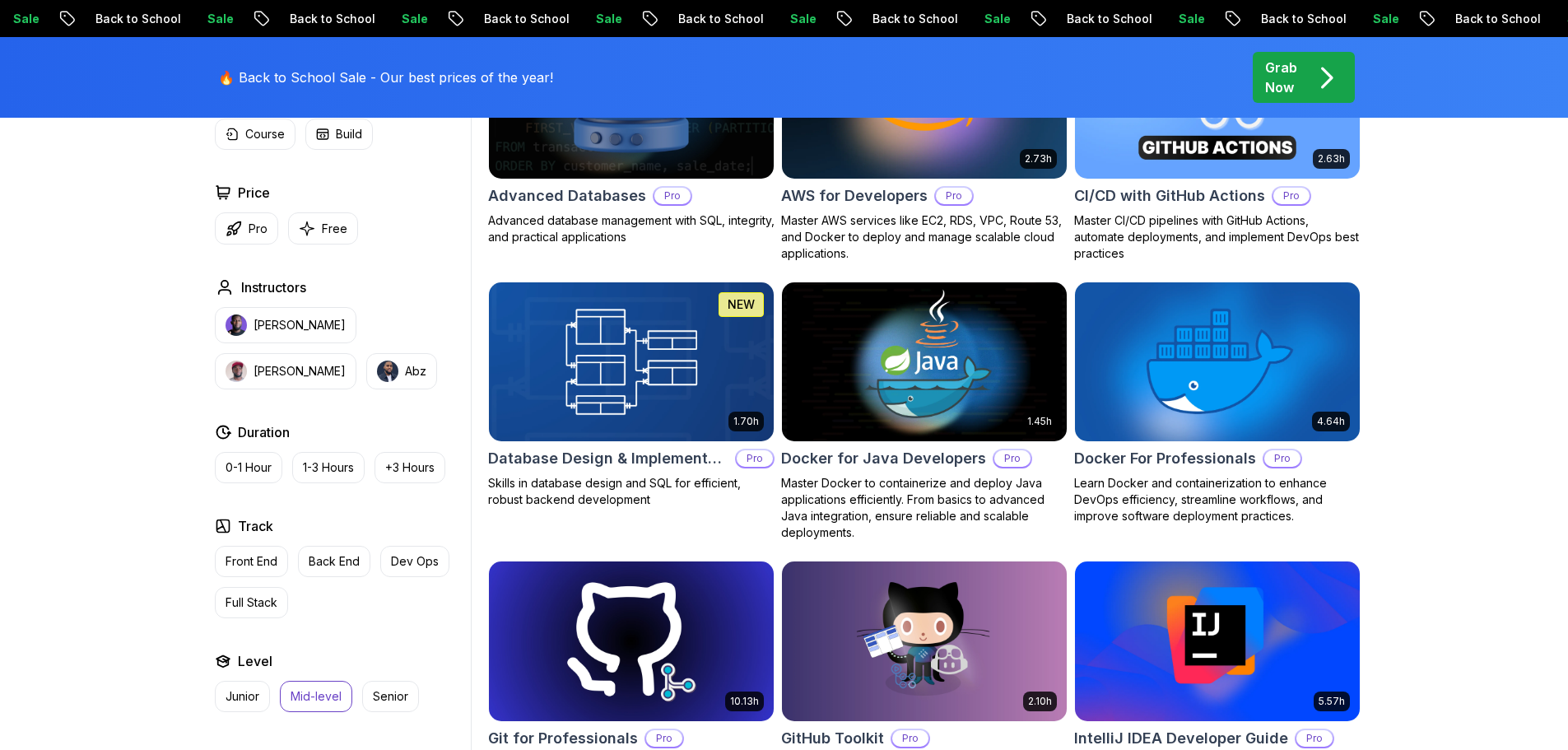
scroll to position [881, 0]
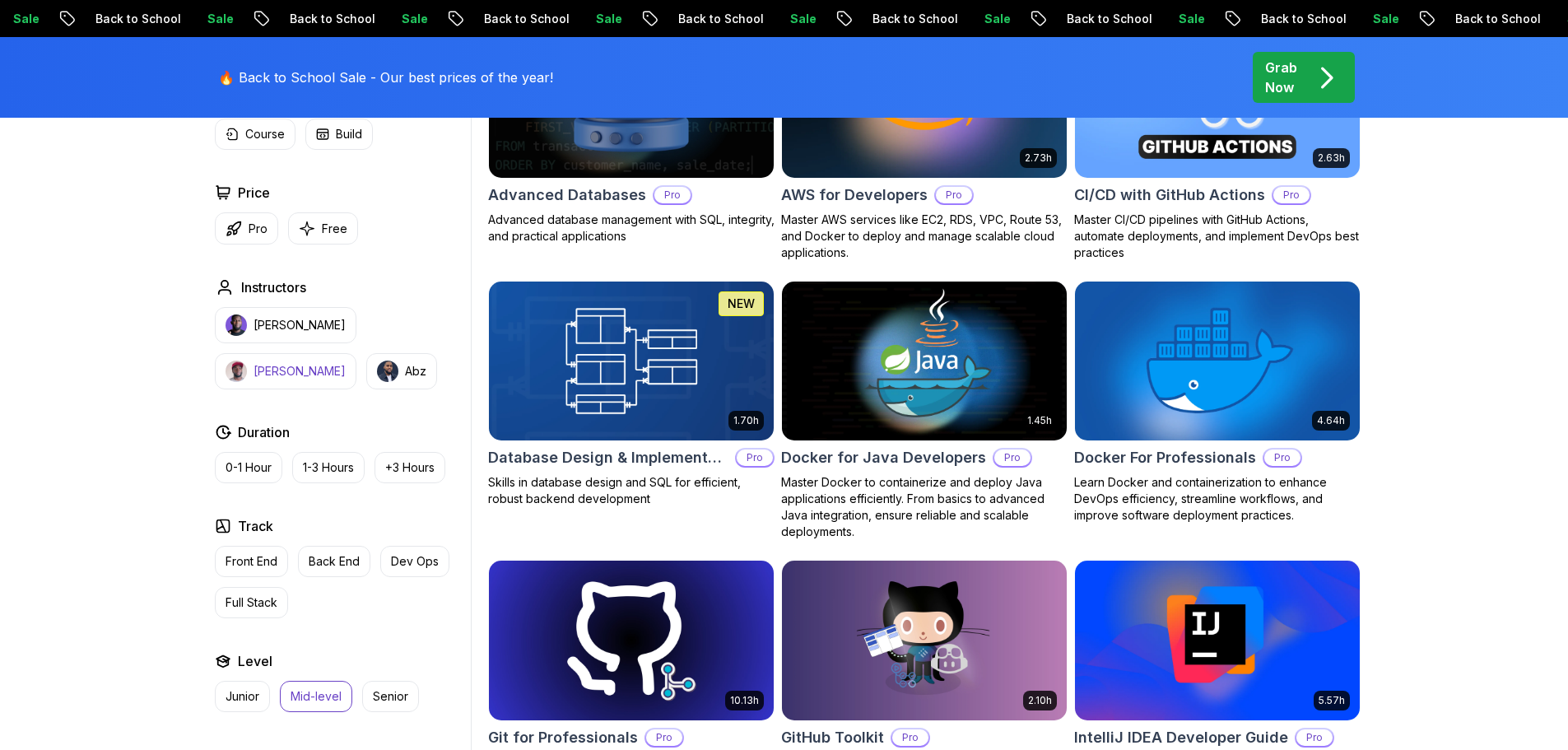
click at [356, 353] on button "Richard" at bounding box center [285, 371] width 141 height 36
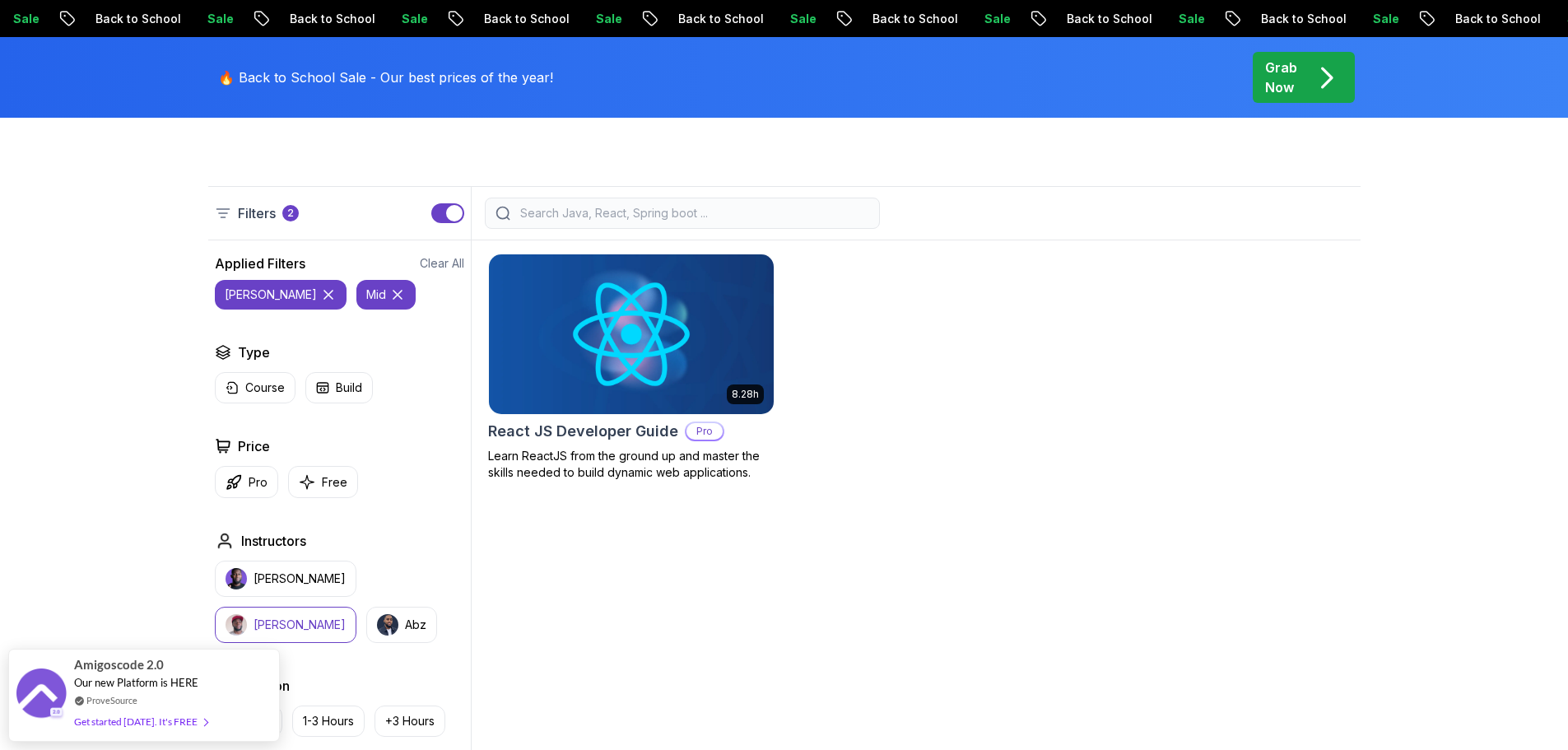
scroll to position [381, 0]
click at [243, 488] on button "Pro" at bounding box center [247, 483] width 64 height 32
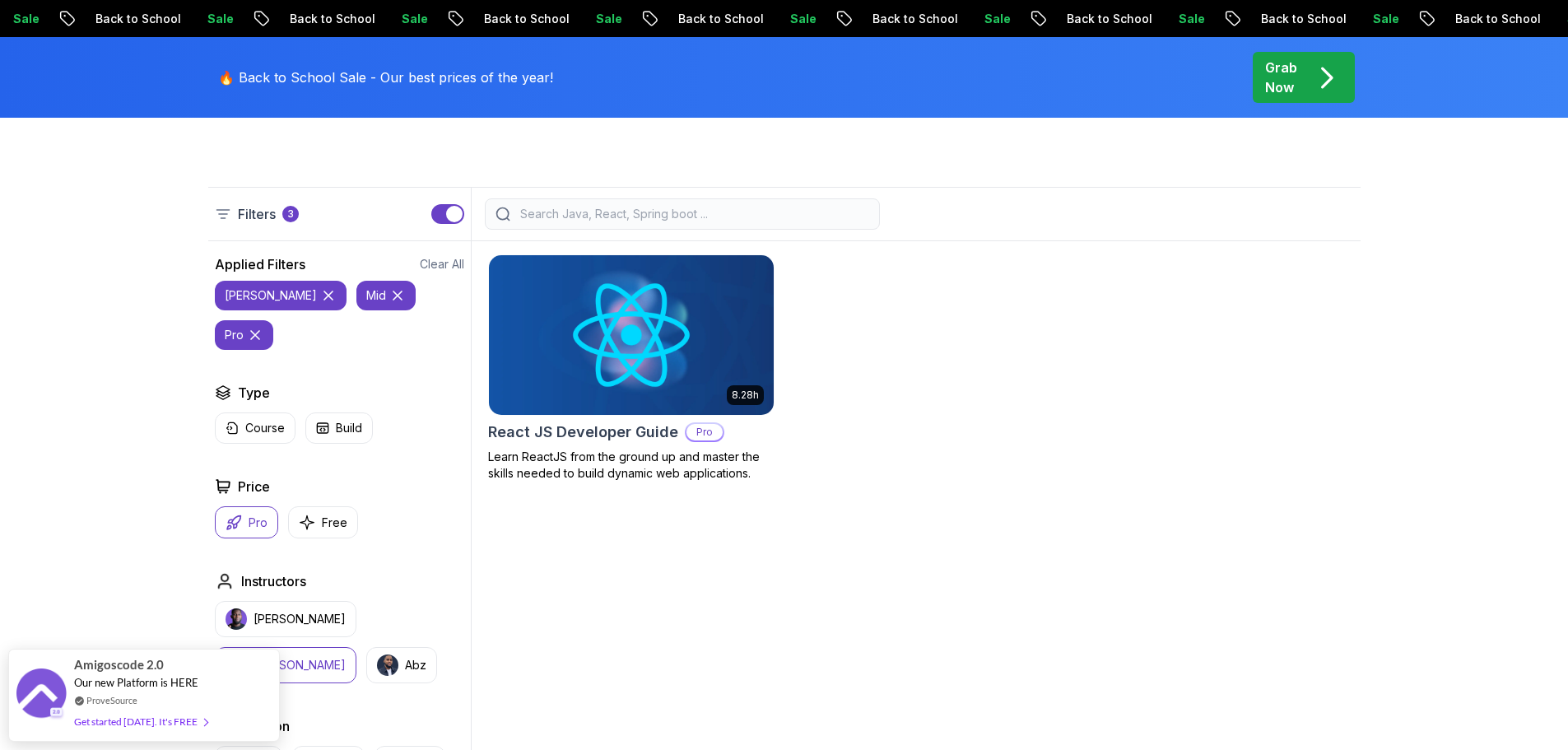
click at [325, 294] on icon at bounding box center [328, 296] width 8 height 8
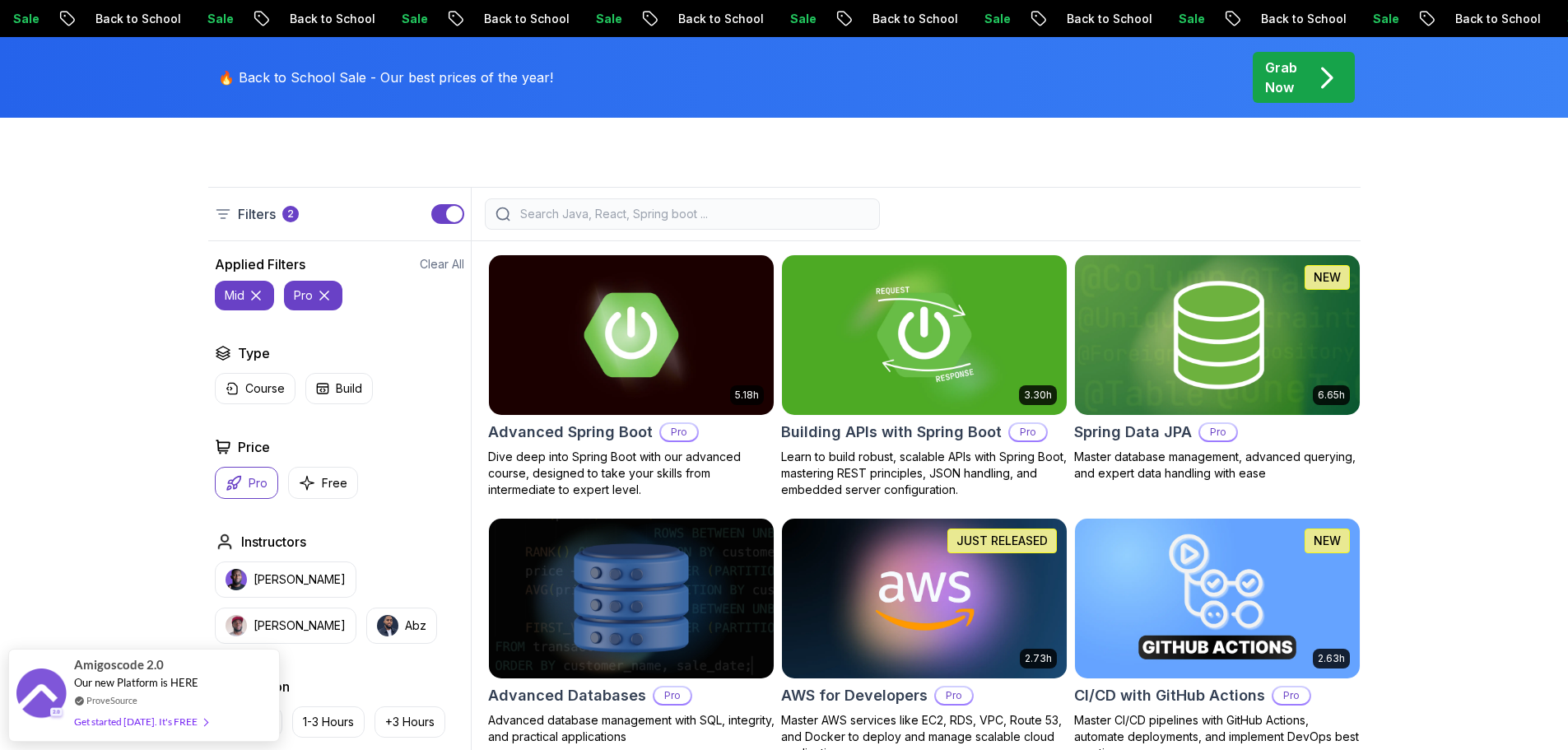
click at [259, 297] on icon at bounding box center [256, 296] width 17 height 17
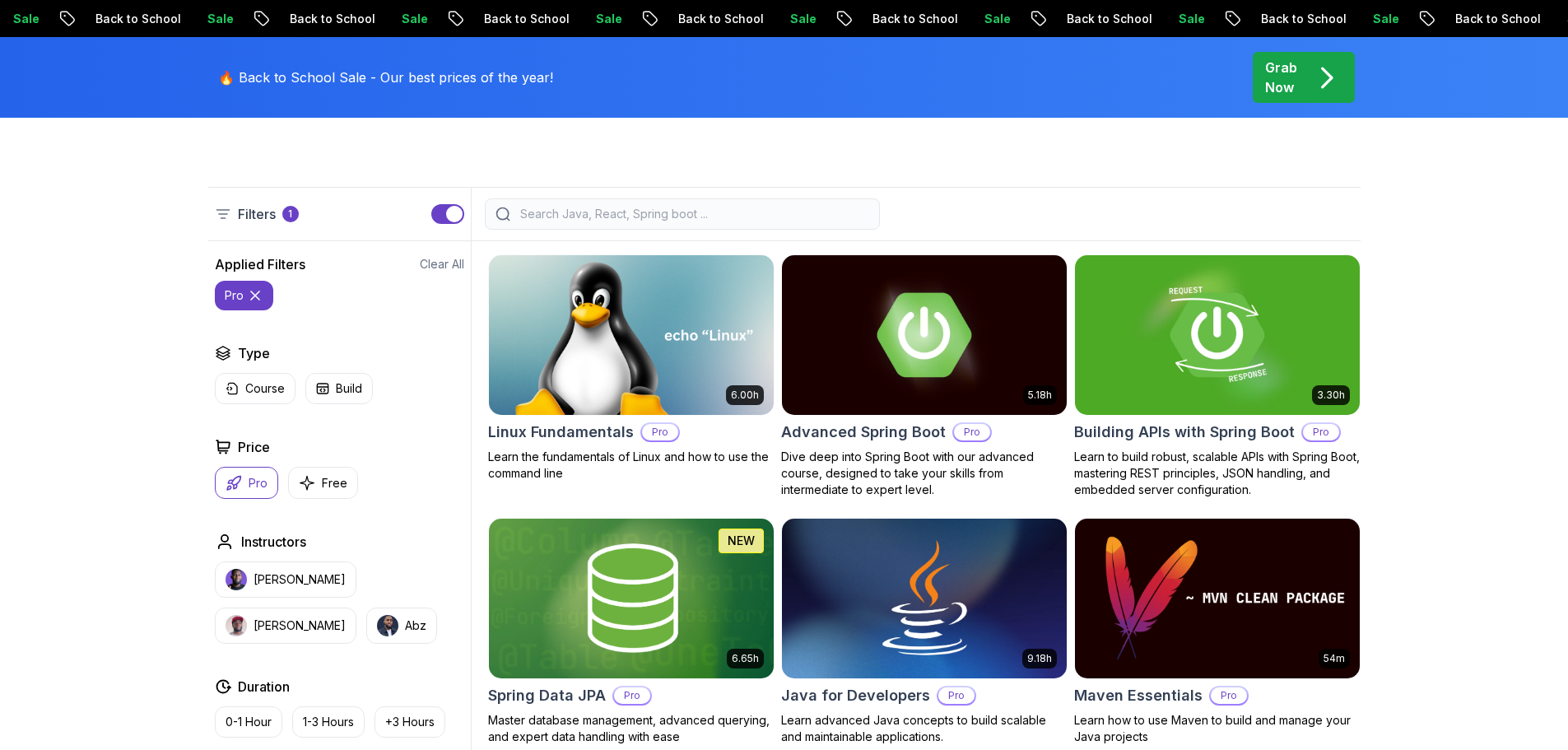
click at [259, 297] on icon at bounding box center [255, 296] width 17 height 17
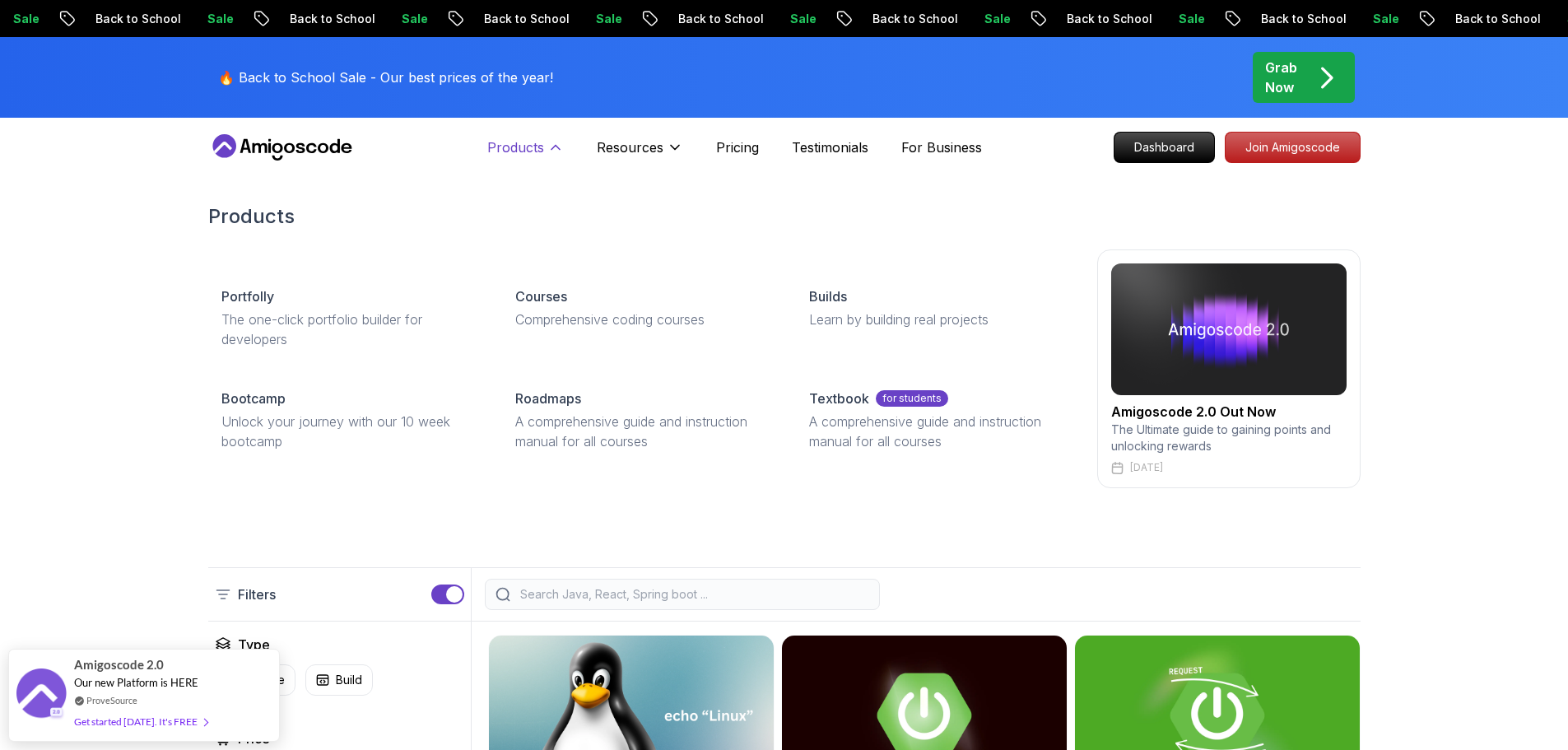
click at [530, 150] on p "Products" at bounding box center [515, 147] width 57 height 20
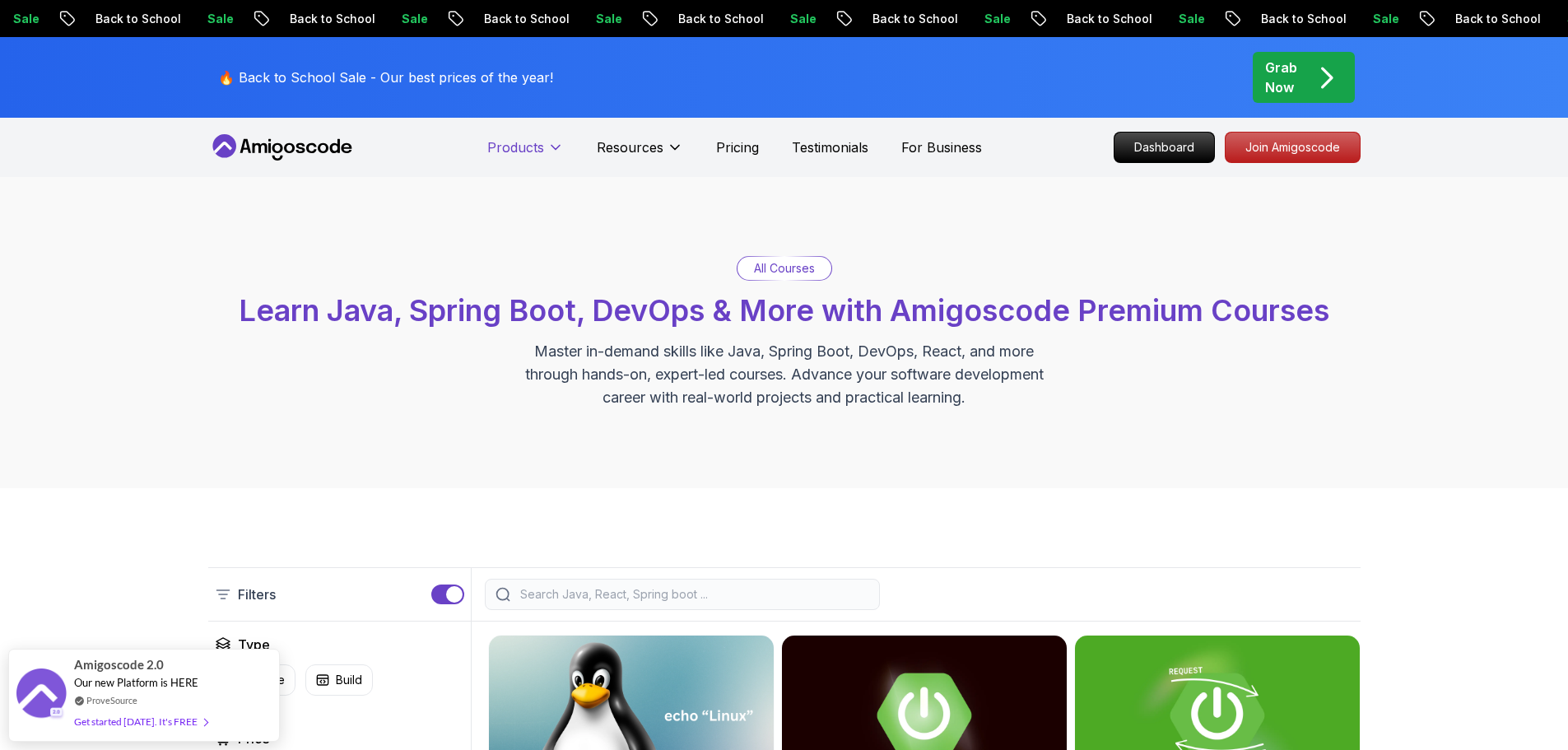
click at [530, 150] on p "Products" at bounding box center [515, 147] width 57 height 20
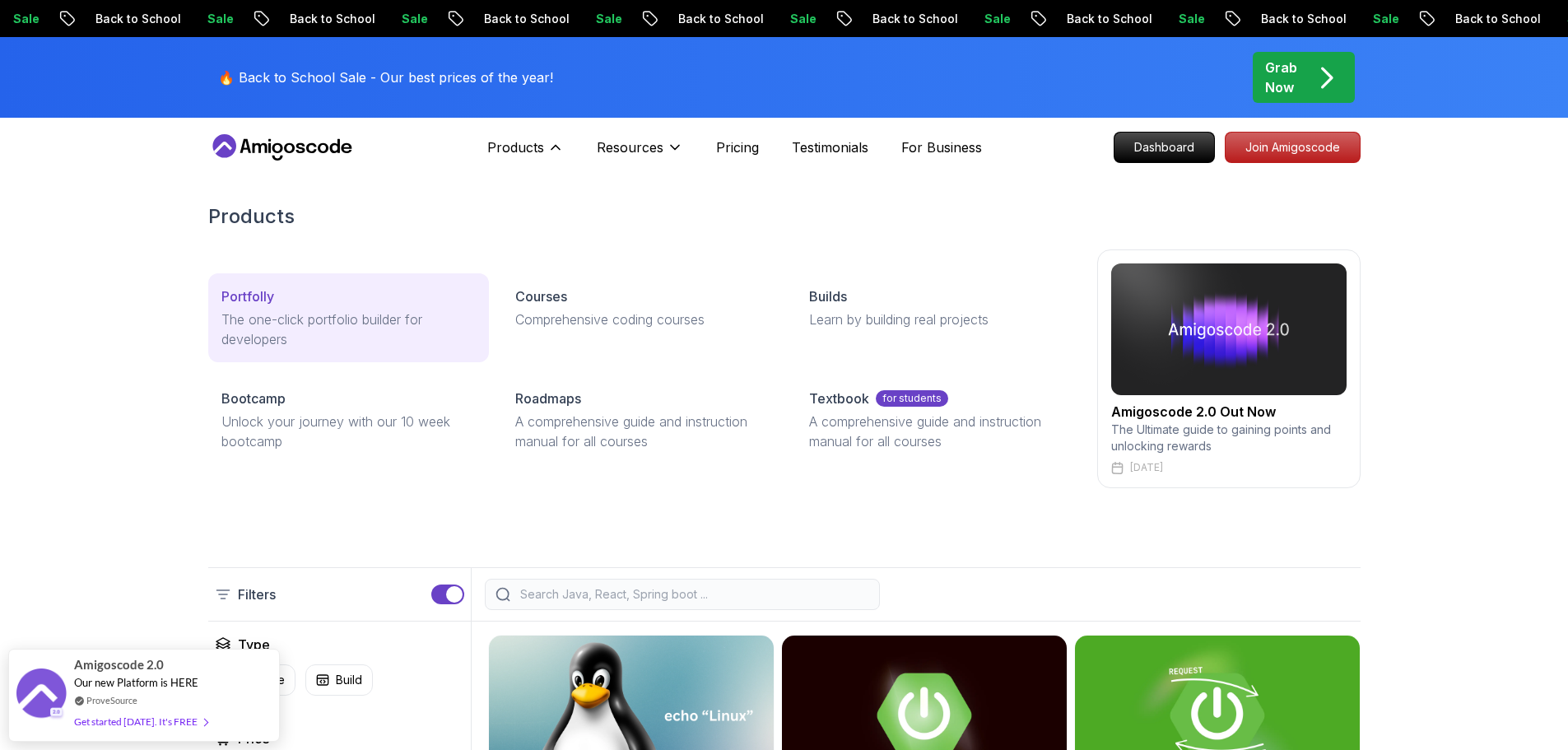
click at [336, 294] on div "Portfolly" at bounding box center [349, 296] width 254 height 20
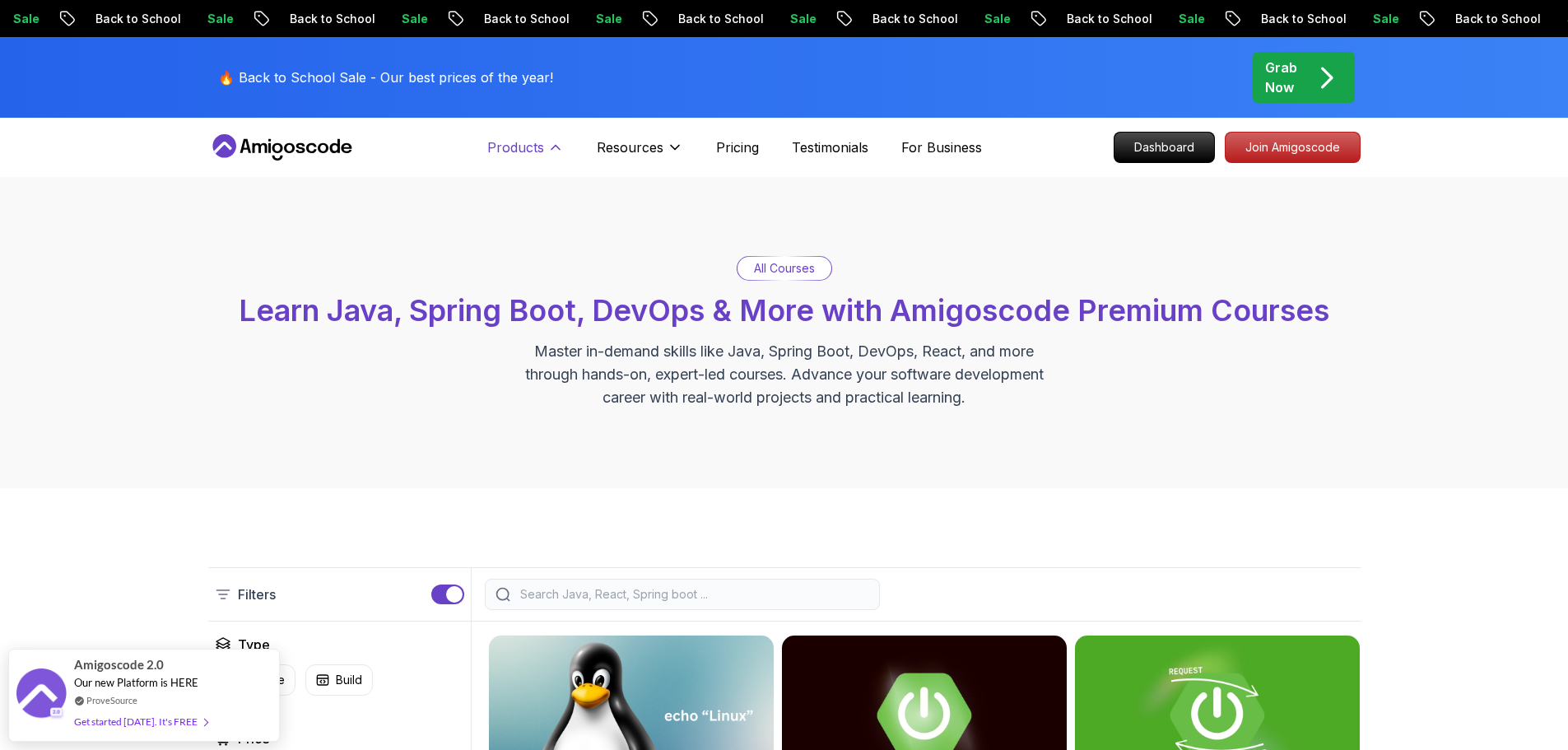
click at [518, 152] on p "Products" at bounding box center [515, 147] width 57 height 20
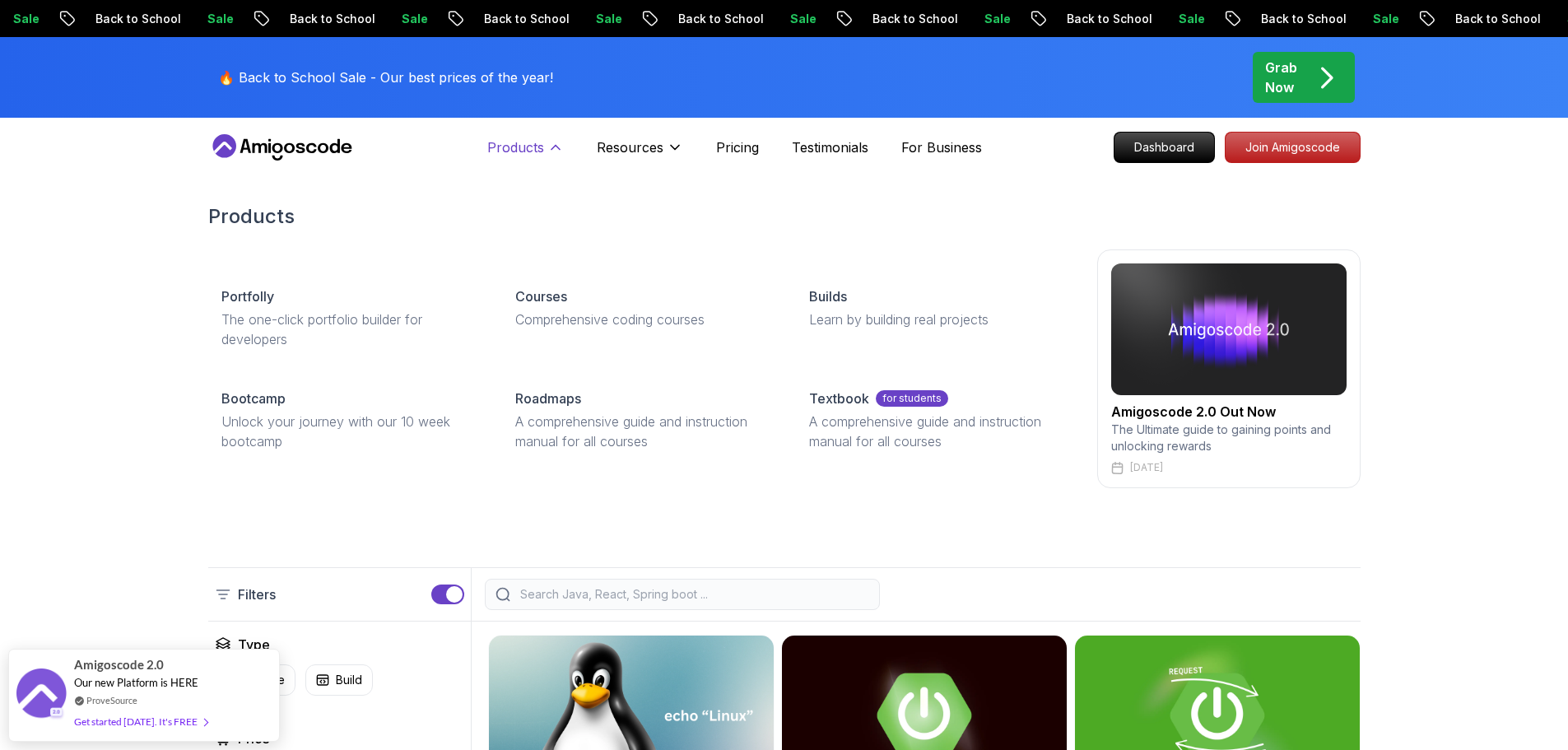
click at [511, 154] on p "Products" at bounding box center [515, 147] width 57 height 20
click at [501, 146] on p "Products" at bounding box center [515, 147] width 57 height 20
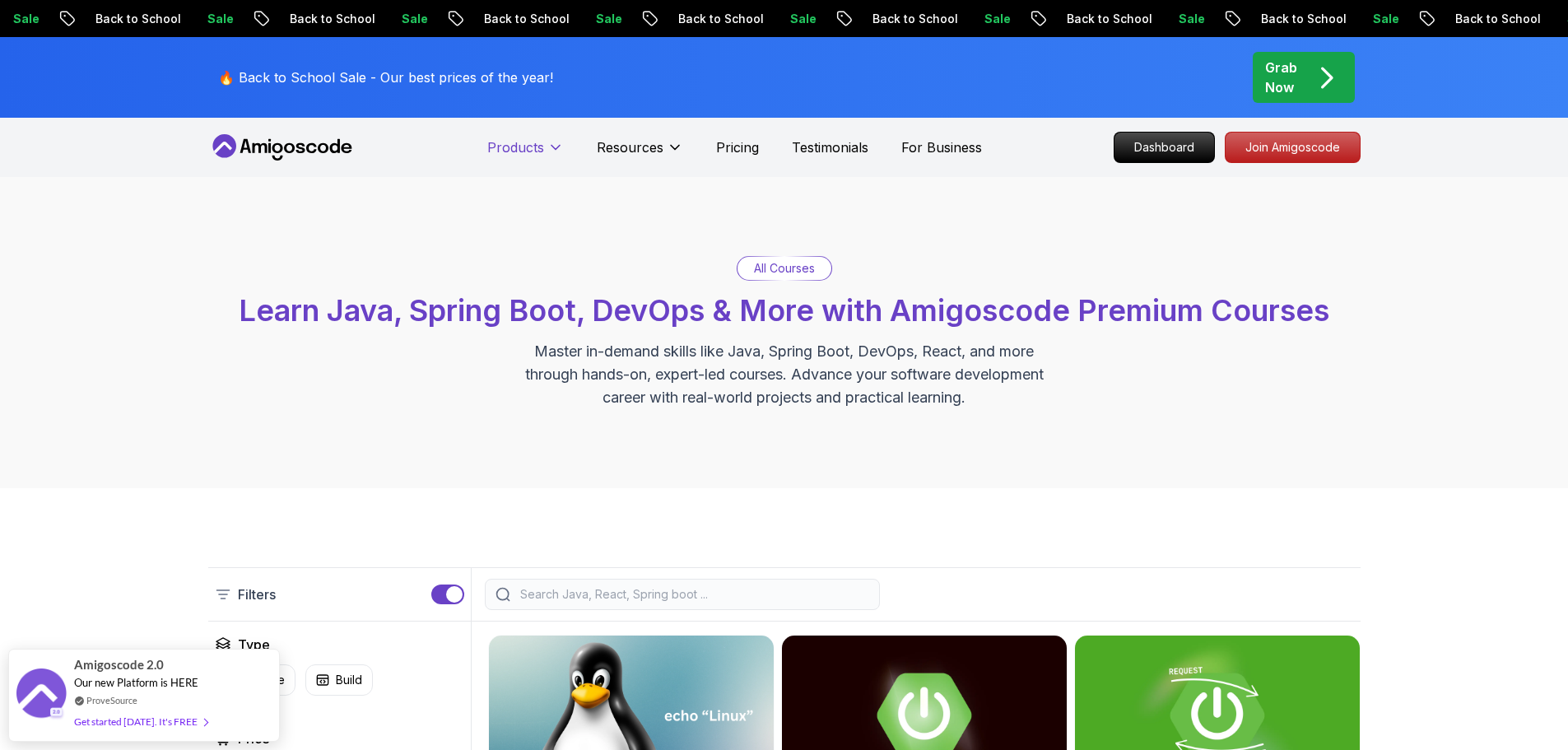
click at [501, 146] on p "Products" at bounding box center [515, 147] width 57 height 20
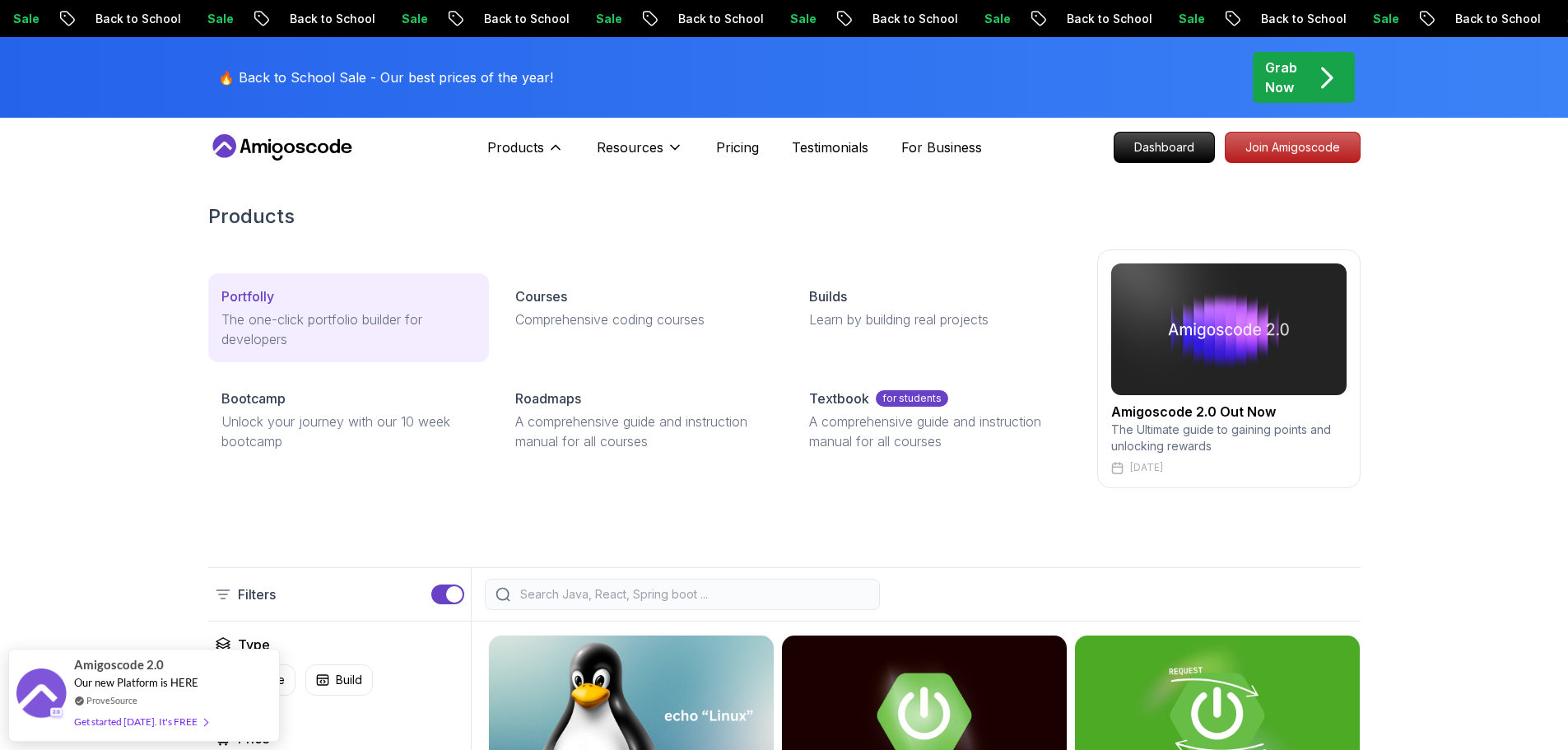
click at [284, 318] on p "The one-click portfolio builder for developers" at bounding box center [349, 329] width 254 height 39
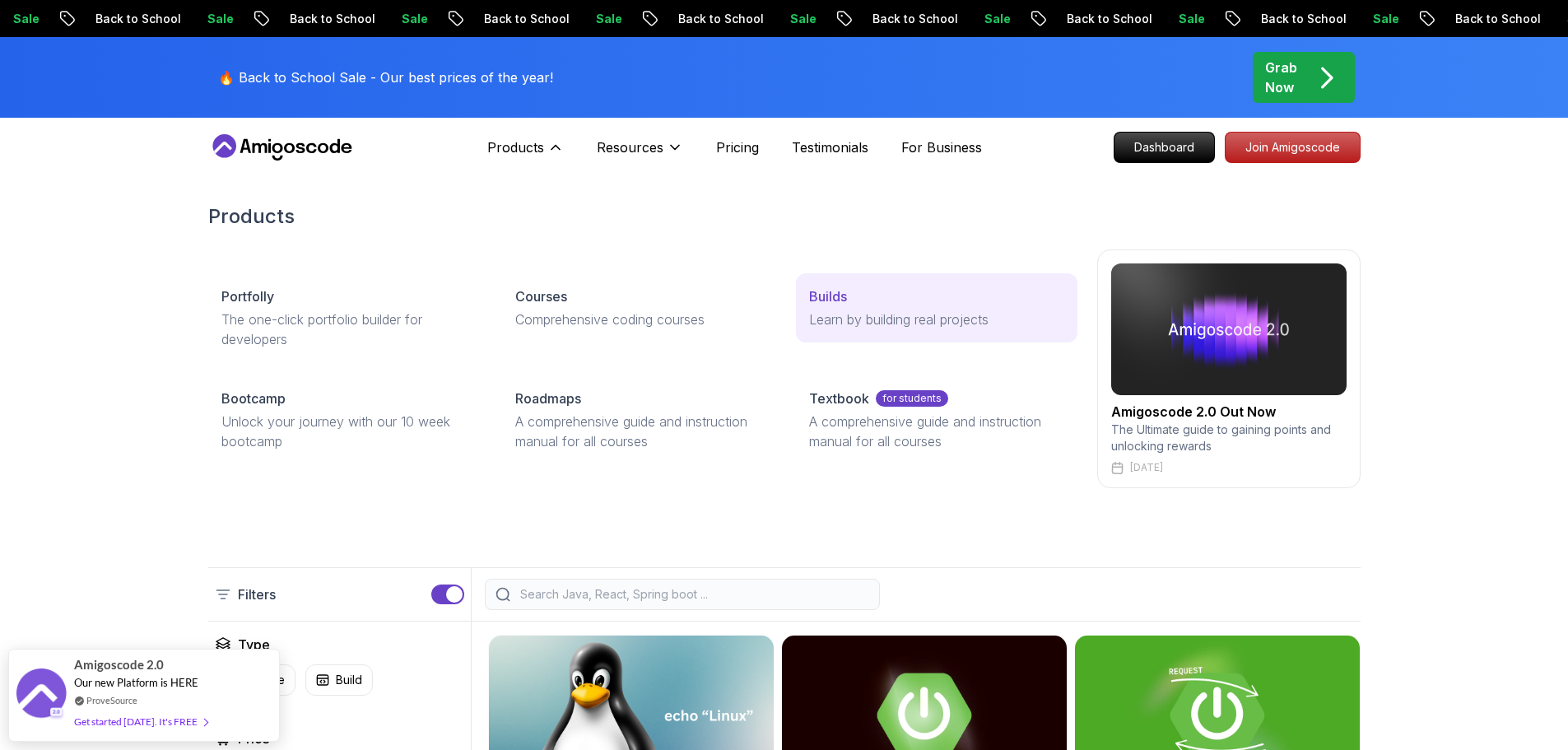
click at [842, 315] on p "Learn by building real projects" at bounding box center [936, 319] width 254 height 20
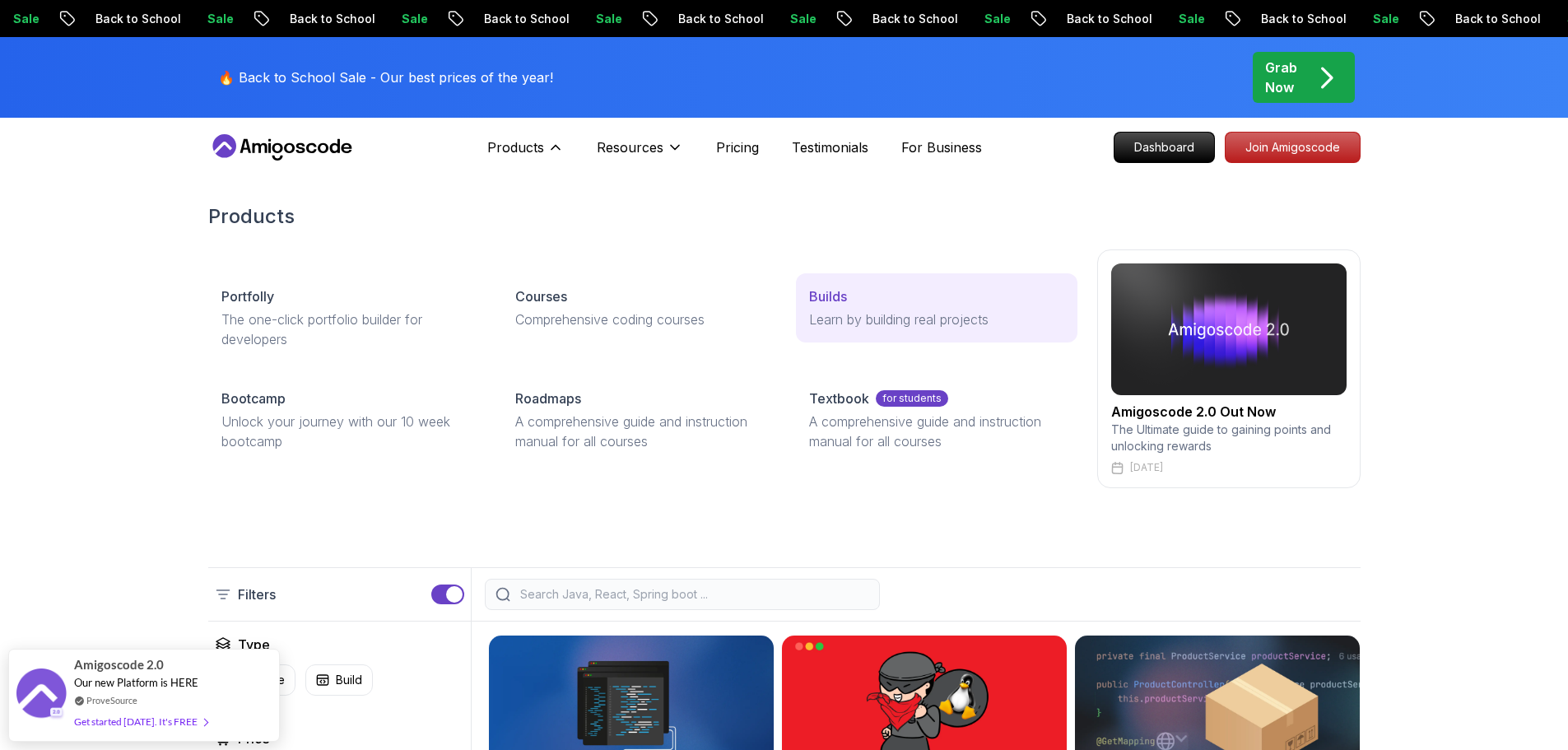
click at [845, 315] on p "Learn by building real projects" at bounding box center [936, 319] width 254 height 20
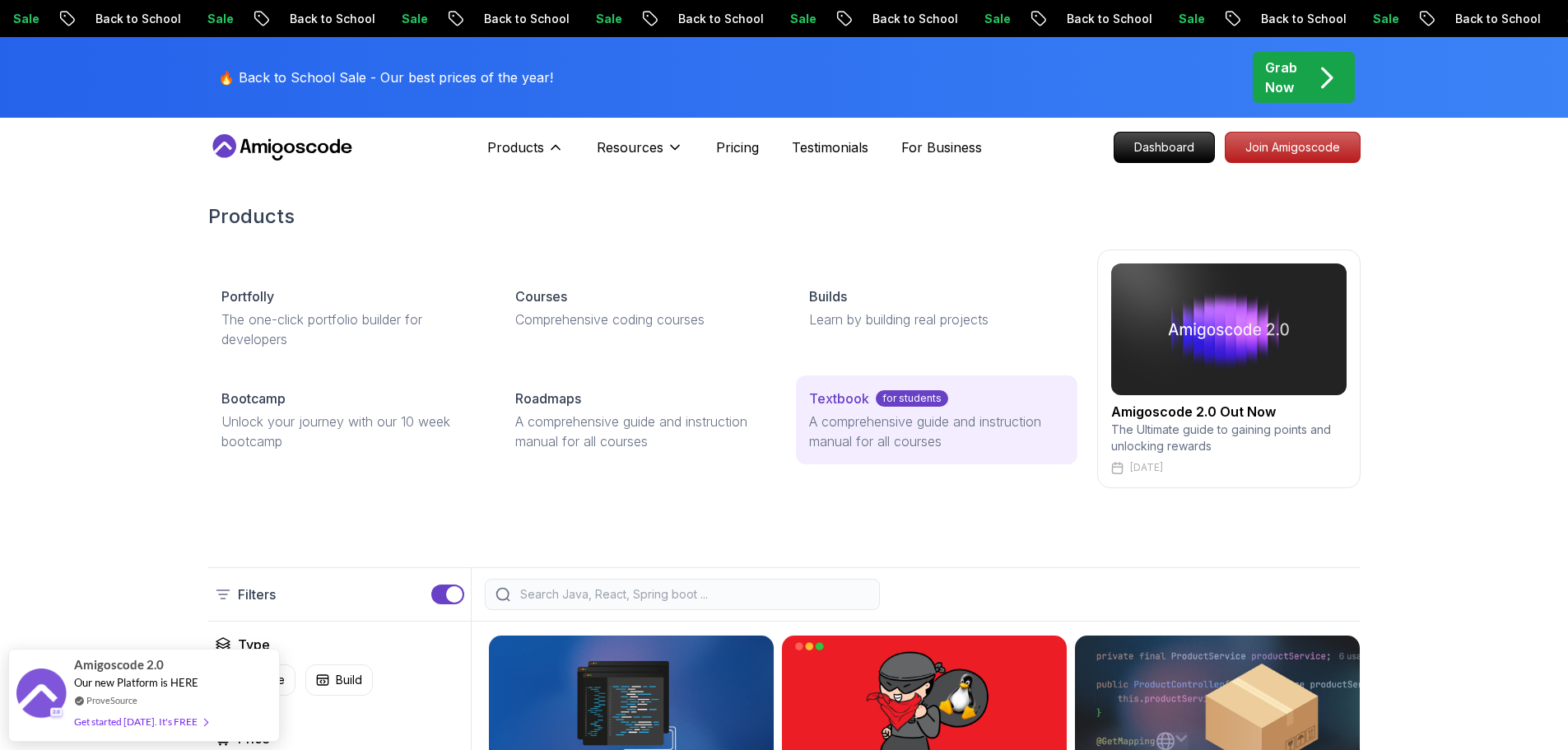
click at [811, 440] on p "A comprehensive guide and instruction manual for all courses" at bounding box center [936, 431] width 254 height 39
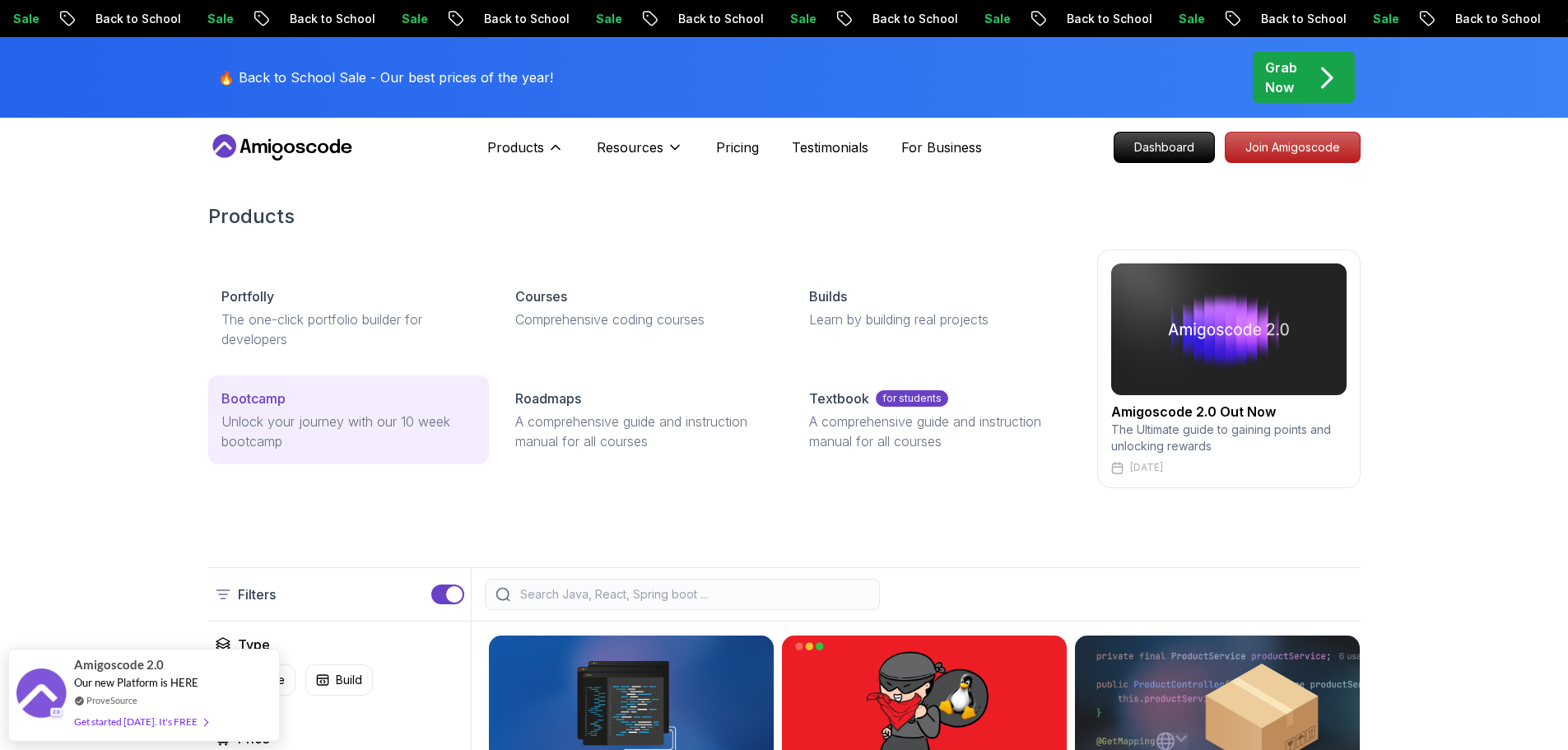
click at [388, 397] on div "Bootcamp" at bounding box center [349, 397] width 254 height 20
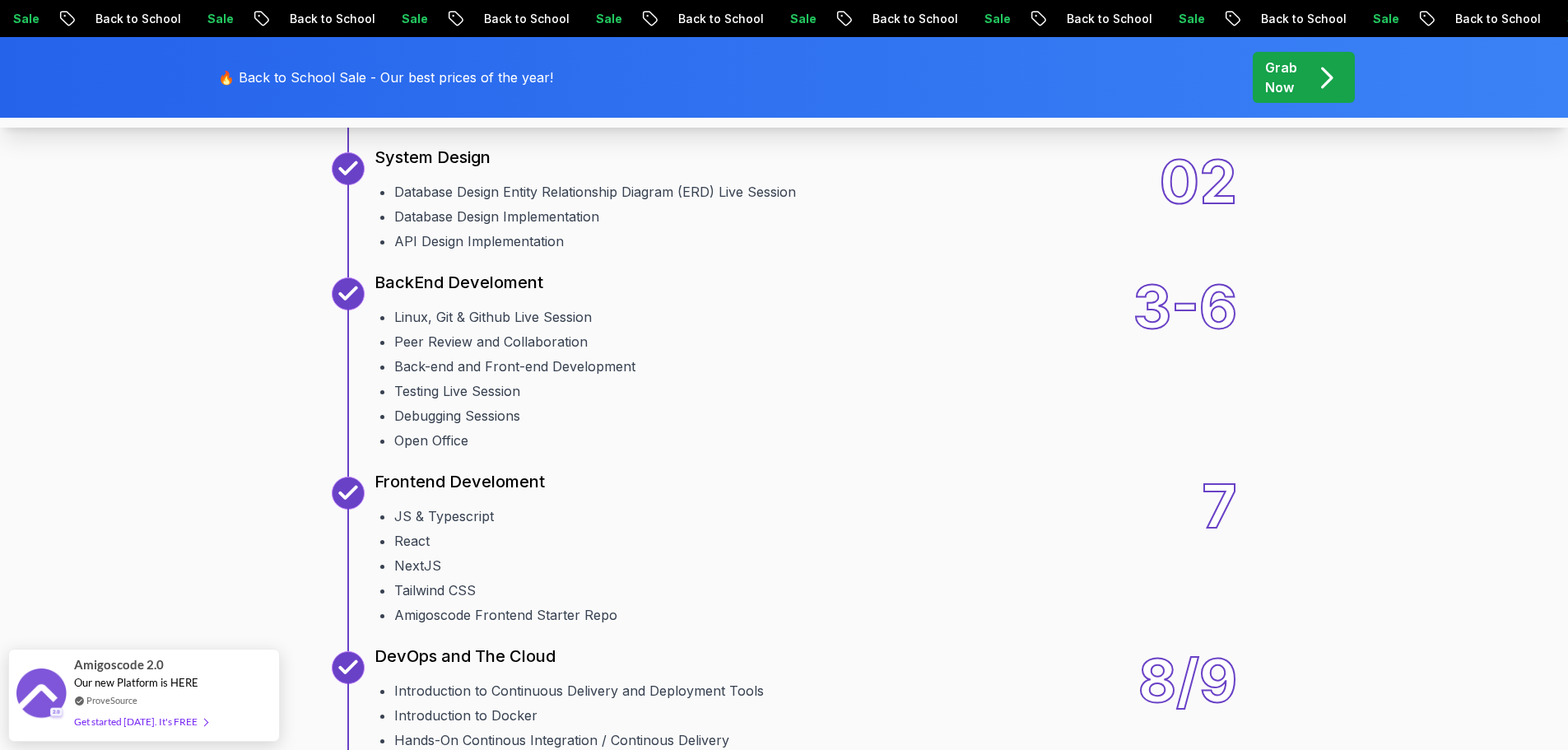
scroll to position [2107, 0]
click at [420, 168] on p "System Design" at bounding box center [432, 156] width 116 height 23
click at [451, 201] on li "Database Design Entity Relationship Diagram (ERD) Live Session" at bounding box center [595, 191] width 401 height 20
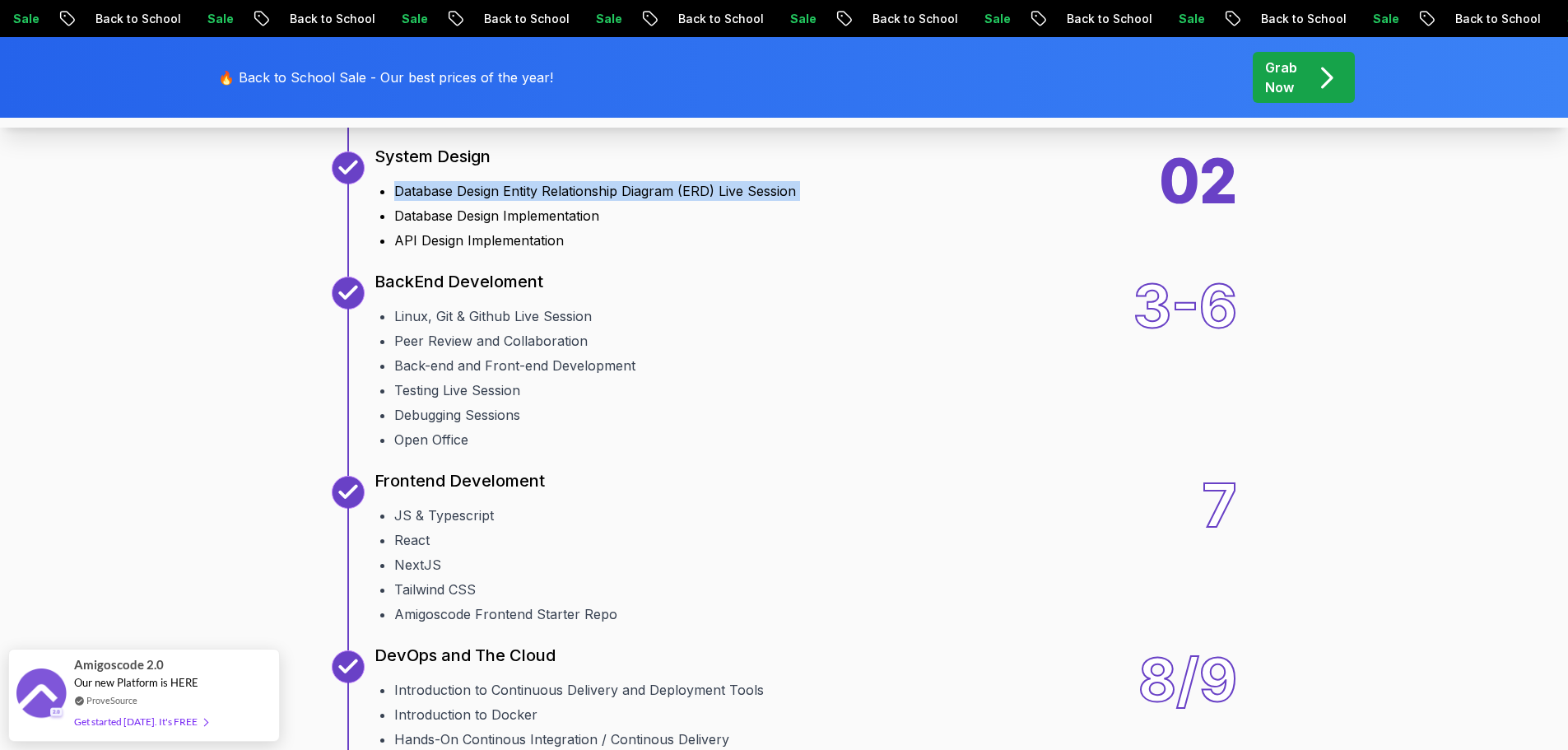
click at [451, 201] on li "Database Design Entity Relationship Diagram (ERD) Live Session" at bounding box center [595, 191] width 401 height 20
click at [437, 225] on li "Database Design Implementation" at bounding box center [595, 215] width 401 height 20
click at [445, 251] on li "API Design Implementation" at bounding box center [595, 239] width 401 height 20
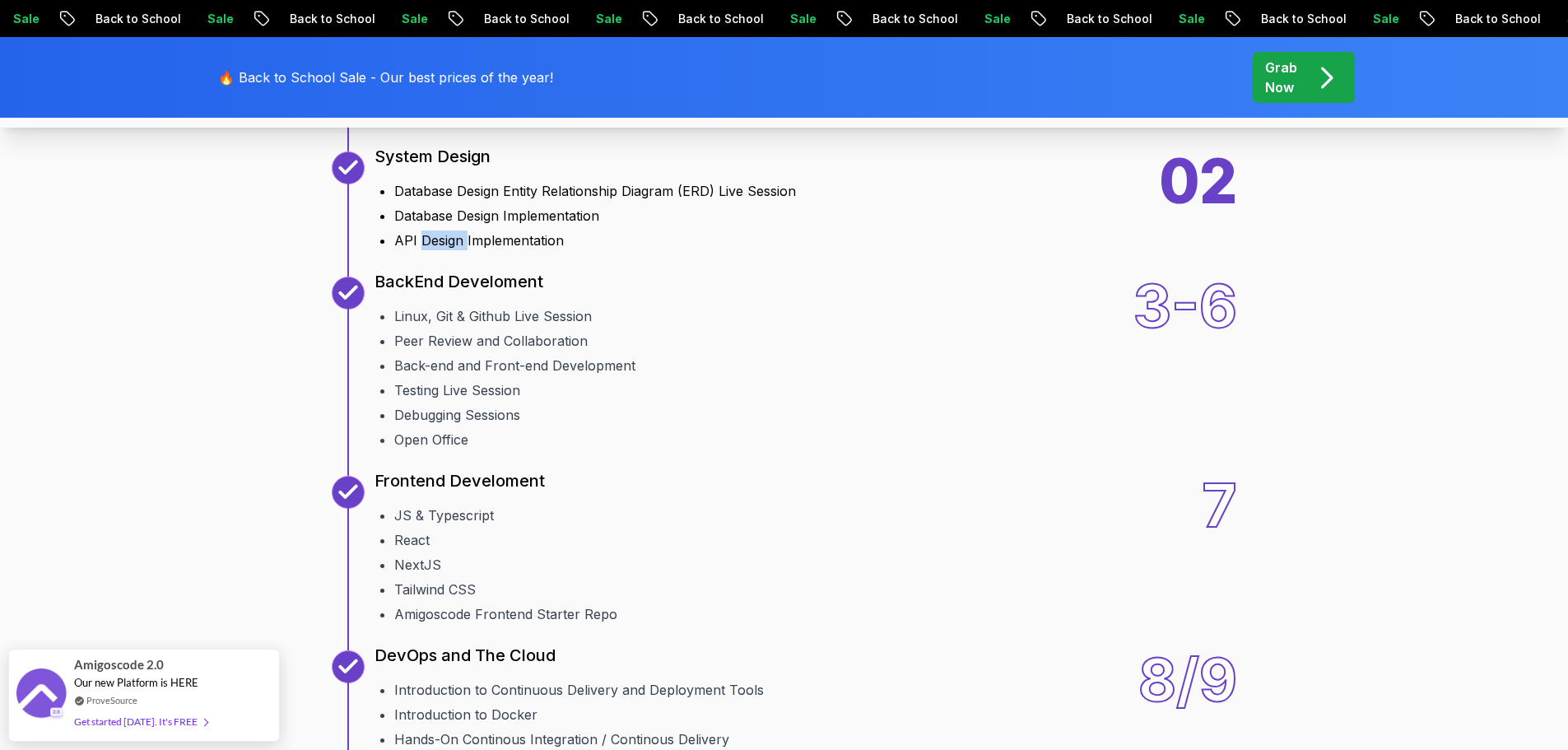
click at [445, 251] on li "API Design Implementation" at bounding box center [595, 239] width 401 height 20
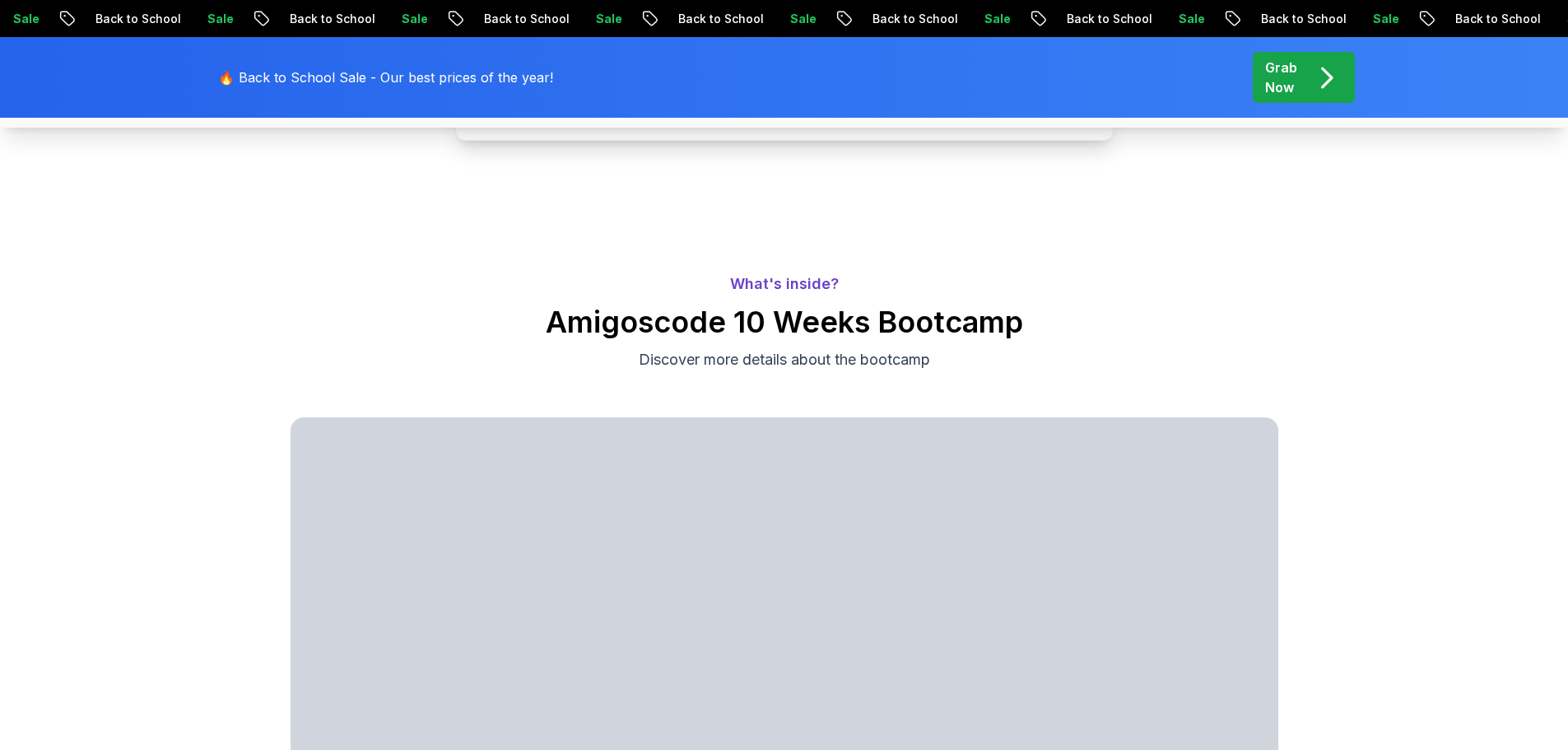
scroll to position [0, 0]
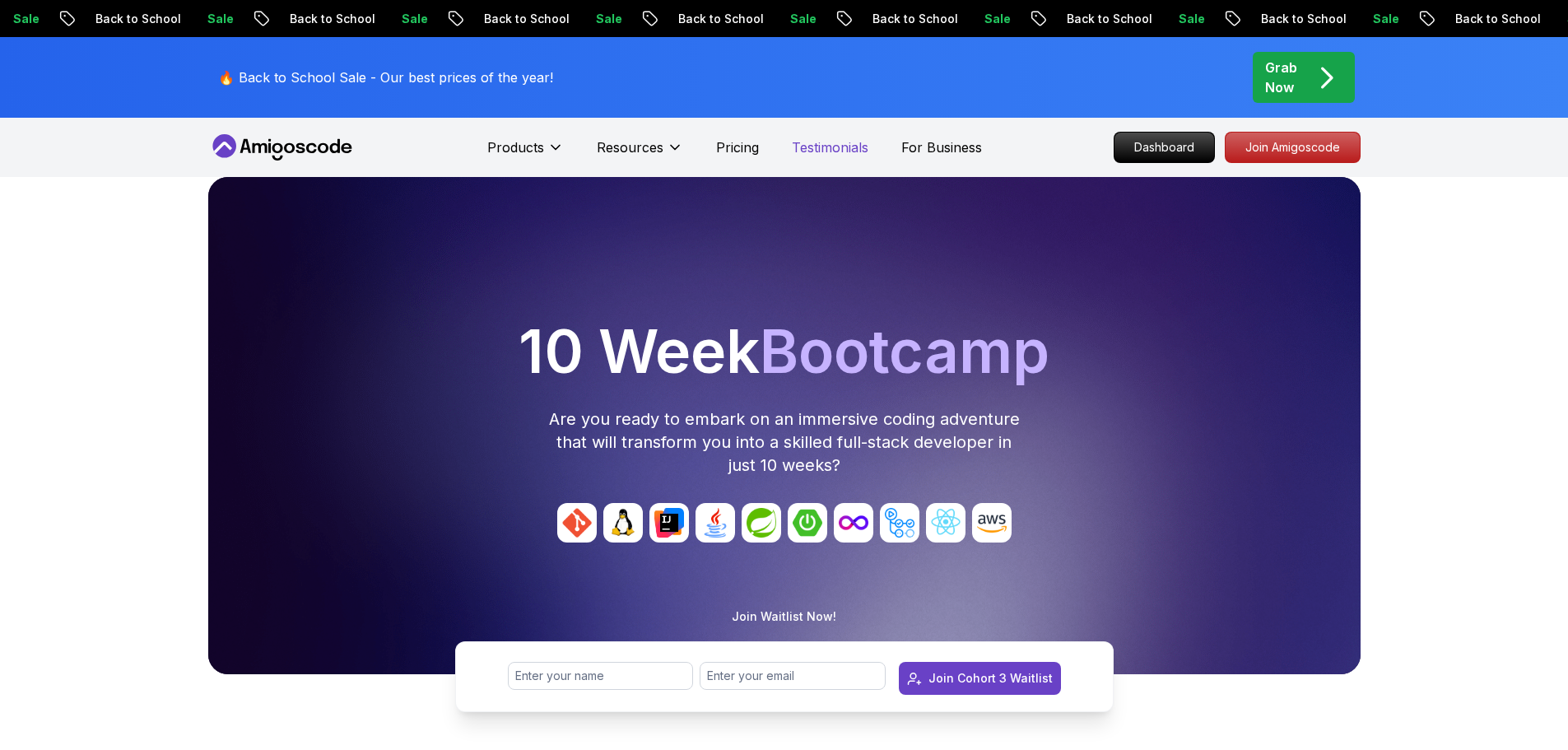
click at [836, 152] on p "Testimonials" at bounding box center [831, 147] width 77 height 20
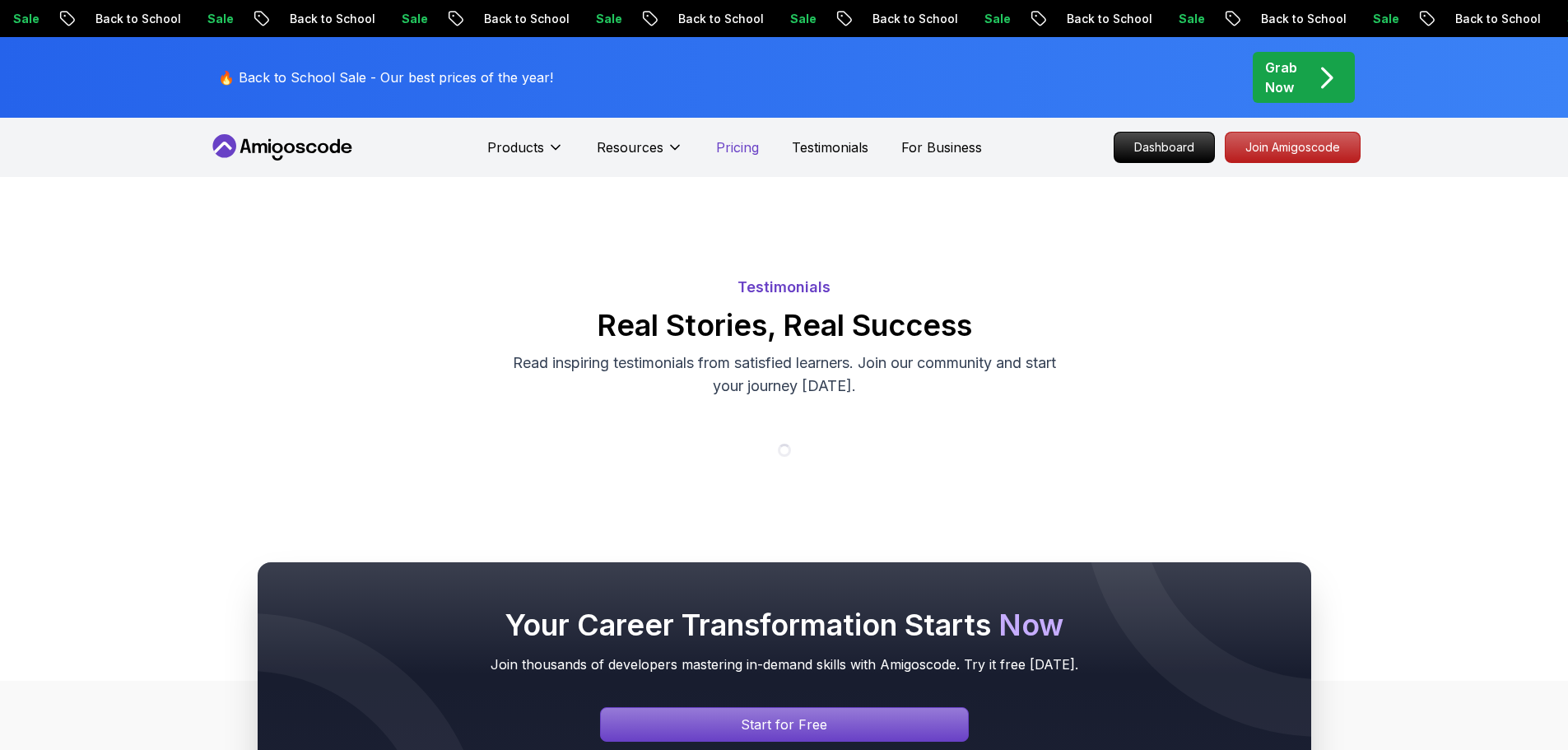
click at [749, 139] on p "Pricing" at bounding box center [738, 147] width 43 height 20
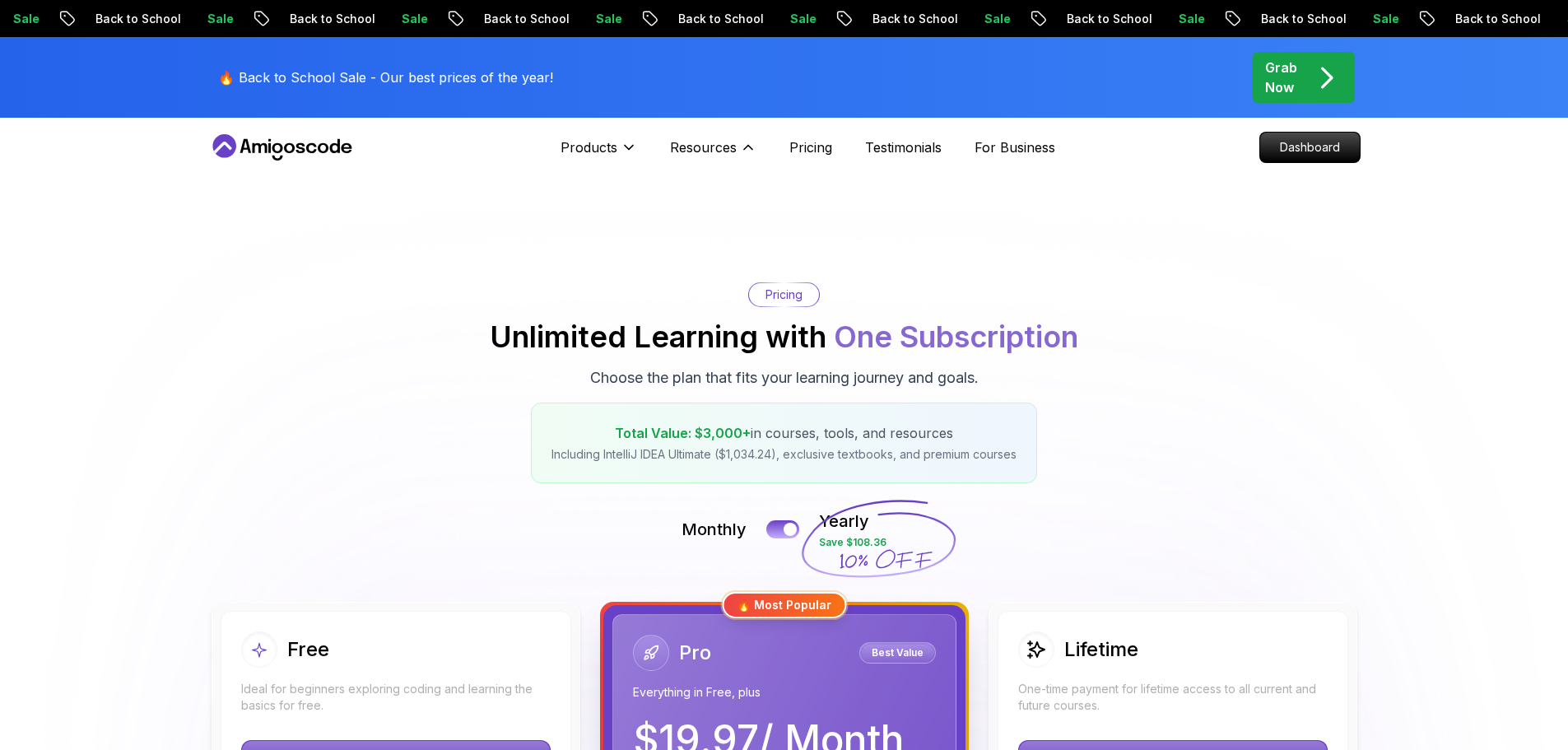
click at [775, 376] on p "Choose the plan that fits your learning journey and goals." at bounding box center [784, 378] width 388 height 23
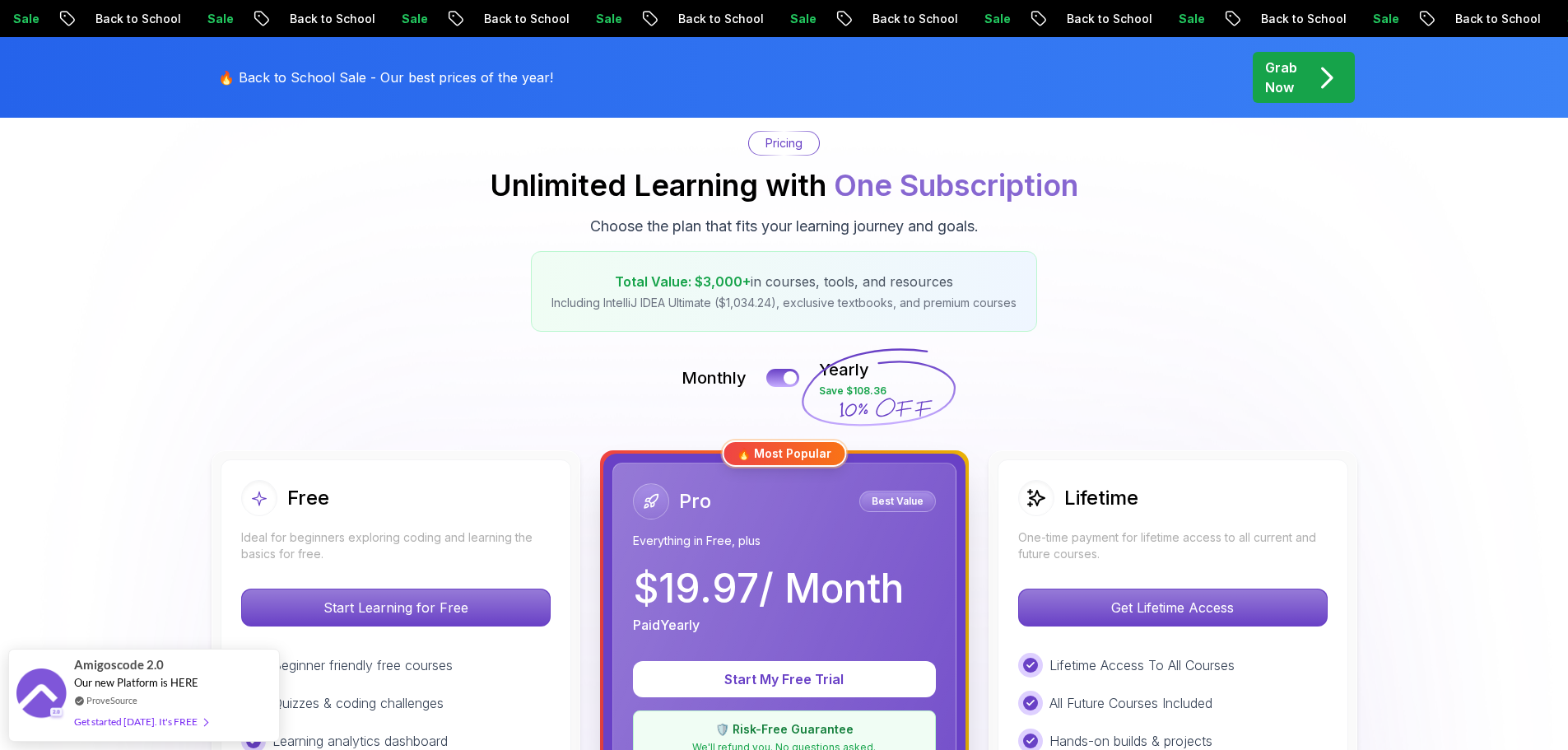
click at [786, 375] on div at bounding box center [791, 378] width 13 height 13
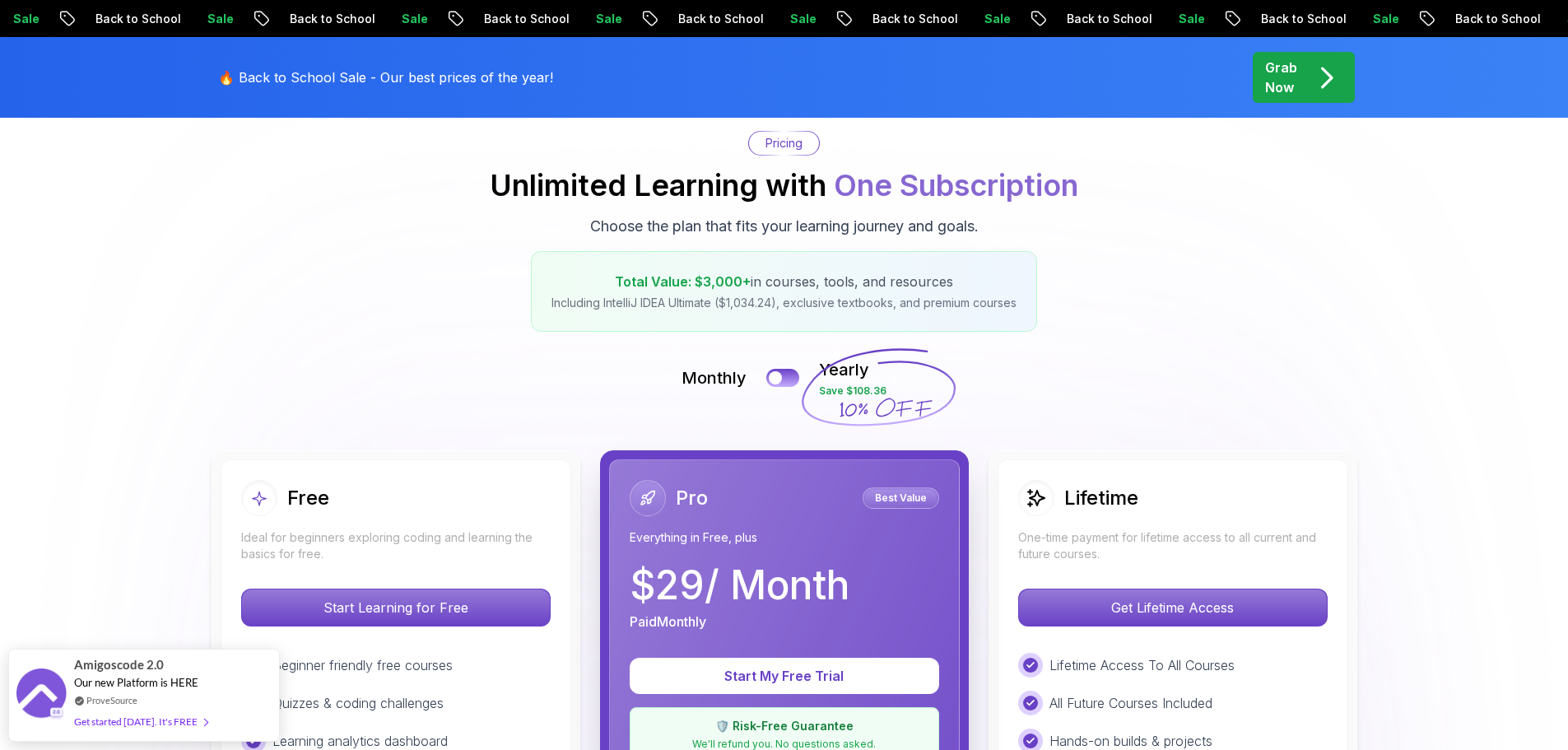
click at [786, 375] on button at bounding box center [782, 377] width 33 height 18
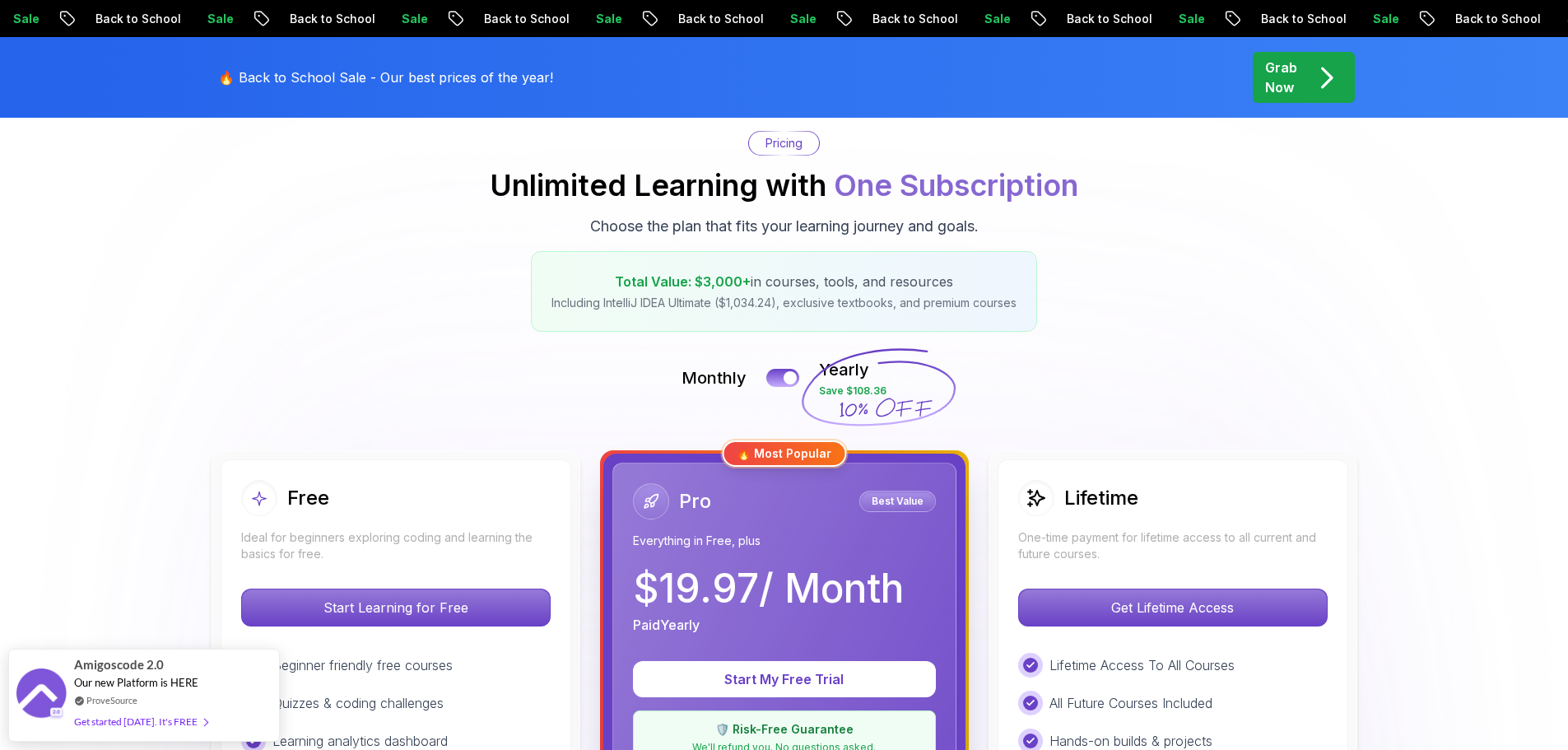
click at [786, 375] on div at bounding box center [791, 378] width 13 height 13
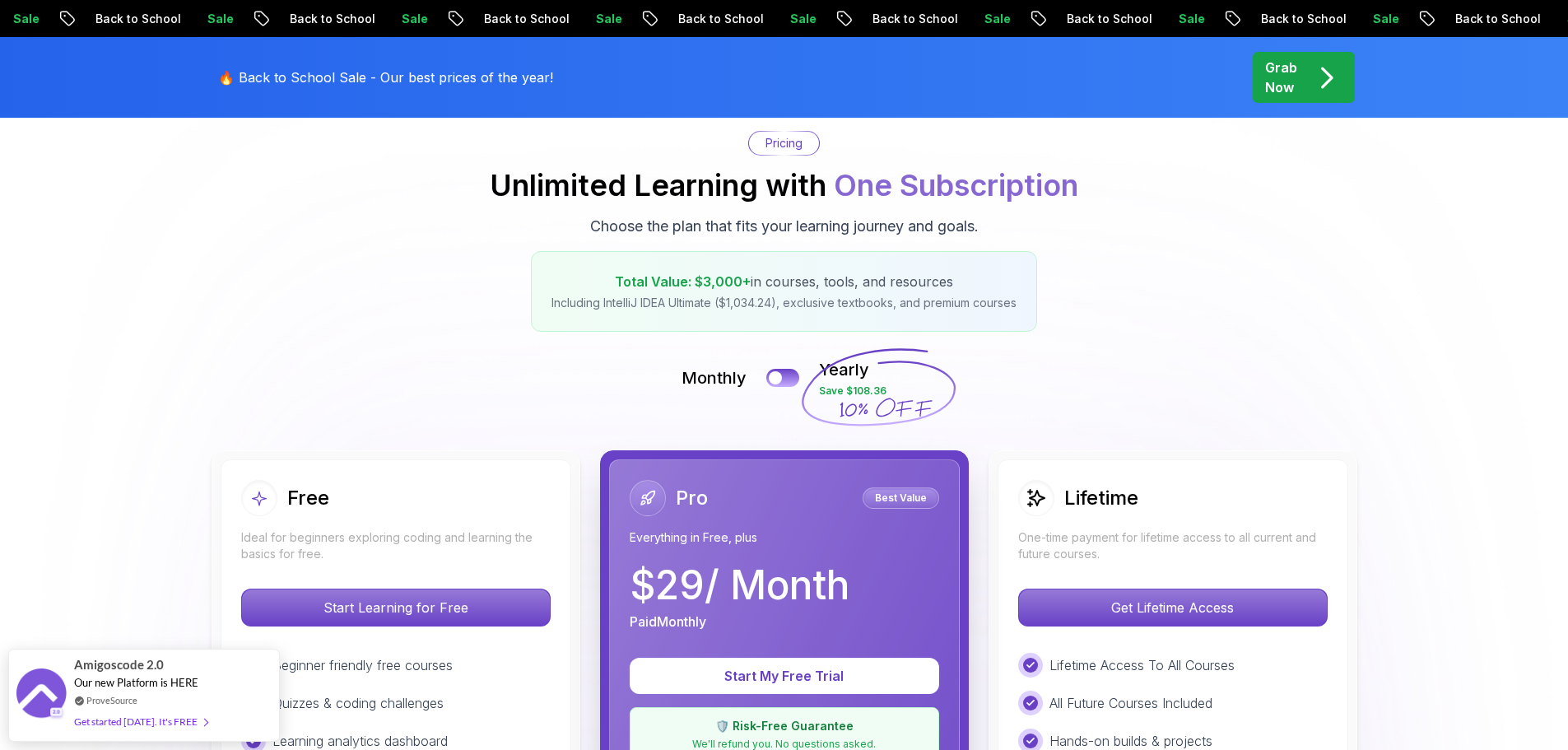
click at [786, 375] on button at bounding box center [782, 377] width 33 height 18
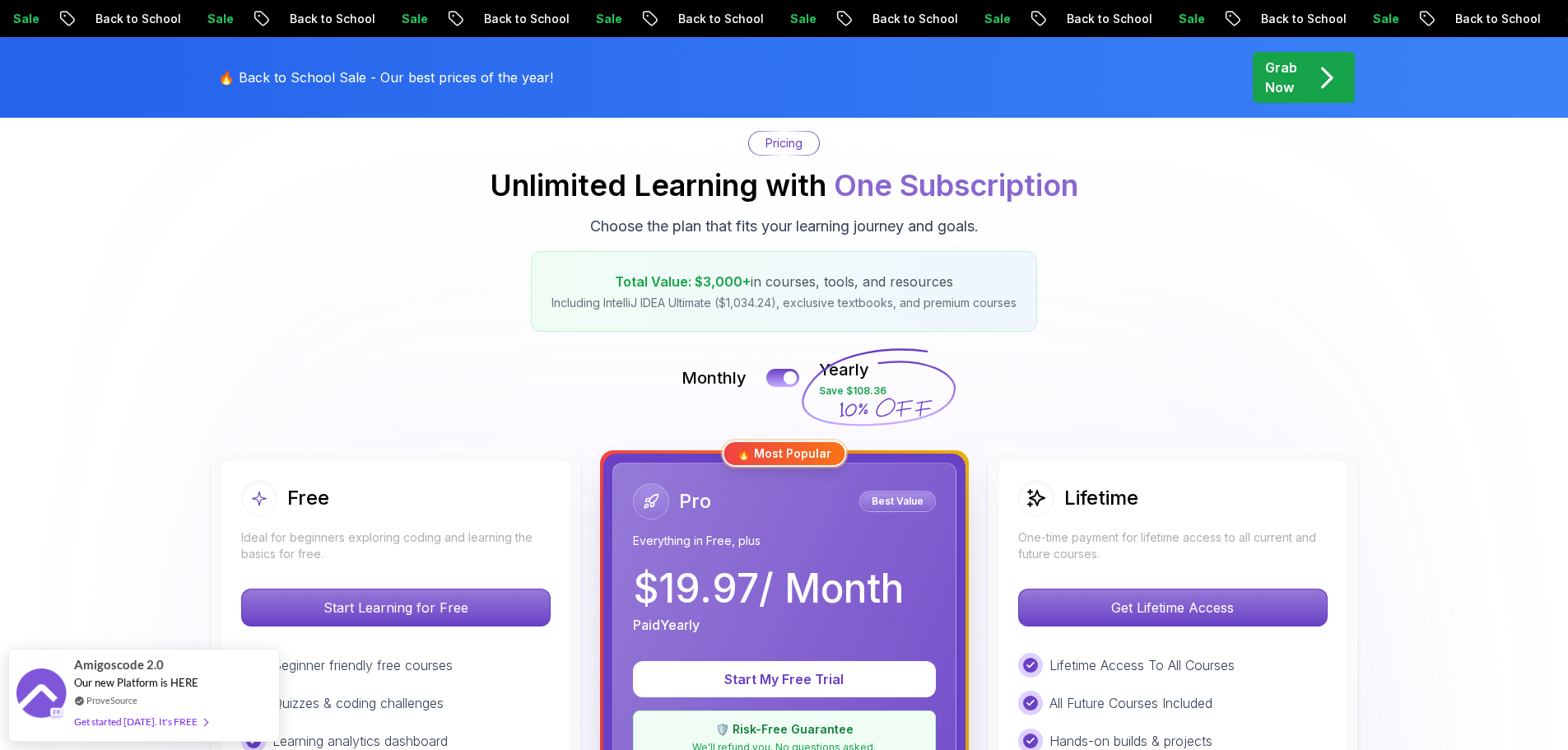
click at [786, 375] on div at bounding box center [791, 378] width 13 height 13
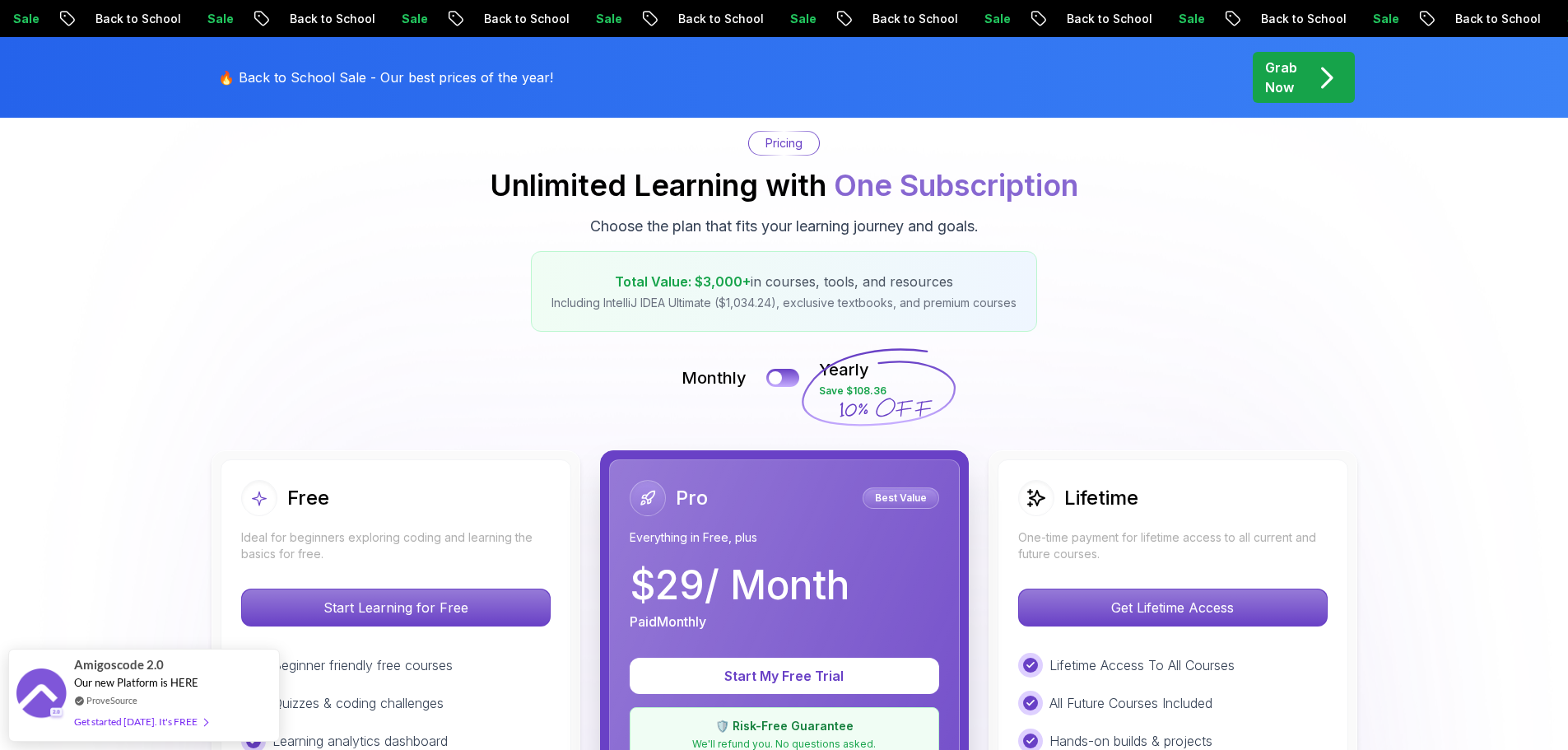
click at [786, 375] on button at bounding box center [782, 377] width 33 height 18
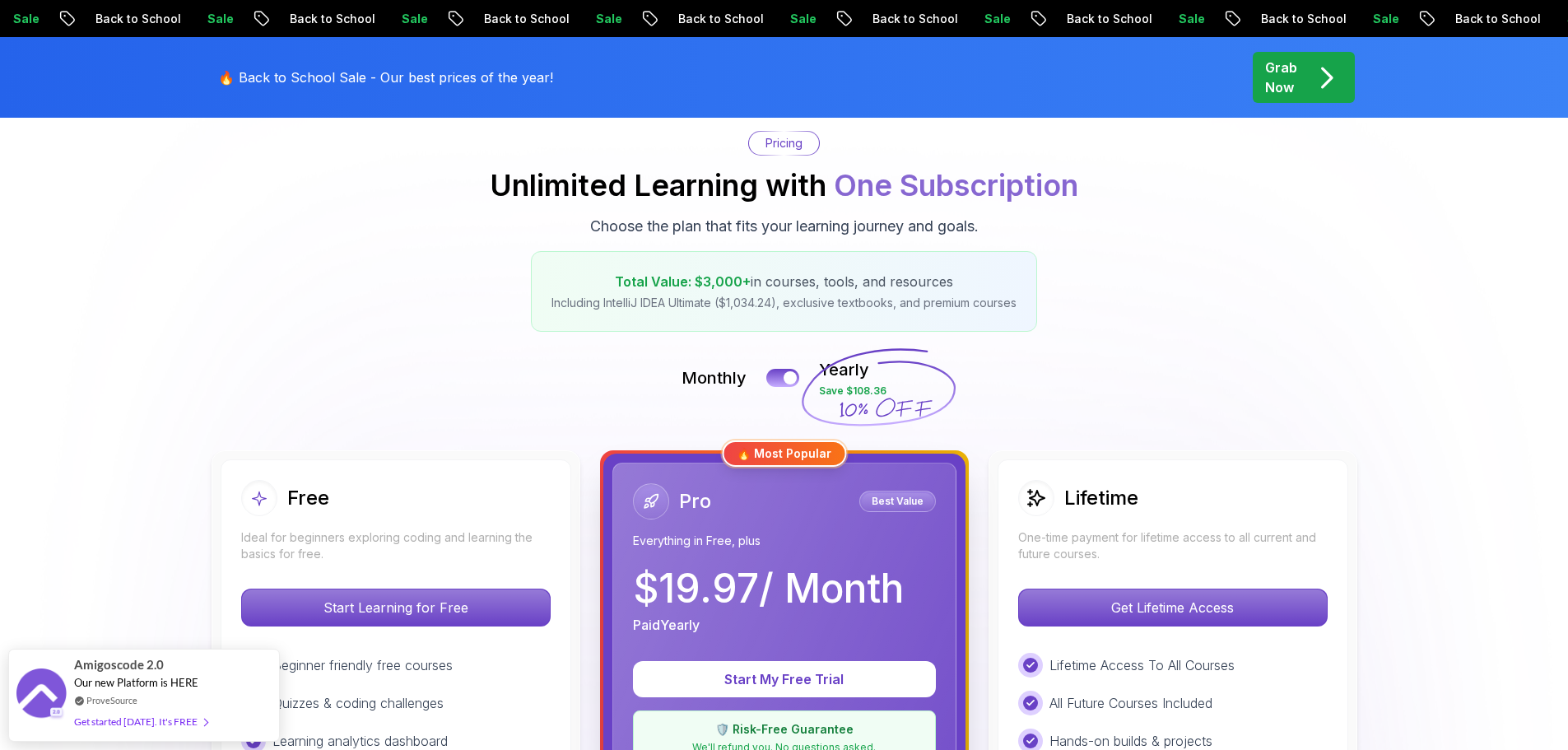
click at [786, 375] on div at bounding box center [791, 378] width 13 height 13
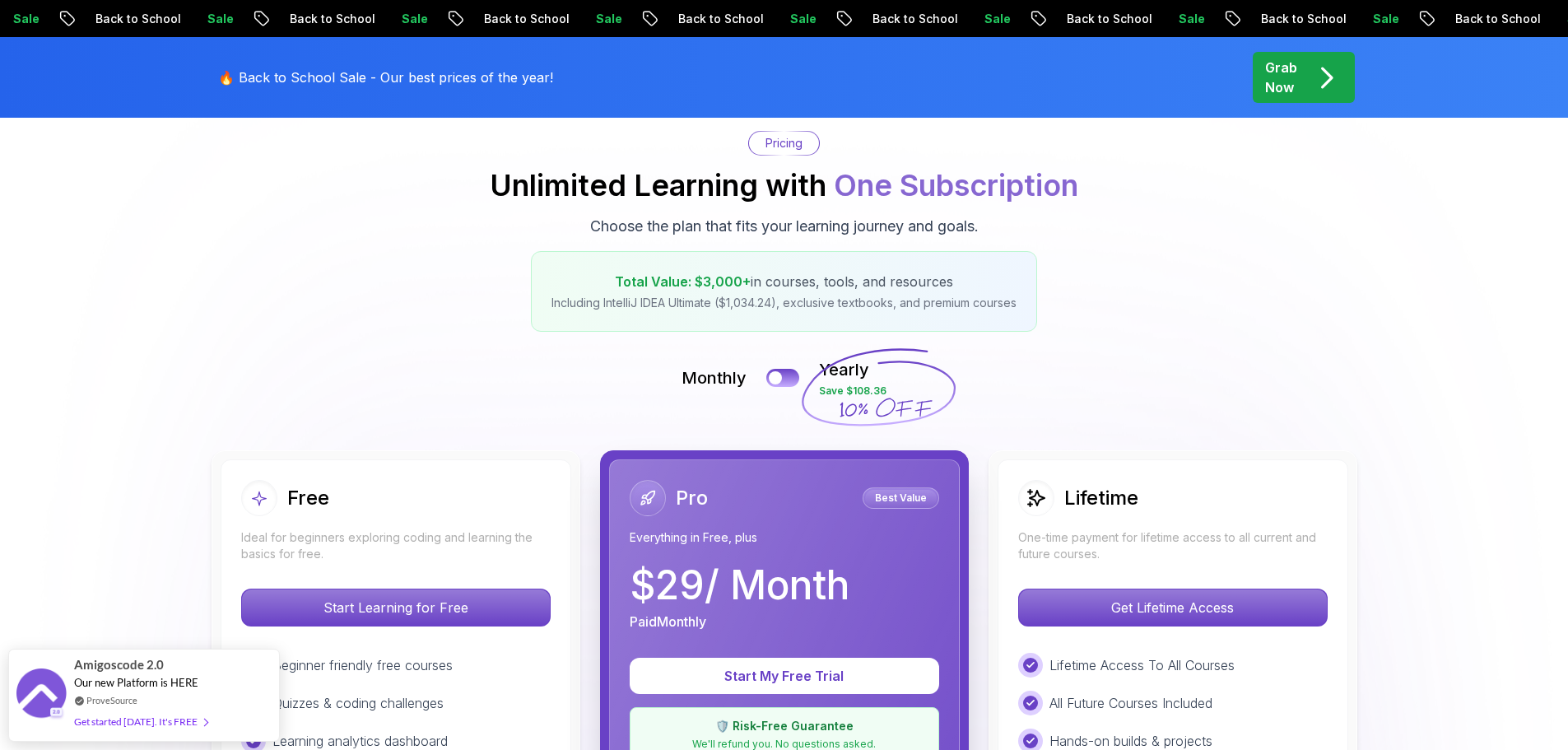
click at [786, 375] on button at bounding box center [782, 377] width 33 height 18
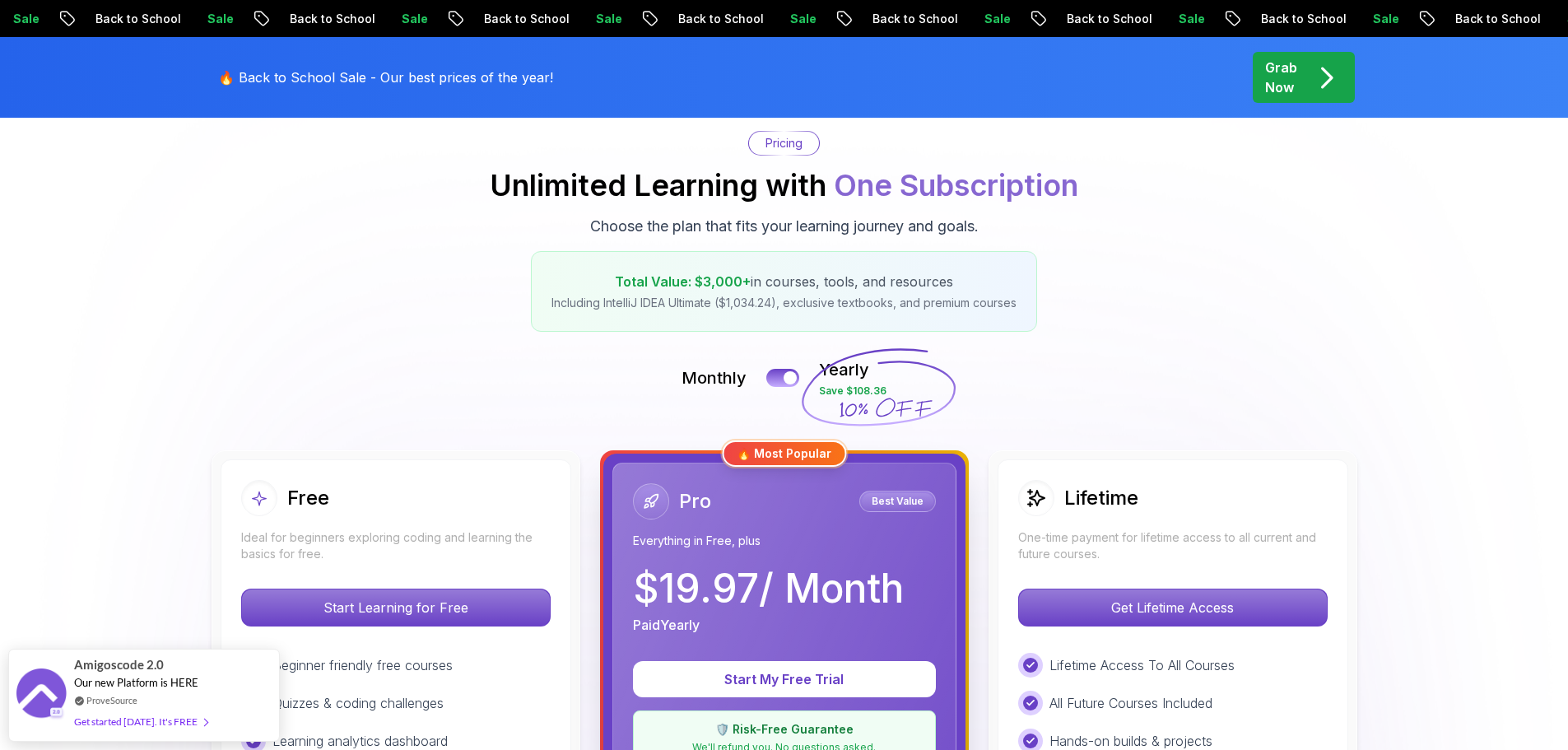
click at [786, 375] on div at bounding box center [791, 378] width 13 height 13
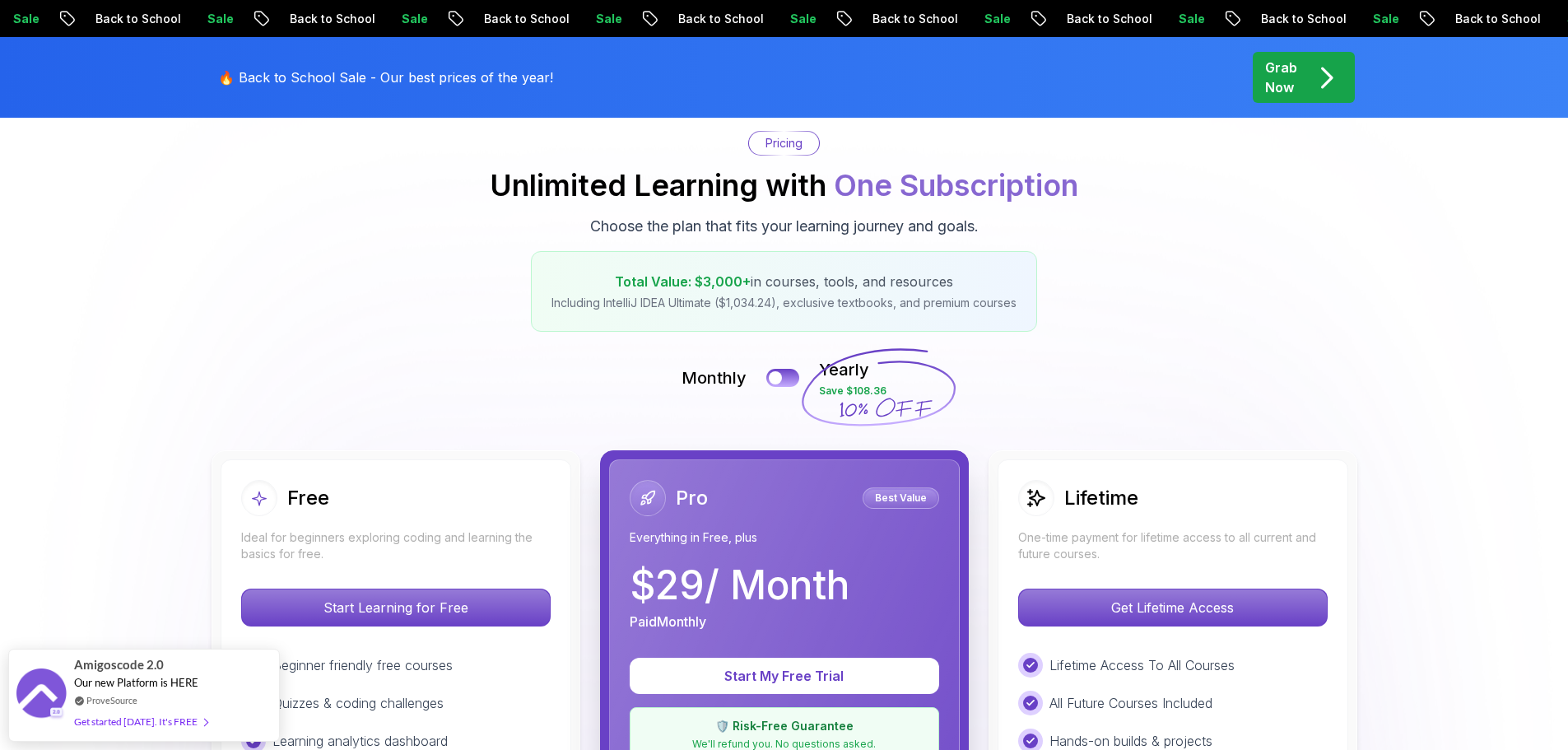
click at [786, 375] on button at bounding box center [782, 377] width 33 height 18
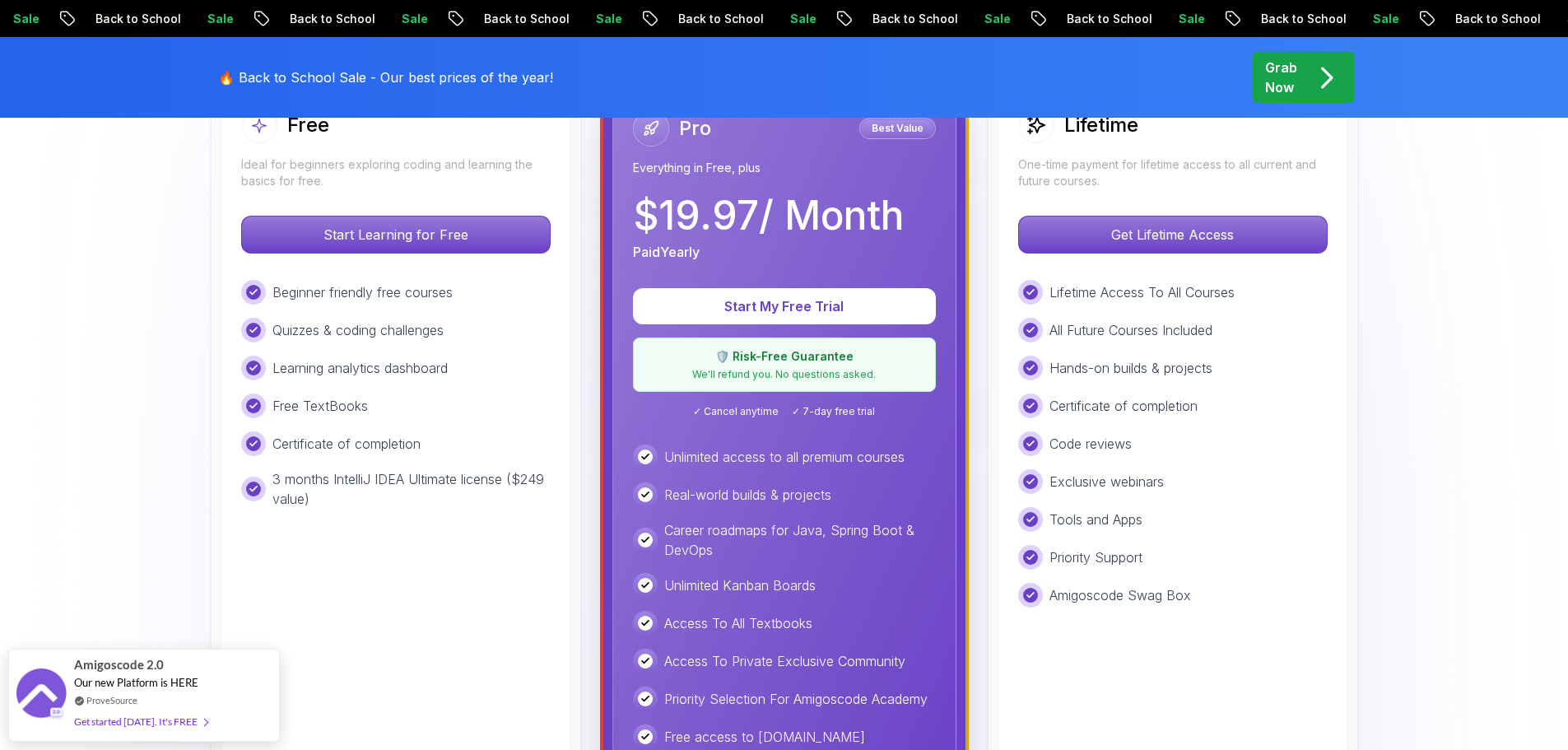
scroll to position [0, 0]
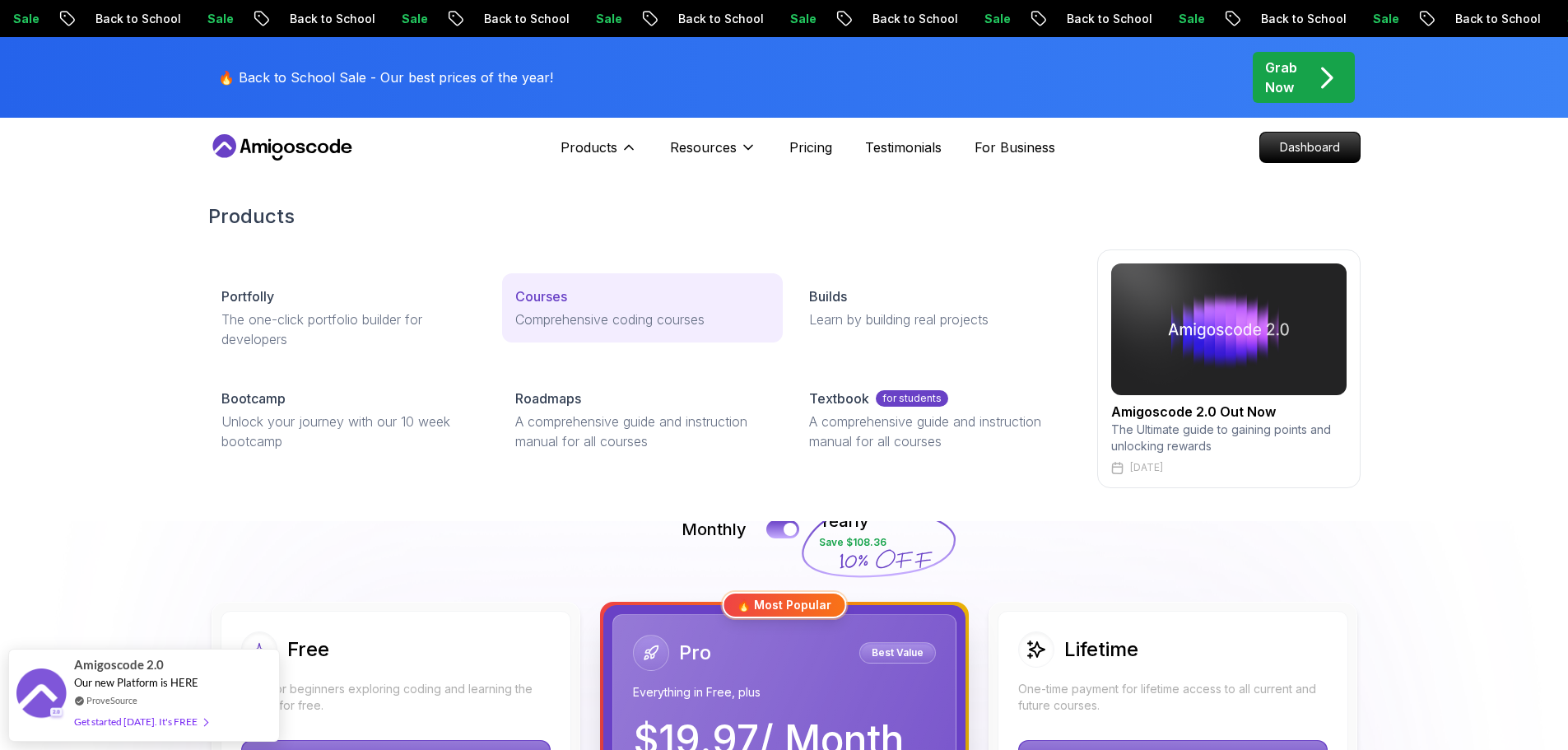
click at [585, 302] on div "Courses" at bounding box center [643, 296] width 254 height 20
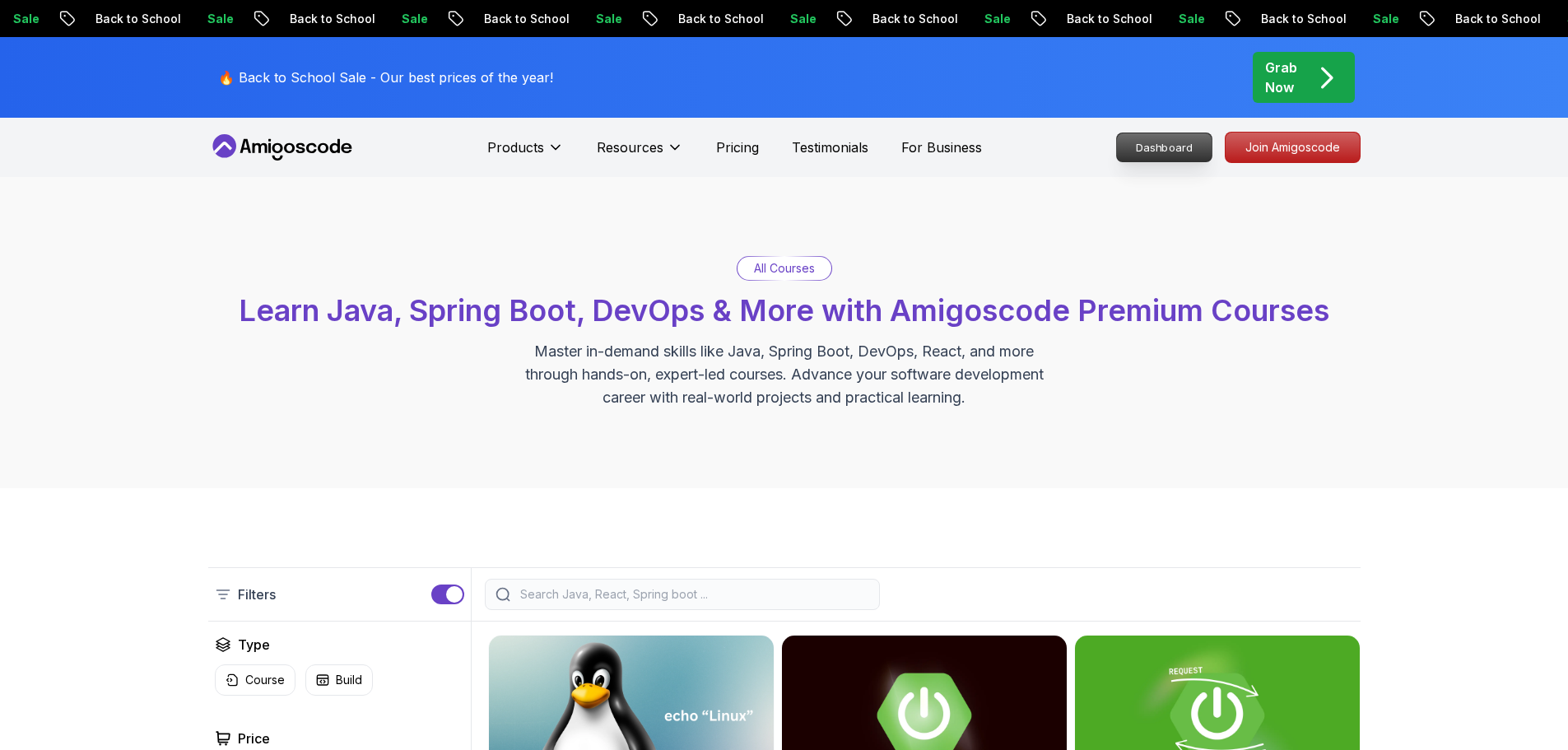
click at [1162, 148] on p "Dashboard" at bounding box center [1164, 148] width 94 height 28
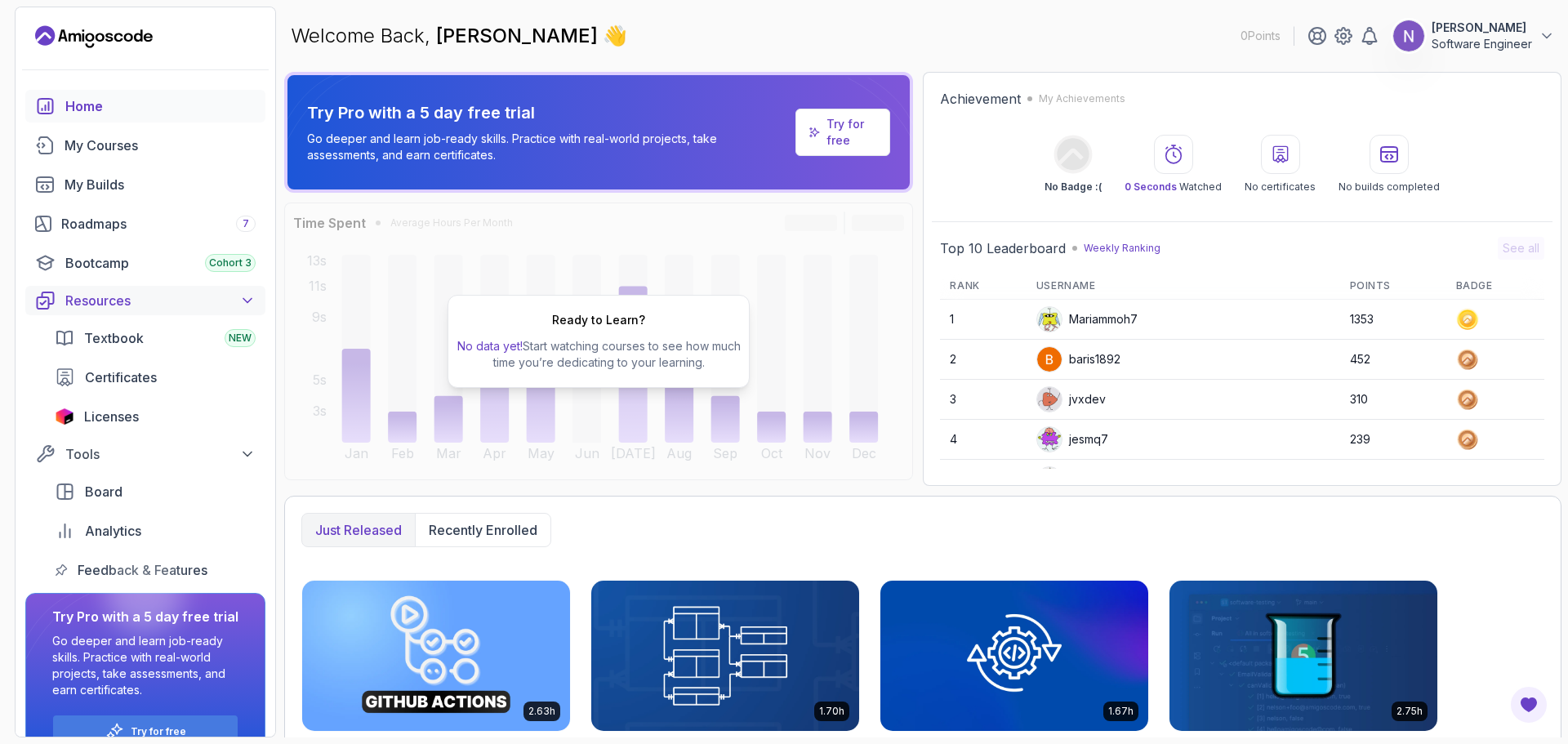
click at [255, 307] on button "Resources" at bounding box center [145, 301] width 240 height 30
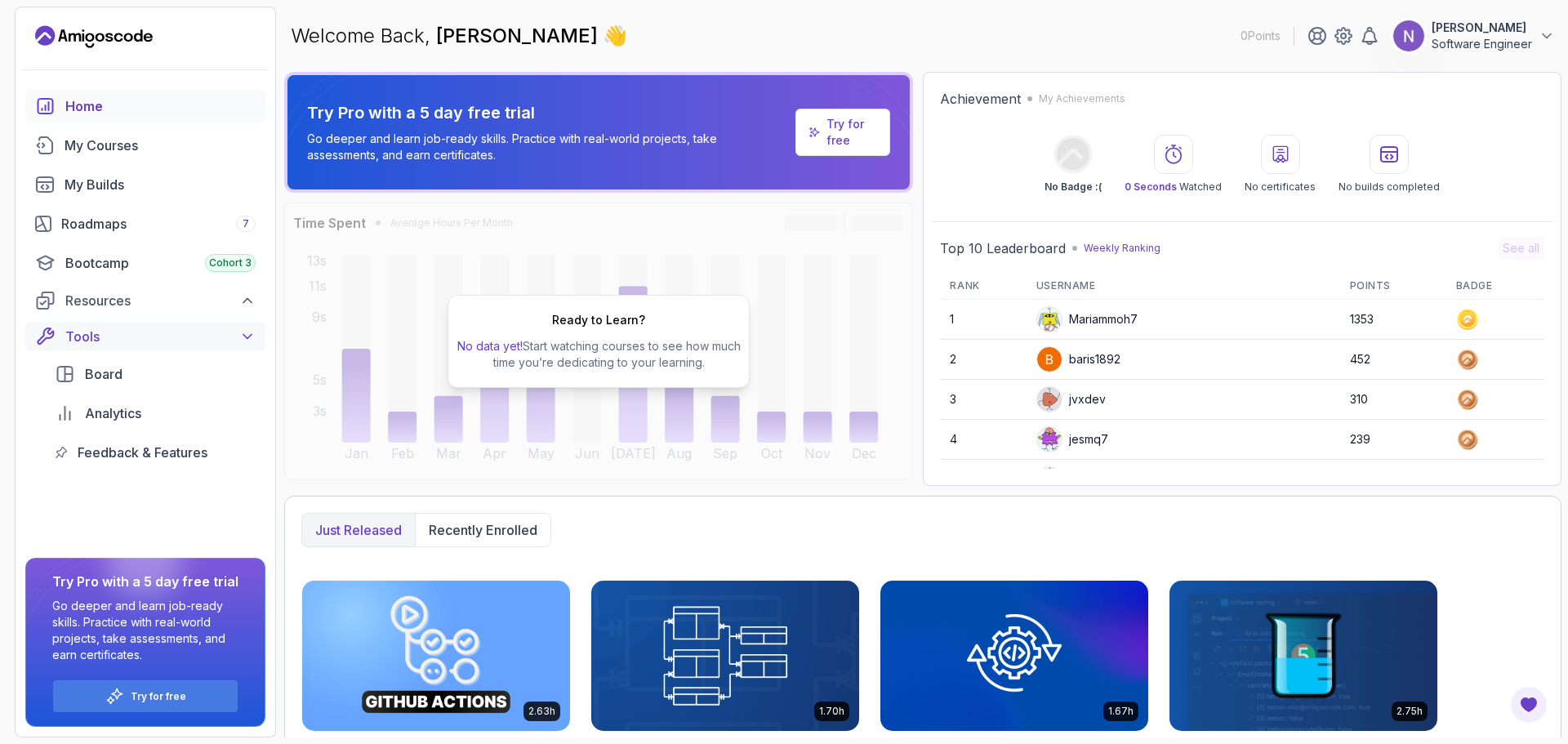
click at [256, 327] on button "Tools" at bounding box center [145, 337] width 240 height 30
click at [144, 220] on div "Roadmaps 7" at bounding box center [158, 224] width 194 height 19
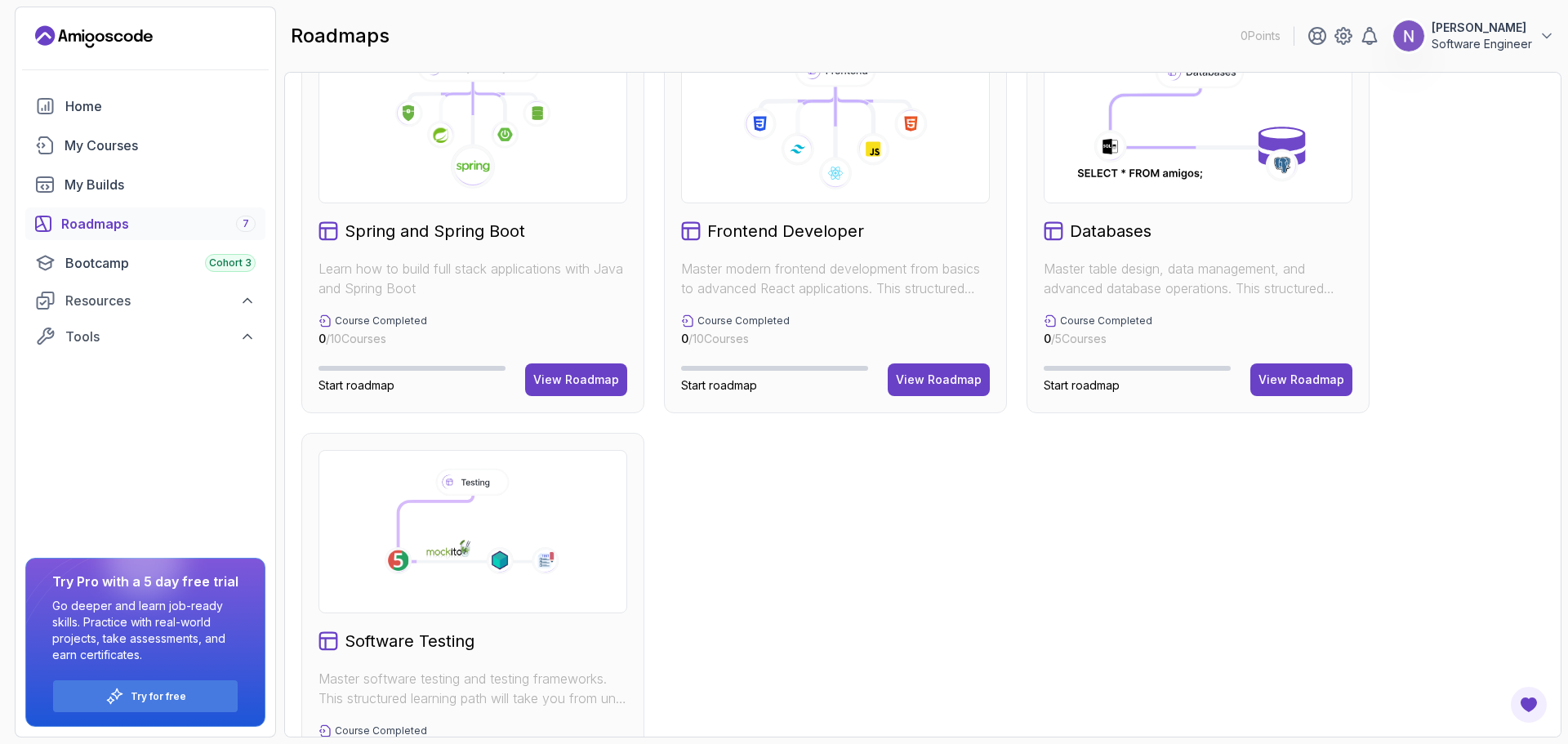
scroll to position [356, 0]
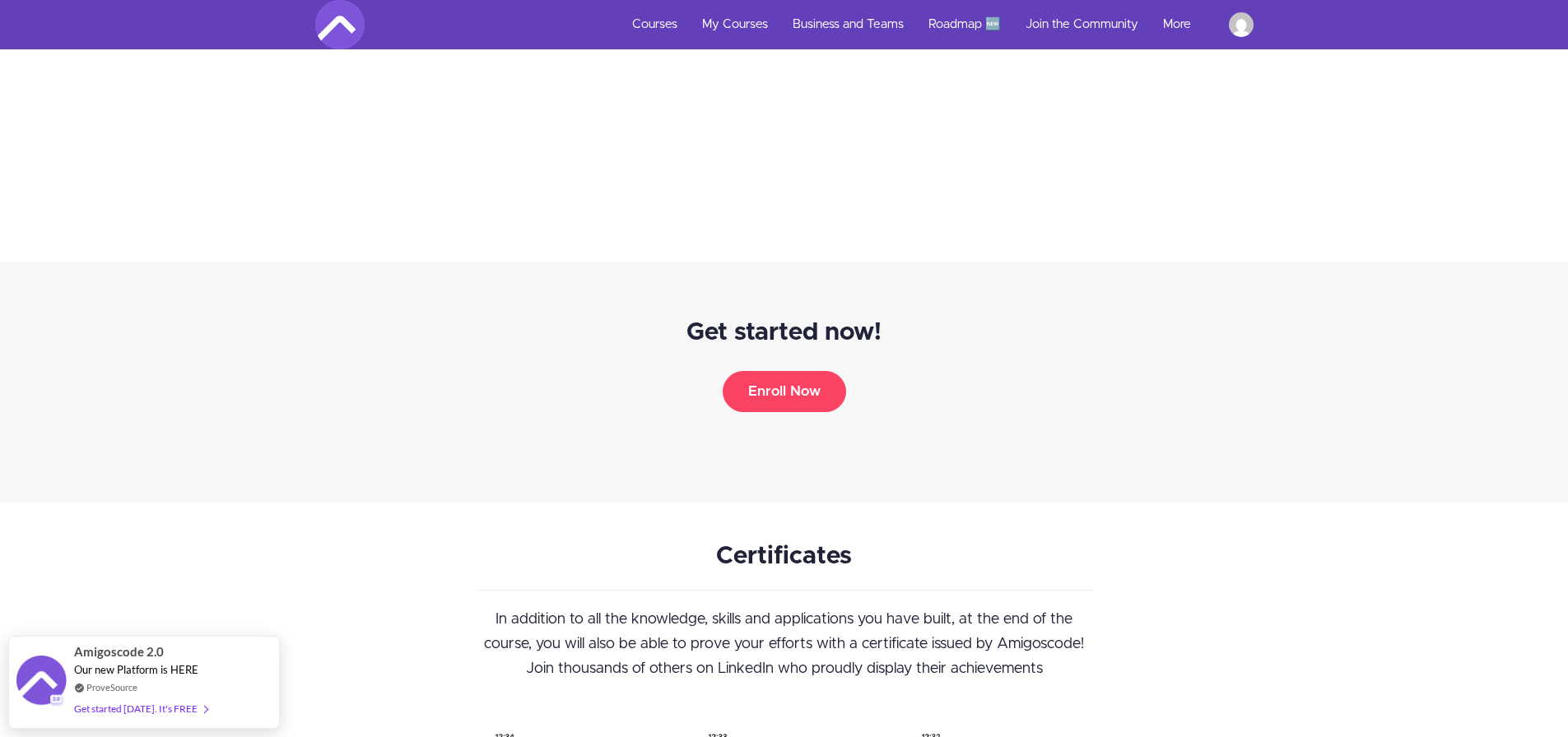
scroll to position [6923, 0]
